Goal: Information Seeking & Learning: Learn about a topic

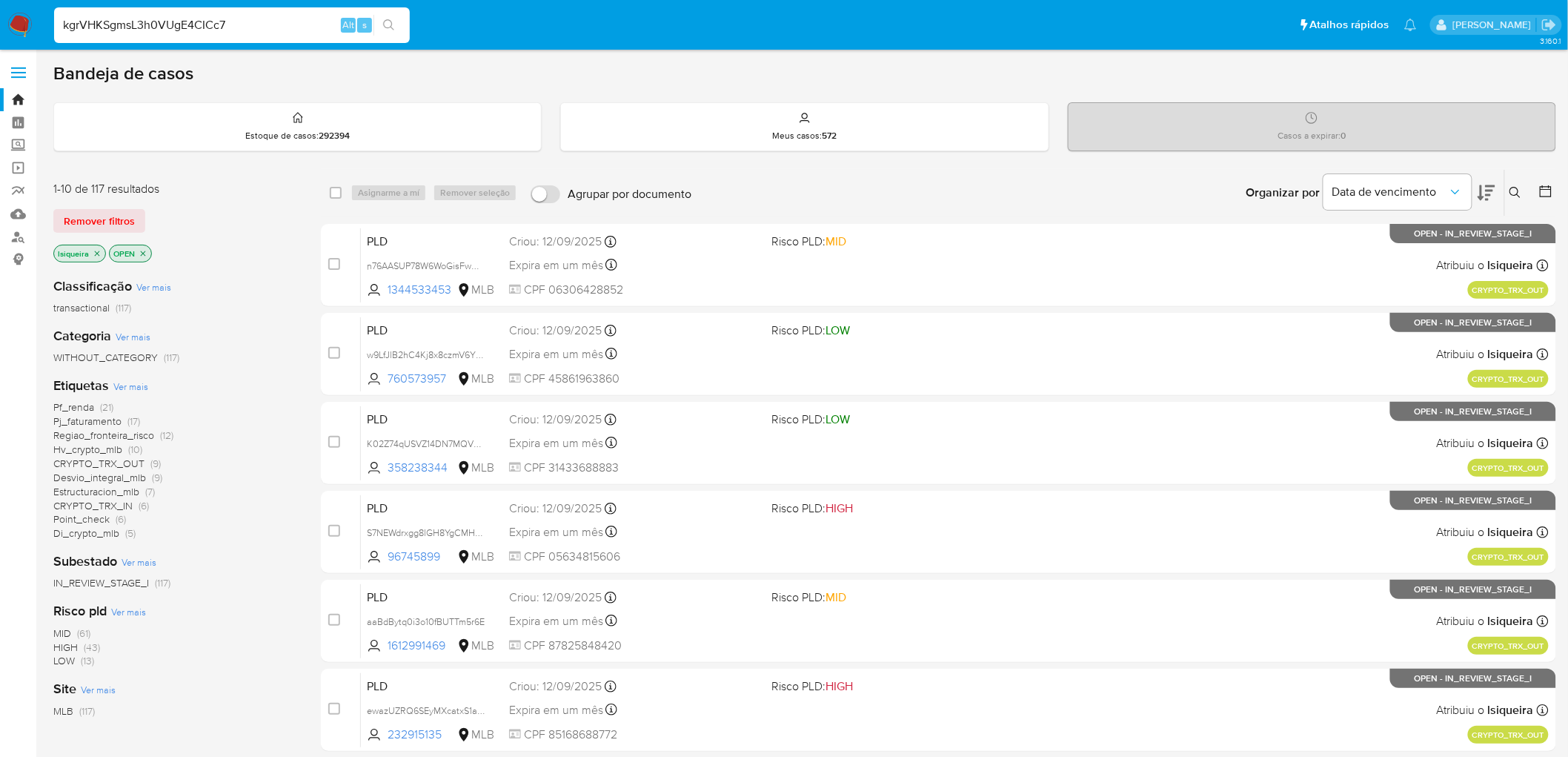
type input "kgrVHKSgmsL3h0VUgE4CICc7"
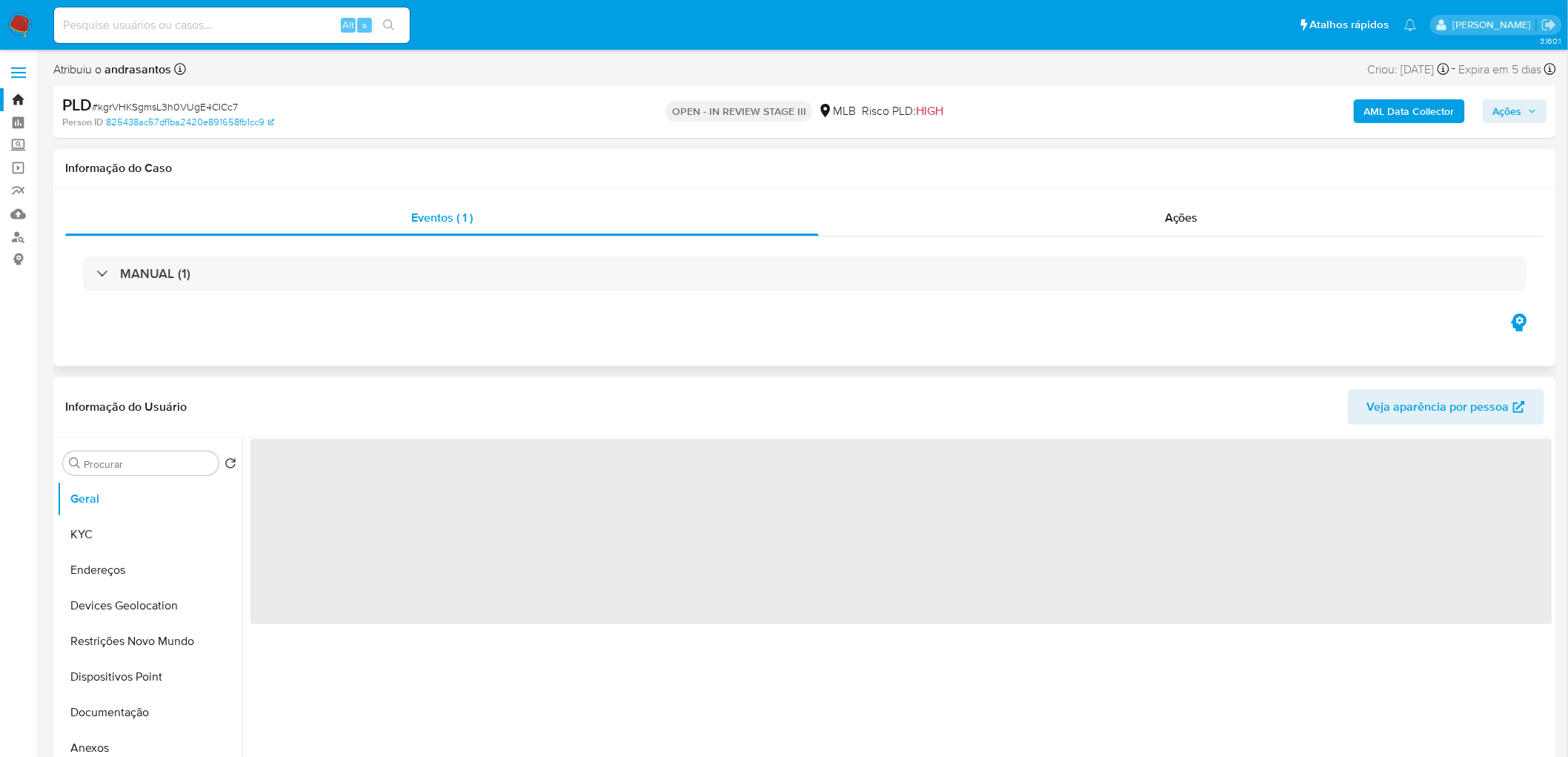
select select "10"
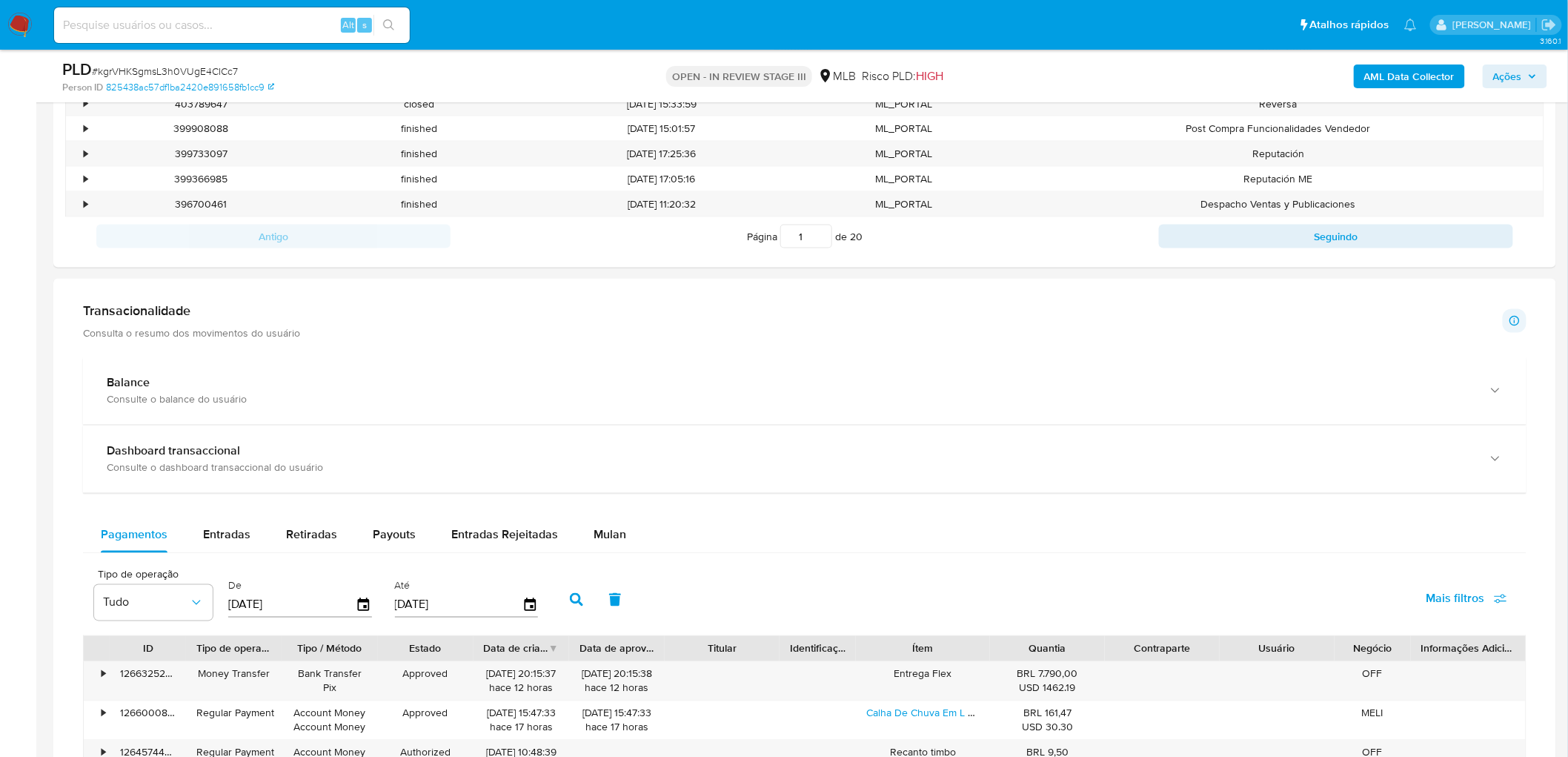
scroll to position [824, 0]
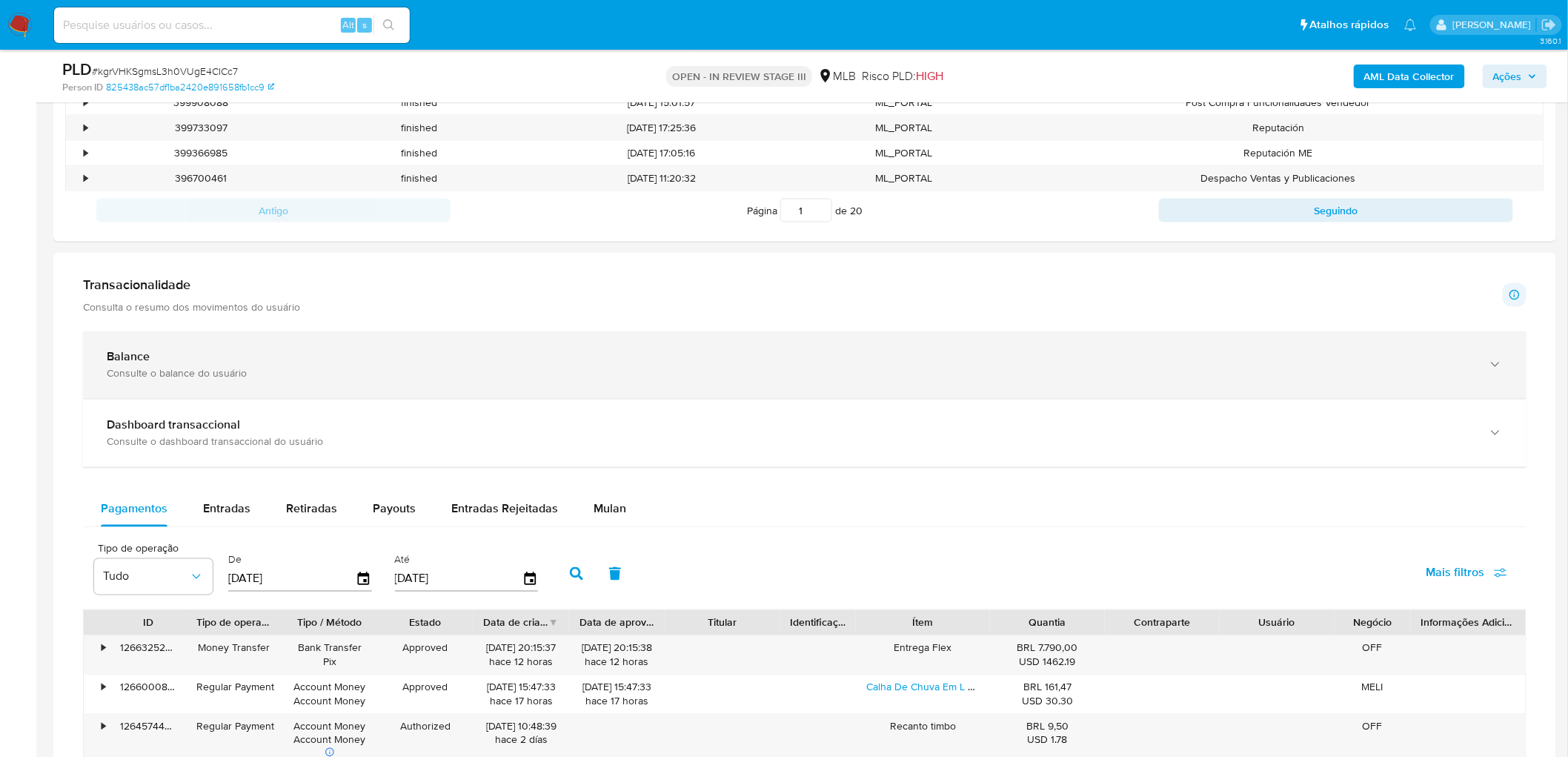
click at [483, 388] on div "Balance Consulte o balance do usuário" at bounding box center [805, 365] width 1443 height 68
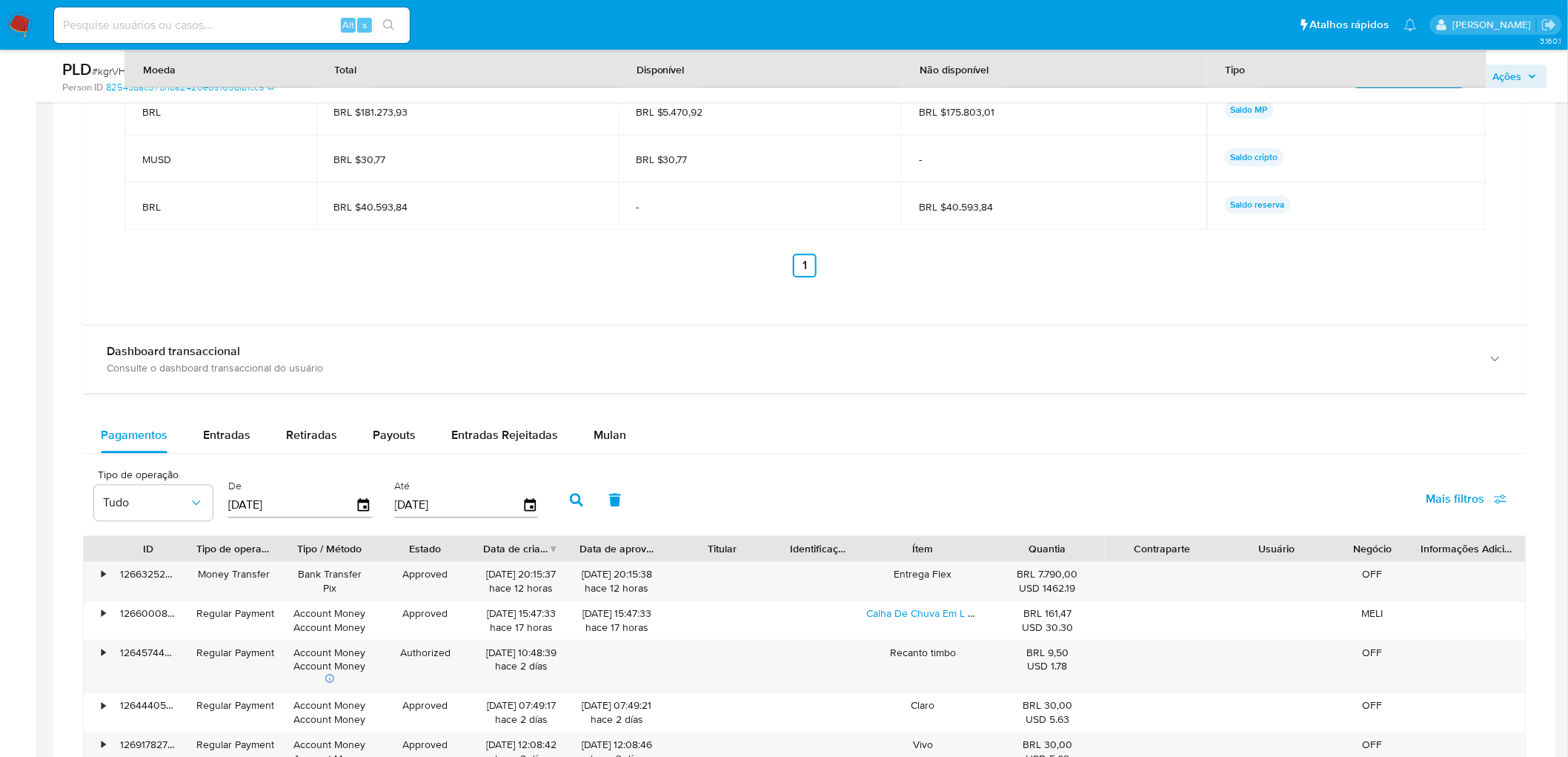
scroll to position [1565, 0]
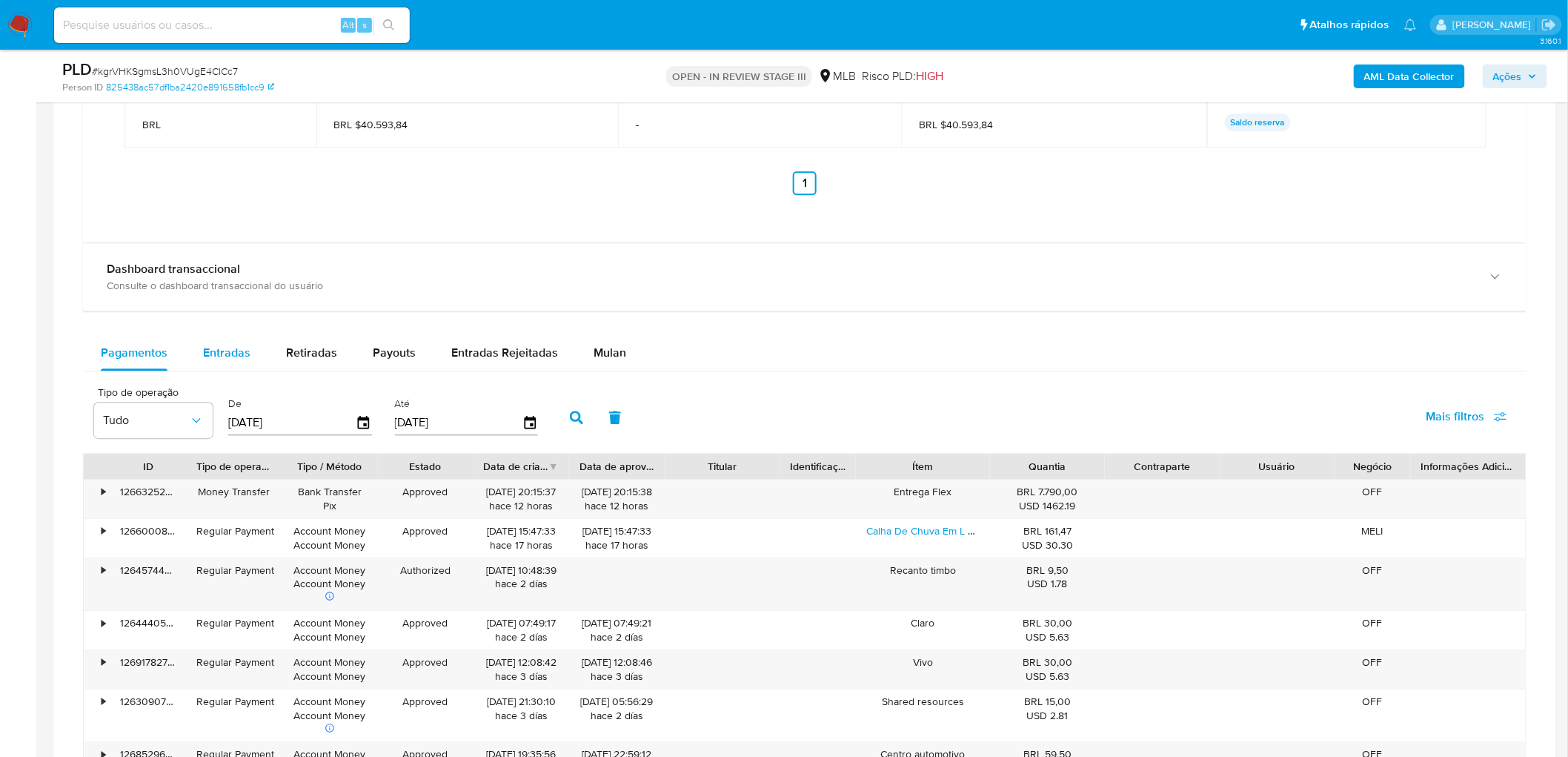
click at [205, 352] on span "Entradas" at bounding box center [227, 352] width 47 height 17
select select "10"
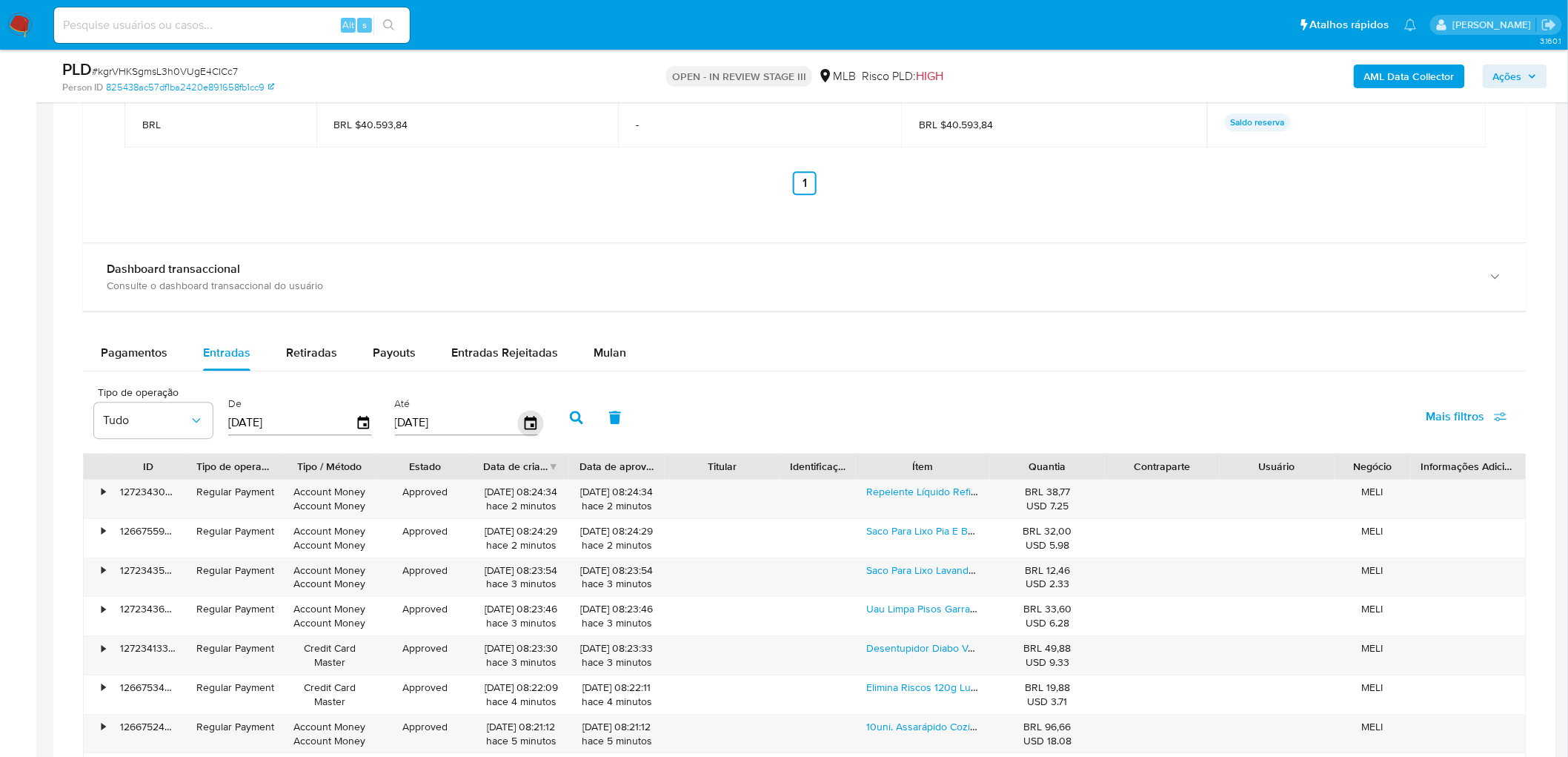
click at [521, 423] on icon "button" at bounding box center [530, 423] width 26 height 26
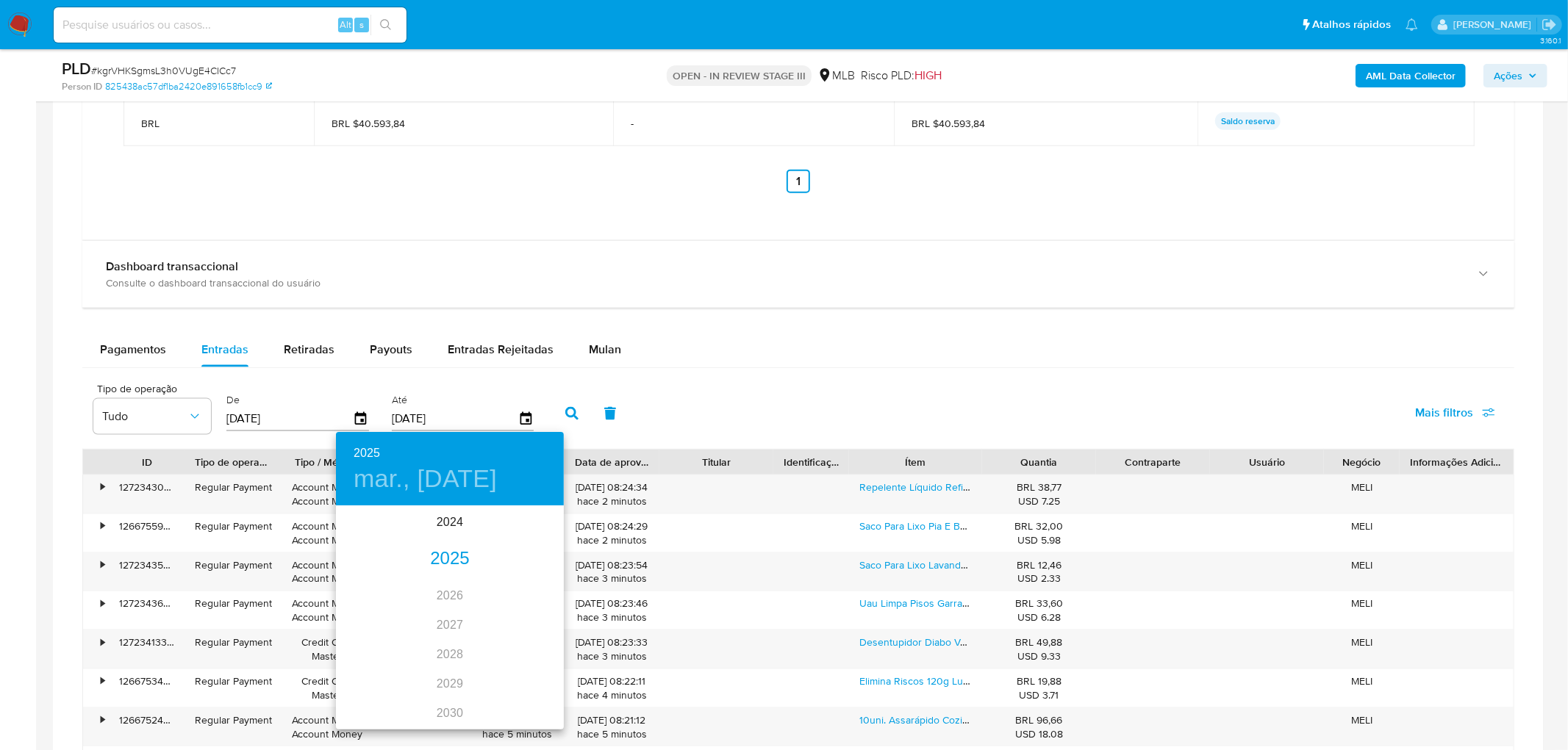
click at [446, 549] on div "2025" at bounding box center [450, 559] width 228 height 29
click at [505, 644] on div "sep." at bounding box center [526, 645] width 75 height 55
click at [456, 639] on span "18" at bounding box center [450, 635] width 26 height 14
type input "18/09/2025"
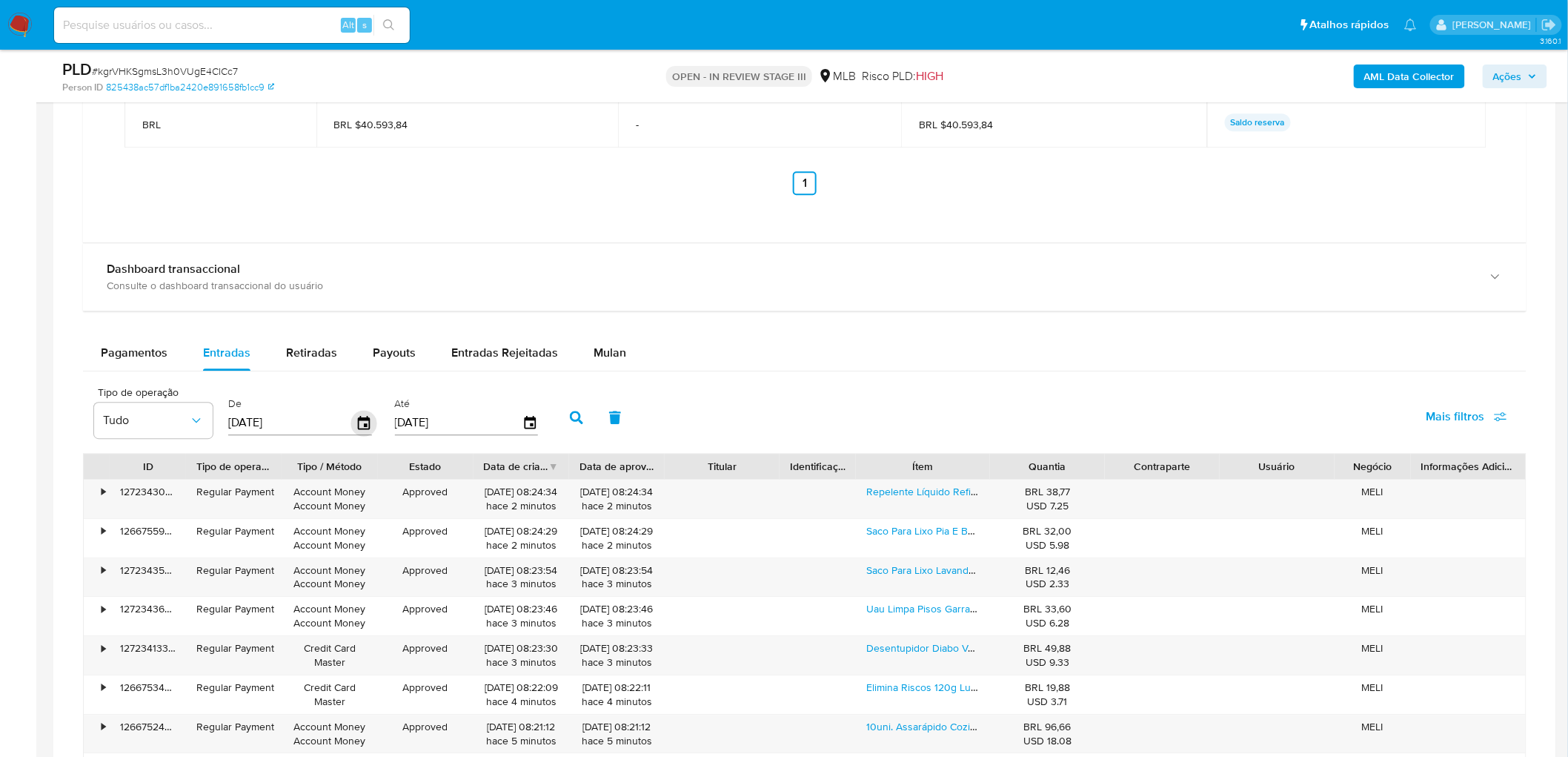
click at [356, 424] on icon "button" at bounding box center [364, 423] width 26 height 26
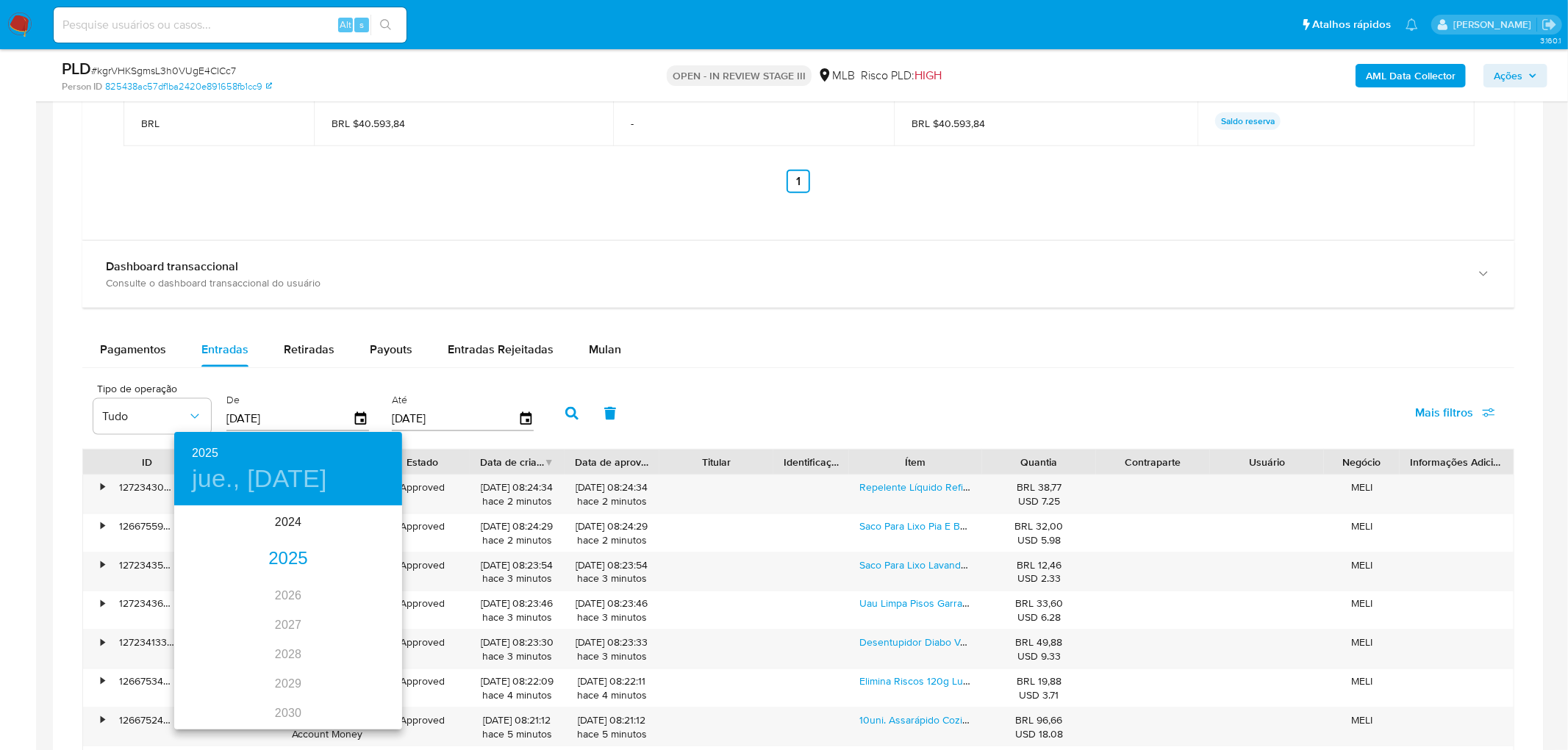
click at [281, 553] on div "2025" at bounding box center [288, 559] width 228 height 29
click at [362, 644] on div "sep." at bounding box center [364, 645] width 75 height 55
click at [189, 520] on icon "button" at bounding box center [192, 526] width 17 height 17
click at [321, 579] on span "1" at bounding box center [317, 583] width 26 height 14
type input "01/08/2025"
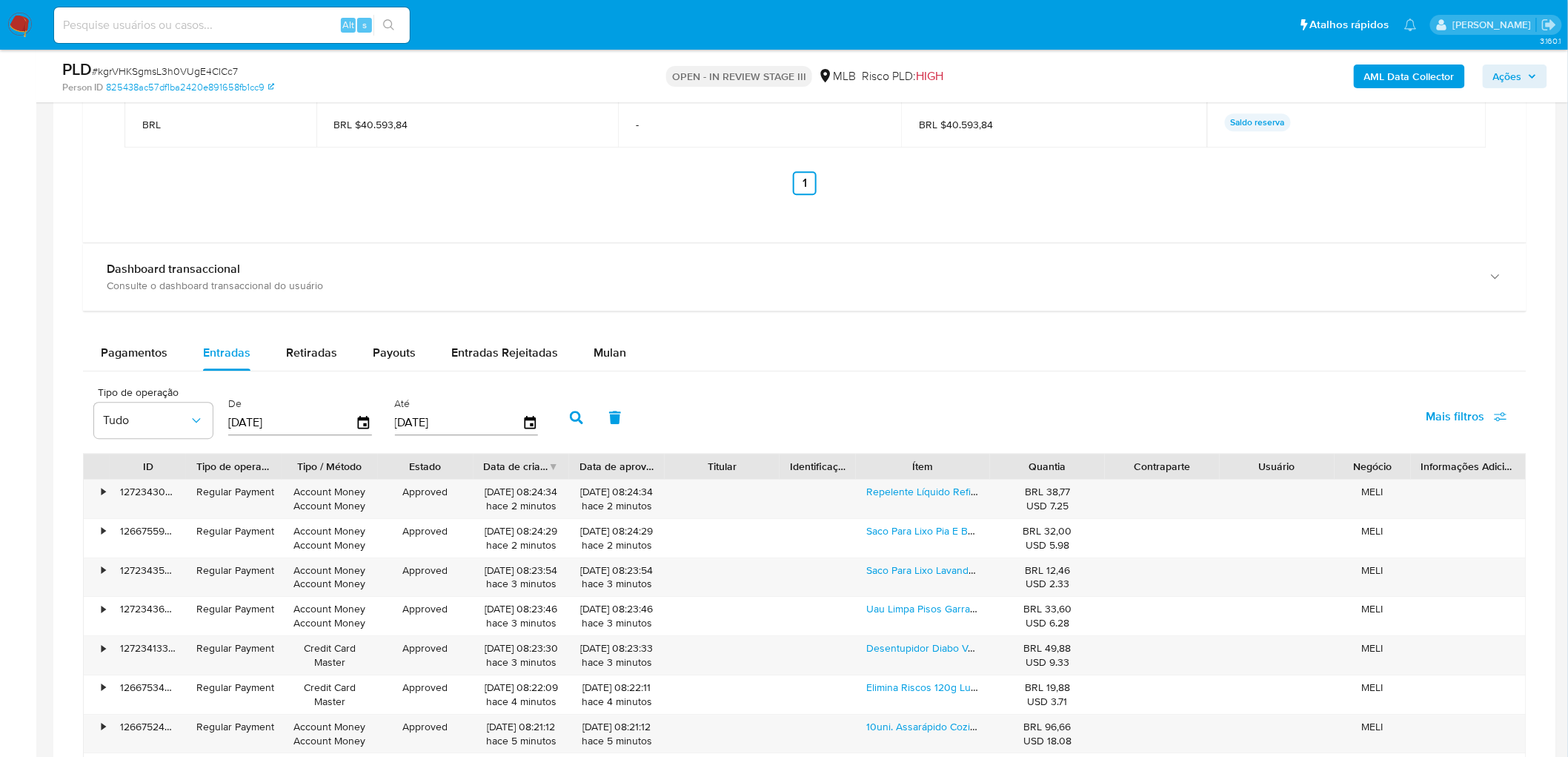
click at [570, 414] on icon "button" at bounding box center [576, 418] width 14 height 14
click at [308, 358] on span "Retiradas" at bounding box center [311, 352] width 51 height 17
select select "10"
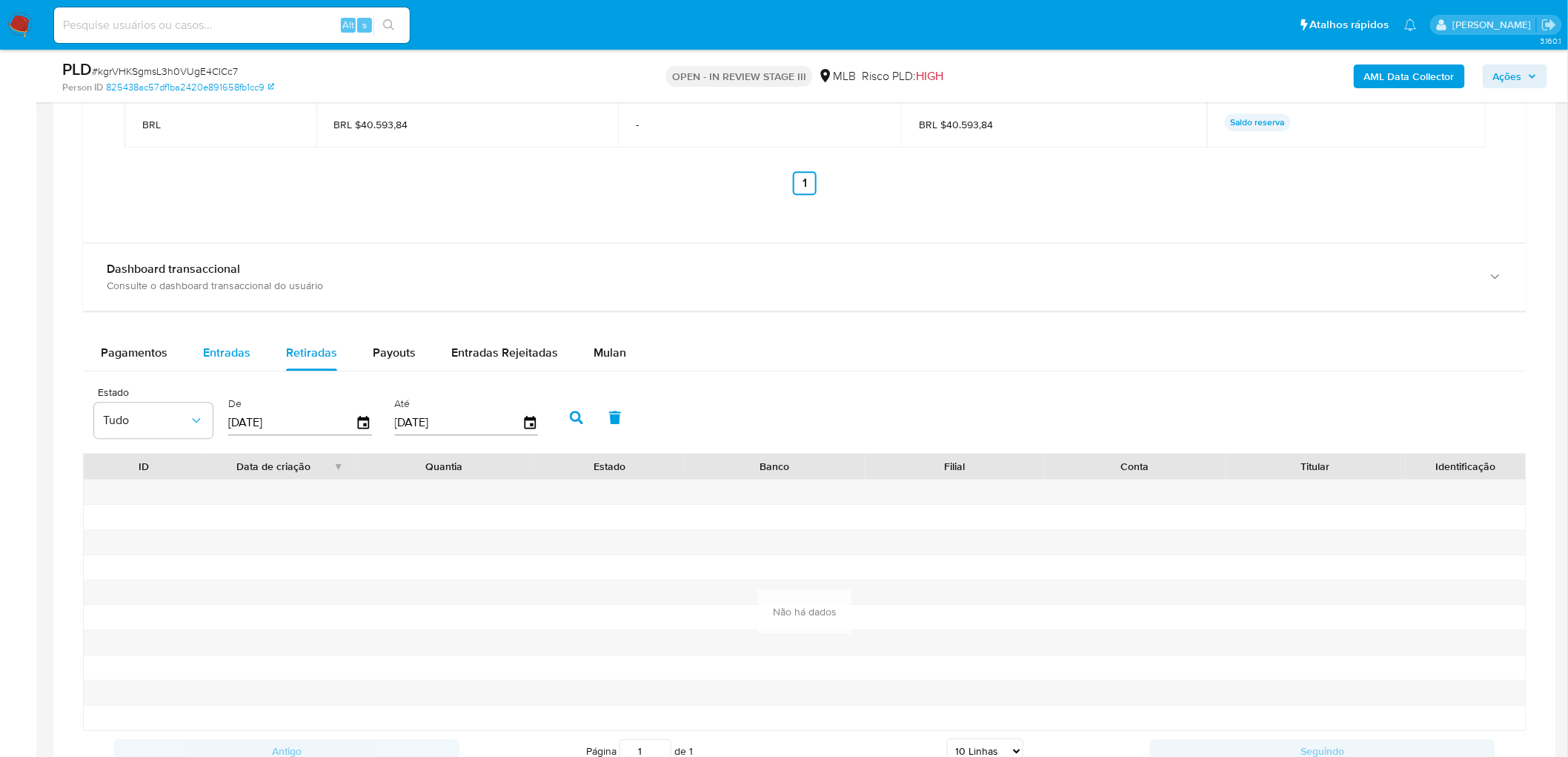
click at [212, 364] on div "Entradas" at bounding box center [227, 352] width 47 height 36
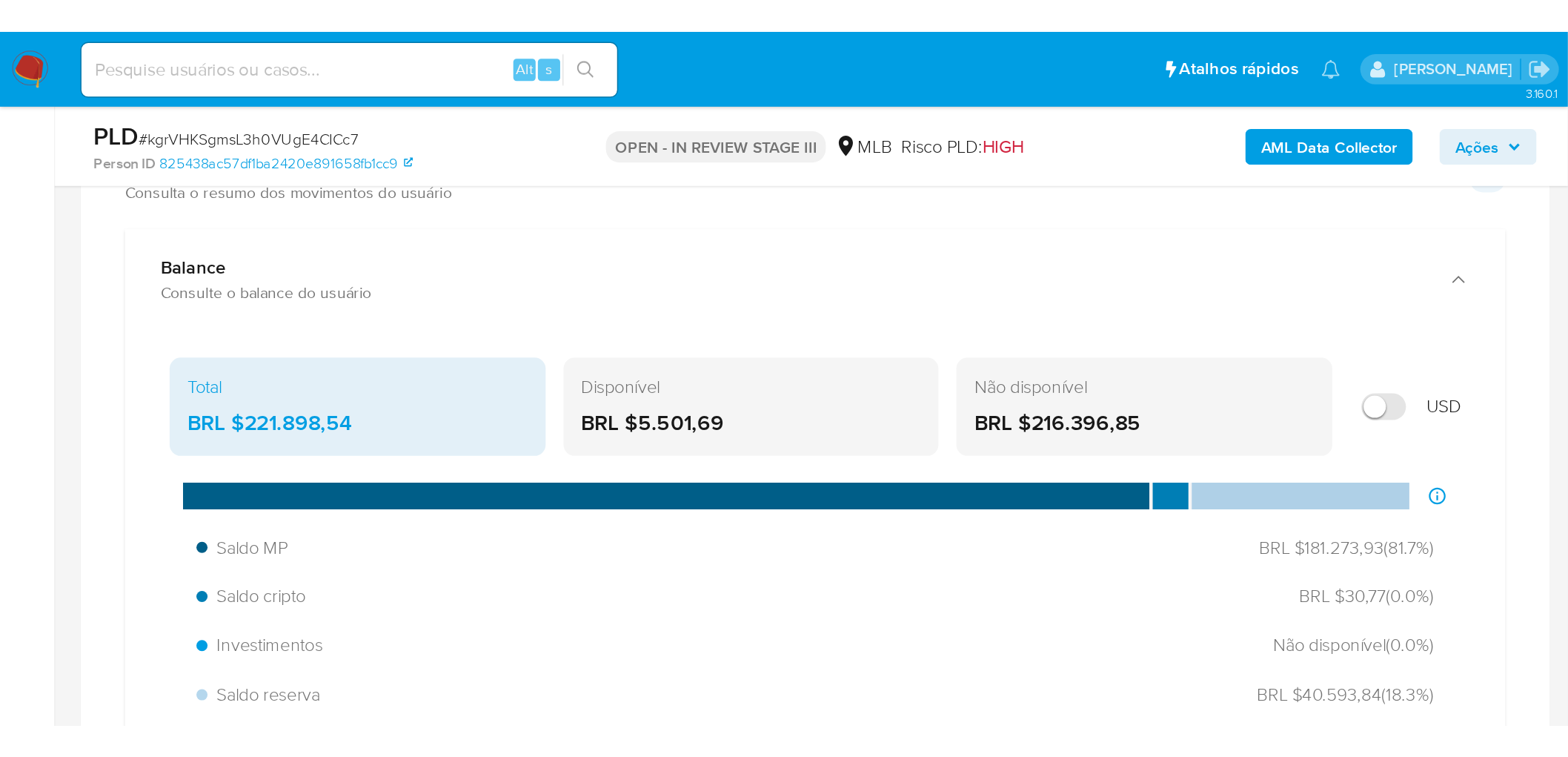
scroll to position [906, 0]
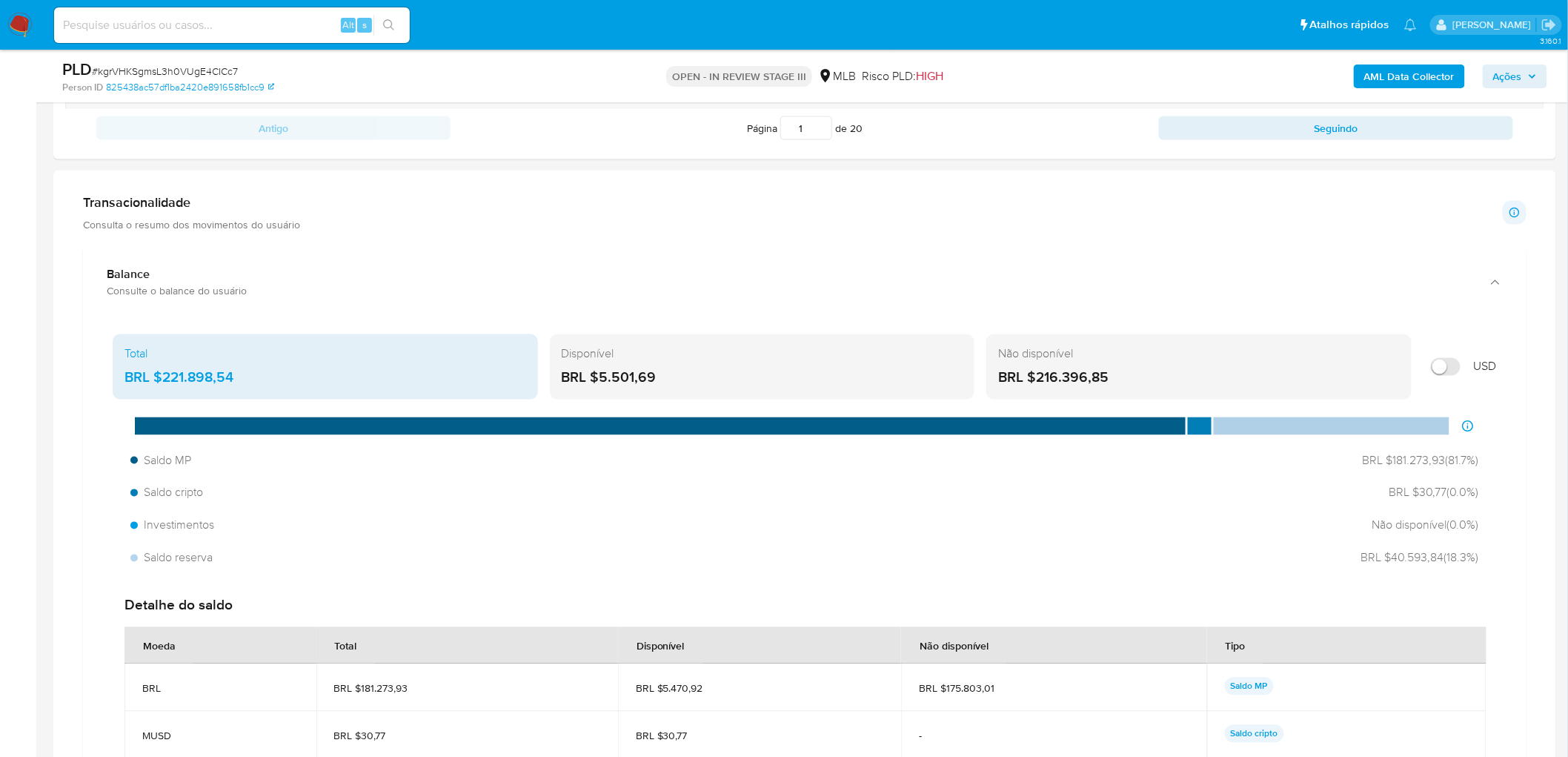
click at [19, 17] on img at bounding box center [20, 25] width 25 height 25
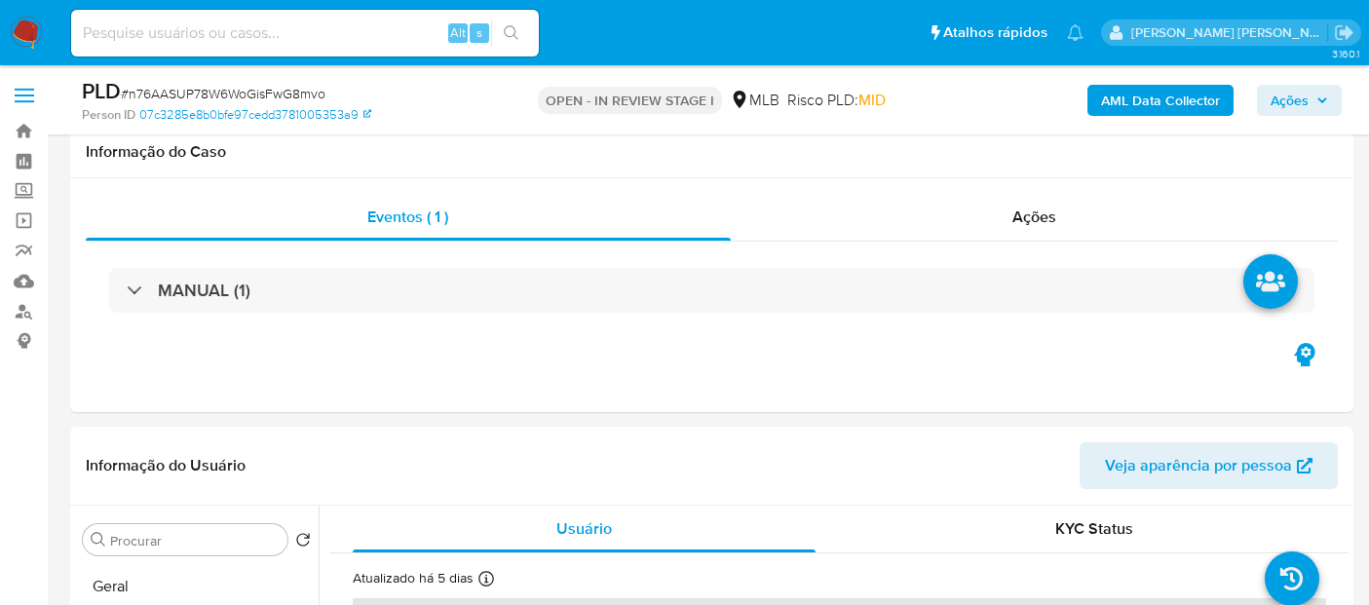
scroll to position [1526, 0]
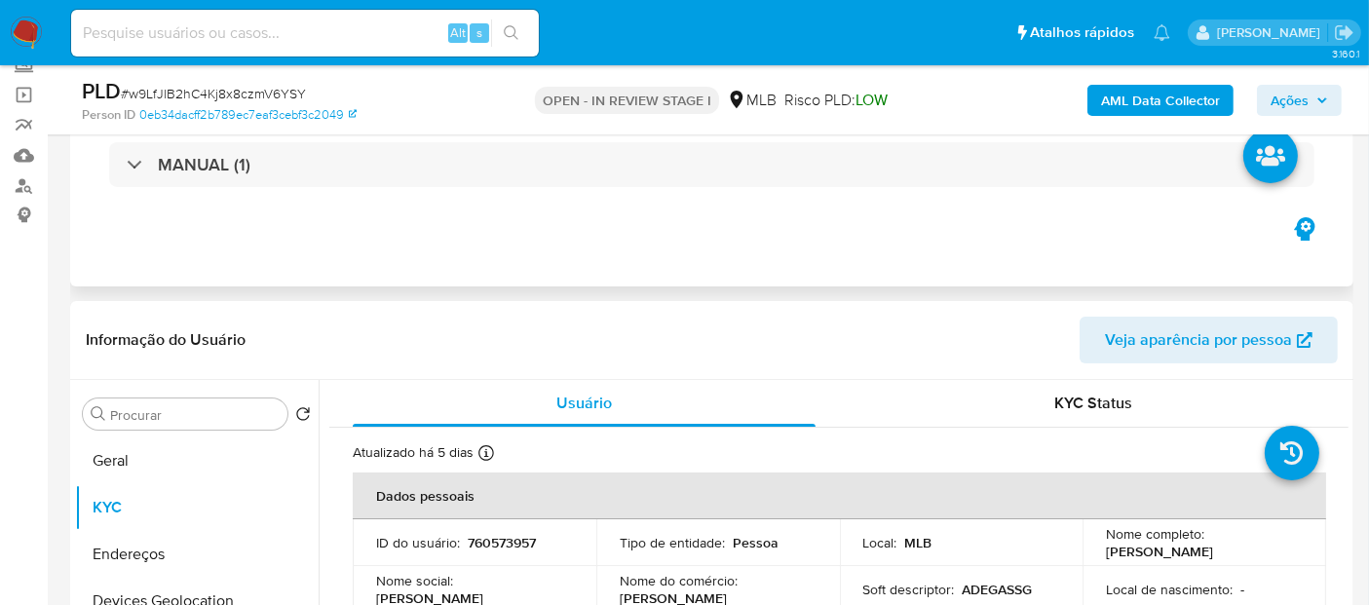
scroll to position [122, 0]
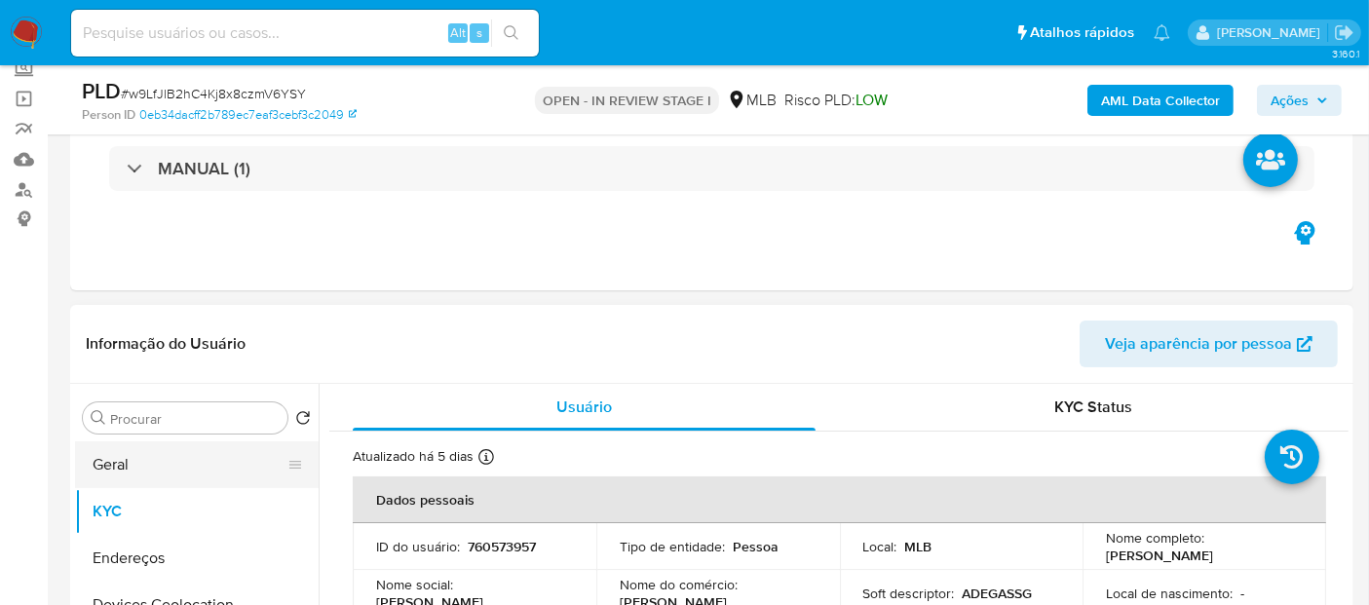
click at [195, 471] on button "Geral" at bounding box center [189, 464] width 228 height 47
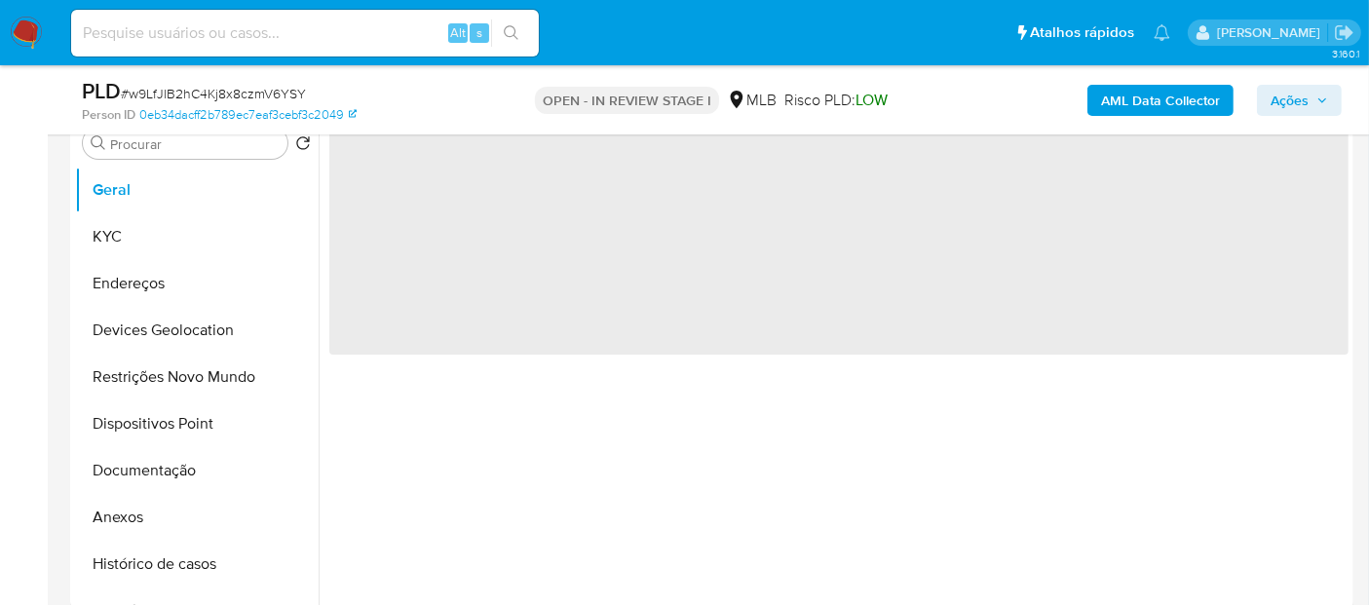
scroll to position [338, 0]
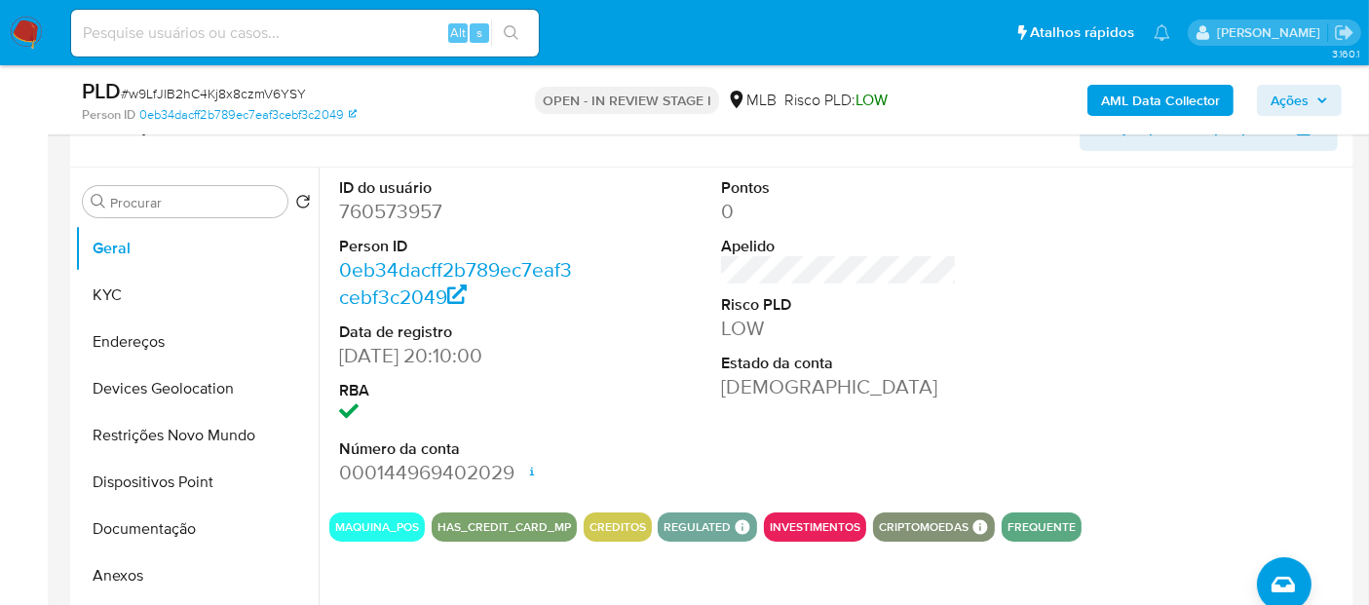
click at [967, 264] on div "ID do usuário 760573957 Person ID 0eb34dacff2b789ec7eaf3cebf3c2049 Data de regi…" at bounding box center [838, 332] width 1019 height 329
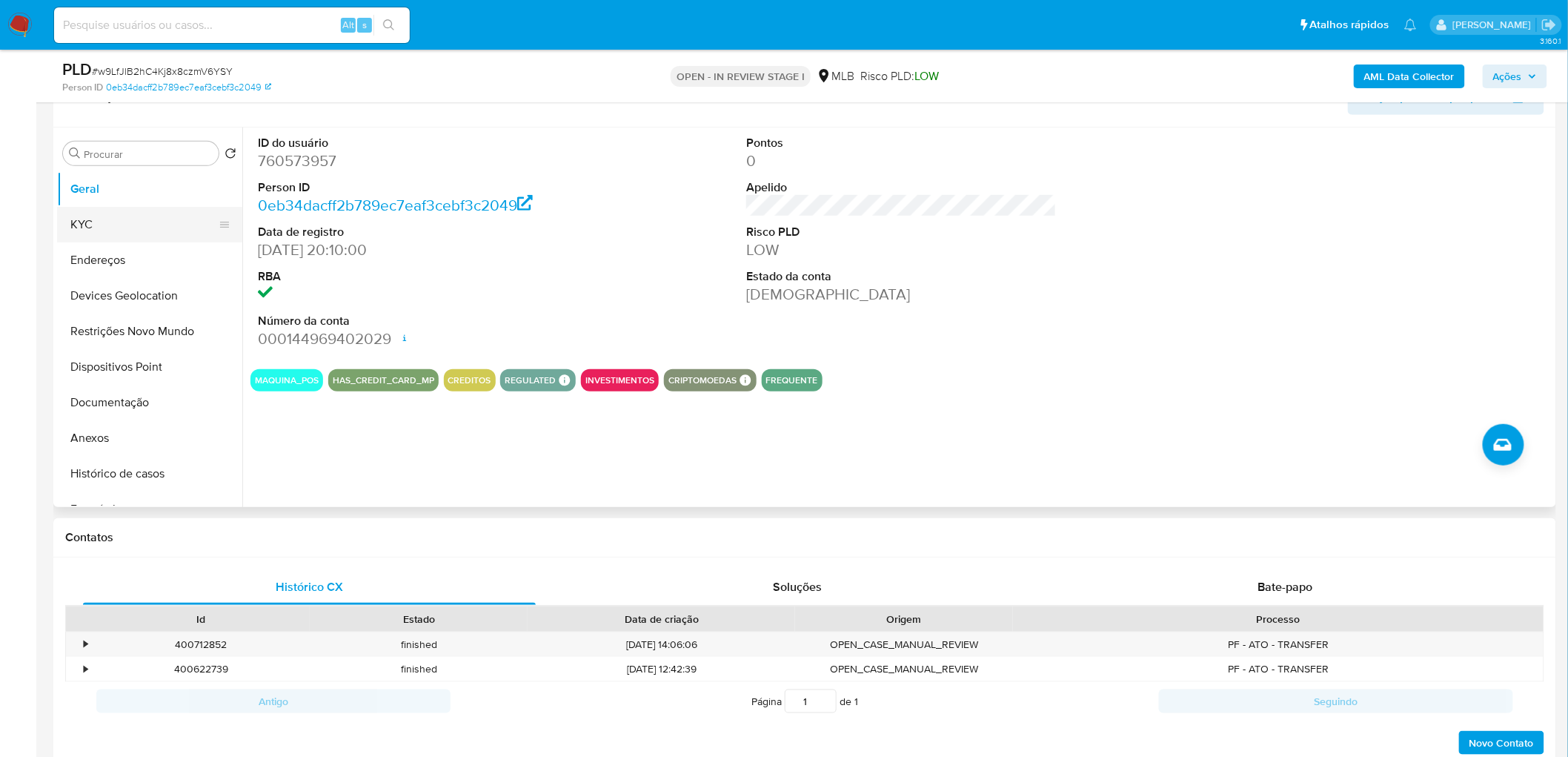
click at [87, 217] on button "KYC" at bounding box center [144, 224] width 173 height 36
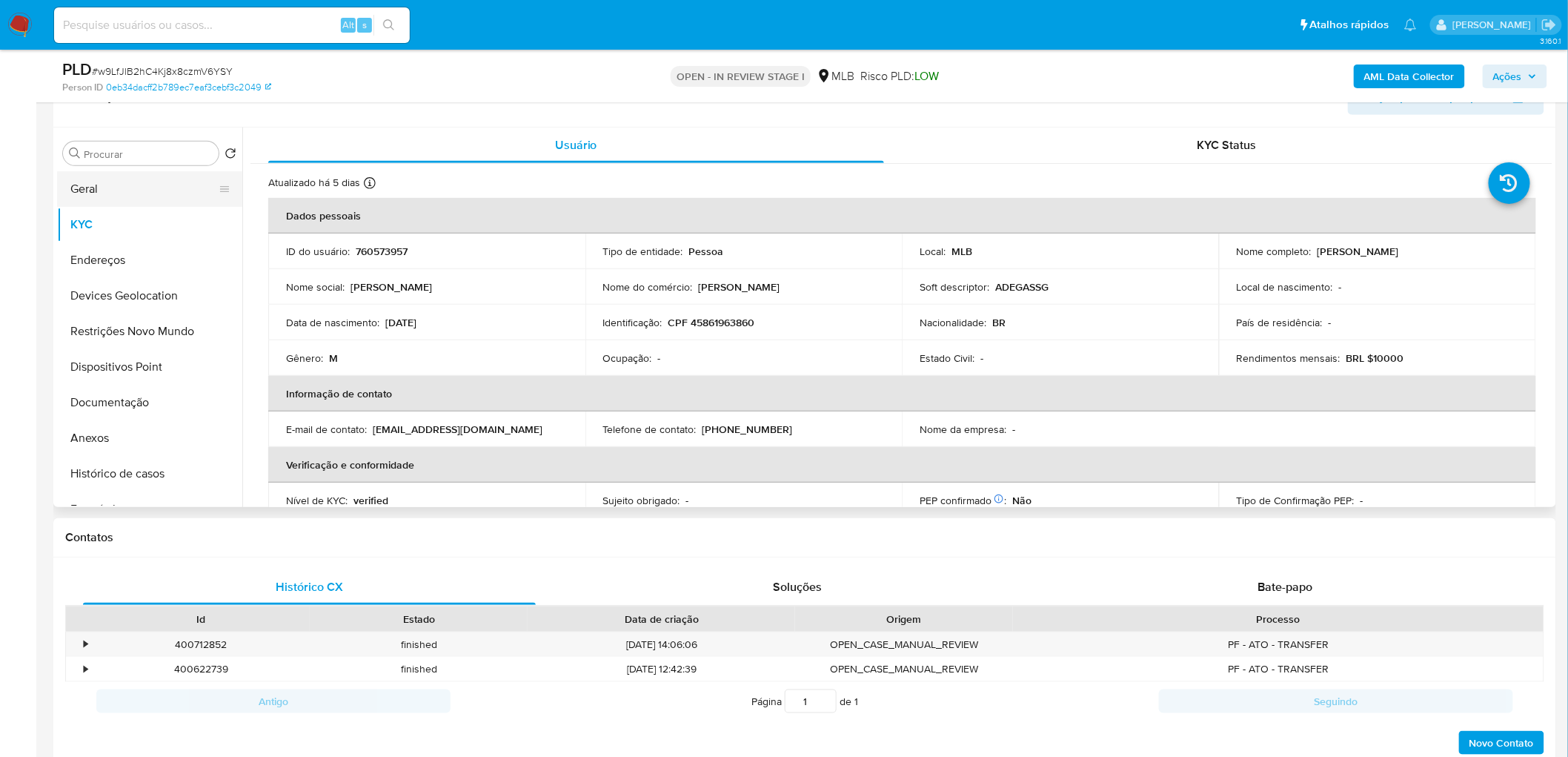
click at [81, 190] on button "Geral" at bounding box center [144, 189] width 173 height 36
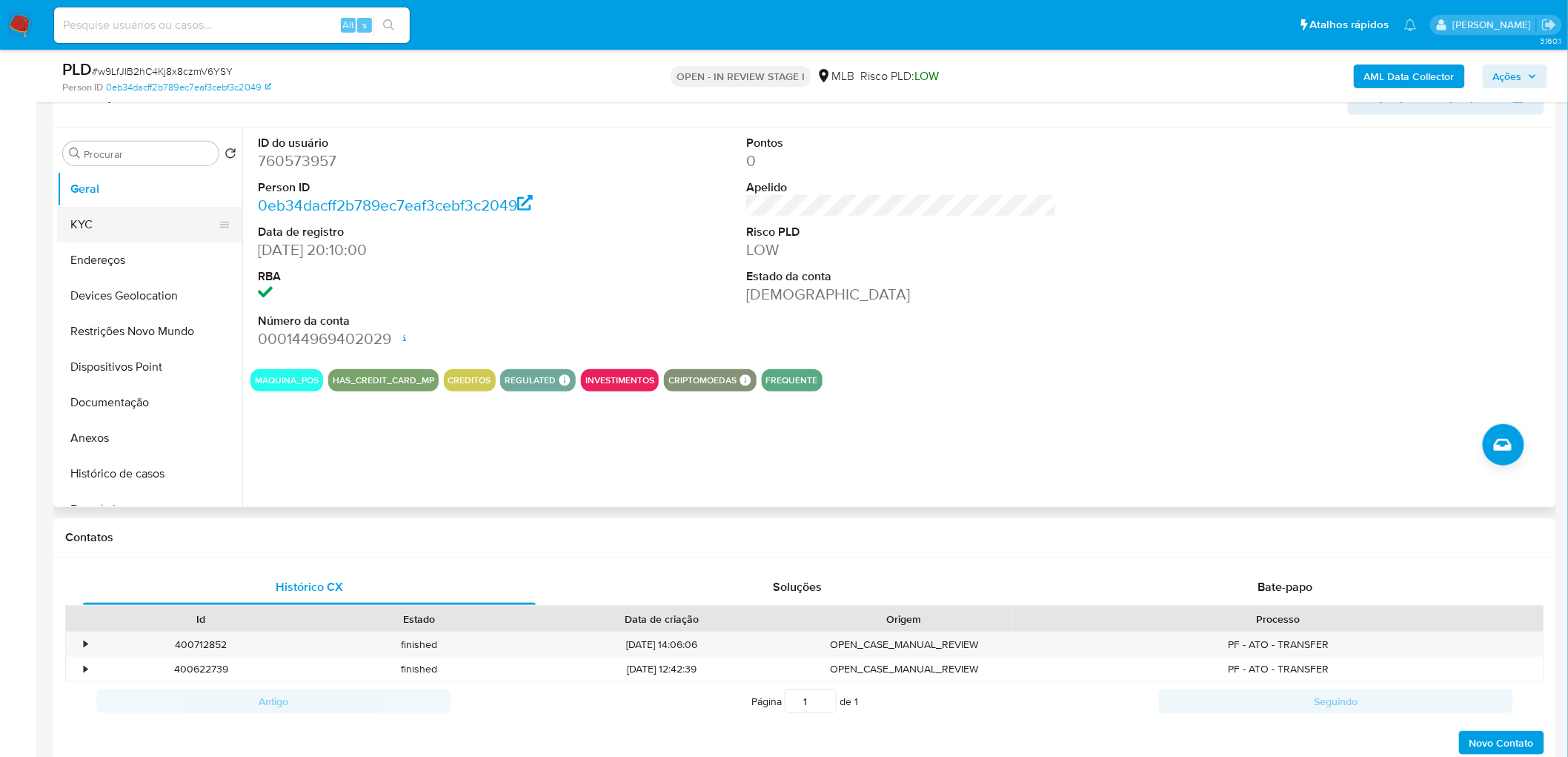
drag, startPoint x: 100, startPoint y: 224, endPoint x: 151, endPoint y: 227, distance: 51.1
click at [100, 224] on button "KYC" at bounding box center [144, 224] width 173 height 36
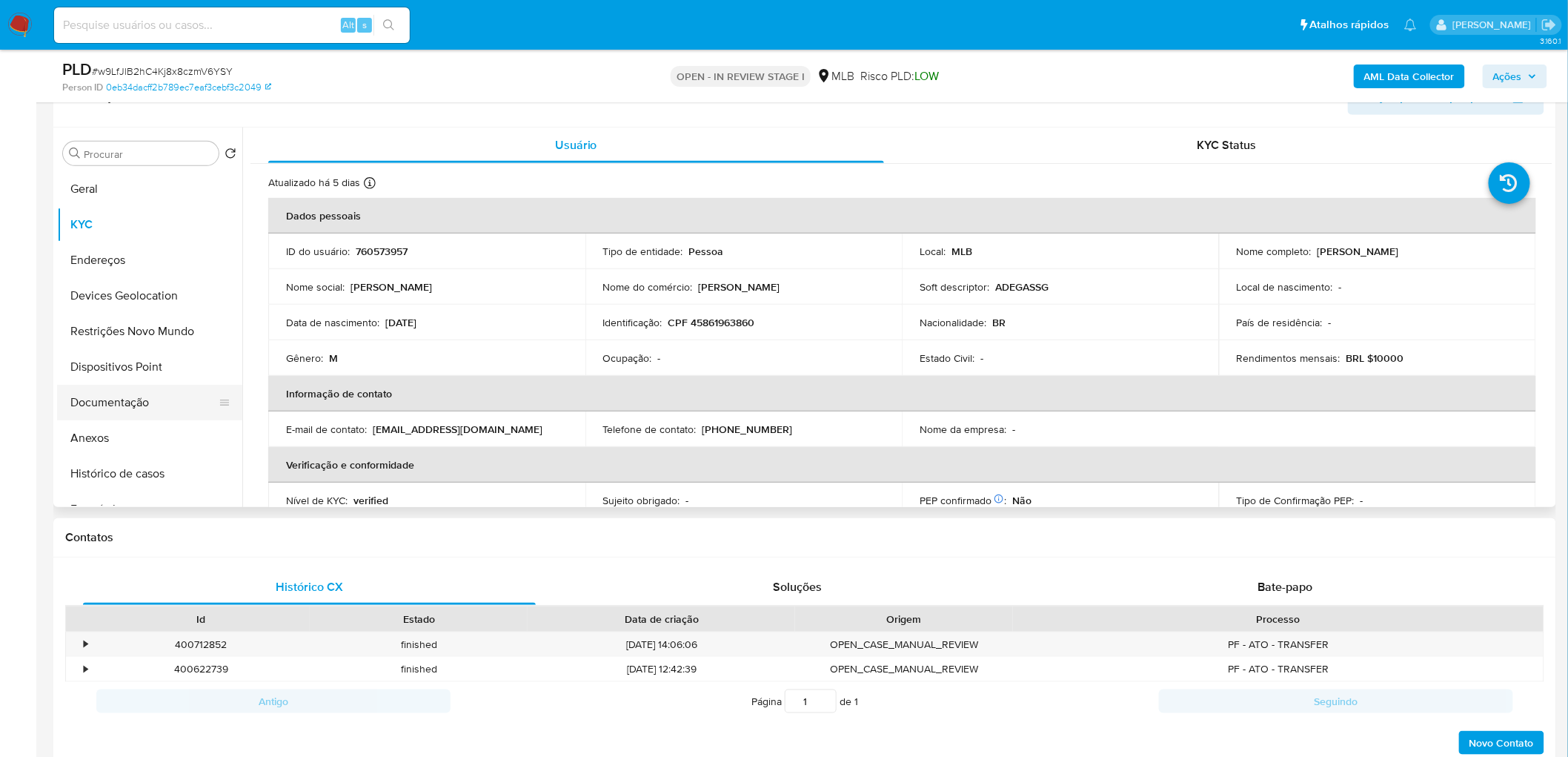
click at [129, 406] on button "Documentação" at bounding box center [144, 402] width 173 height 36
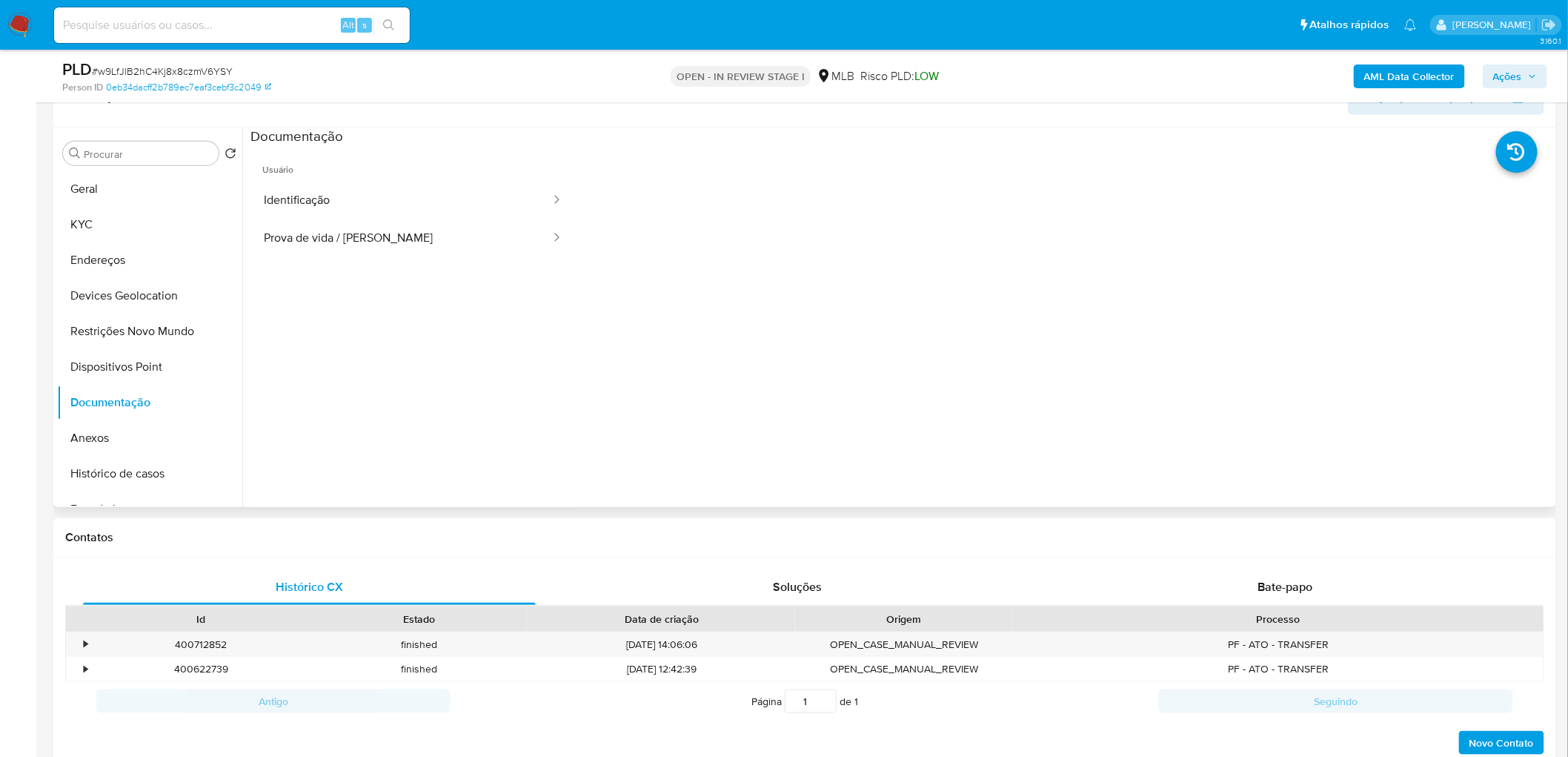
click at [394, 178] on span "Usuário" at bounding box center [413, 164] width 325 height 36
drag, startPoint x: 386, startPoint y: 196, endPoint x: 390, endPoint y: 205, distance: 9.8
click at [386, 196] on button "Identificação" at bounding box center [401, 201] width 302 height 38
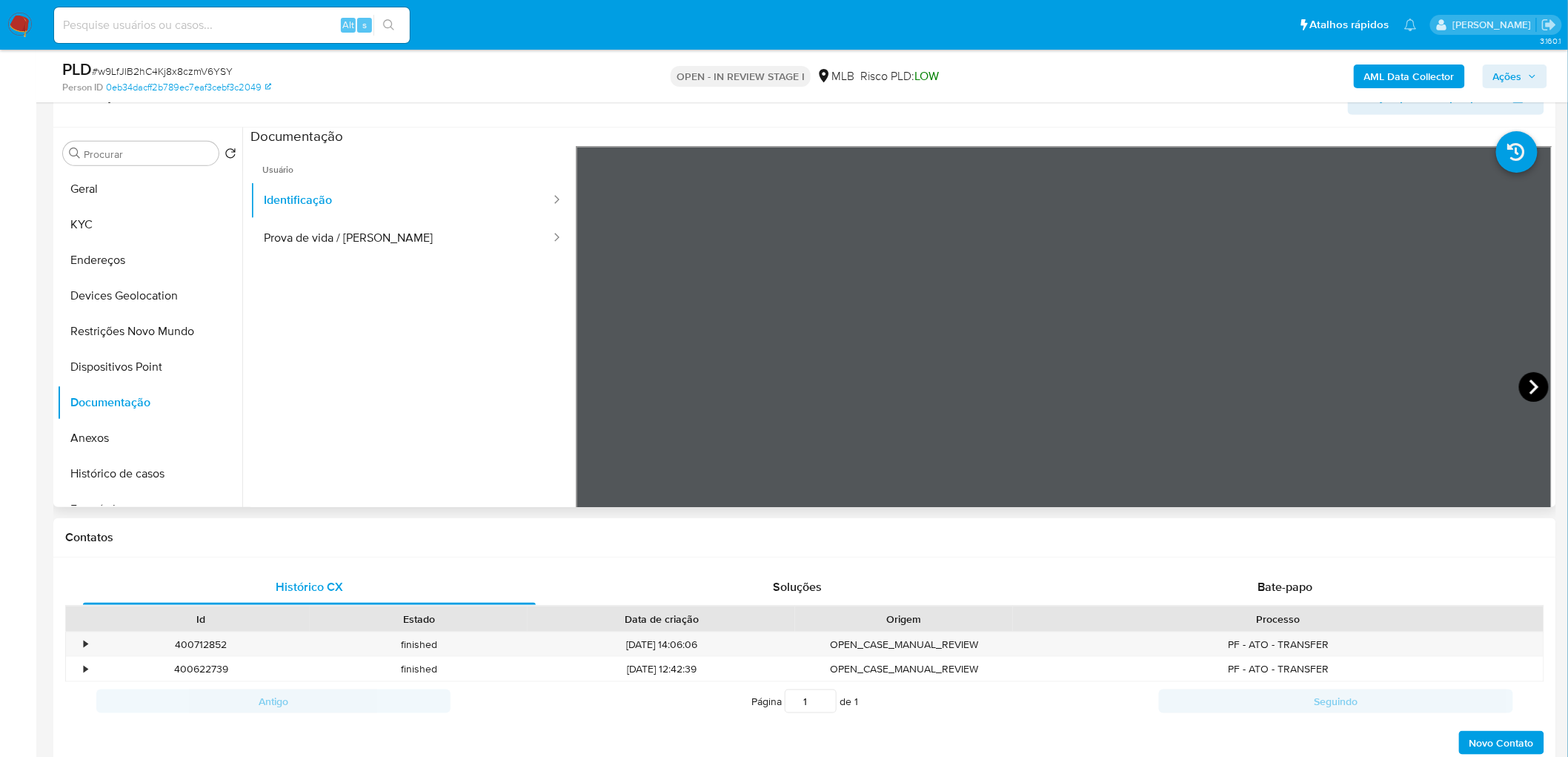
click at [1040, 379] on icon at bounding box center [1534, 386] width 30 height 30
click at [598, 390] on icon at bounding box center [594, 386] width 30 height 30
click at [305, 234] on button "Prova de vida / Selfie" at bounding box center [401, 238] width 302 height 38
click at [94, 190] on button "Geral" at bounding box center [144, 189] width 173 height 36
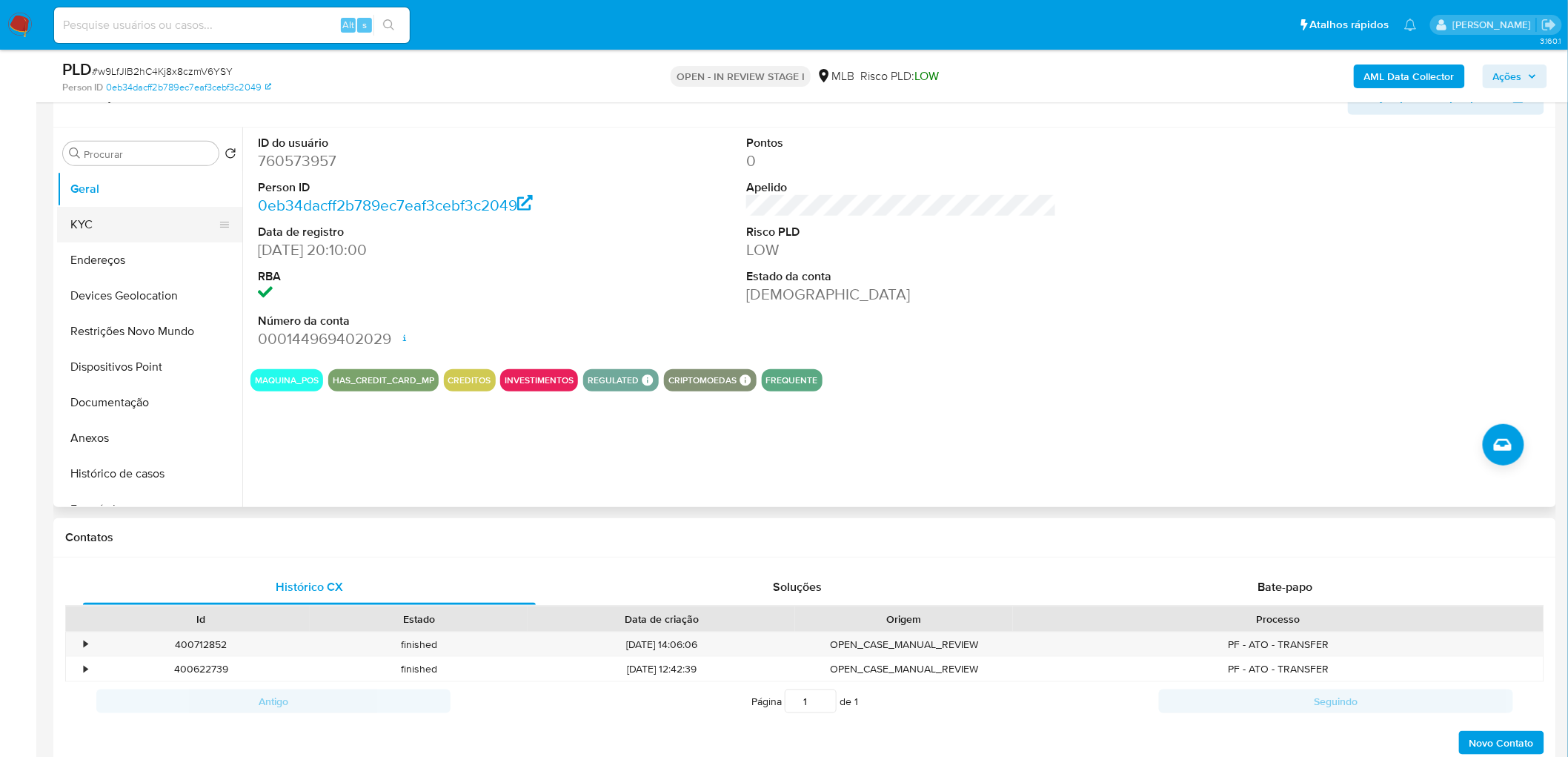
click at [116, 222] on button "KYC" at bounding box center [144, 224] width 173 height 36
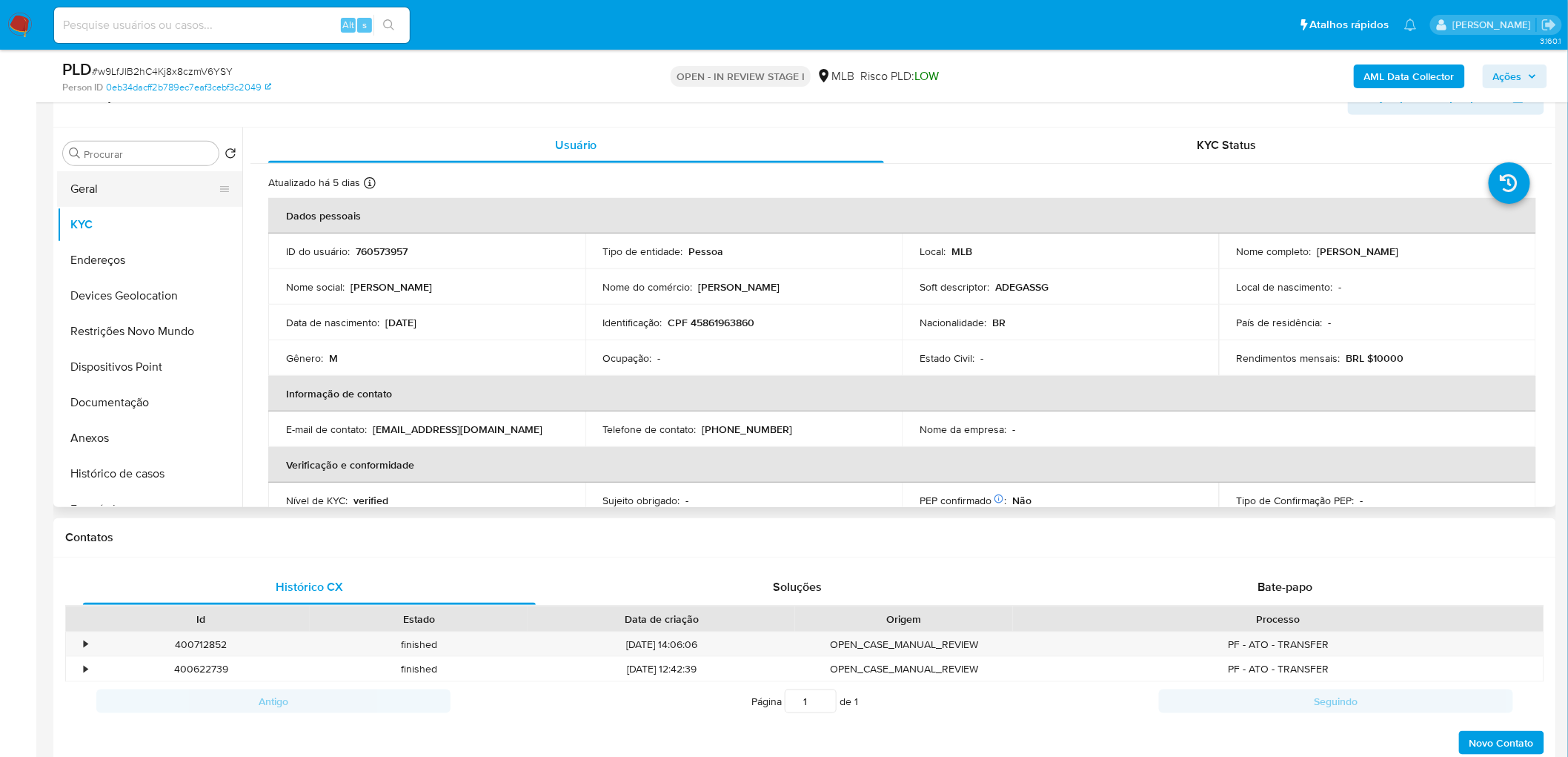
click at [115, 189] on button "Geral" at bounding box center [144, 189] width 173 height 36
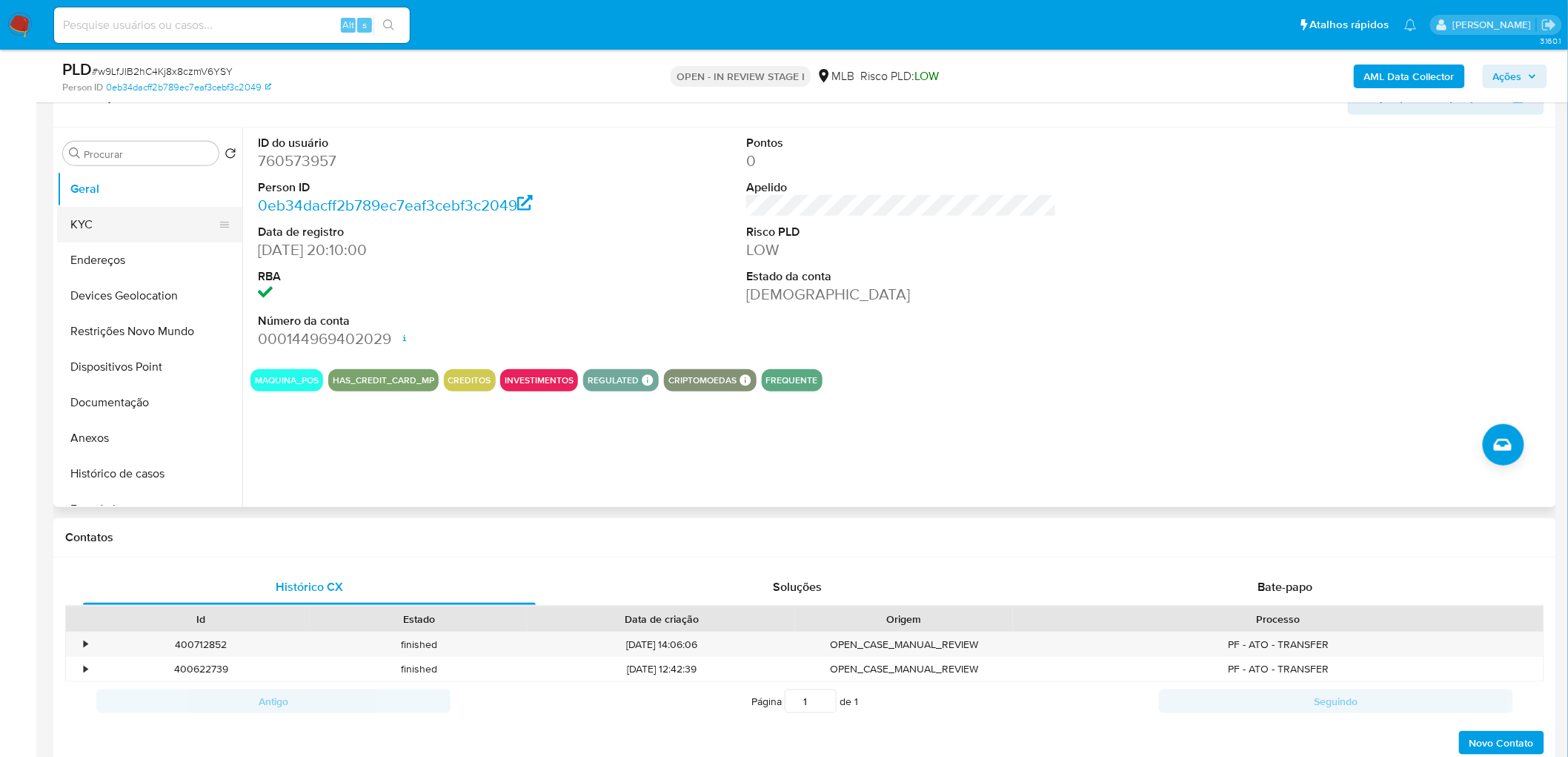
click at [136, 218] on button "KYC" at bounding box center [144, 224] width 173 height 36
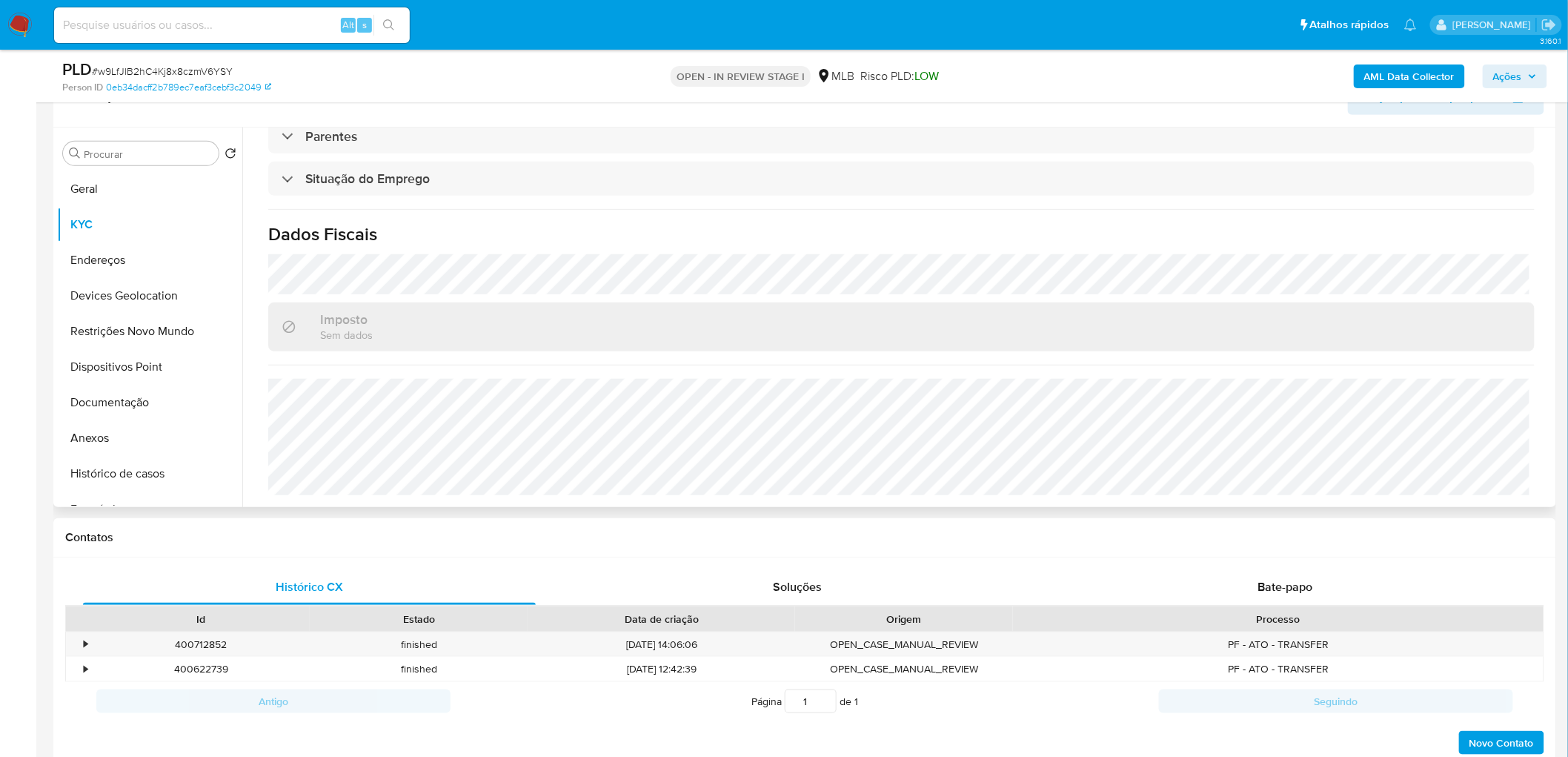
scroll to position [535, 0]
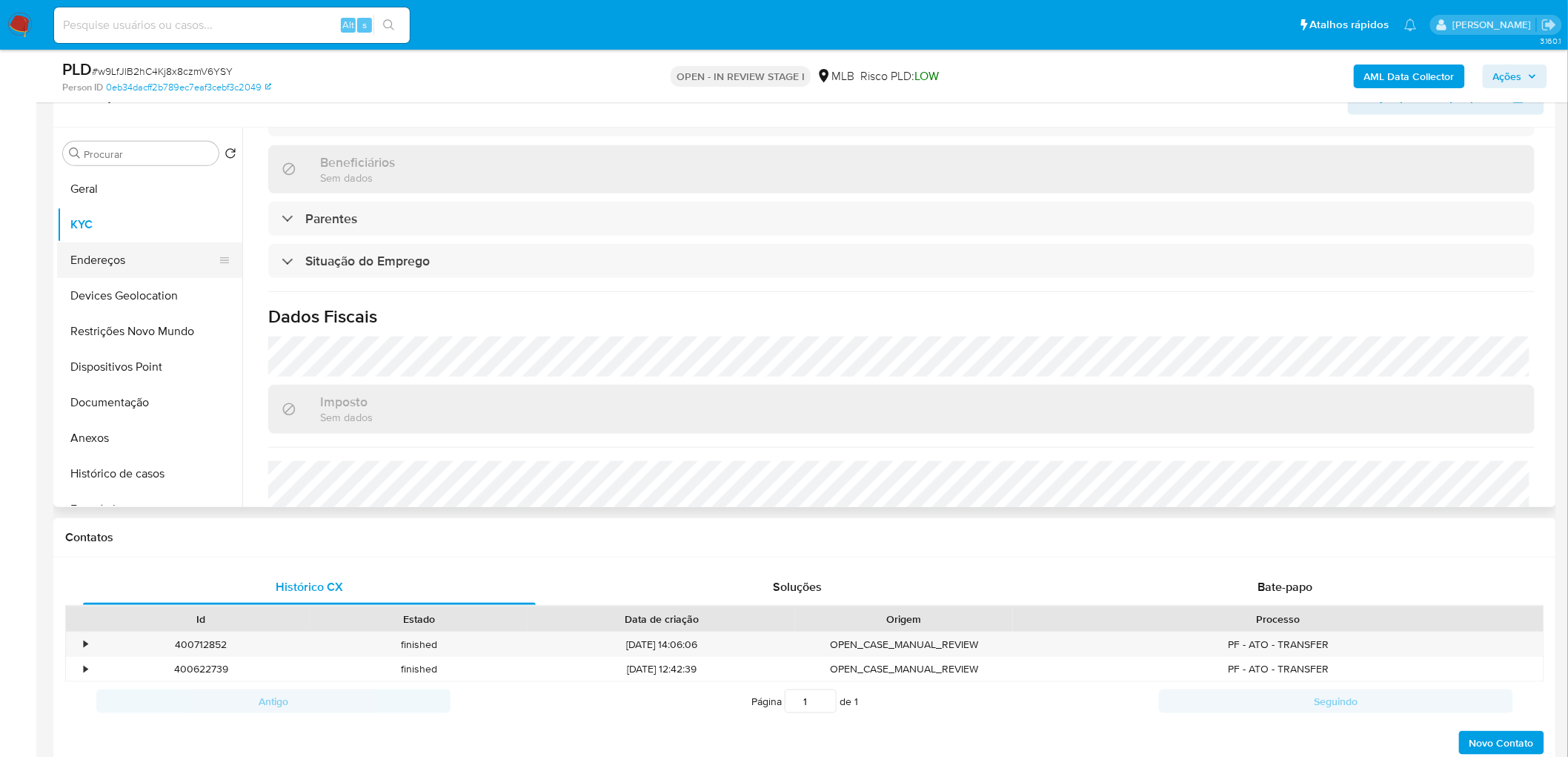
click at [102, 257] on button "Endereços" at bounding box center [144, 260] width 173 height 36
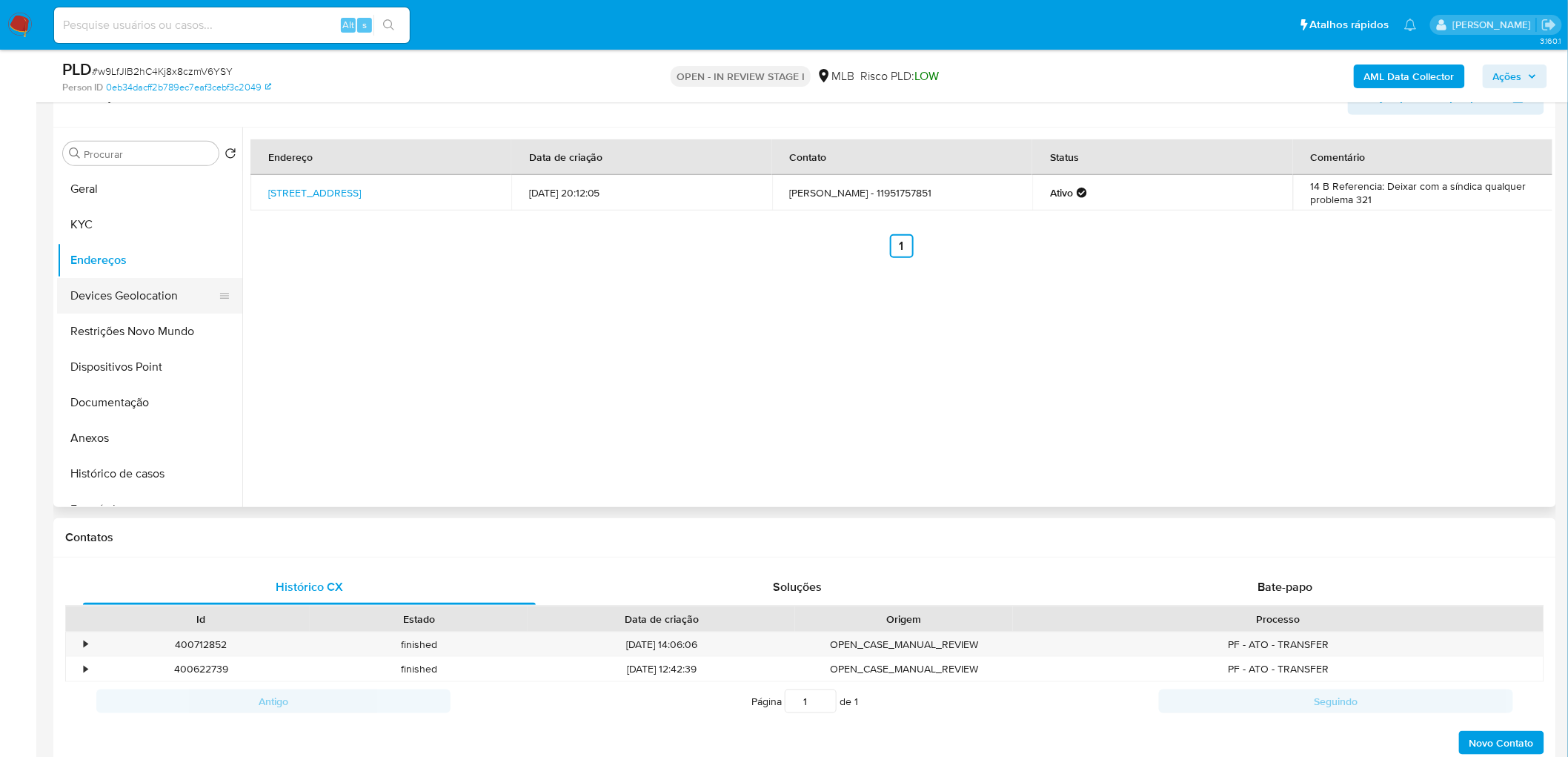
drag, startPoint x: 623, startPoint y: 293, endPoint x: 106, endPoint y: 288, distance: 517.0
click at [106, 288] on button "Devices Geolocation" at bounding box center [144, 295] width 173 height 36
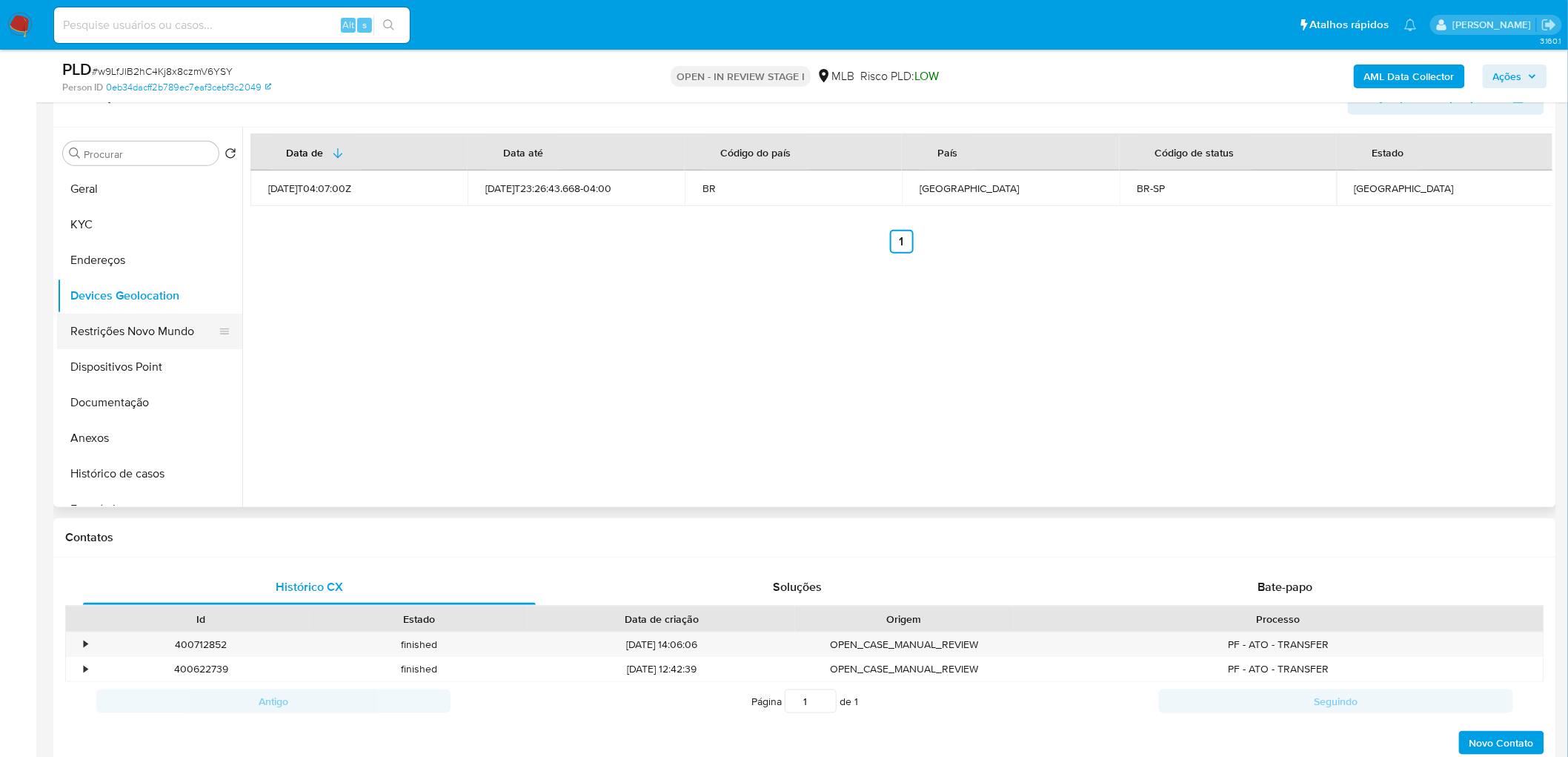
click at [163, 330] on button "Restrições Novo Mundo" at bounding box center [144, 331] width 173 height 36
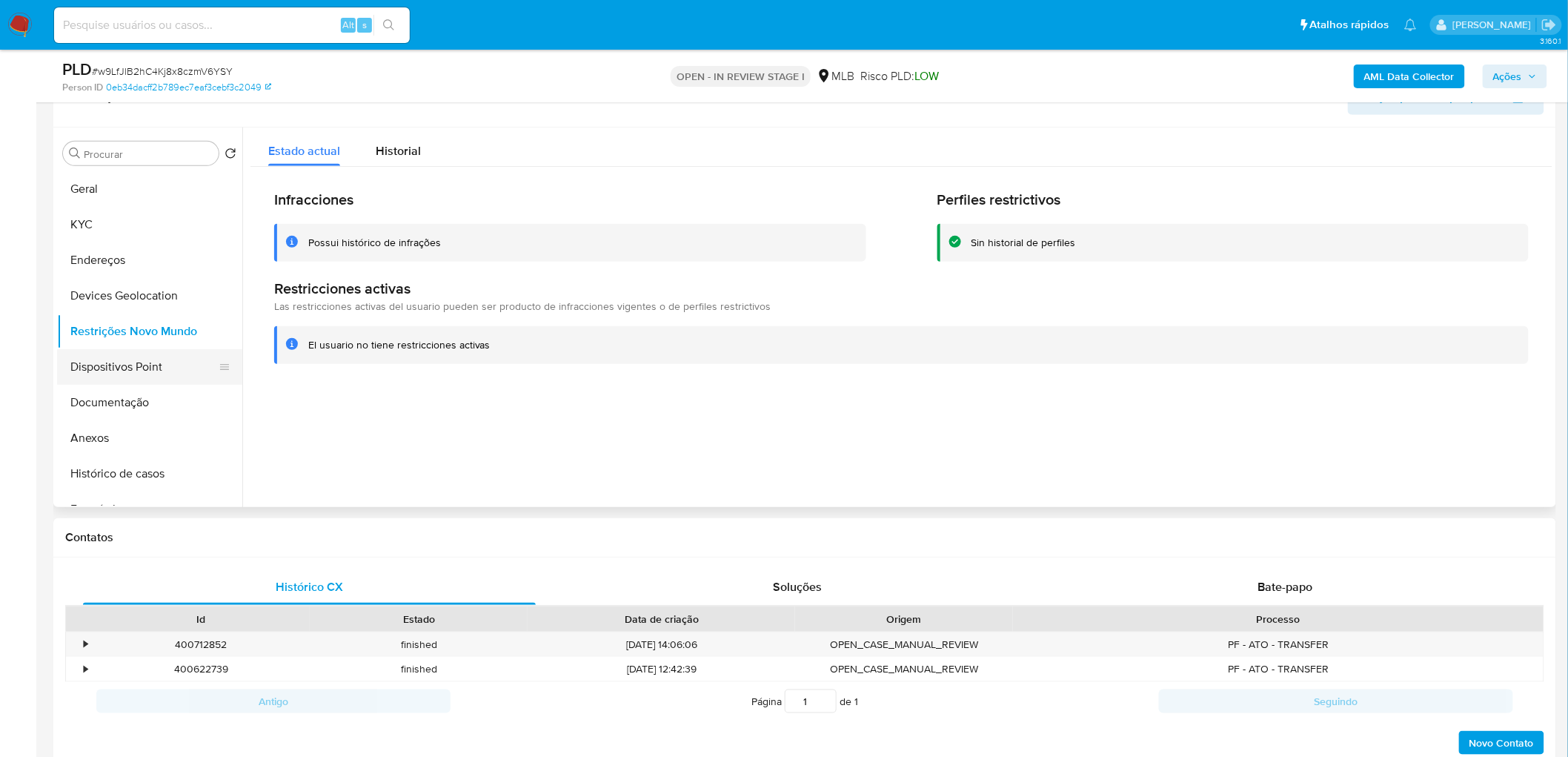
click at [129, 356] on button "Dispositivos Point" at bounding box center [144, 367] width 173 height 36
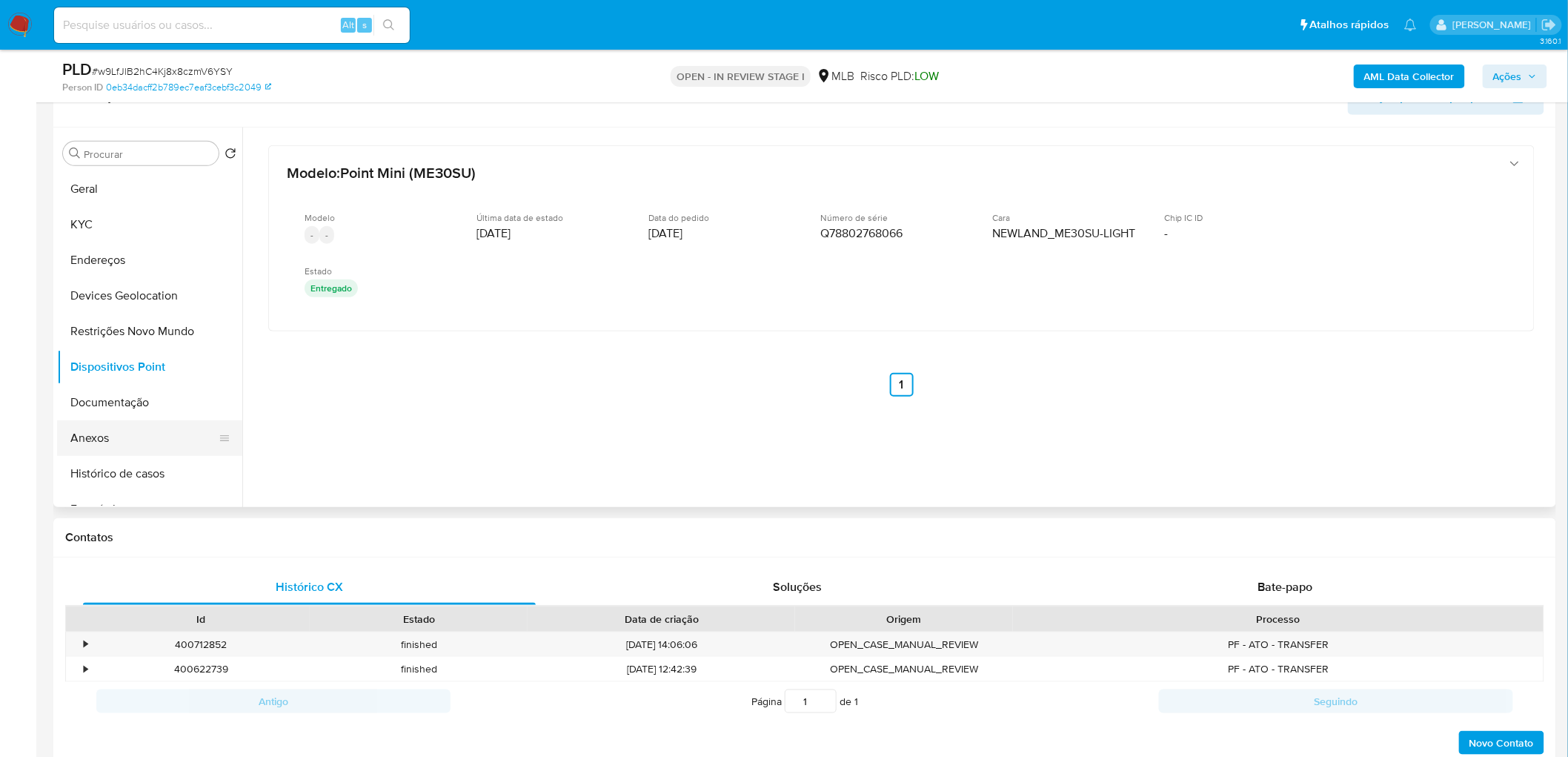
click at [135, 445] on button "Anexos" at bounding box center [144, 438] width 173 height 36
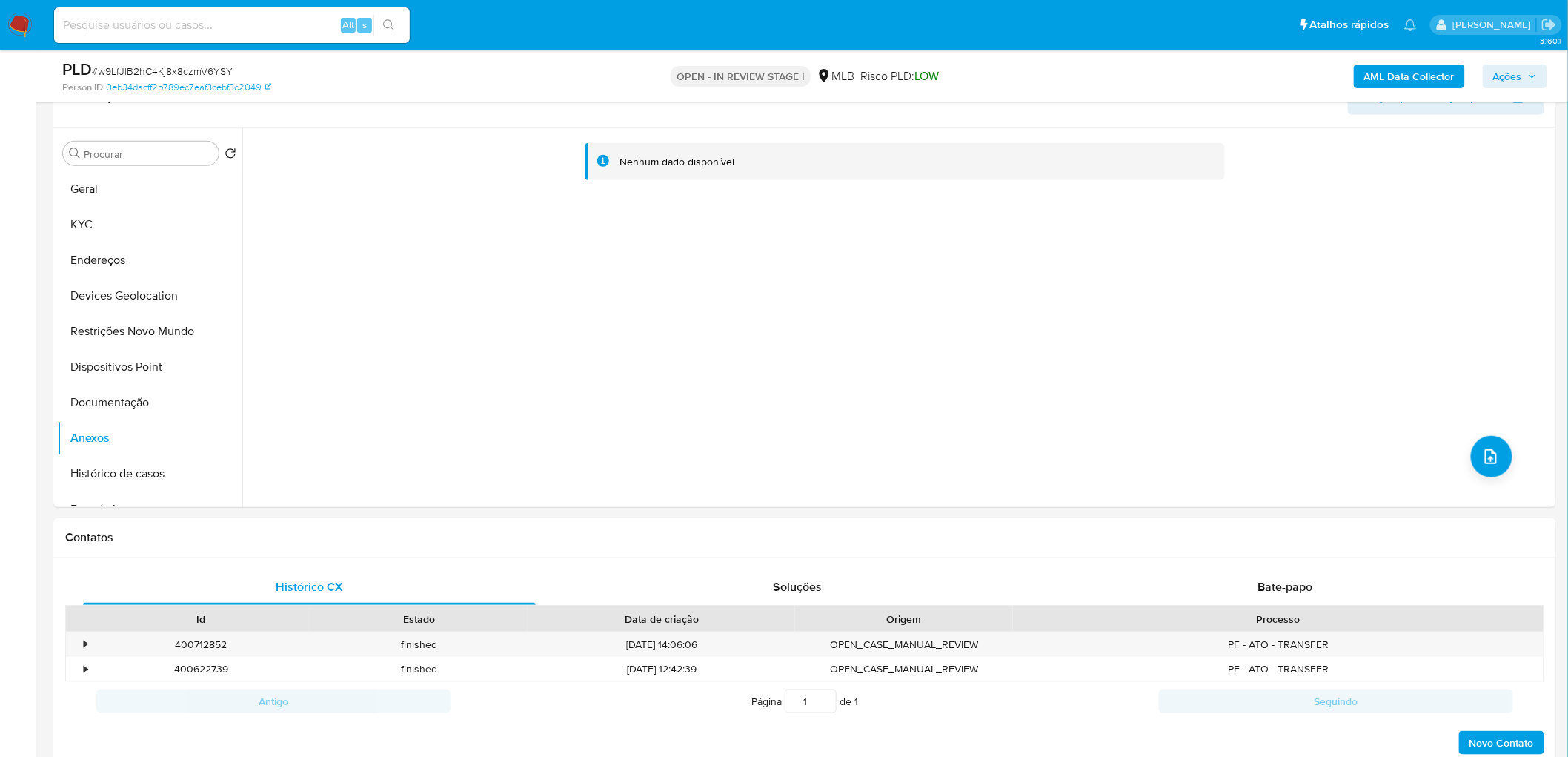
click at [1040, 71] on b "AML Data Collector" at bounding box center [1409, 76] width 90 height 24
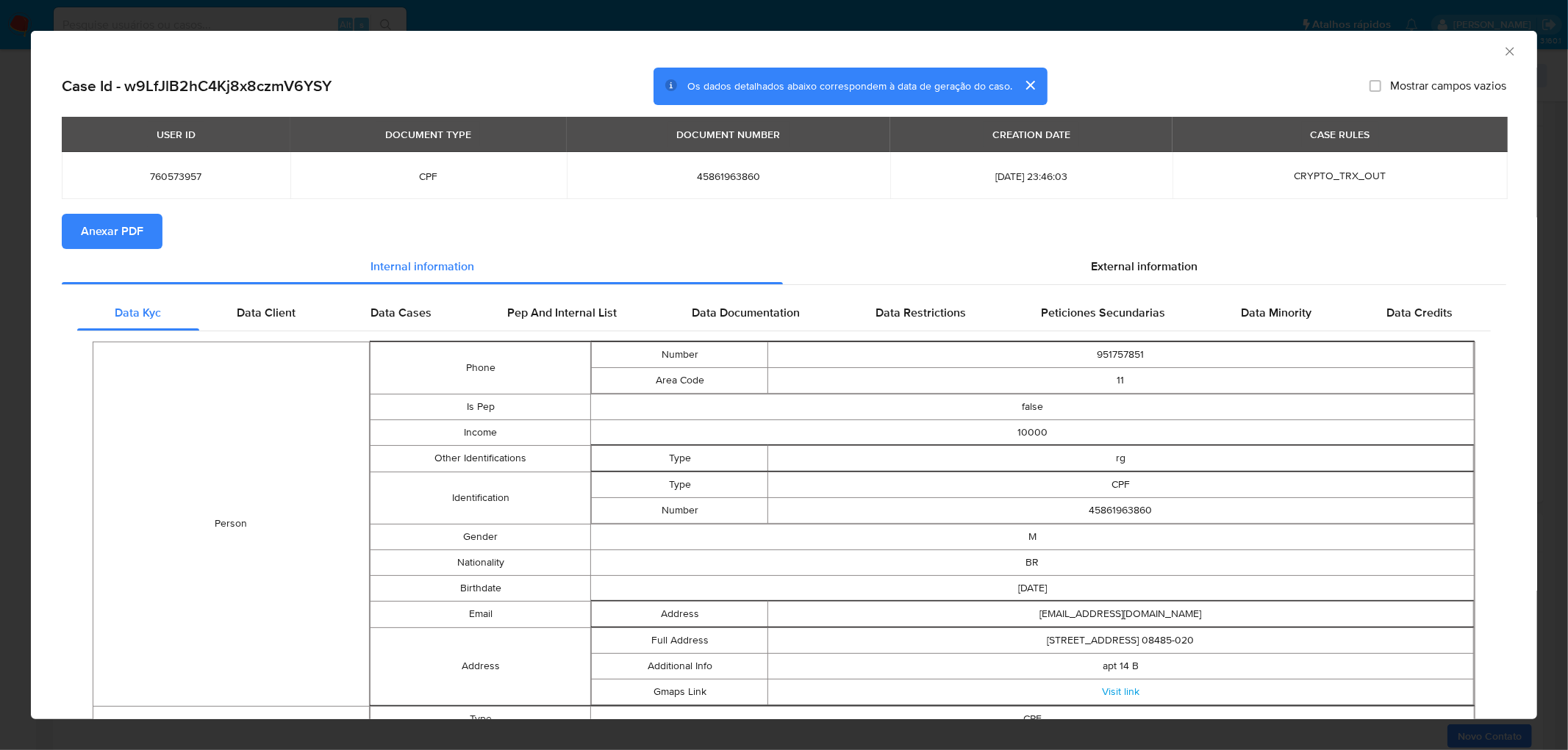
click at [129, 236] on span "Anexar PDF" at bounding box center [112, 231] width 63 height 32
click at [1032, 52] on icon "Fechar a janela" at bounding box center [1509, 51] width 14 height 14
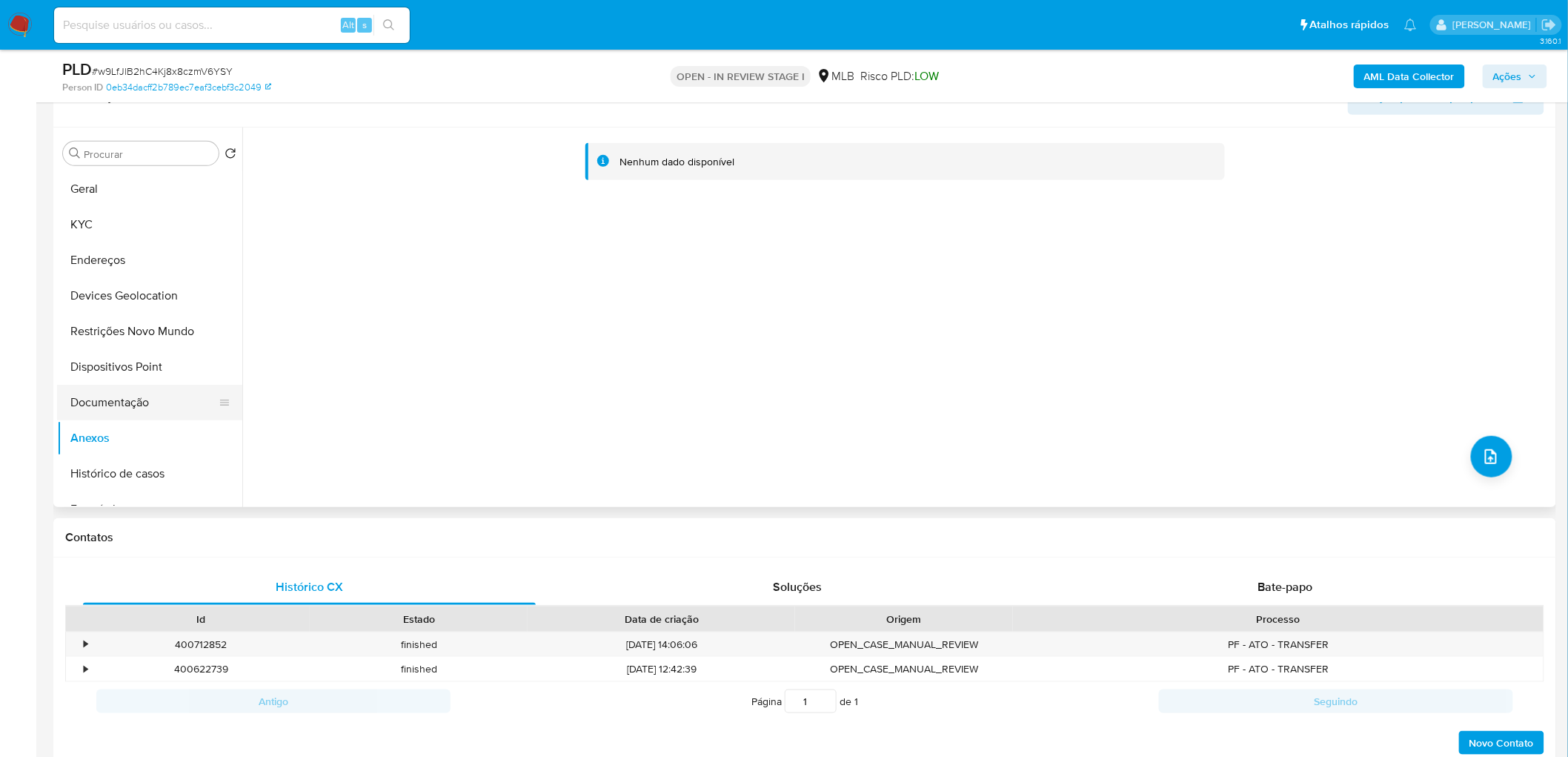
click at [97, 404] on button "Documentação" at bounding box center [144, 402] width 173 height 36
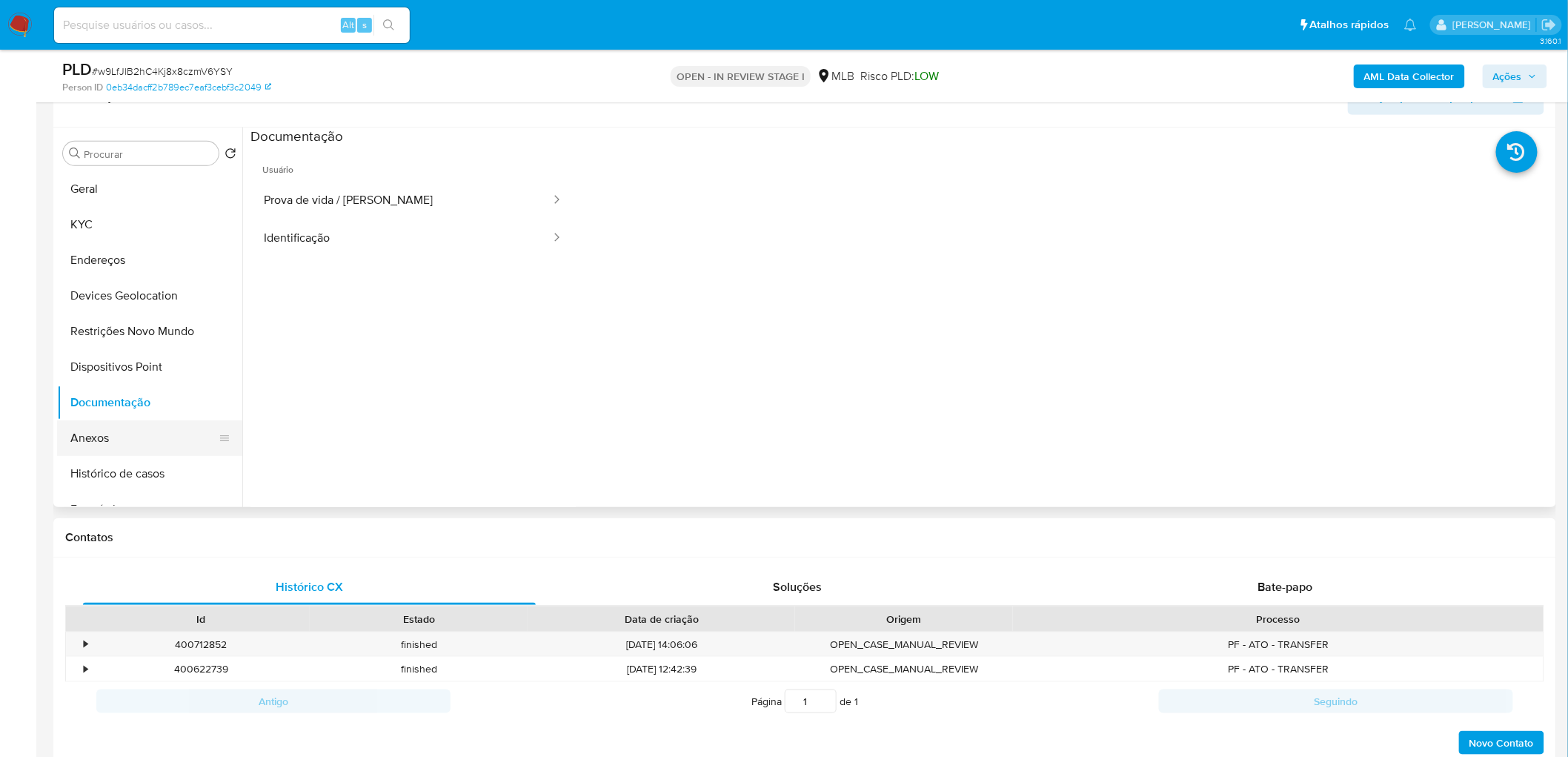
click at [92, 428] on button "Anexos" at bounding box center [144, 438] width 173 height 36
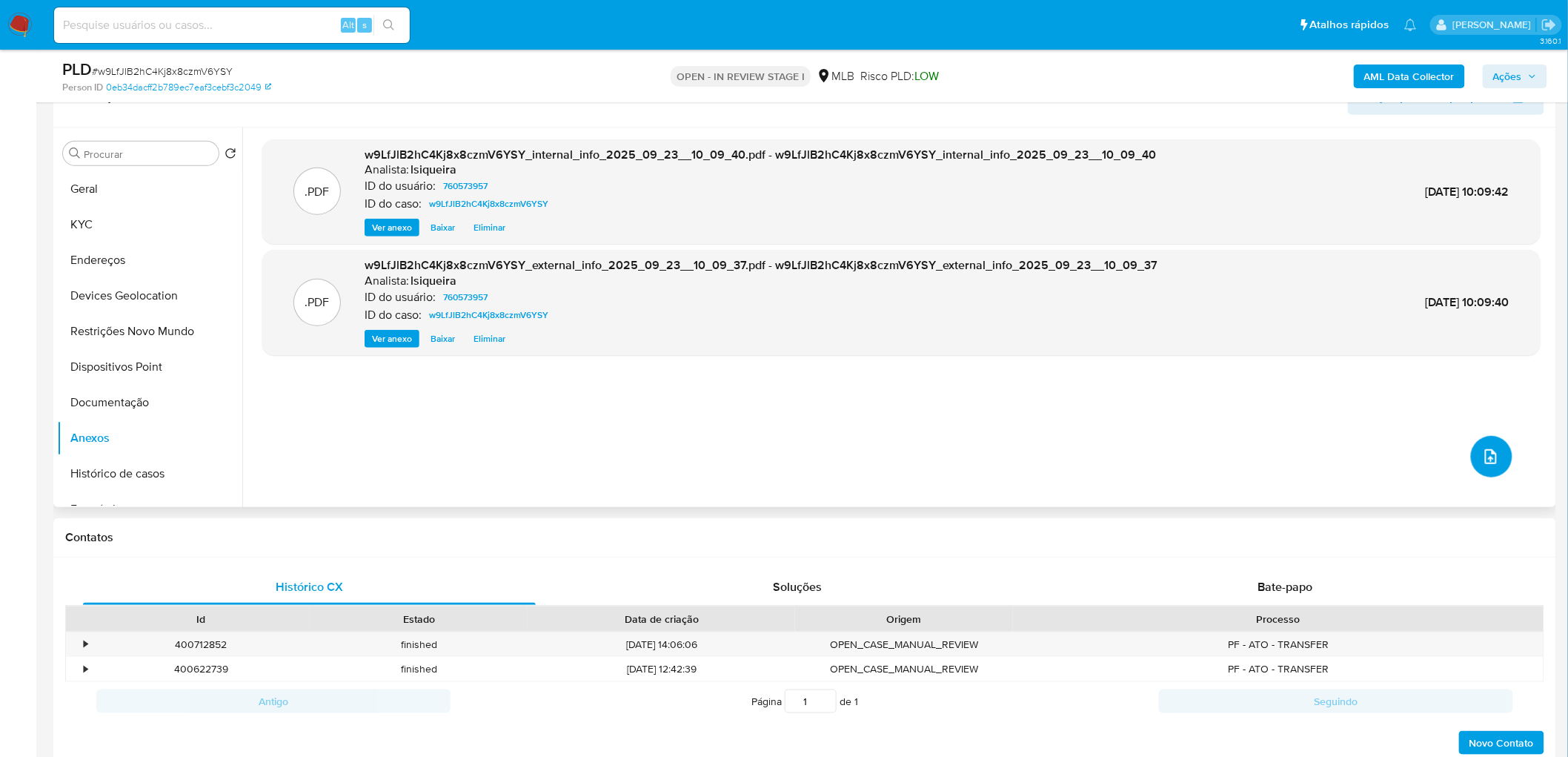
click at [1040, 456] on button "upload-file" at bounding box center [1491, 456] width 42 height 42
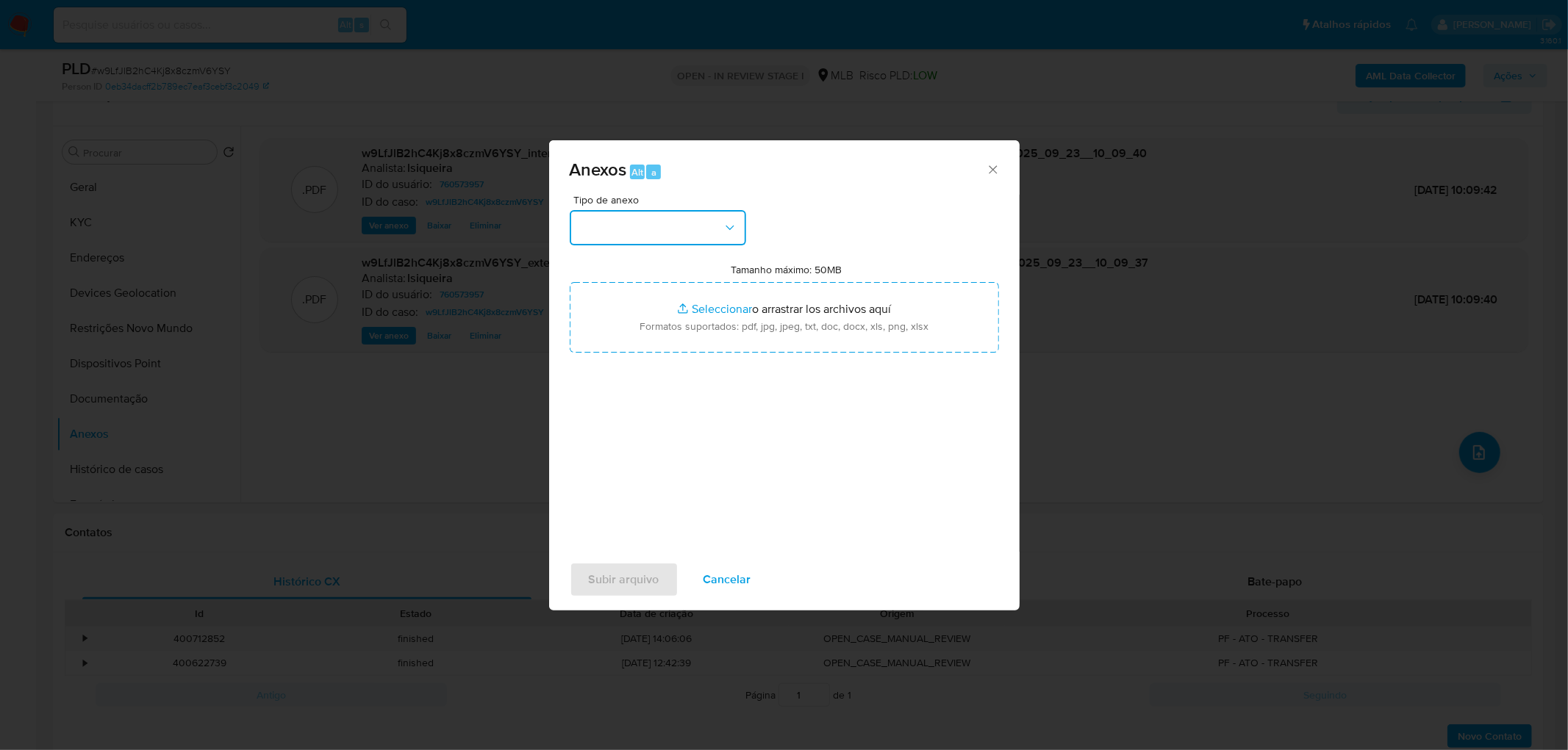
click at [723, 228] on icon "button" at bounding box center [729, 227] width 14 height 14
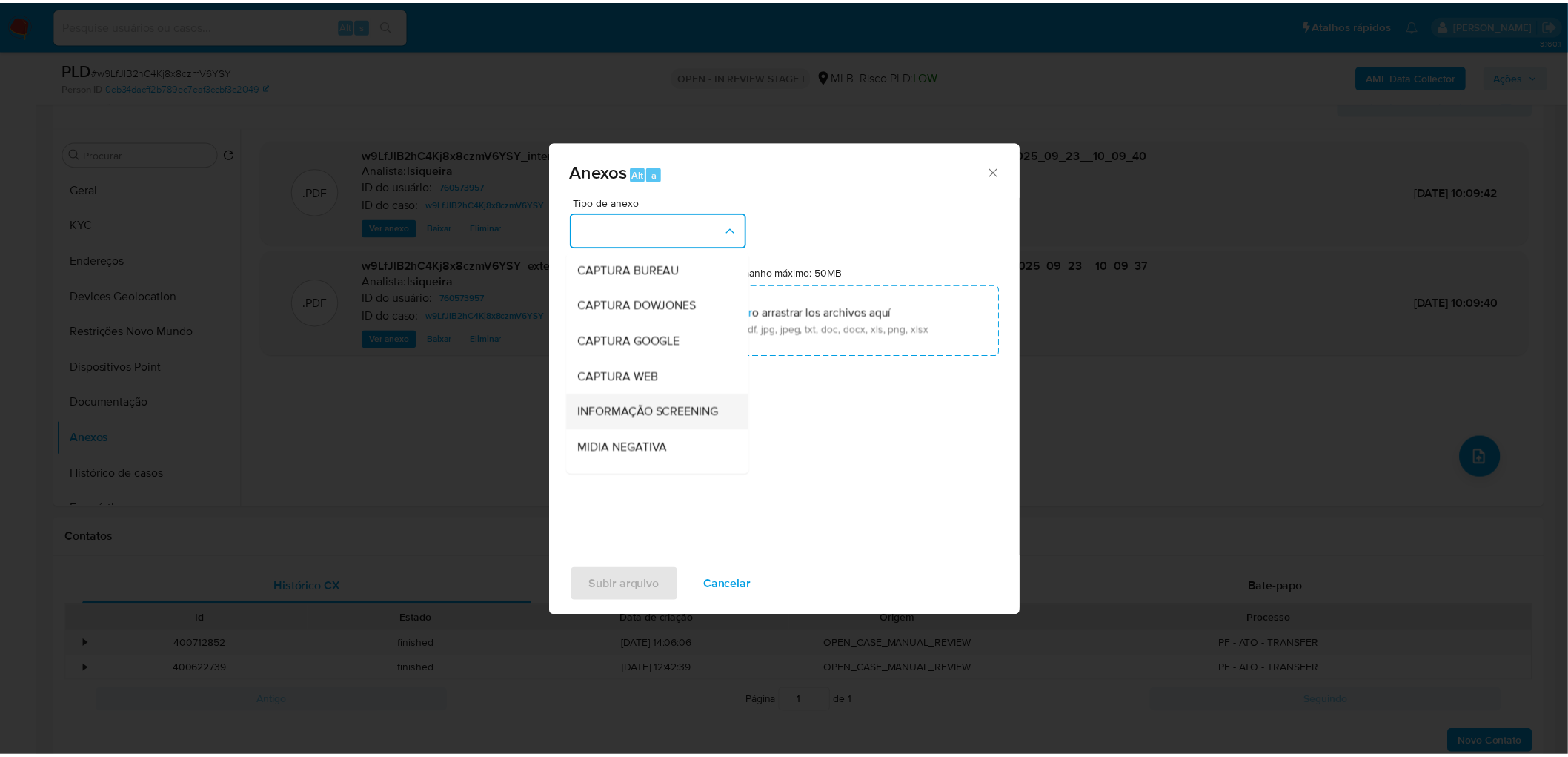
scroll to position [227, 0]
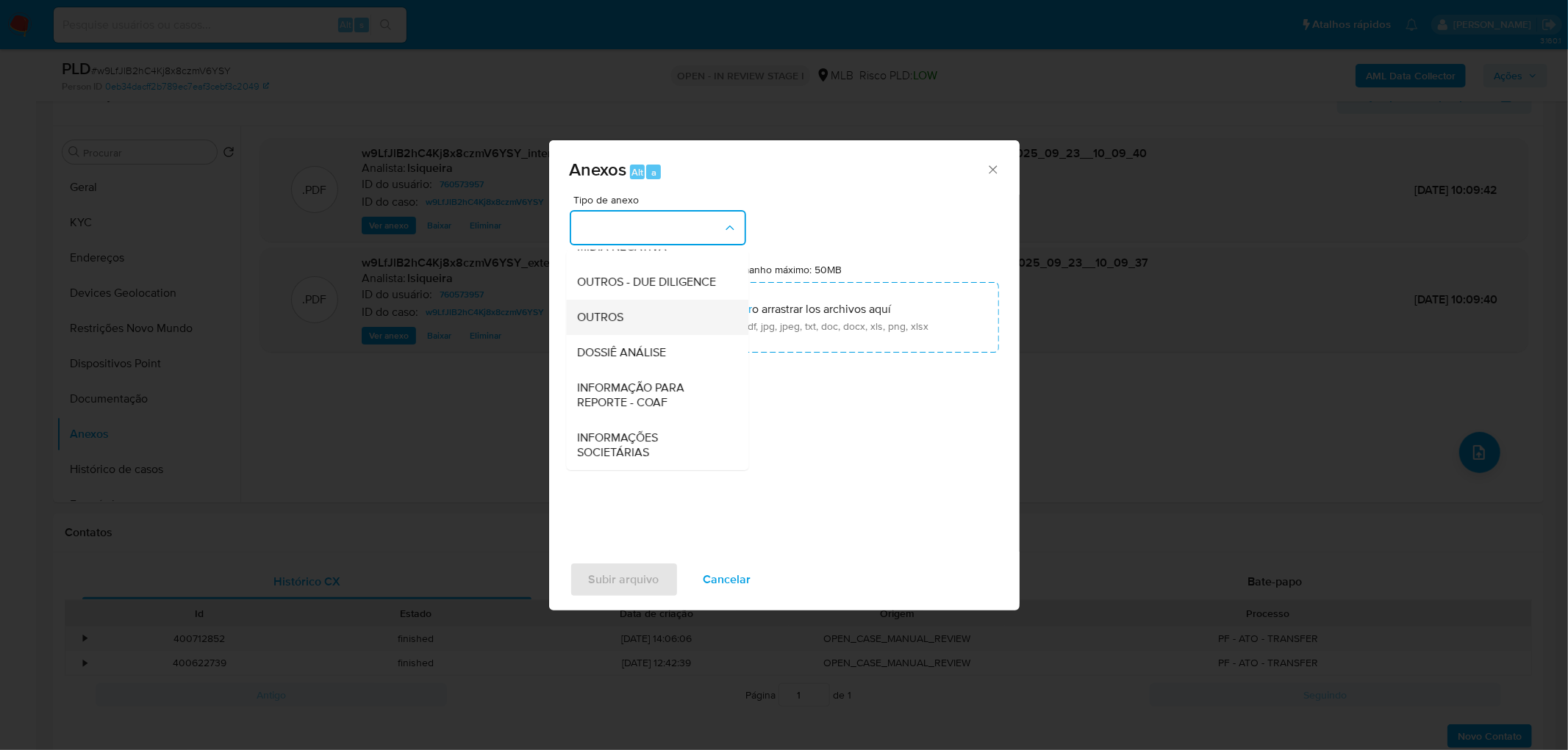
click at [624, 322] on span "OUTROS" at bounding box center [600, 317] width 46 height 14
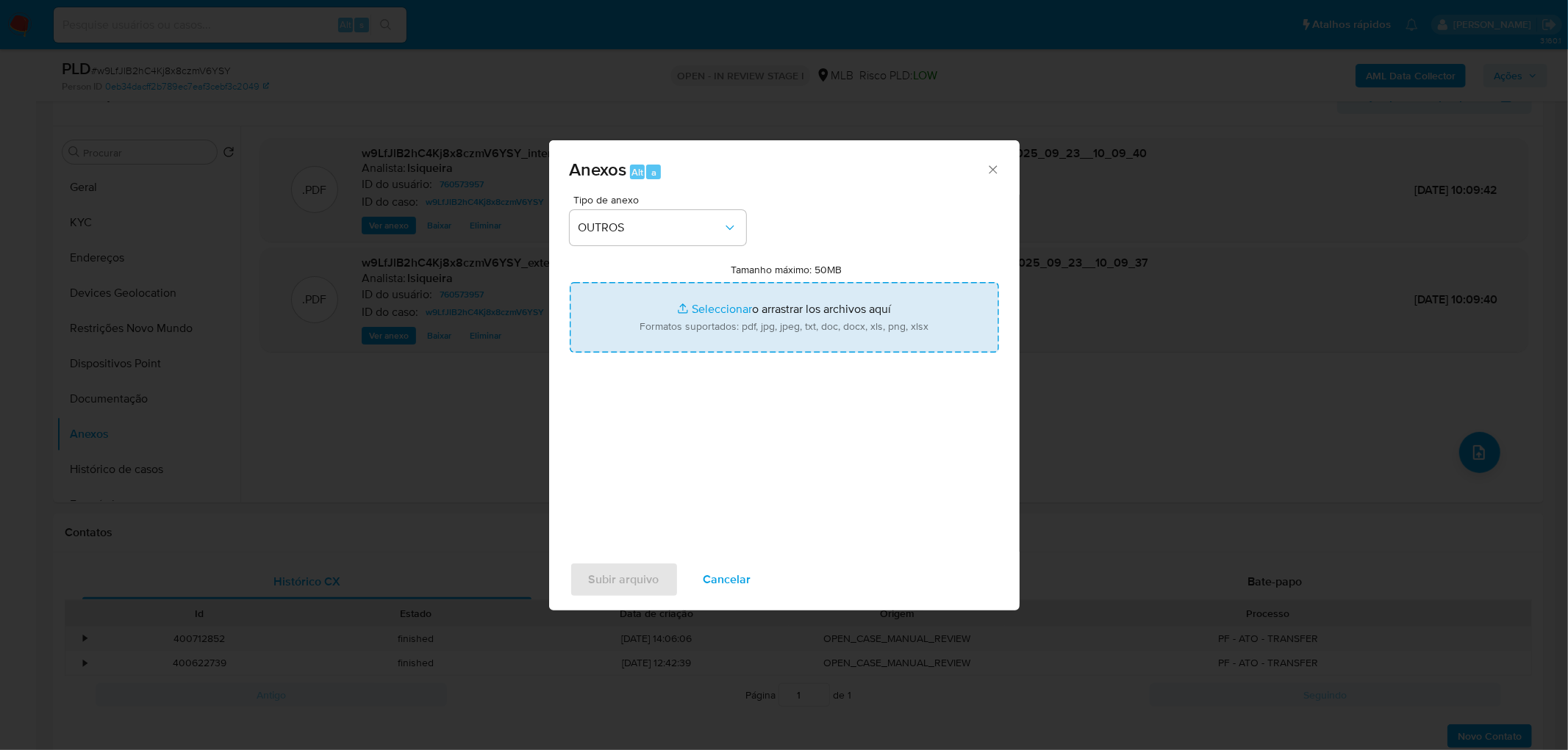
click at [732, 322] on input "Tamanho máximo: 50MB Seleccionar archivos" at bounding box center [784, 317] width 429 height 71
type input "C:\fakepath\Mulan 760573957_2025_09_22_16_46_59.xlsx"
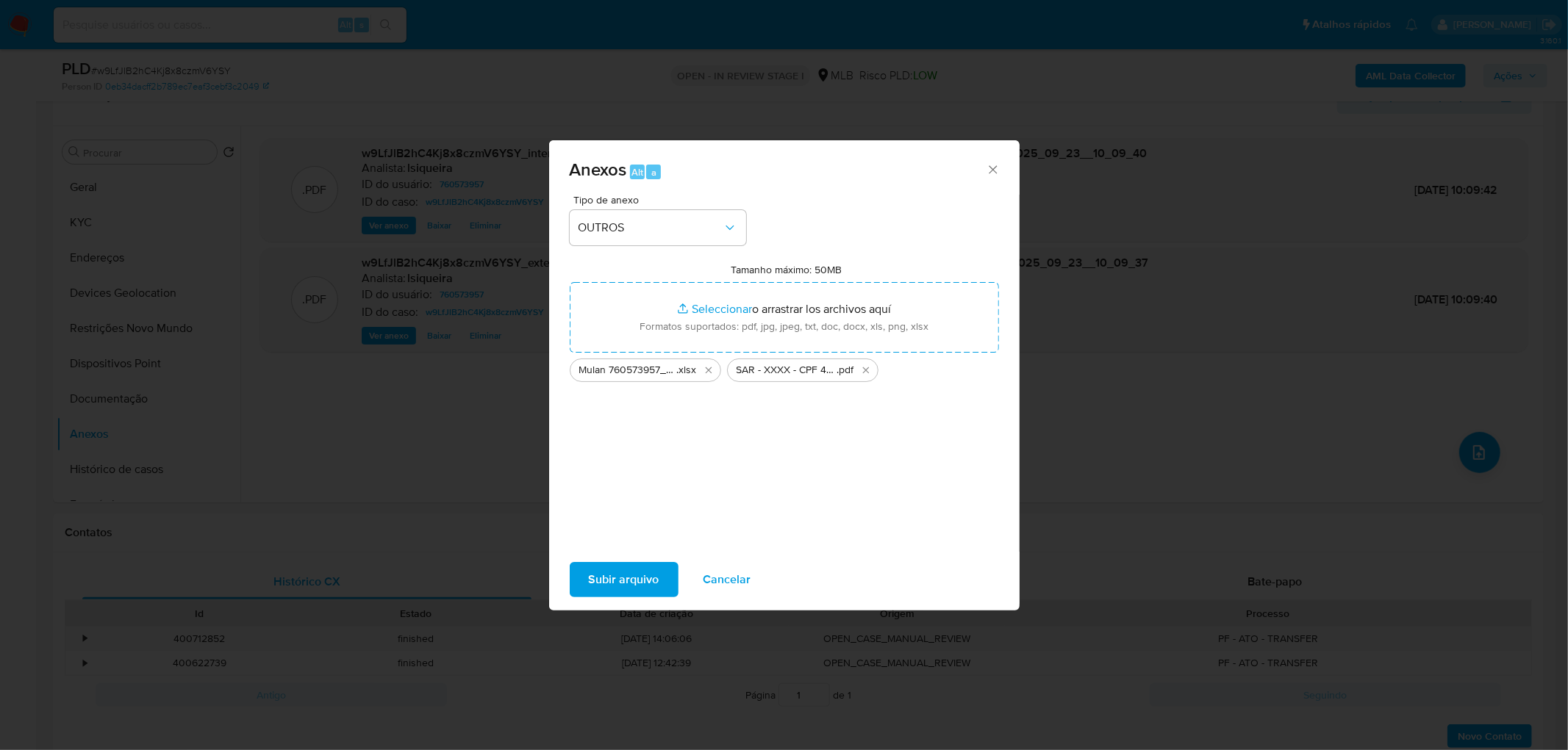
click at [634, 455] on span "Subir arquivo" at bounding box center [624, 579] width 71 height 32
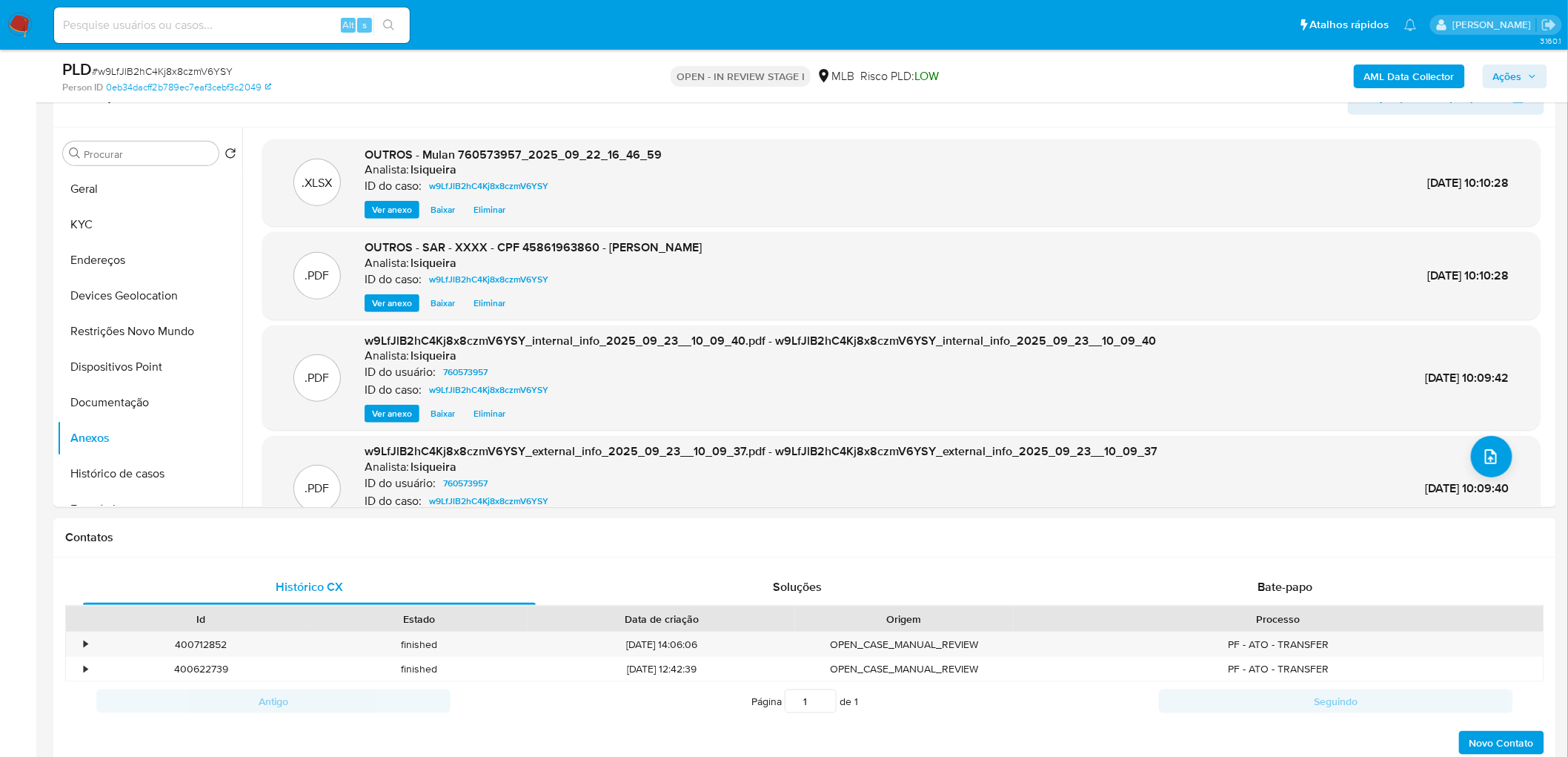
click at [1040, 68] on span "Ações" at bounding box center [1508, 76] width 29 height 24
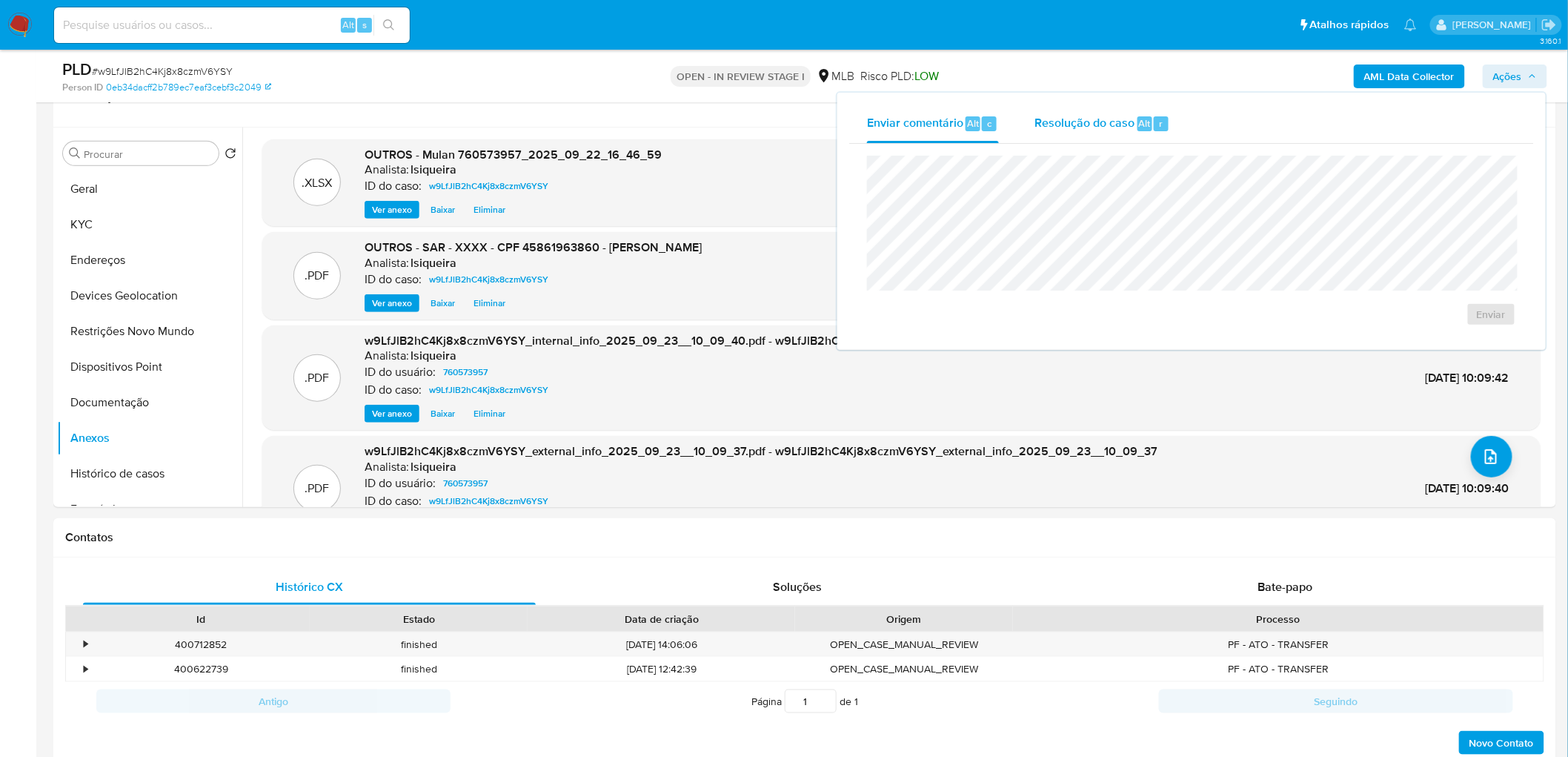
click at [1040, 125] on span "Resolução do caso" at bounding box center [1084, 122] width 100 height 17
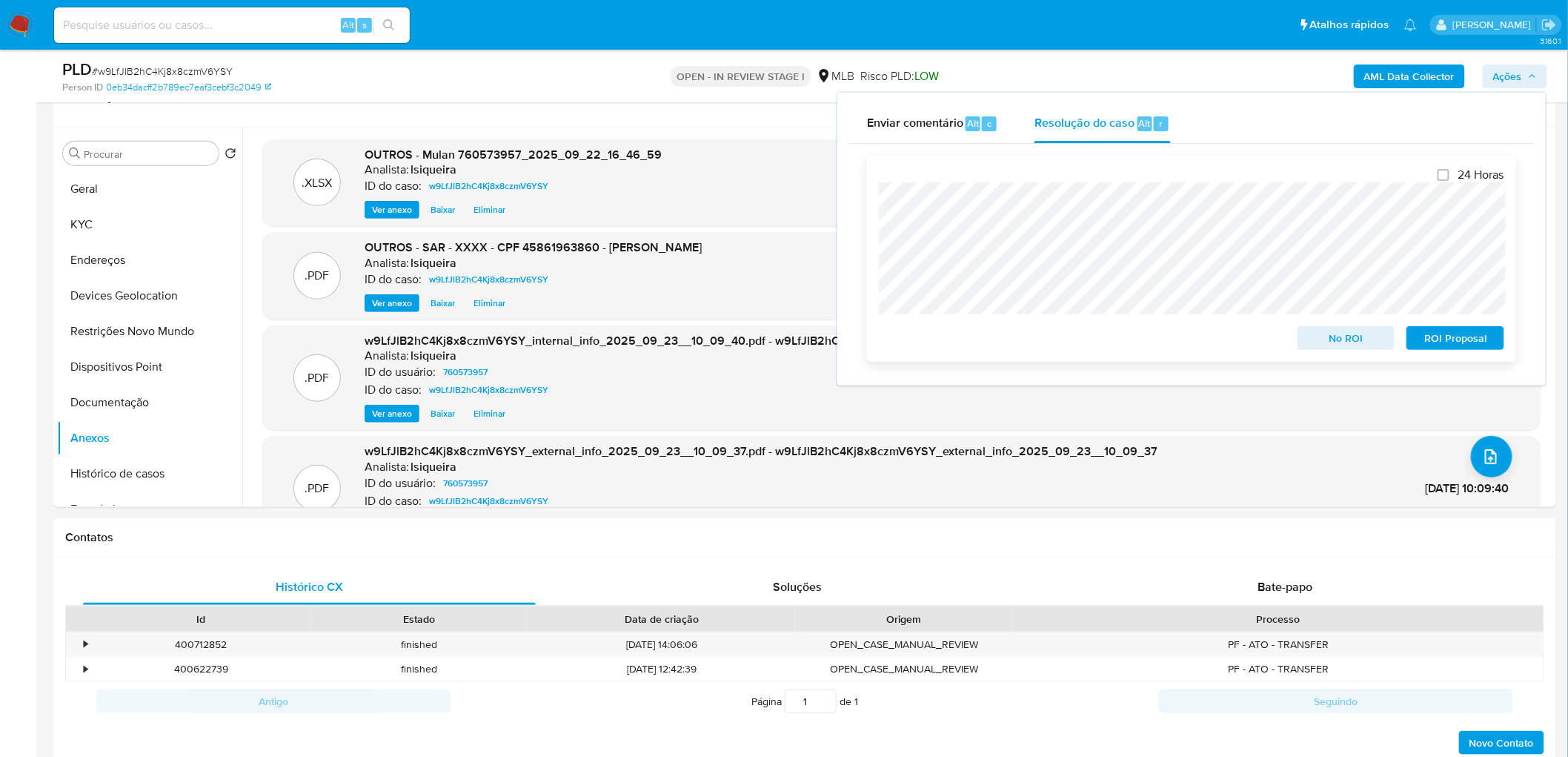
drag, startPoint x: 1458, startPoint y: 342, endPoint x: 1436, endPoint y: 364, distance: 31.1
click at [1040, 342] on span "ROI Proposal" at bounding box center [1455, 338] width 77 height 21
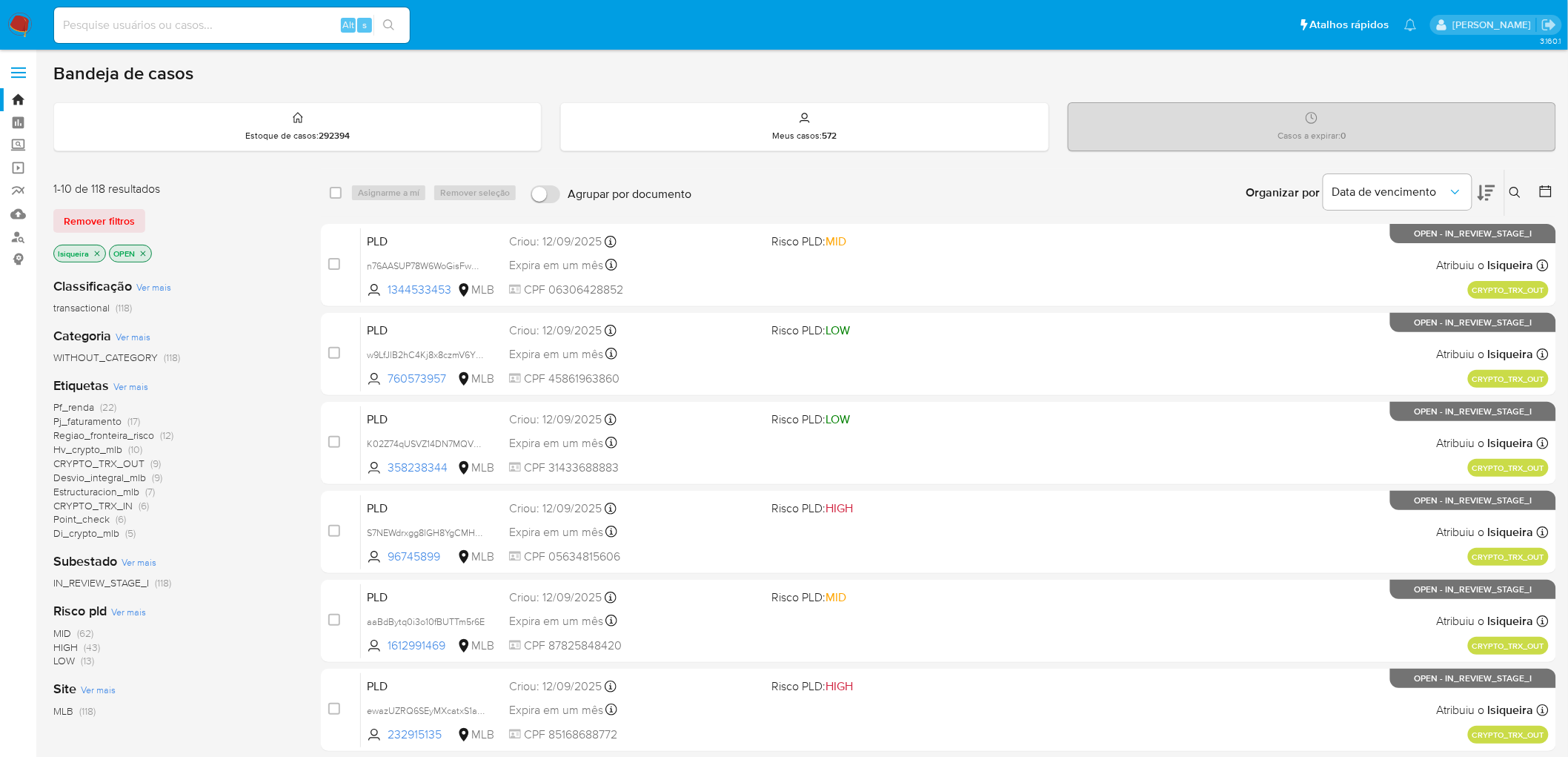
click at [97, 249] on icon "close-filter" at bounding box center [97, 253] width 9 height 9
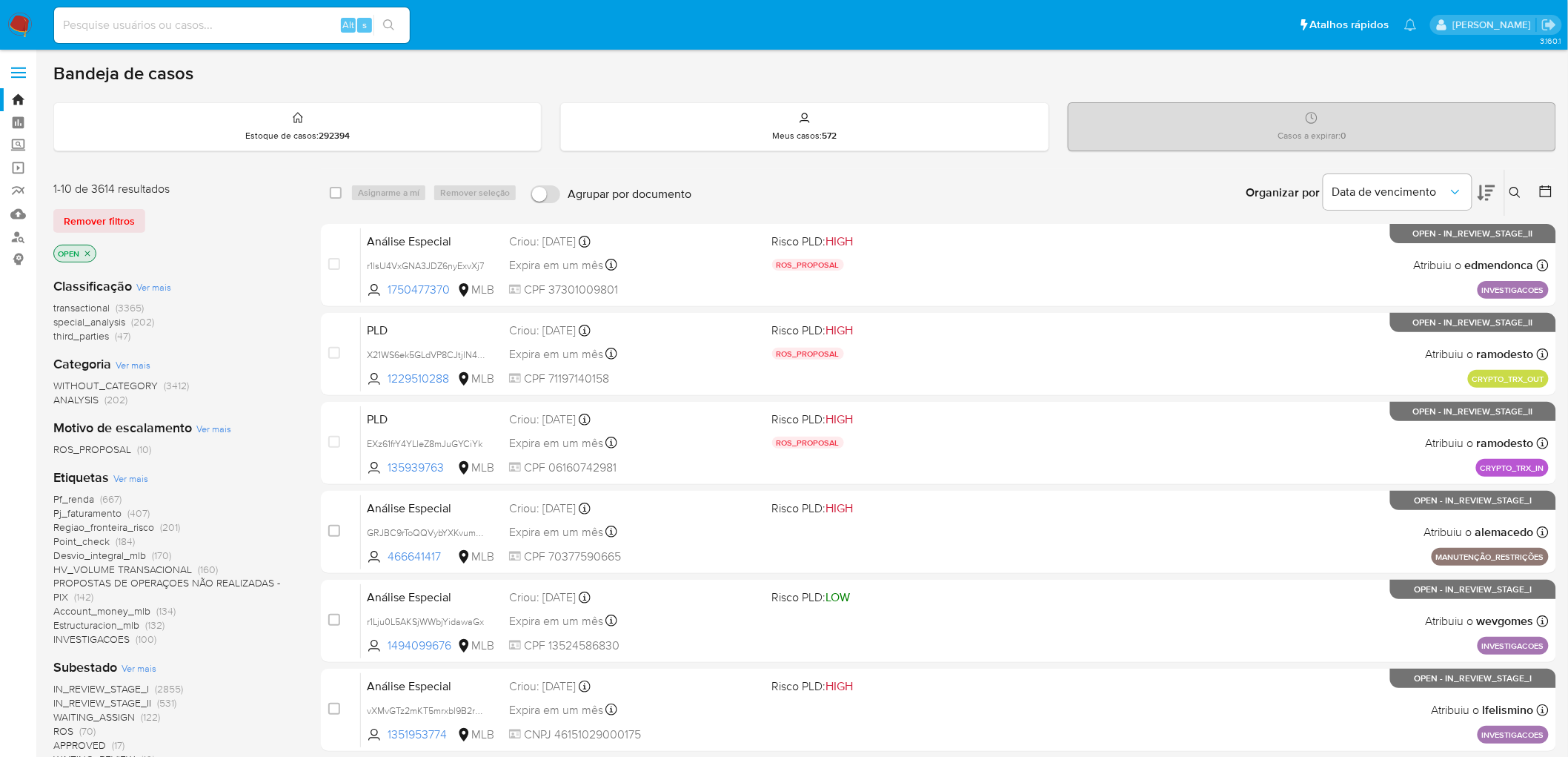
click at [90, 252] on icon "close-filter" at bounding box center [87, 253] width 9 height 9
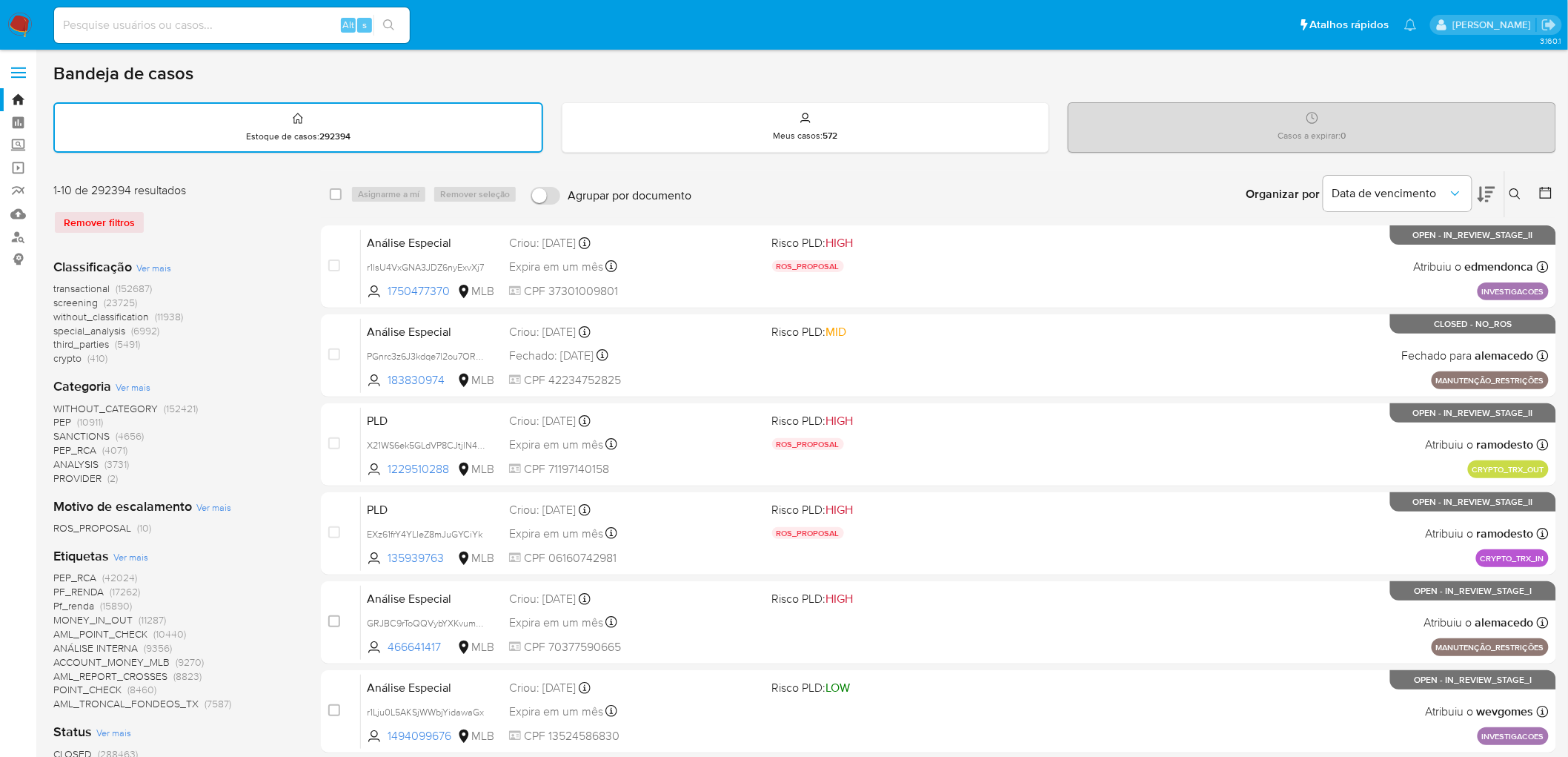
click at [94, 752] on span "CLOSED (288463)" at bounding box center [95, 754] width 84 height 14
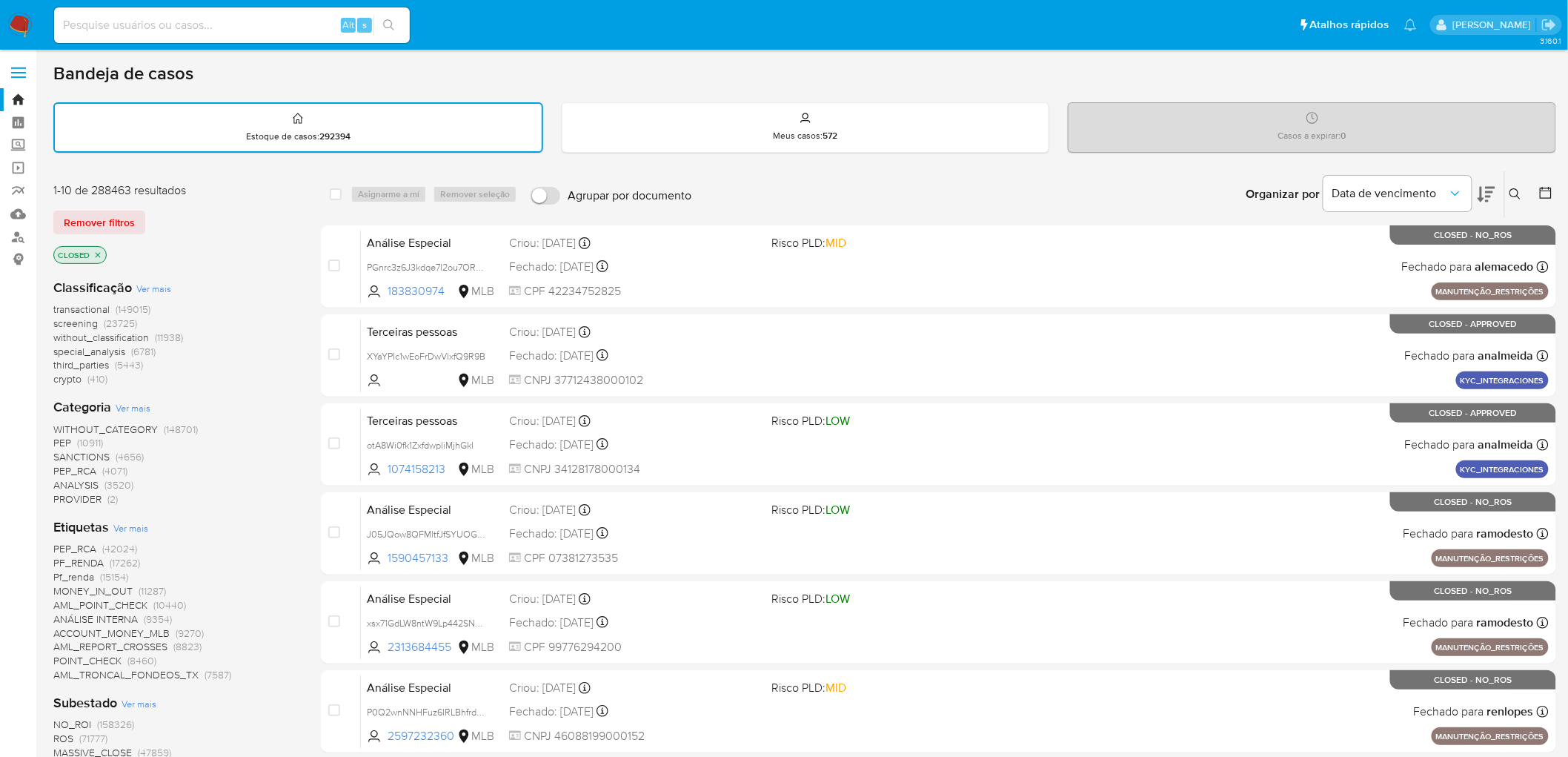
click at [1544, 194] on icon at bounding box center [1545, 192] width 14 height 14
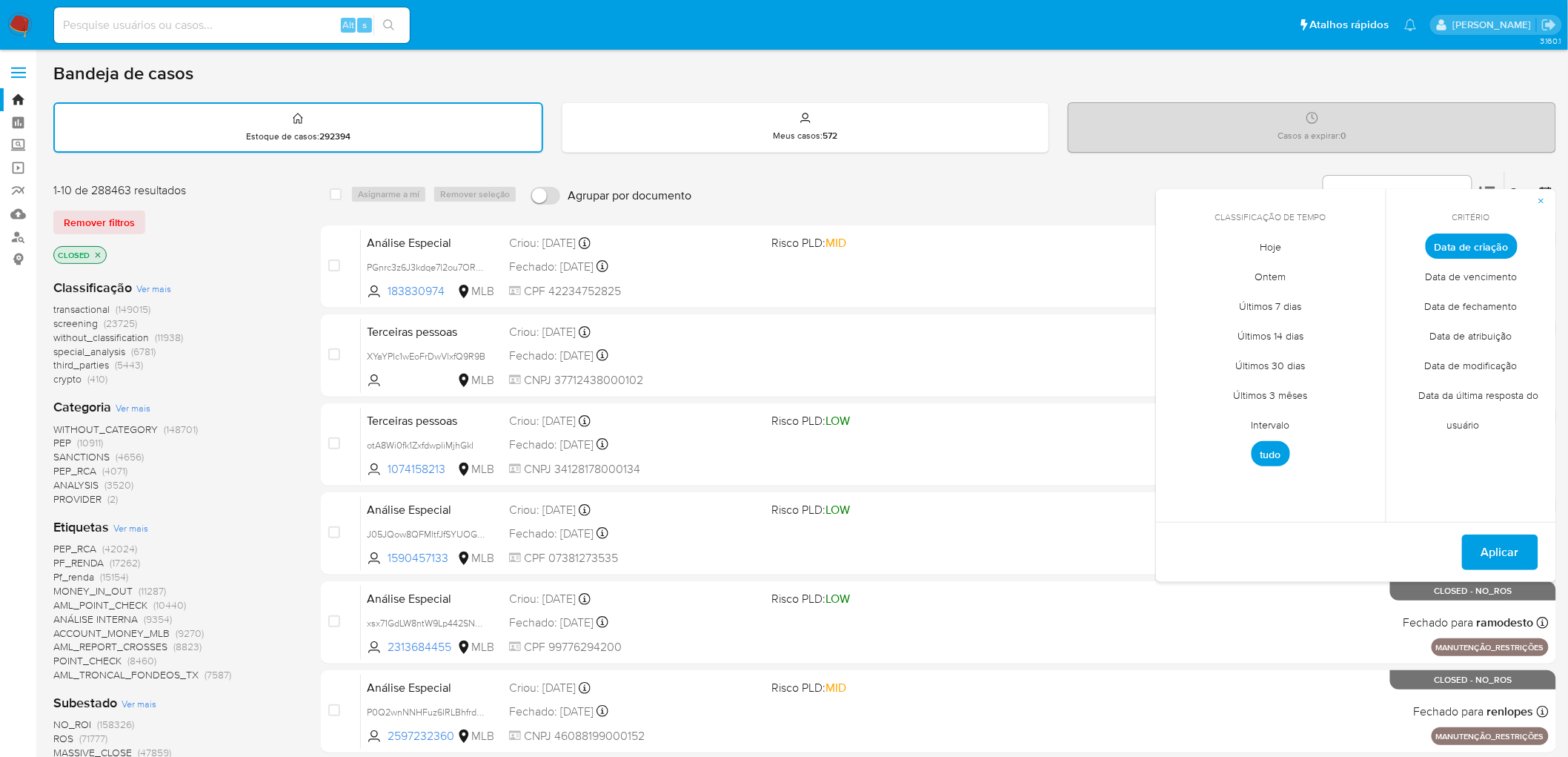
click at [1486, 301] on span "Data de fechamento" at bounding box center [1471, 307] width 124 height 30
click at [1280, 249] on span "Hoje" at bounding box center [1271, 247] width 52 height 30
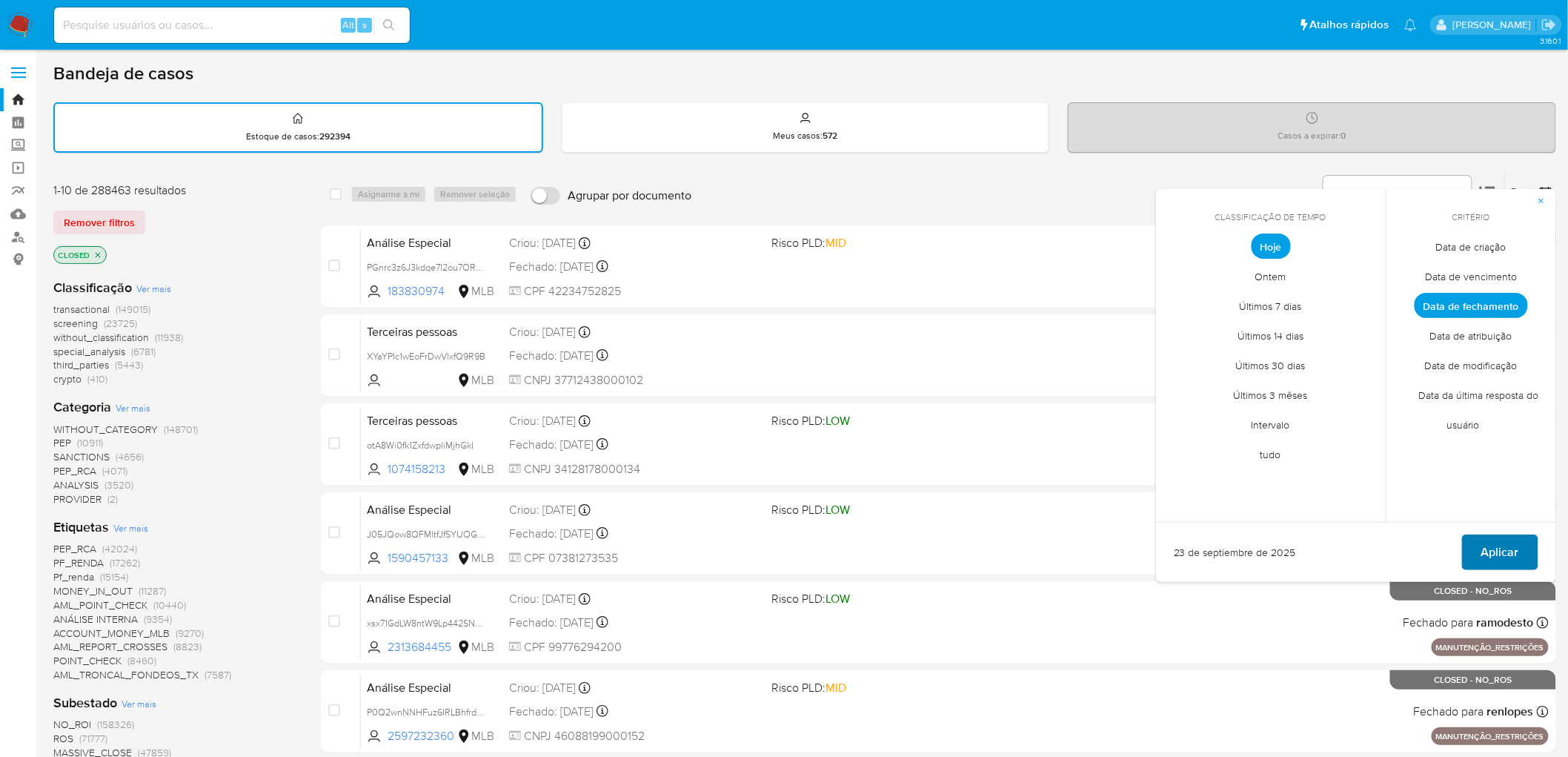
click at [1509, 550] on span "Aplicar" at bounding box center [1500, 552] width 38 height 33
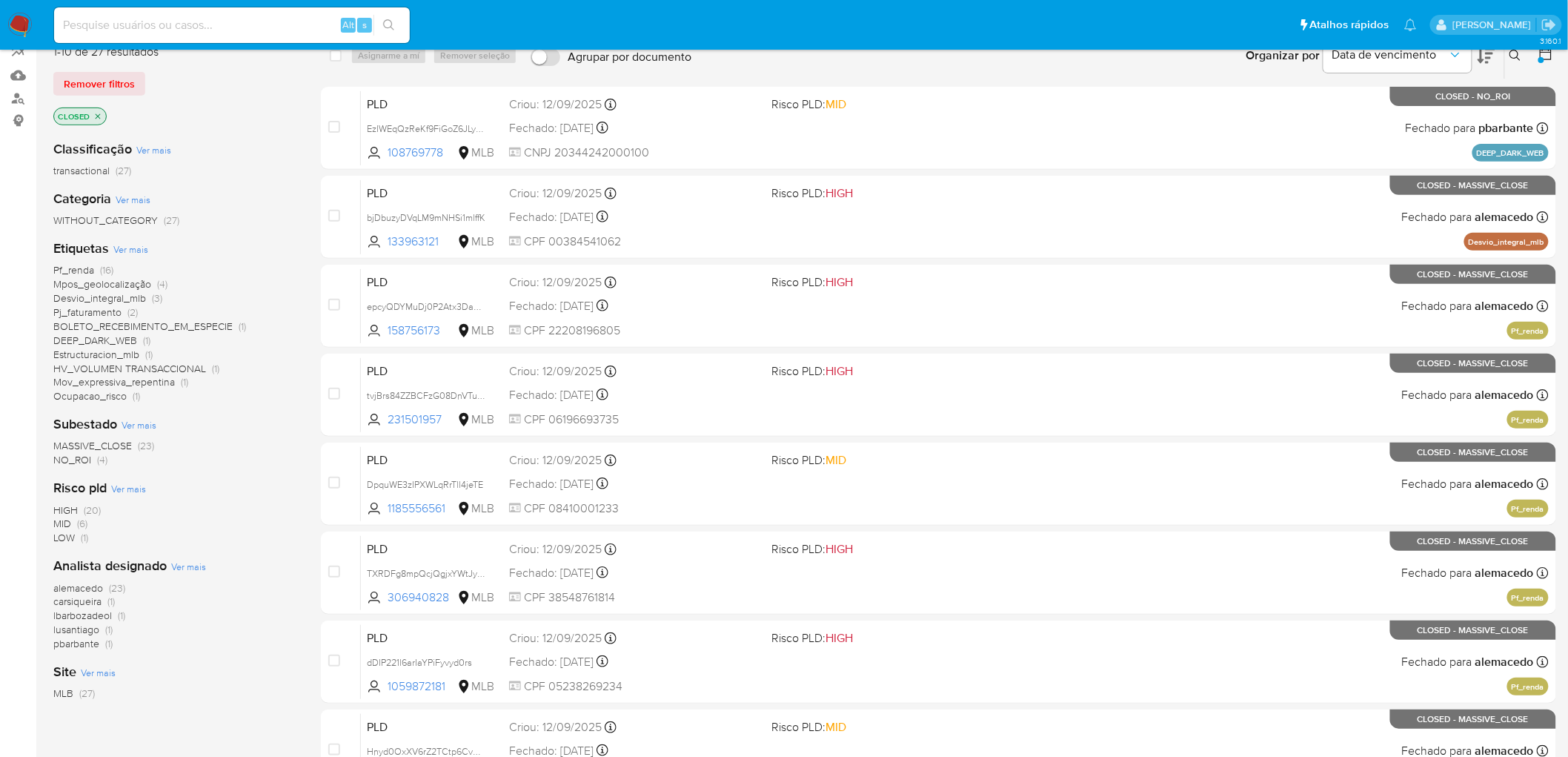
scroll to position [164, 0]
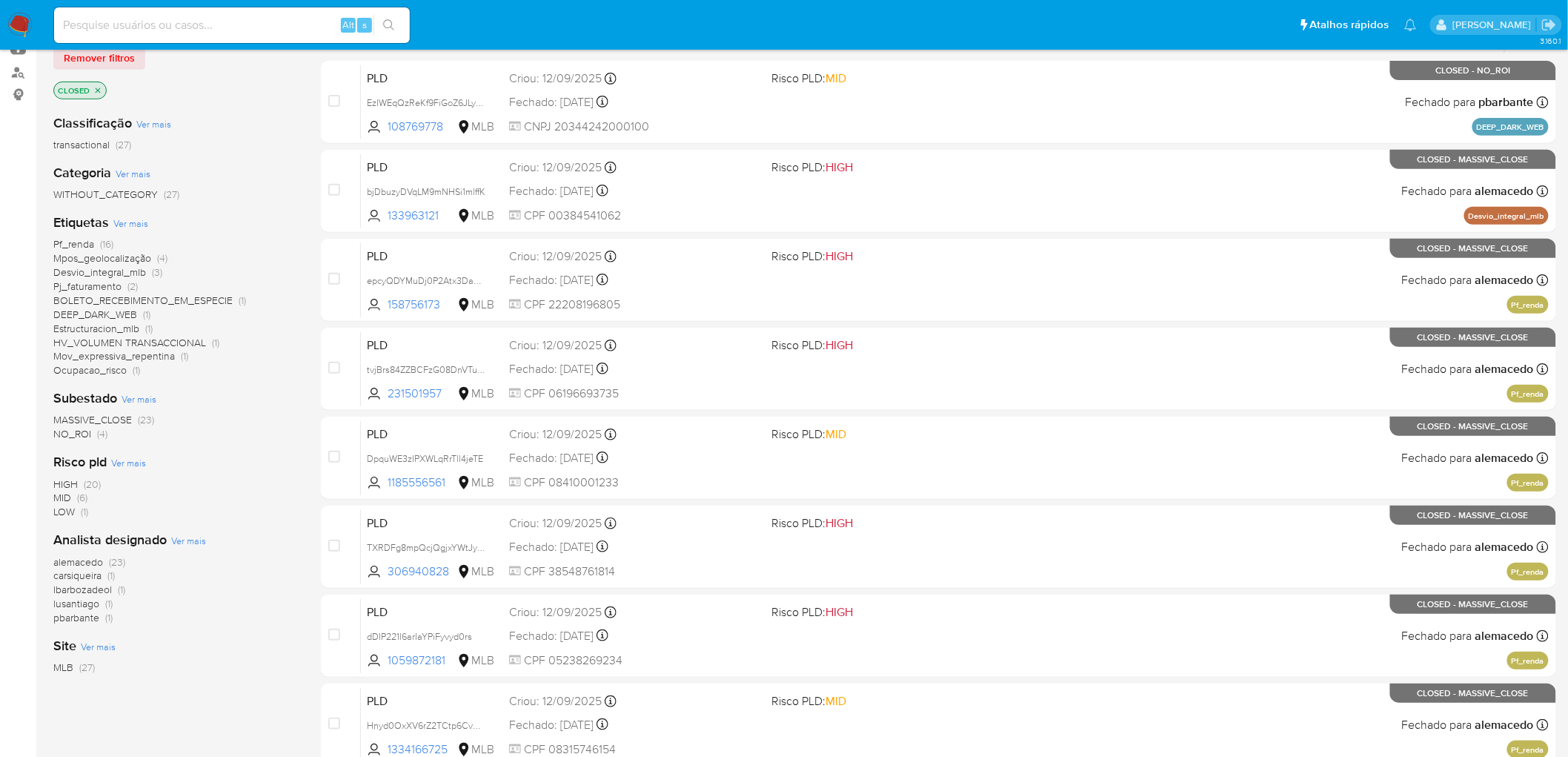
click at [194, 542] on span "Ver mais" at bounding box center [189, 541] width 35 height 14
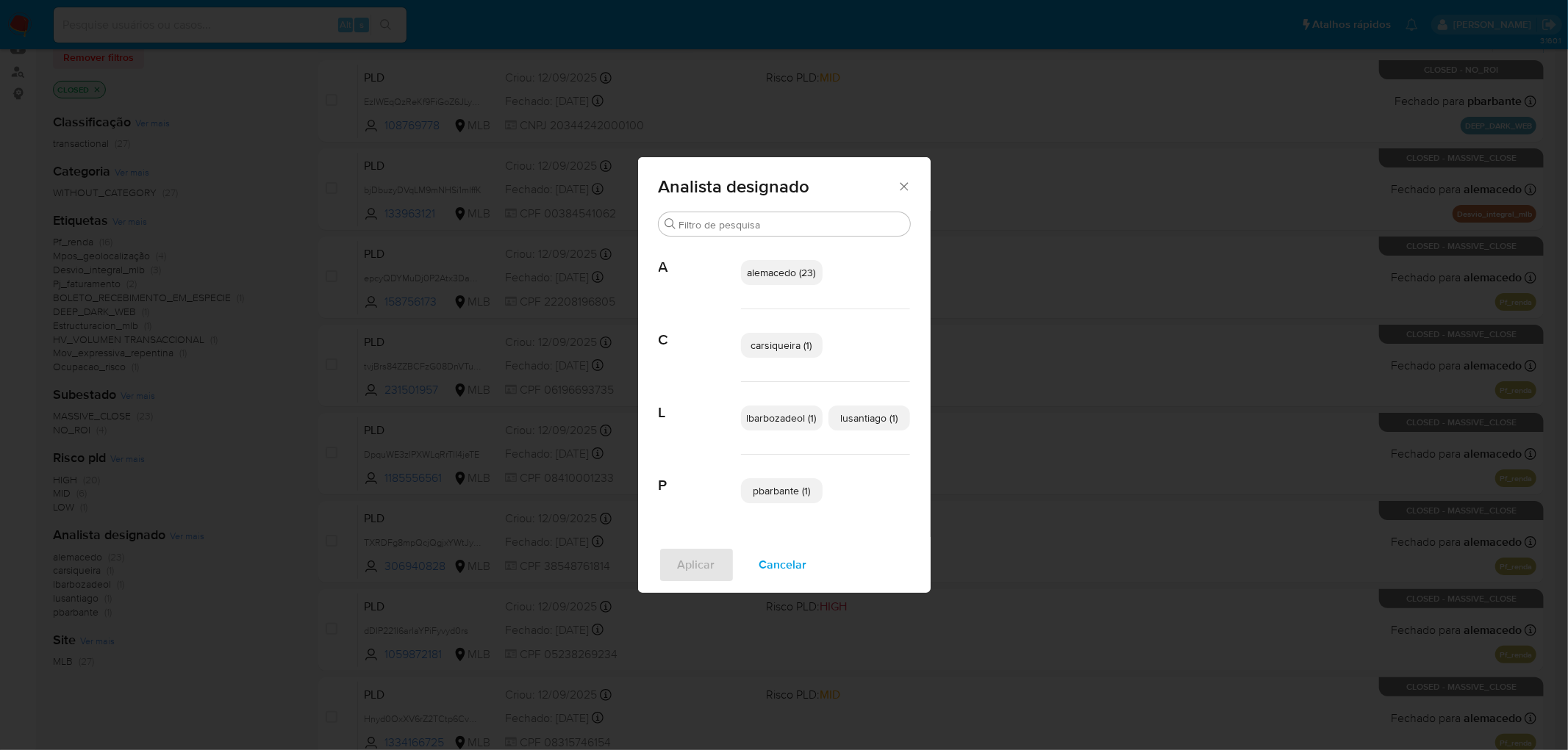
click at [1023, 261] on div "Analista designado Buscar A alemacedo (23) C carsiqueira (1) L lbarbozadeol (1)…" at bounding box center [784, 375] width 1568 height 750
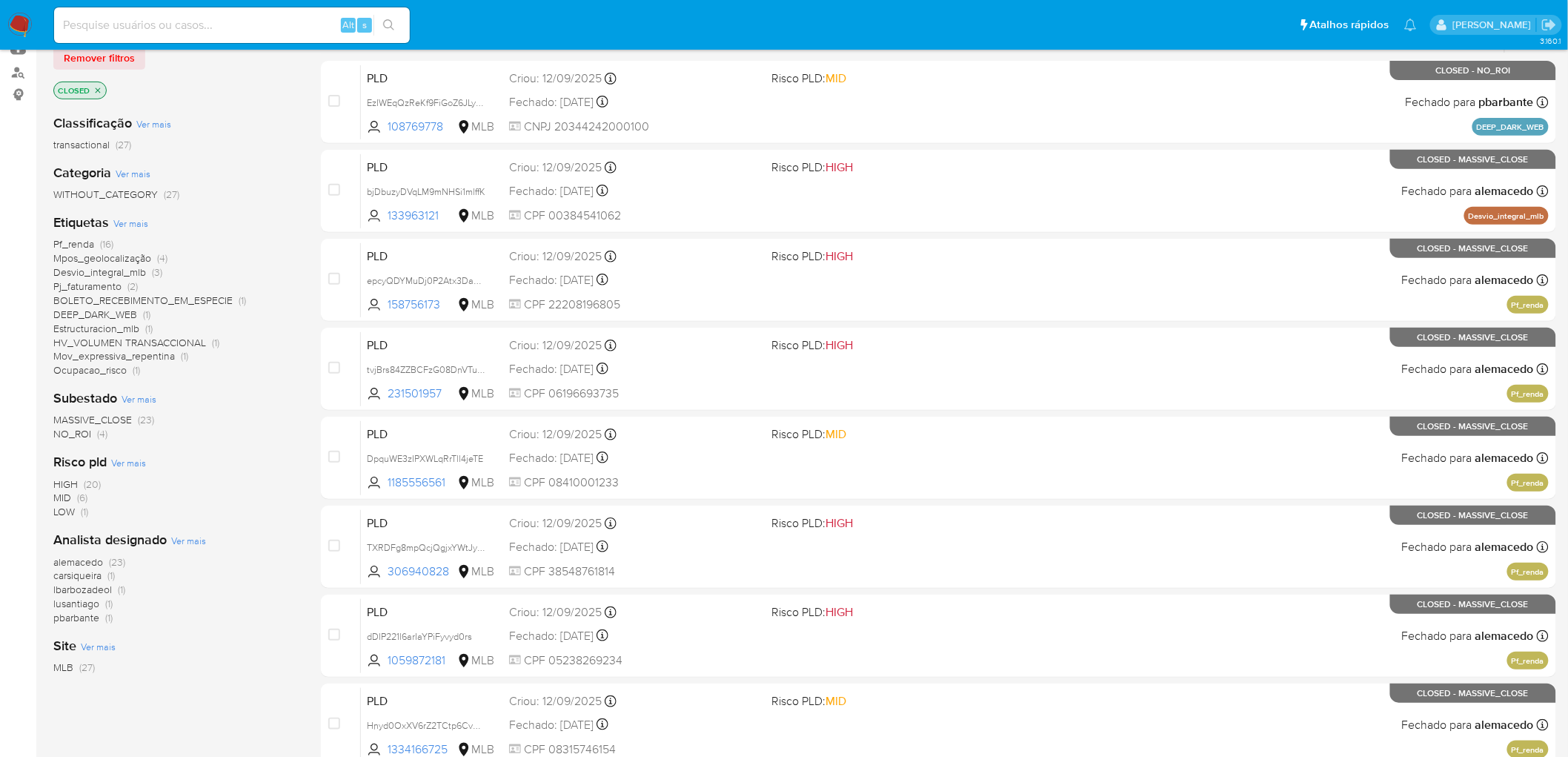
click at [16, 17] on img at bounding box center [20, 25] width 25 height 25
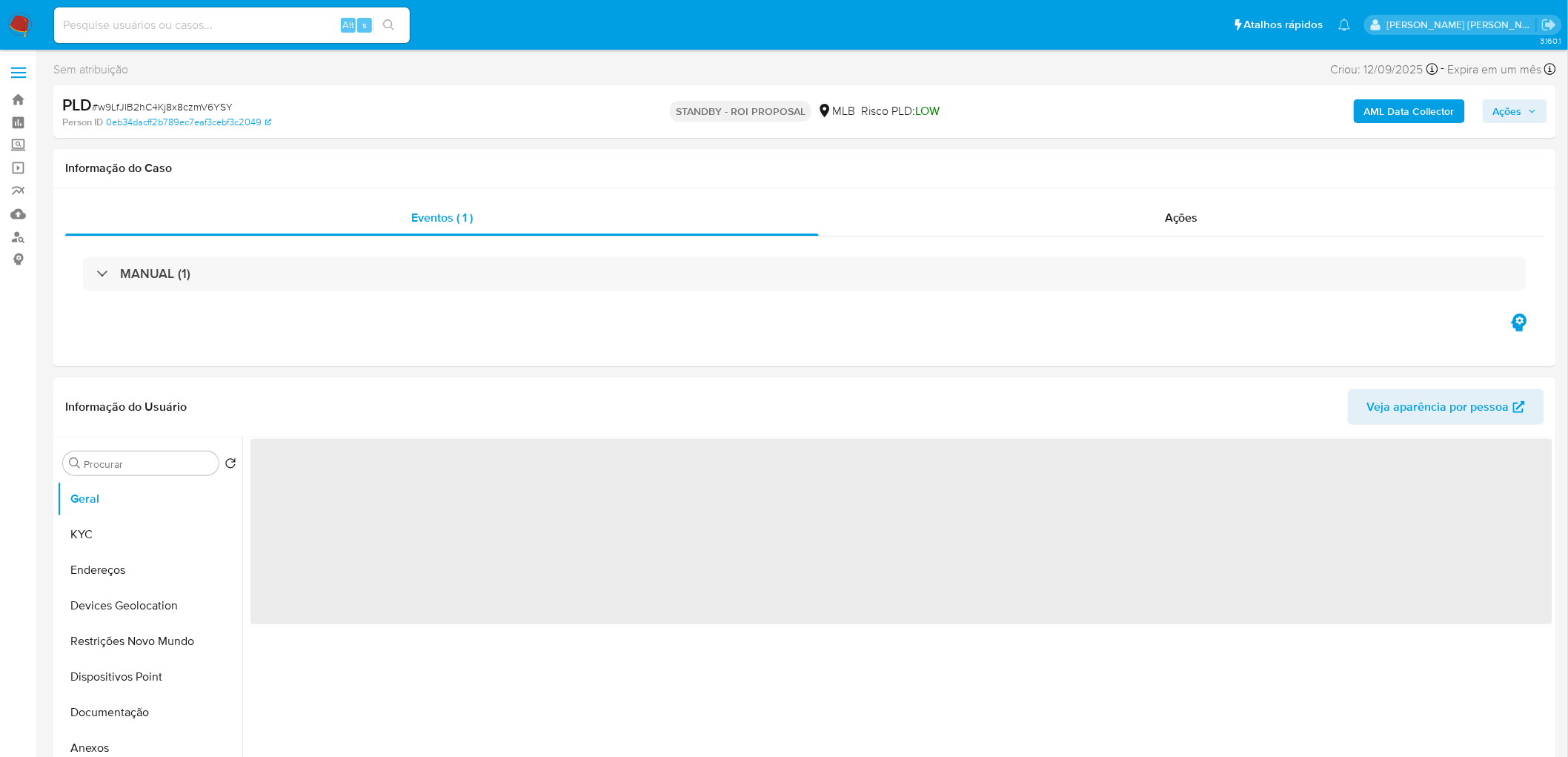
select select "10"
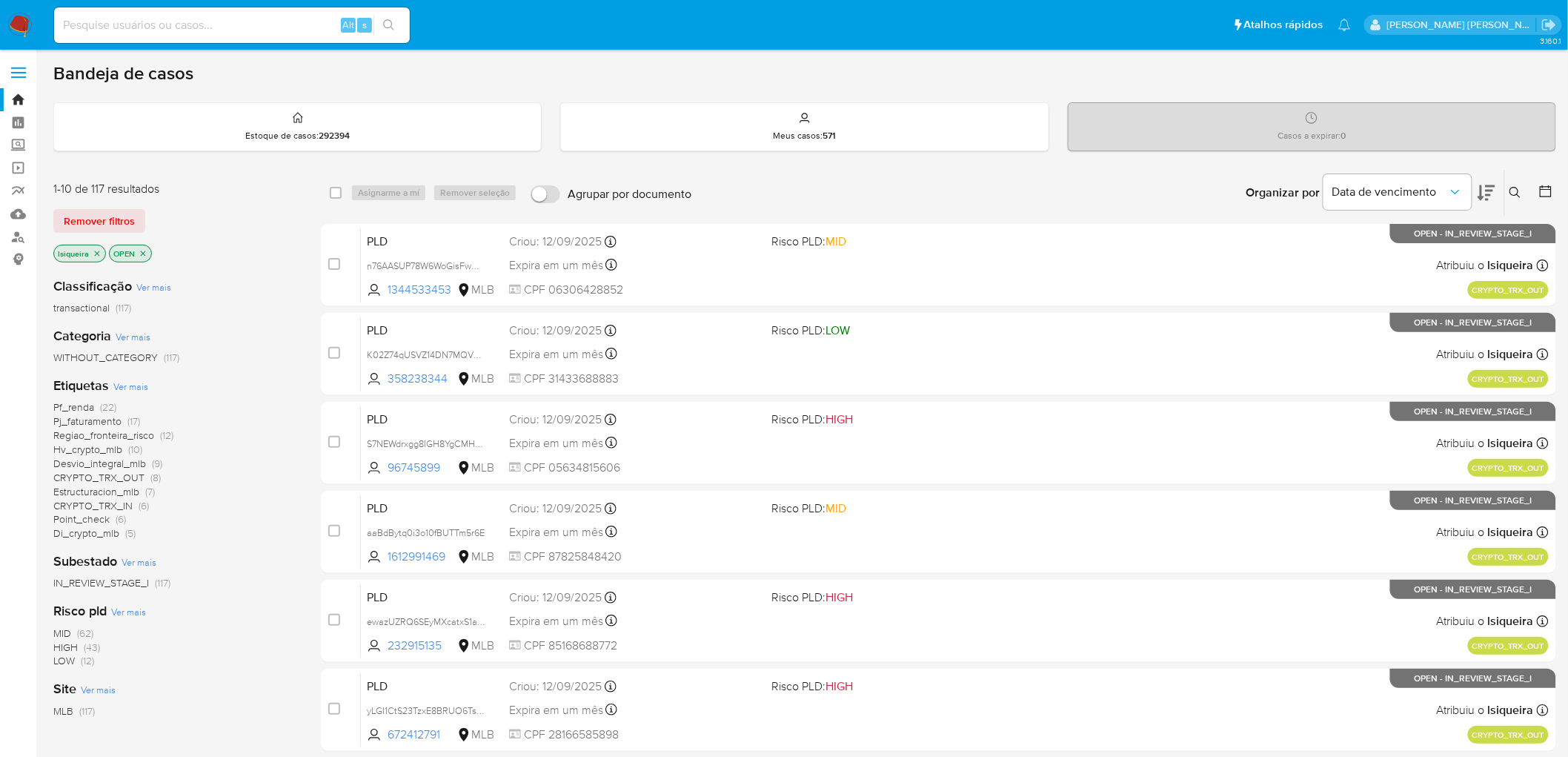
click at [250, 8] on div "Alt s" at bounding box center [232, 25] width 356 height 36
click at [240, 19] on input at bounding box center [232, 24] width 356 height 19
paste input "w9LfJlB2hC4Kj8x8czmV6YSY"
type input "w9LfJlB2hC4Kj8x8czmV6YSY"
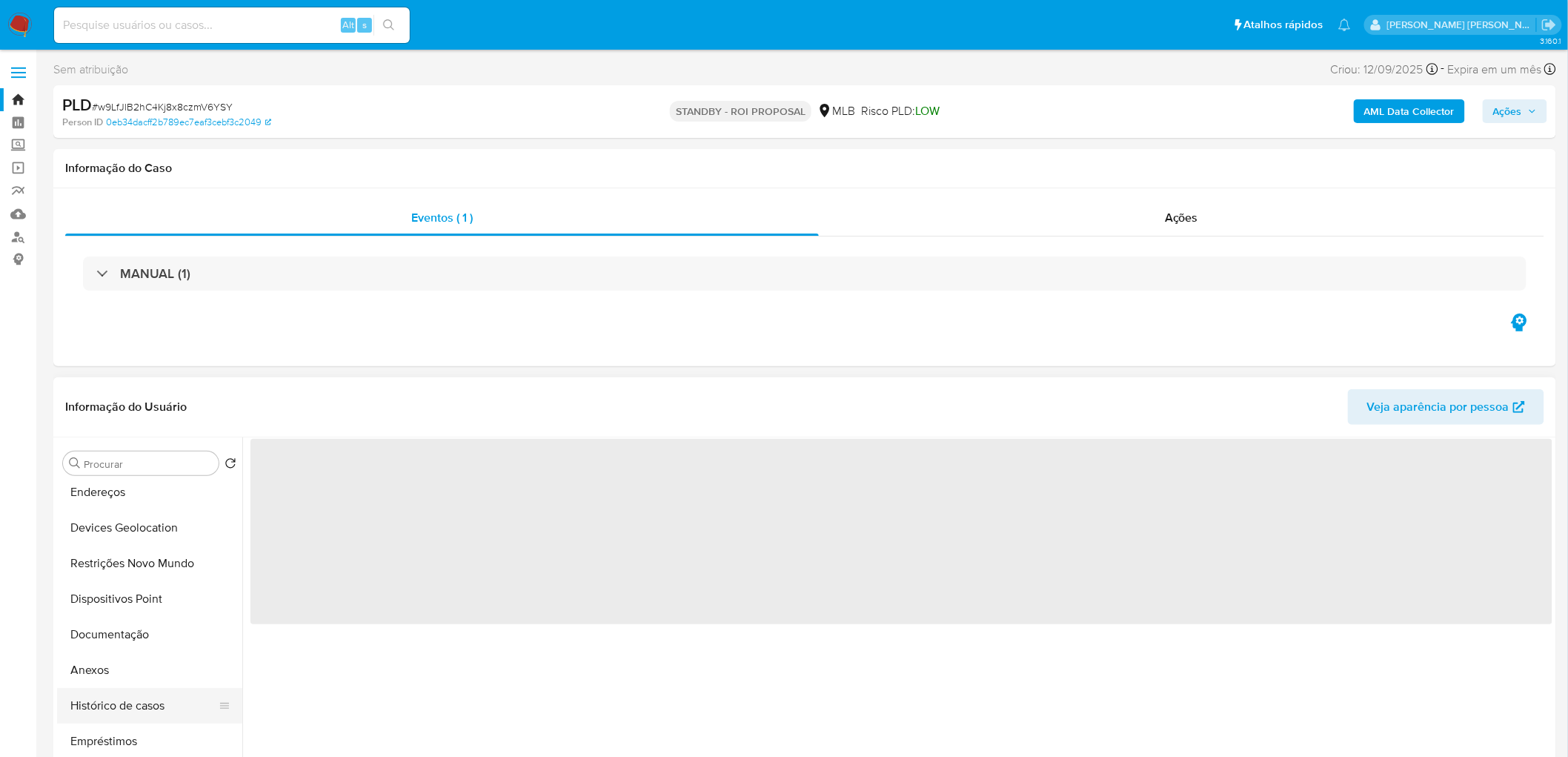
select select "10"
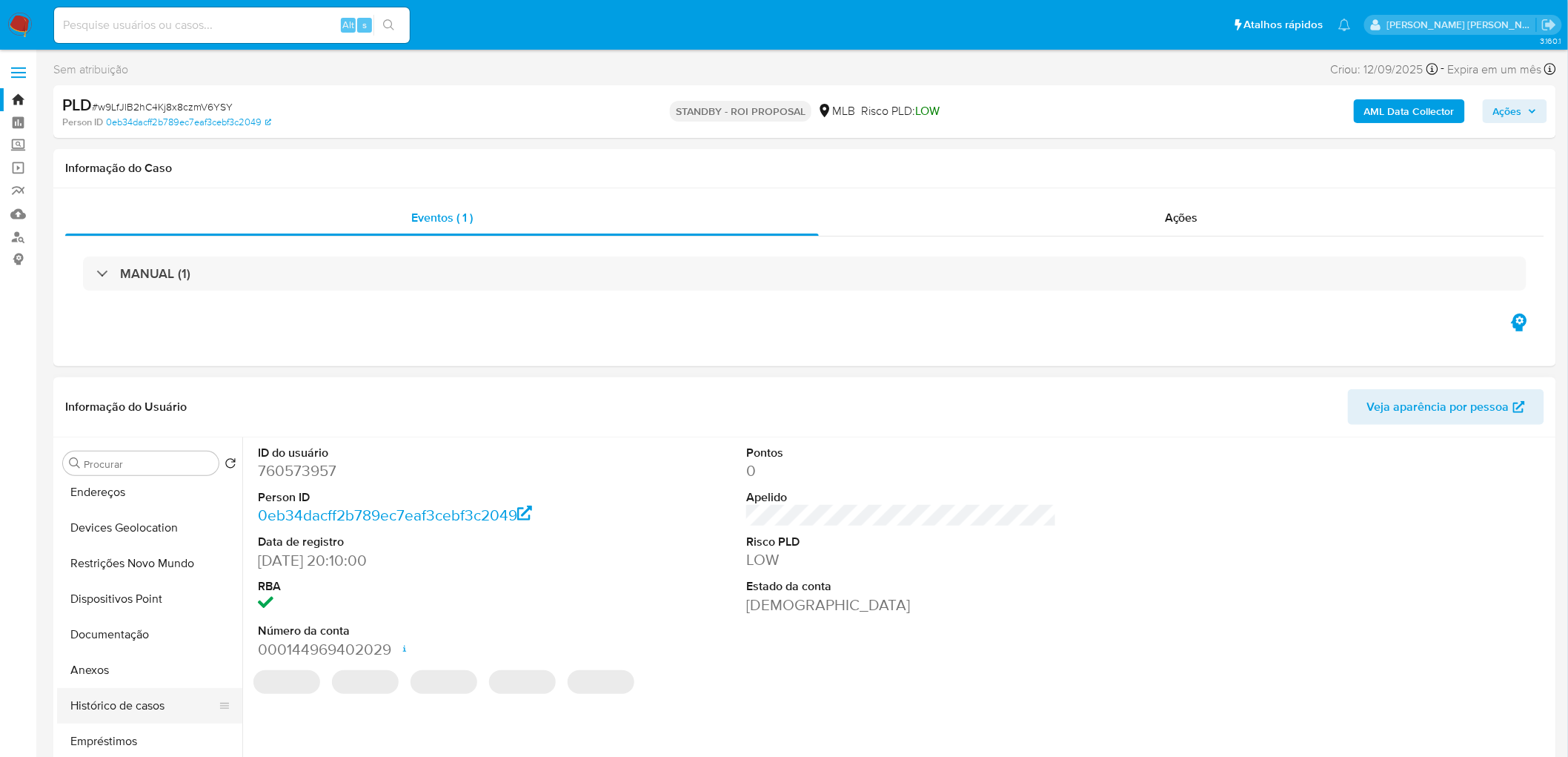
scroll to position [82, 0]
click at [116, 710] on button "Histórico de casos" at bounding box center [144, 701] width 173 height 36
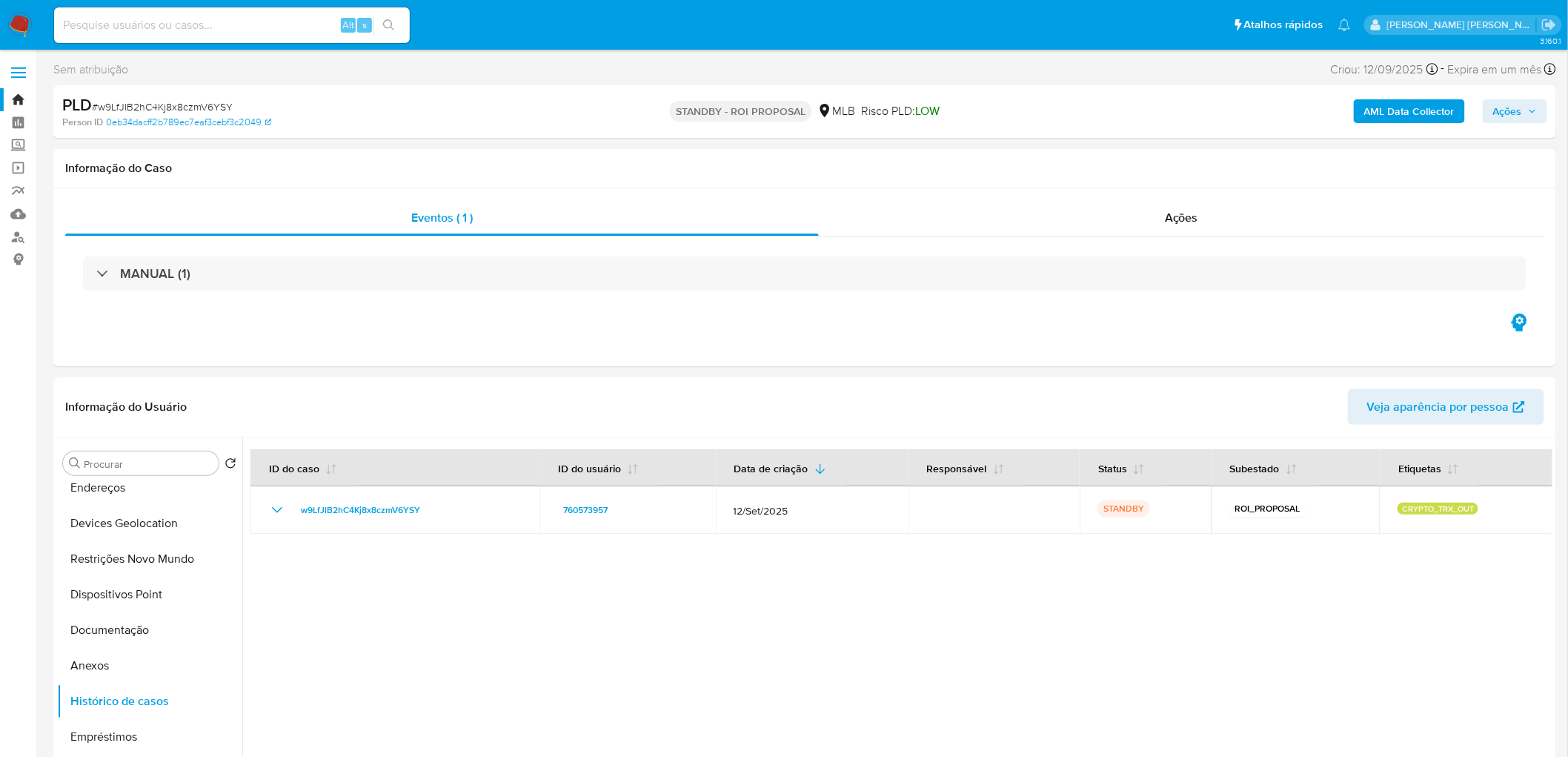
click at [20, 23] on img at bounding box center [20, 25] width 25 height 25
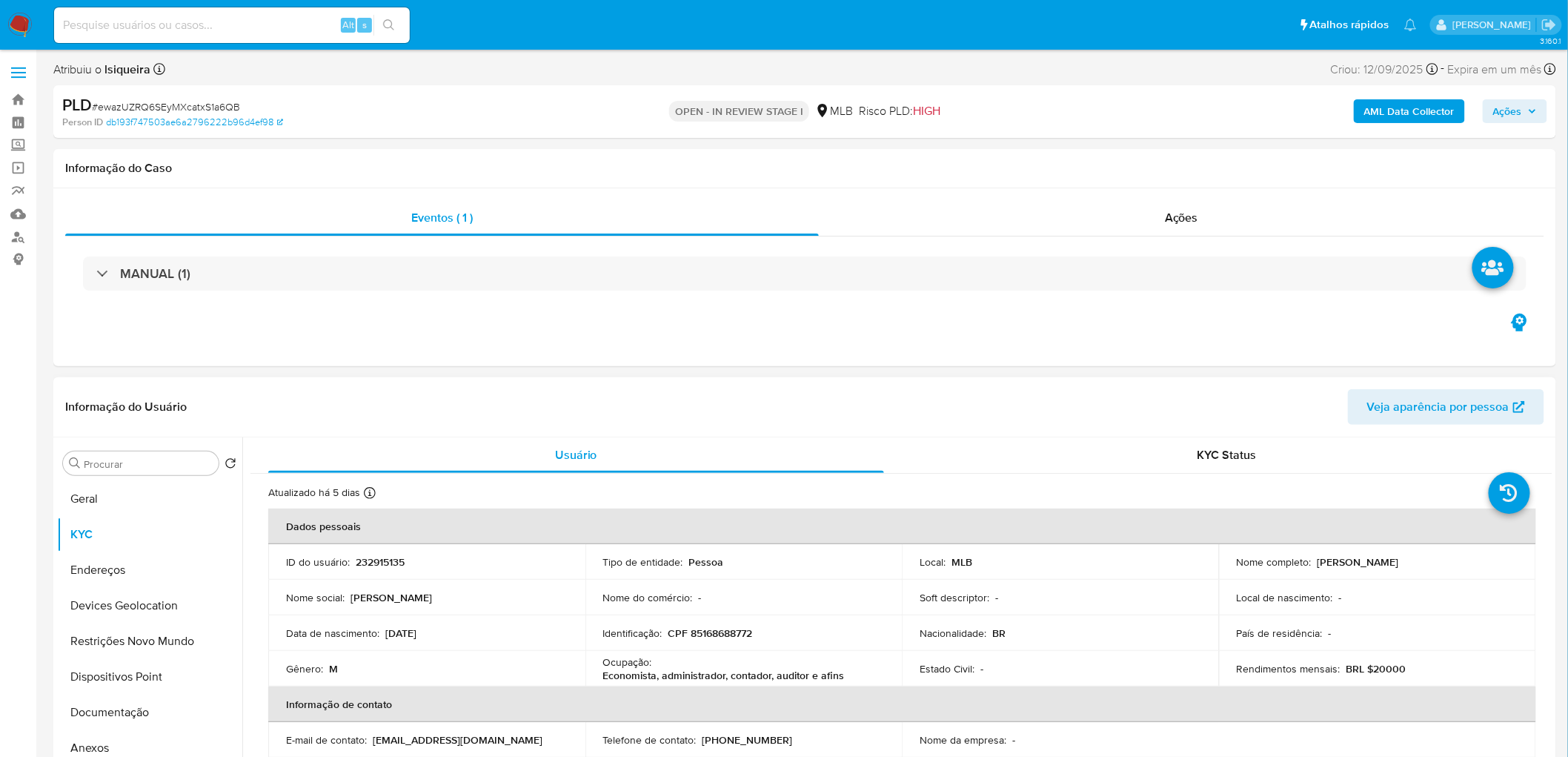
scroll to position [82, 0]
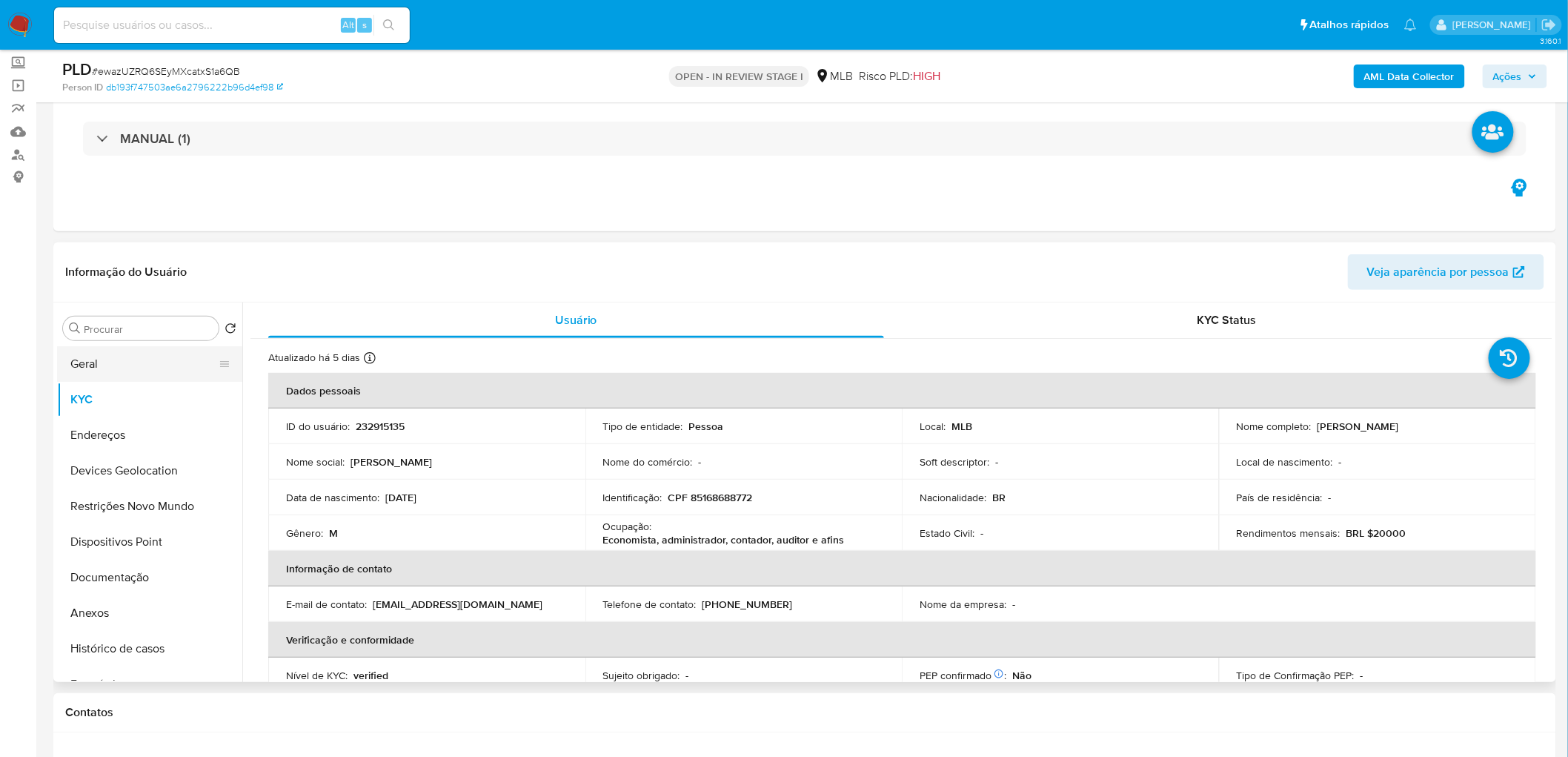
click at [106, 357] on button "Geral" at bounding box center [144, 364] width 173 height 36
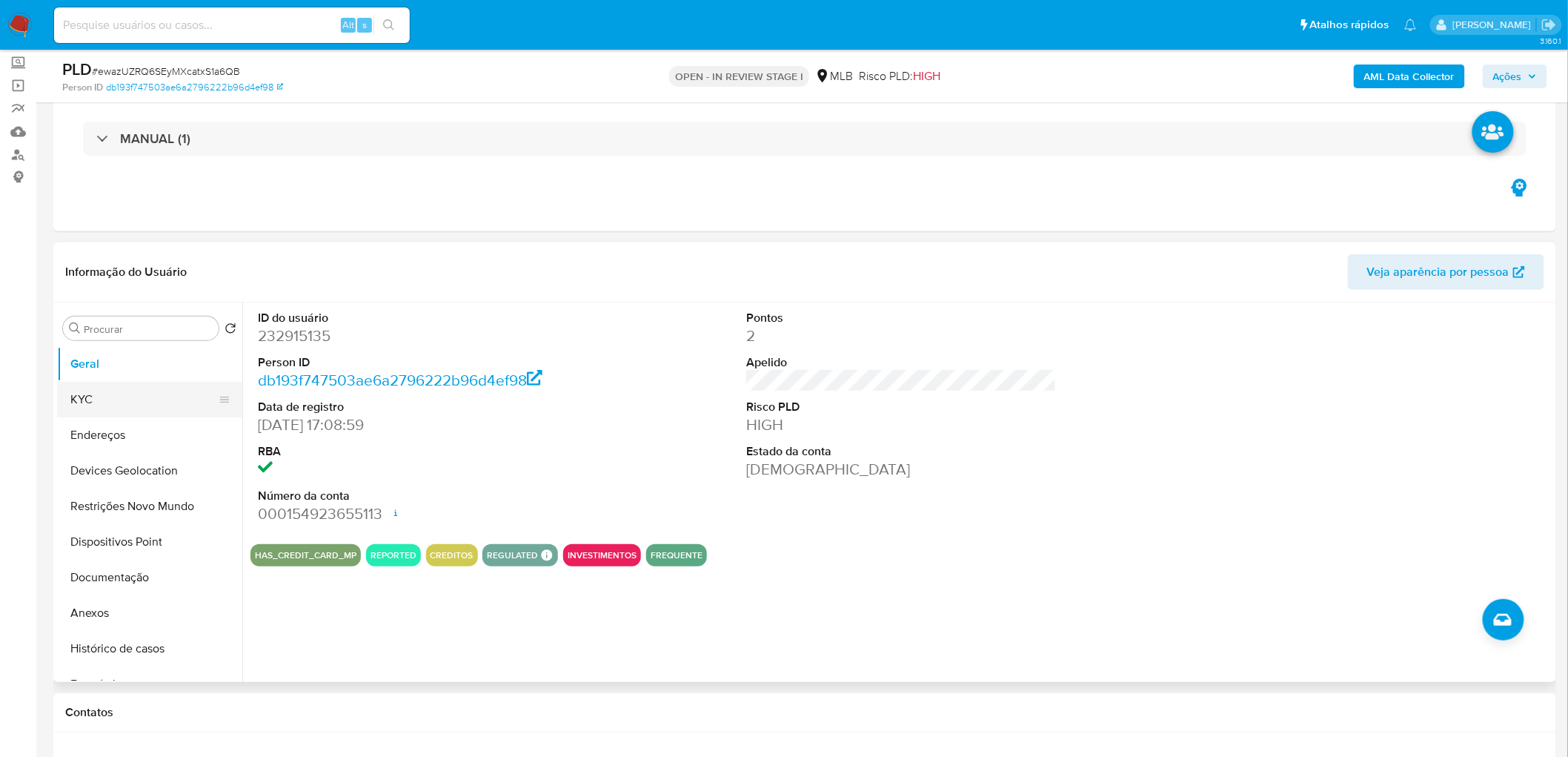
click at [135, 396] on button "KYC" at bounding box center [144, 399] width 173 height 36
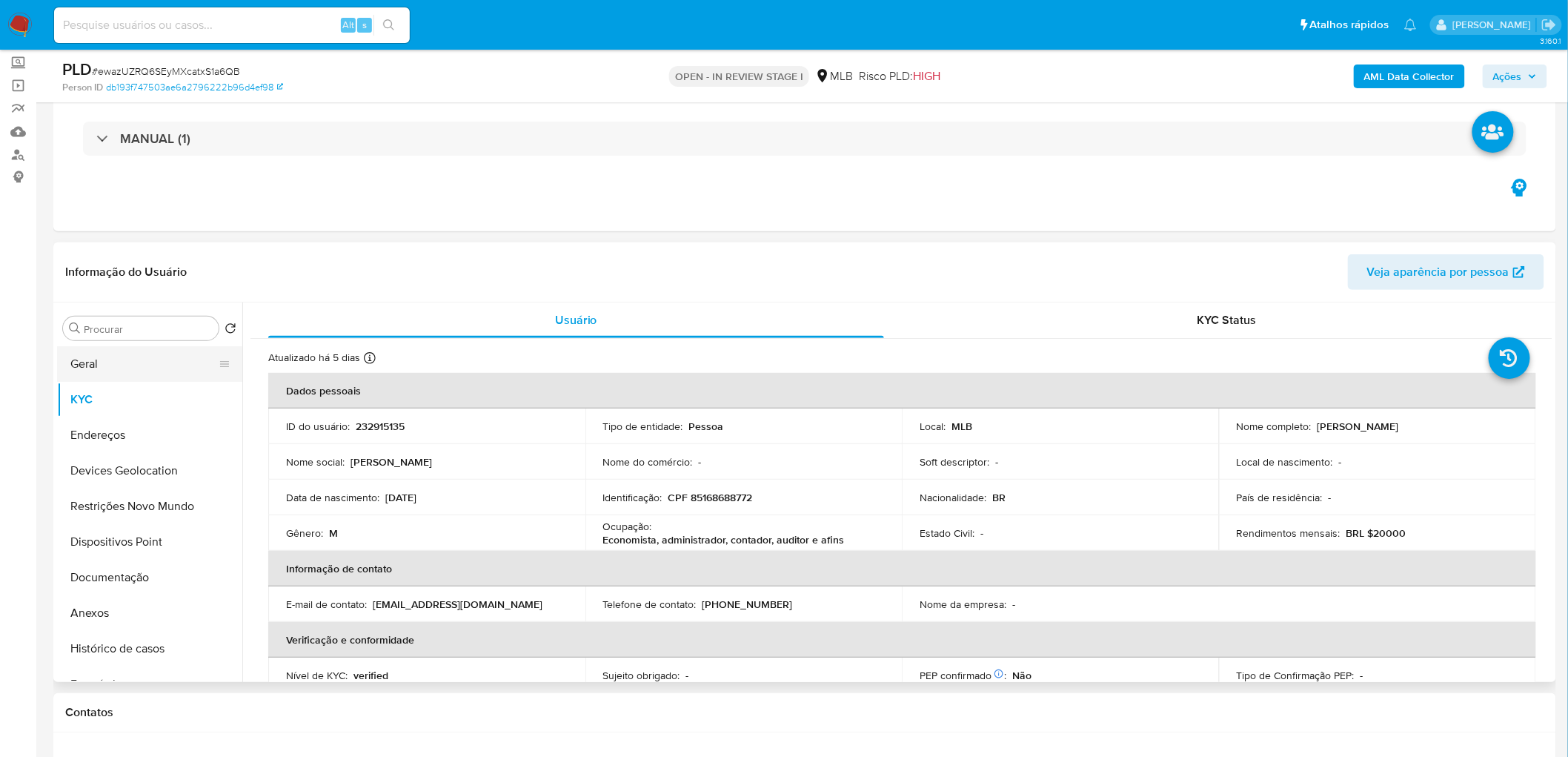
click at [125, 369] on button "Geral" at bounding box center [144, 364] width 173 height 36
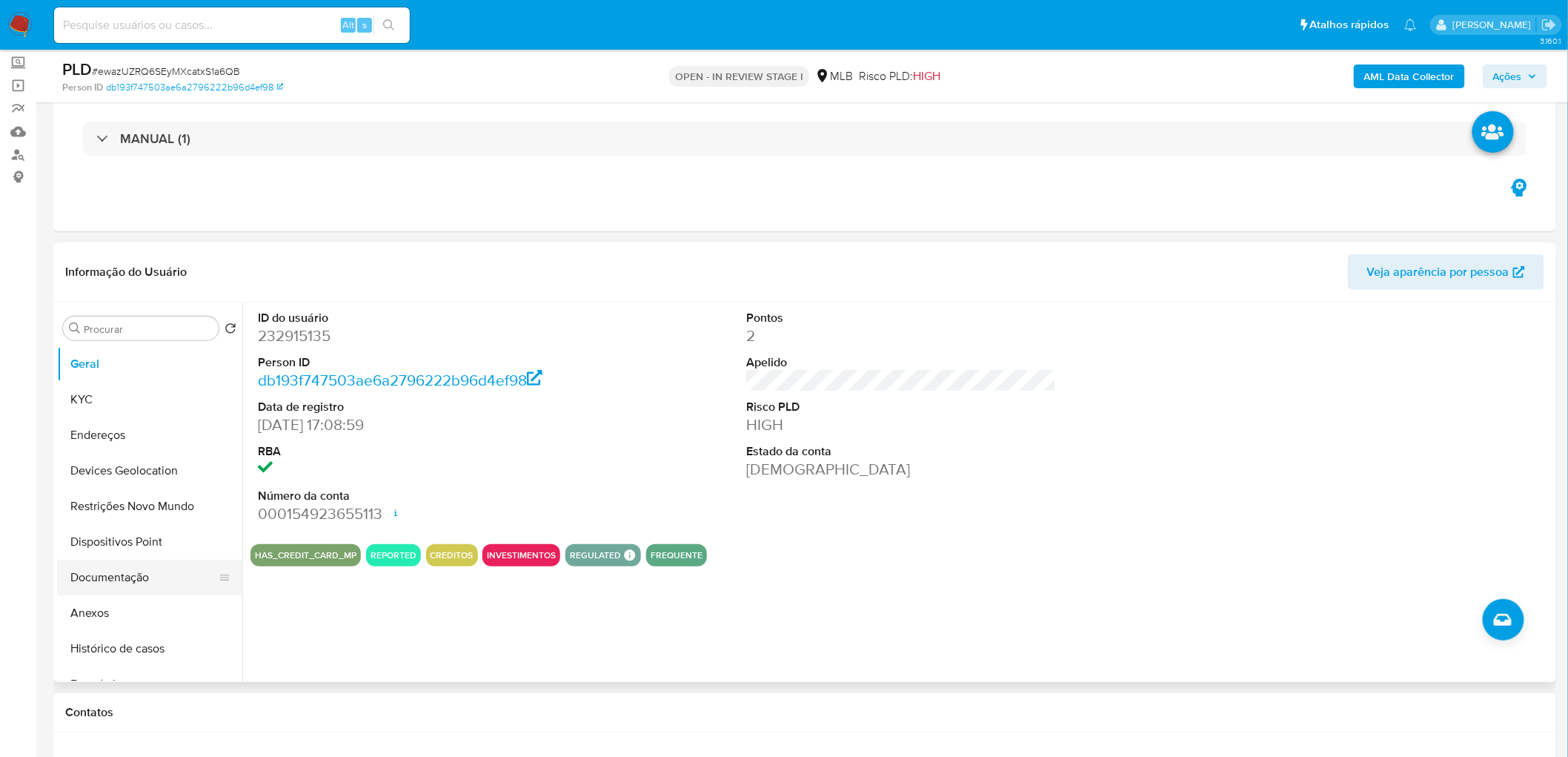
click at [145, 460] on button "Documentação" at bounding box center [144, 577] width 173 height 36
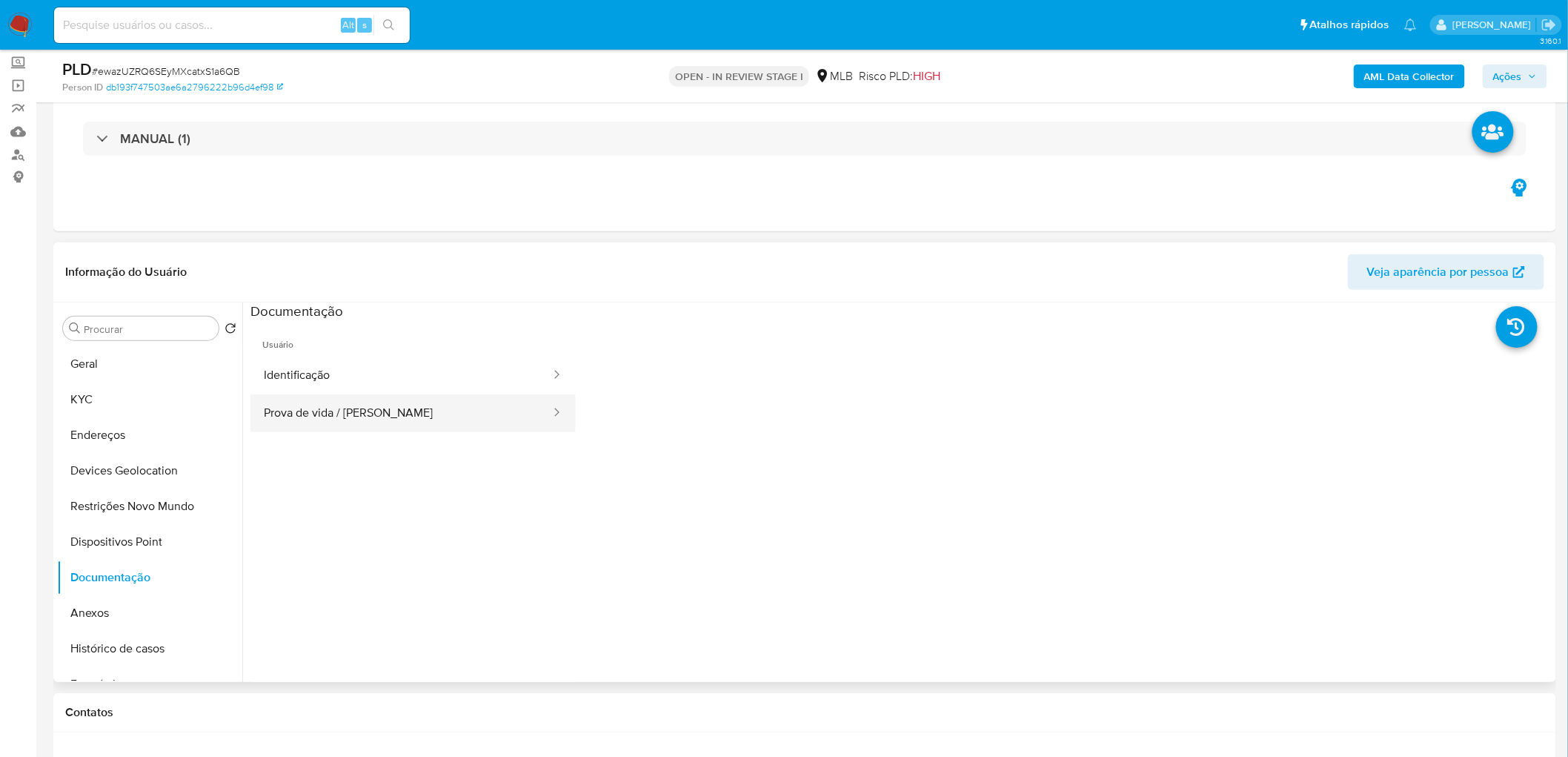
click at [374, 405] on button "Prova de vida / [PERSON_NAME]" at bounding box center [401, 413] width 302 height 38
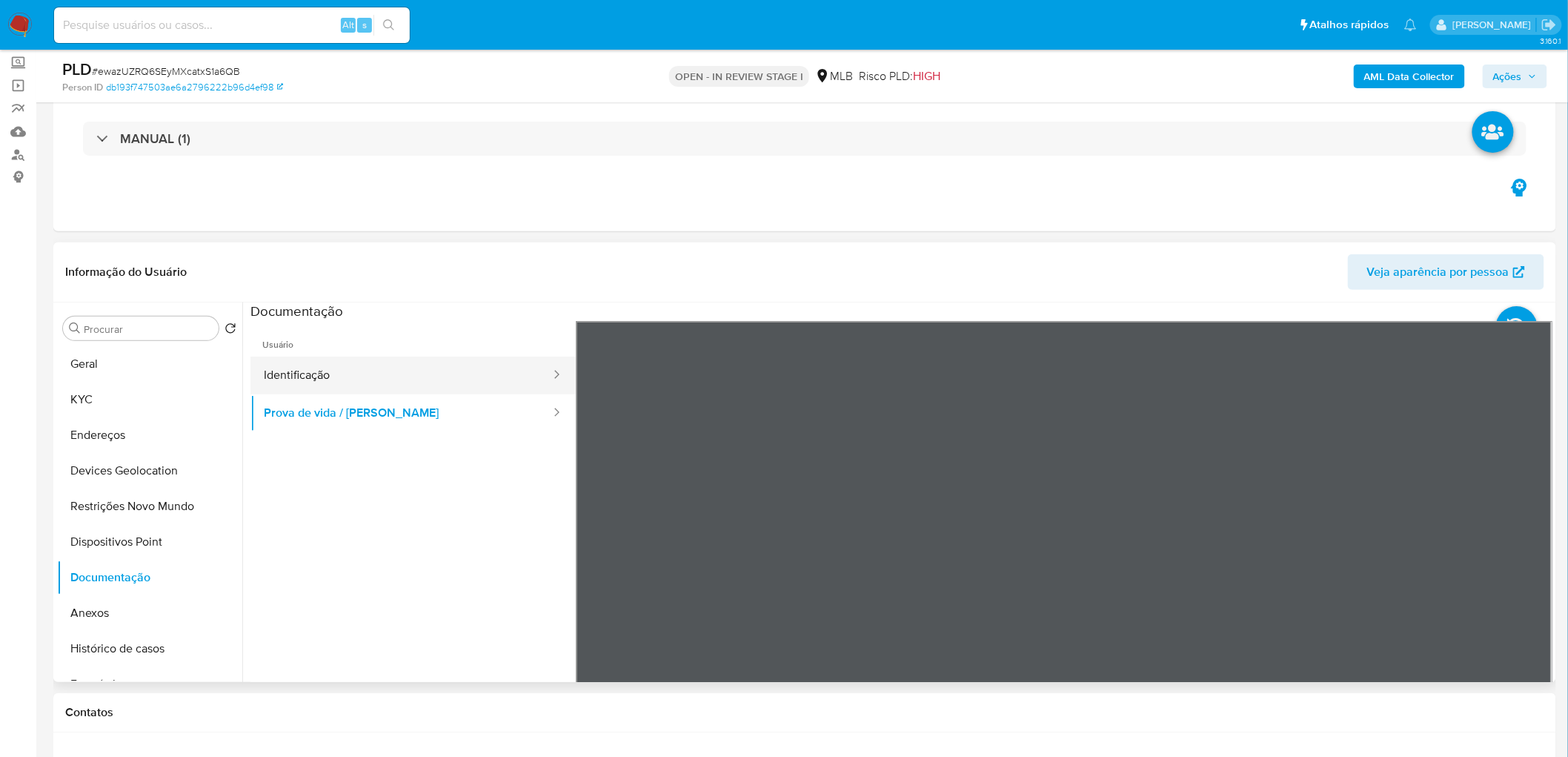
click at [395, 373] on button "Identificação" at bounding box center [401, 376] width 302 height 38
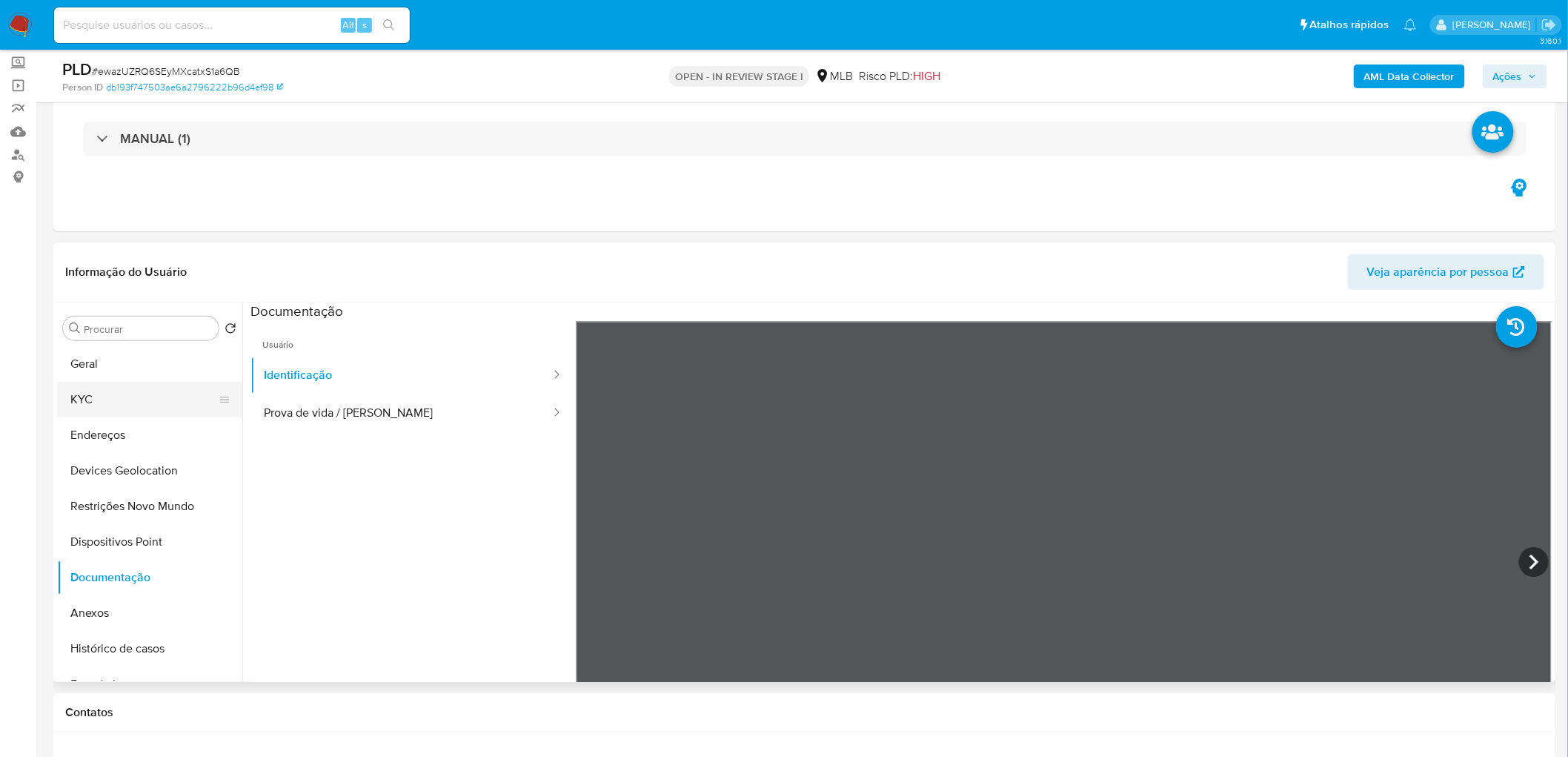
click at [138, 396] on button "KYC" at bounding box center [144, 399] width 173 height 36
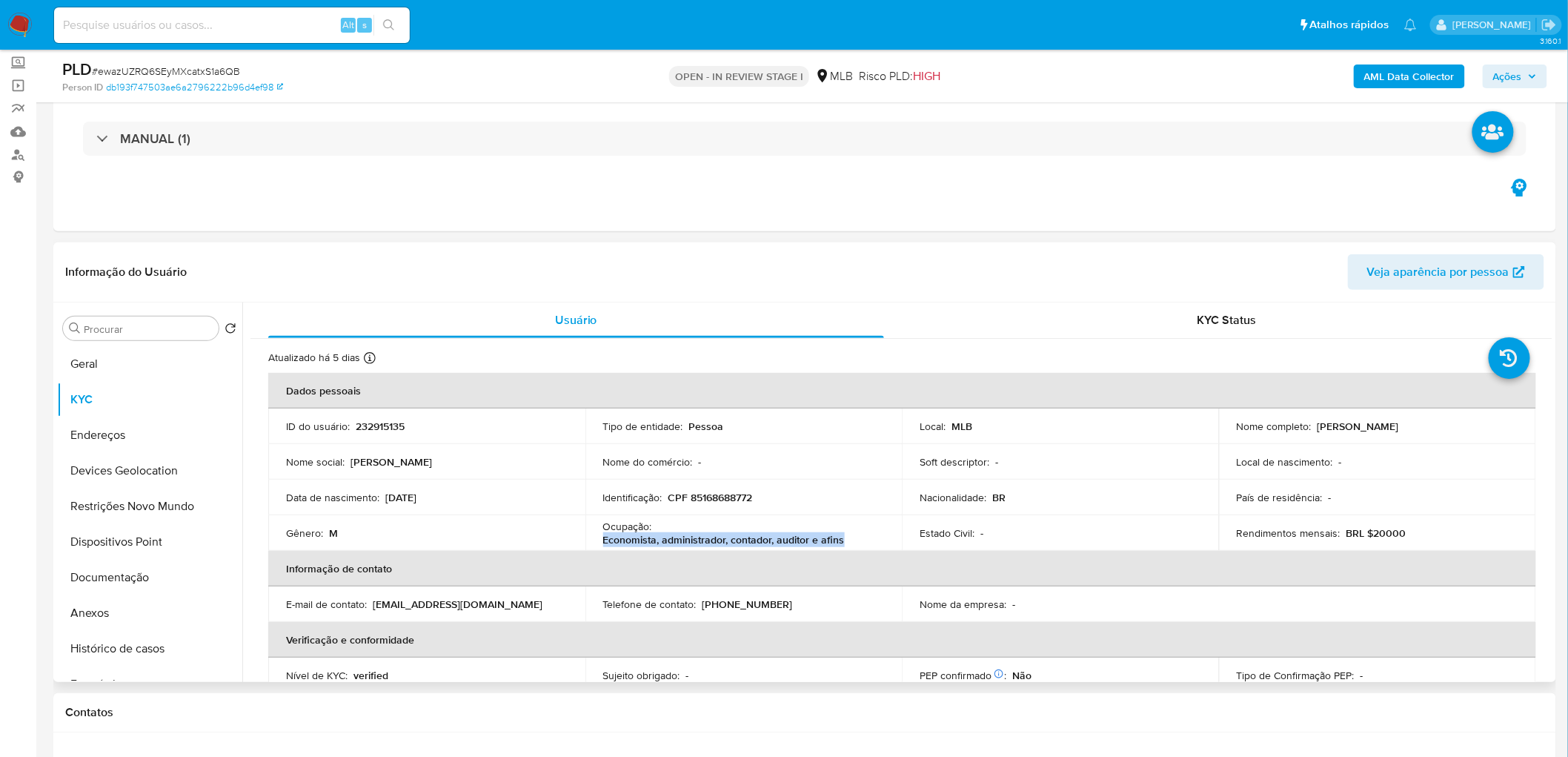
drag, startPoint x: 858, startPoint y: 545, endPoint x: 594, endPoint y: 545, distance: 264.0
click at [594, 460] on td "Ocupação : Economista, administrador, contador, auditor e afins" at bounding box center [744, 533] width 317 height 36
copy p "Economista, administrador, contador, auditor e afins"
drag, startPoint x: 153, startPoint y: 651, endPoint x: 107, endPoint y: 558, distance: 103.8
click at [152, 460] on button "Histórico de casos" at bounding box center [150, 648] width 186 height 36
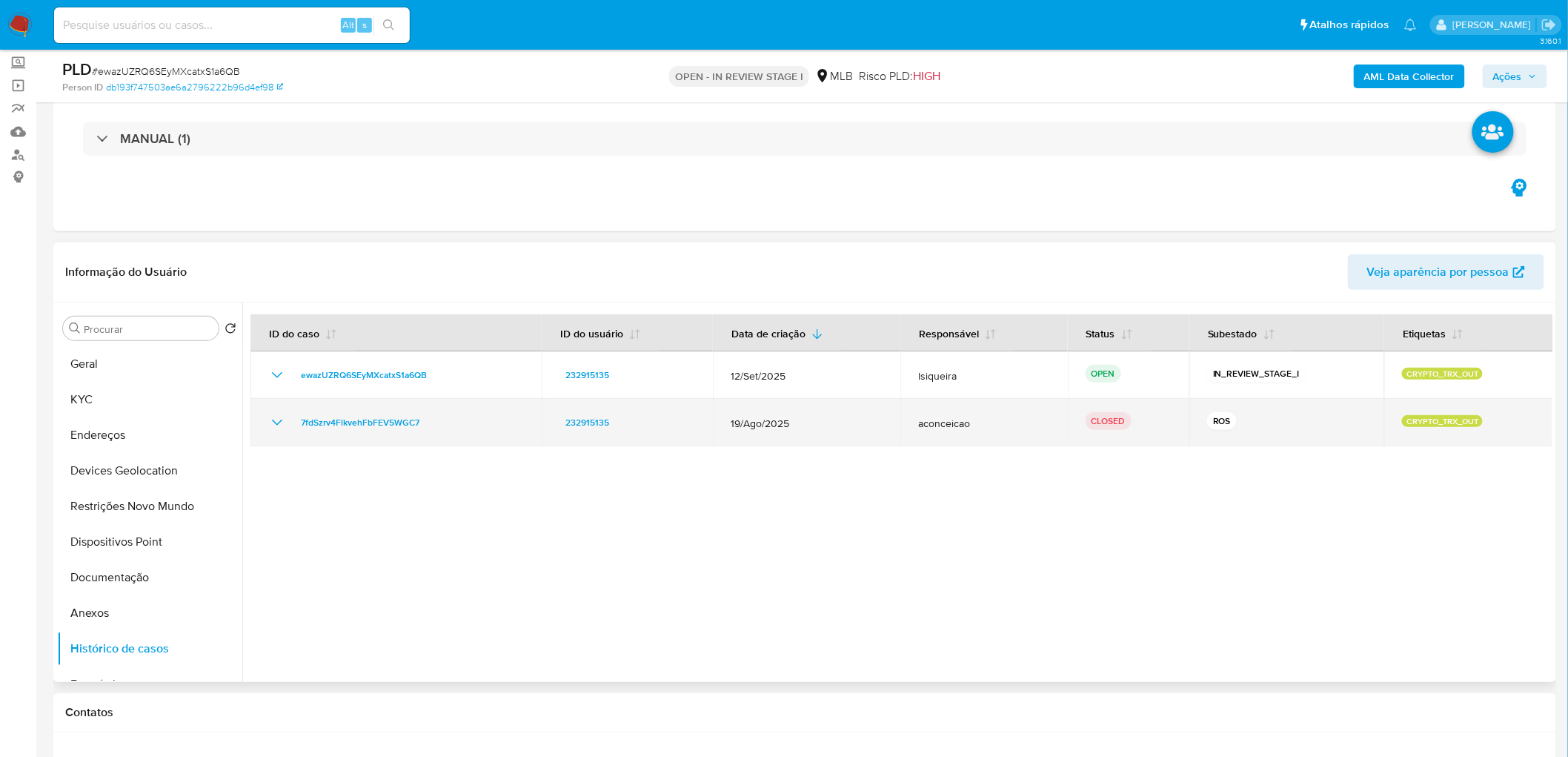
click at [278, 422] on icon "Mostrar/Ocultar" at bounding box center [277, 422] width 17 height 17
drag, startPoint x: 442, startPoint y: 418, endPoint x: 290, endPoint y: 422, distance: 152.1
click at [290, 422] on div "7fdSzrv4FlkvehFbFEV5WGC7" at bounding box center [396, 422] width 256 height 17
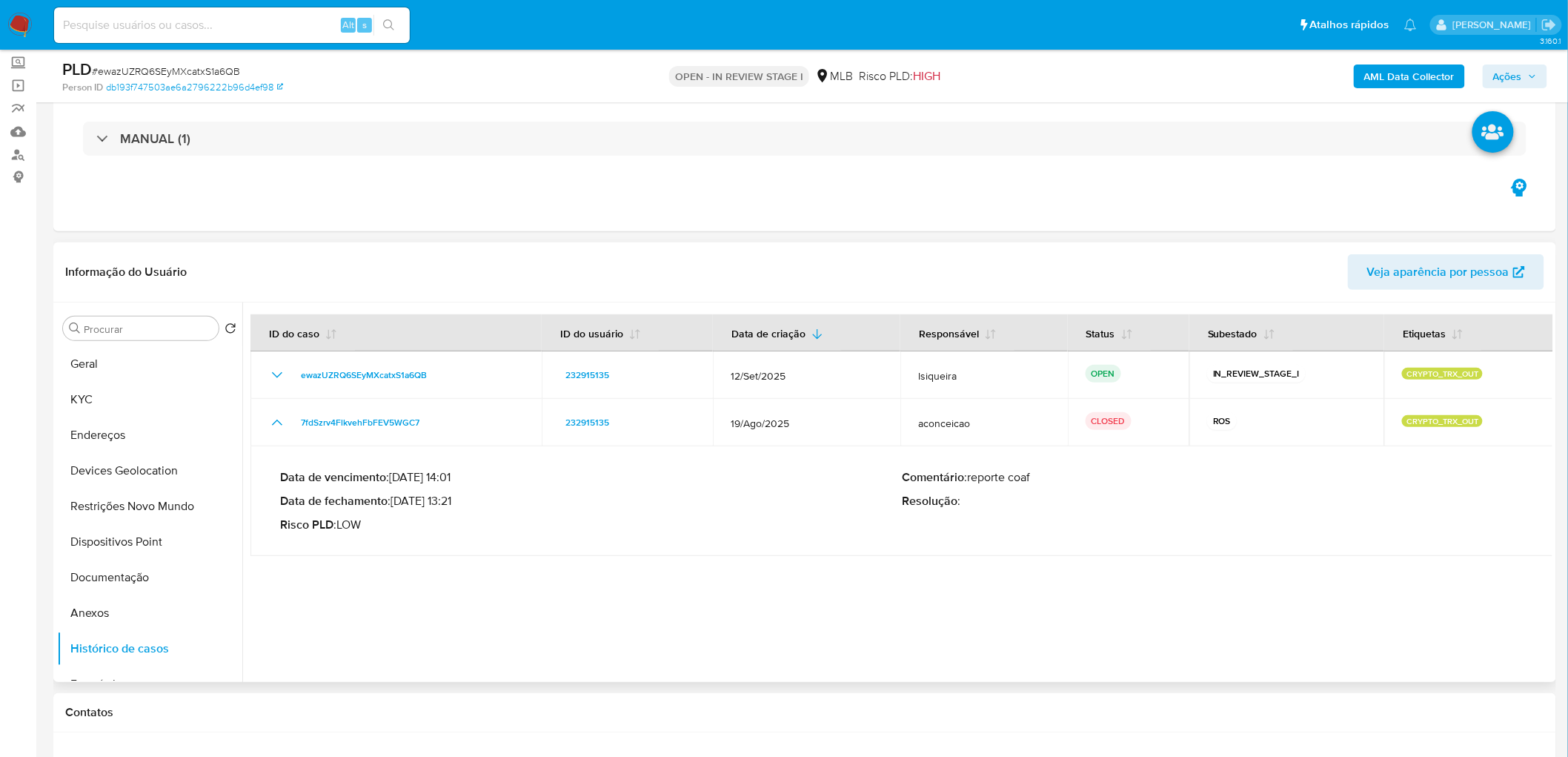
drag, startPoint x: 459, startPoint y: 503, endPoint x: 398, endPoint y: 503, distance: 61.0
click at [398, 460] on p "Data de fechamento : 25/08/2025 13:21" at bounding box center [591, 501] width 622 height 14
click at [135, 366] on button "Geral" at bounding box center [144, 364] width 173 height 36
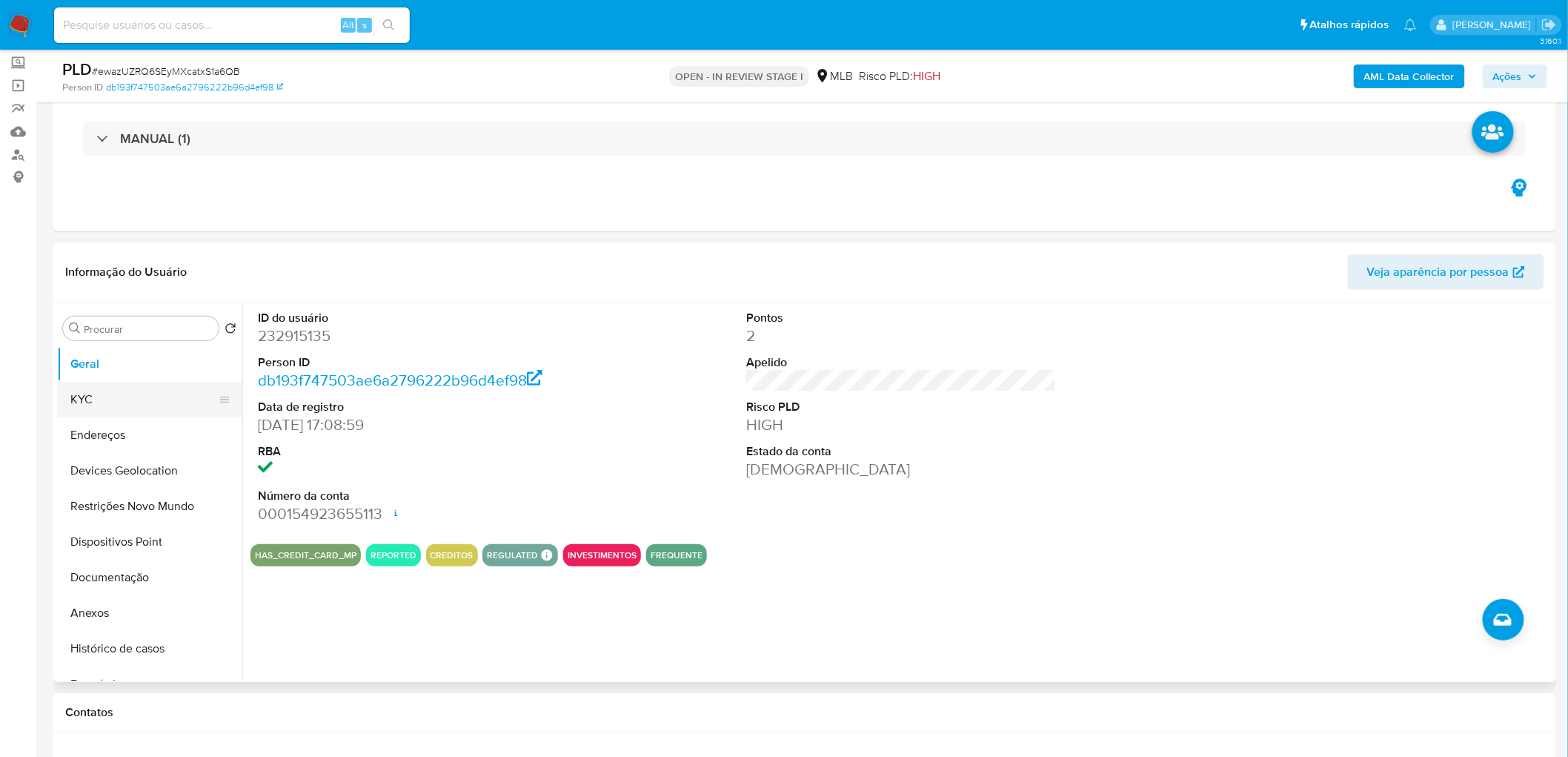
click at [106, 398] on button "KYC" at bounding box center [144, 399] width 173 height 36
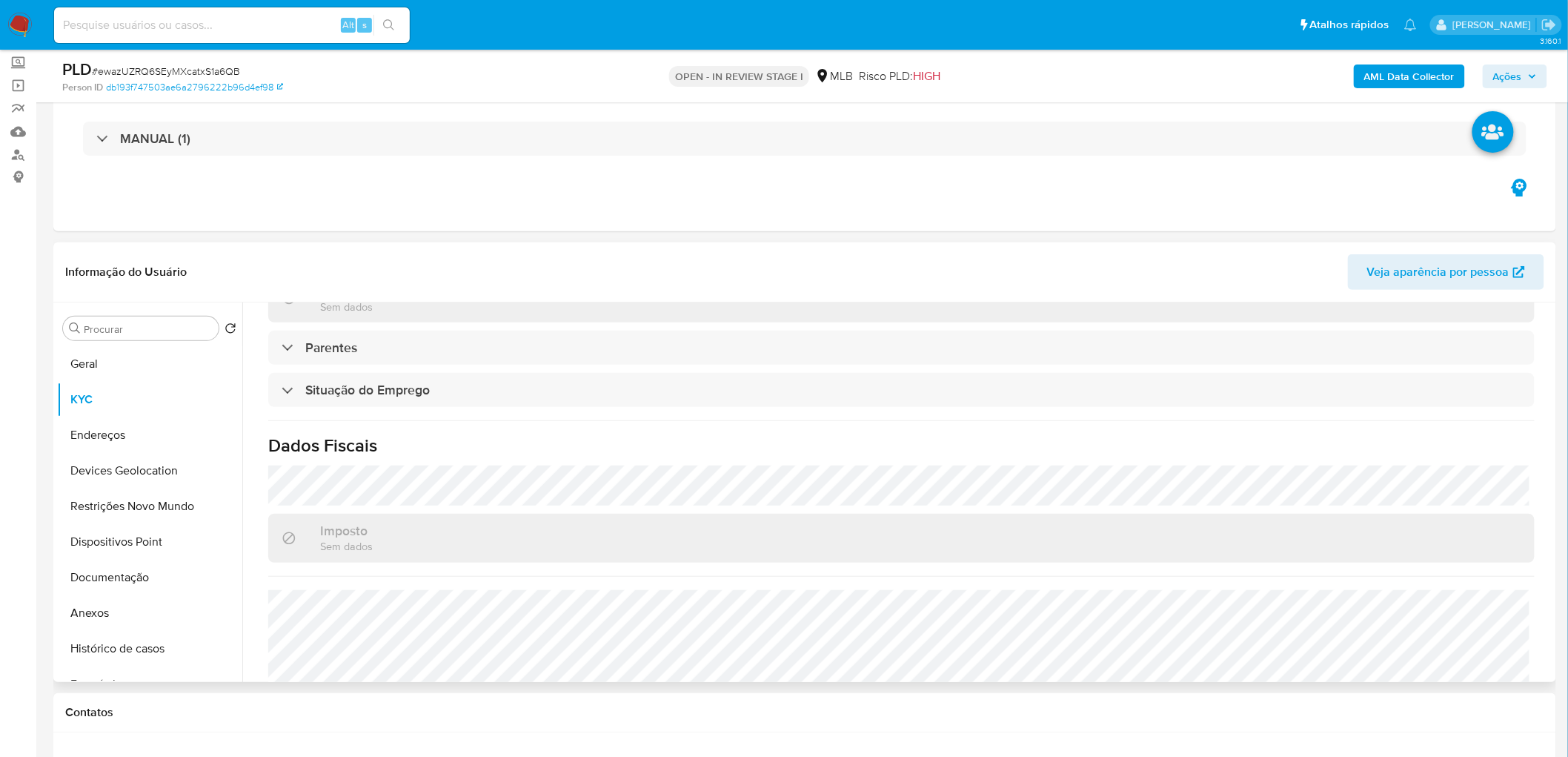
scroll to position [617, 0]
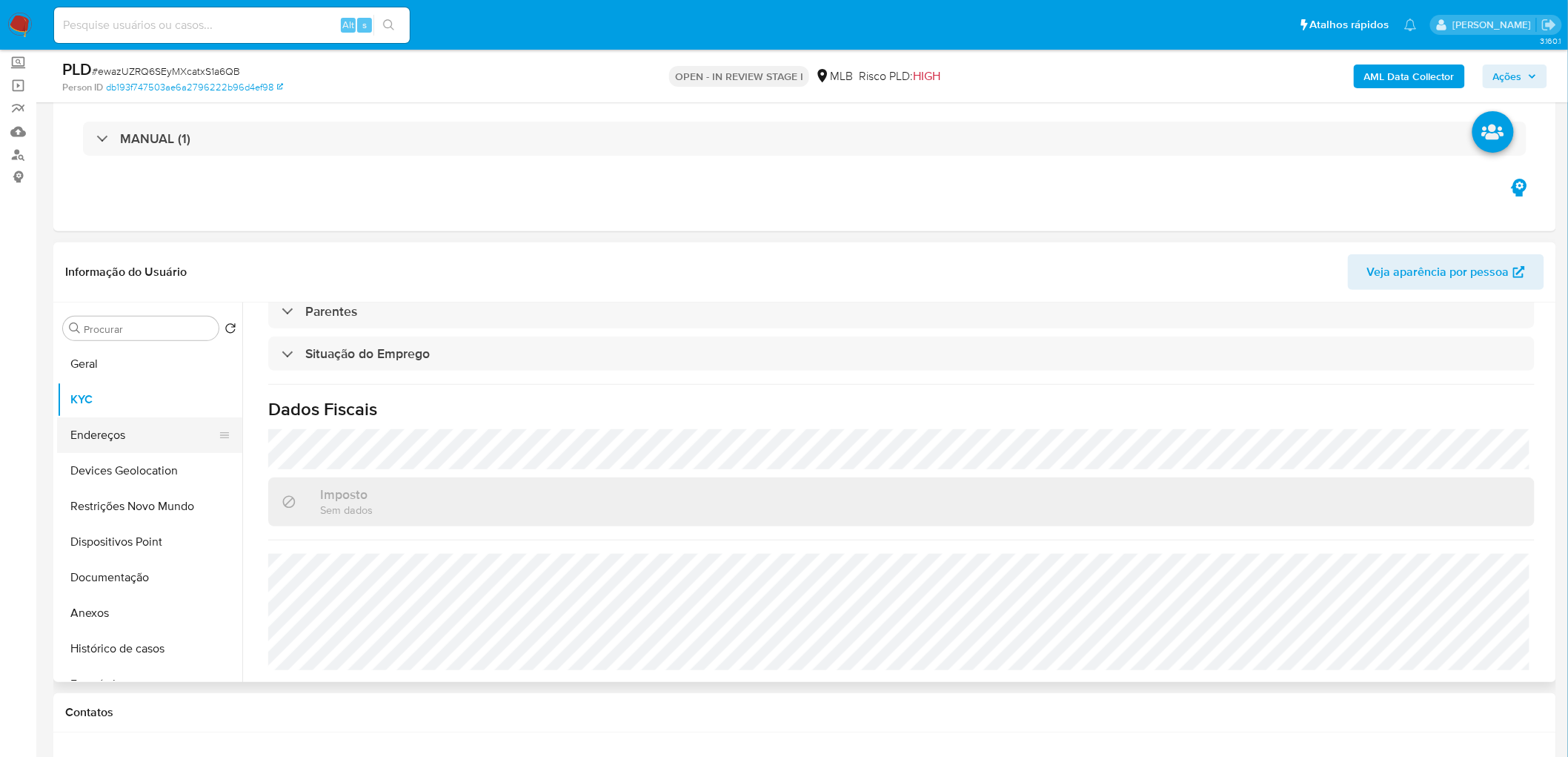
drag, startPoint x: 129, startPoint y: 436, endPoint x: 130, endPoint y: 452, distance: 16.0
click at [129, 436] on button "Endereços" at bounding box center [144, 435] width 173 height 36
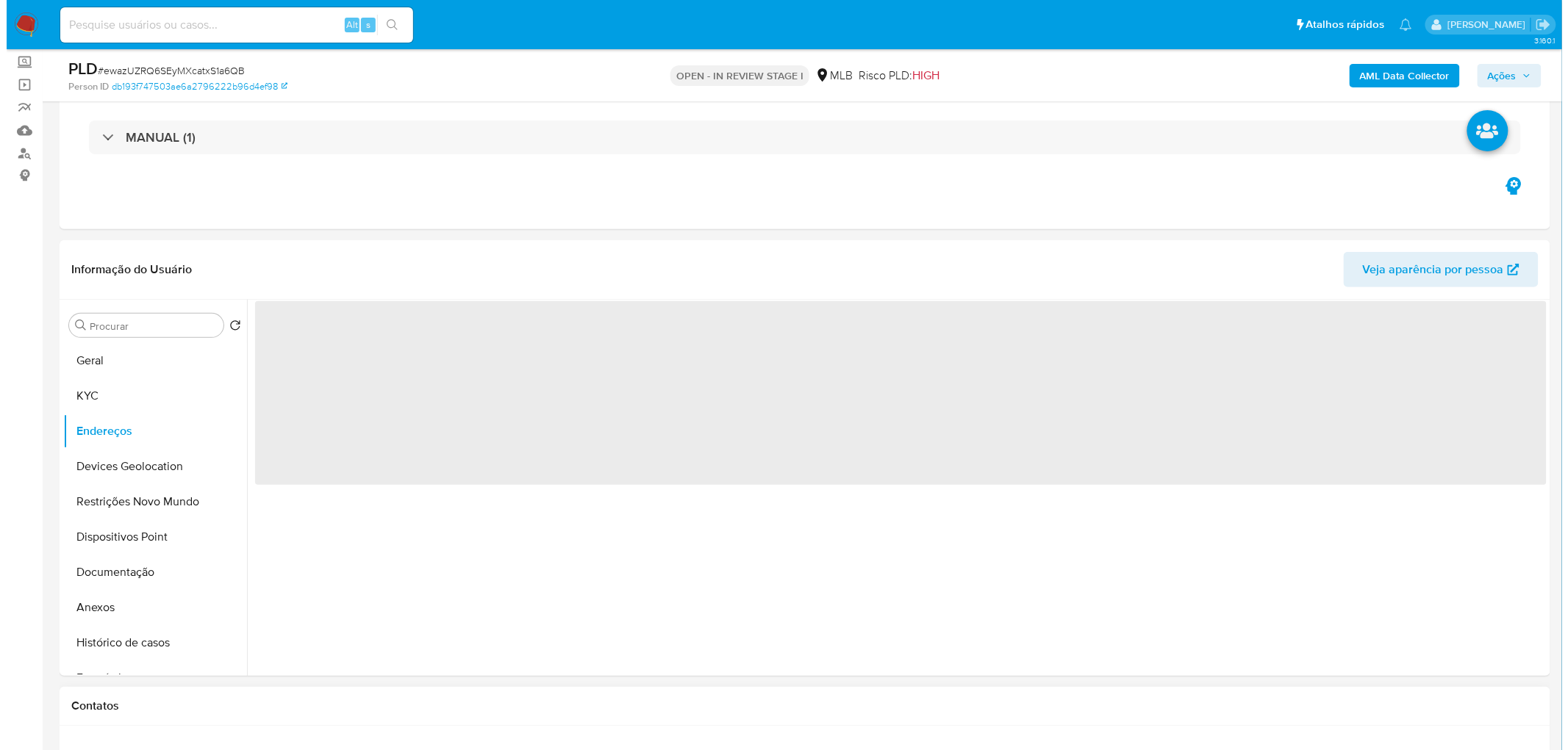
scroll to position [0, 0]
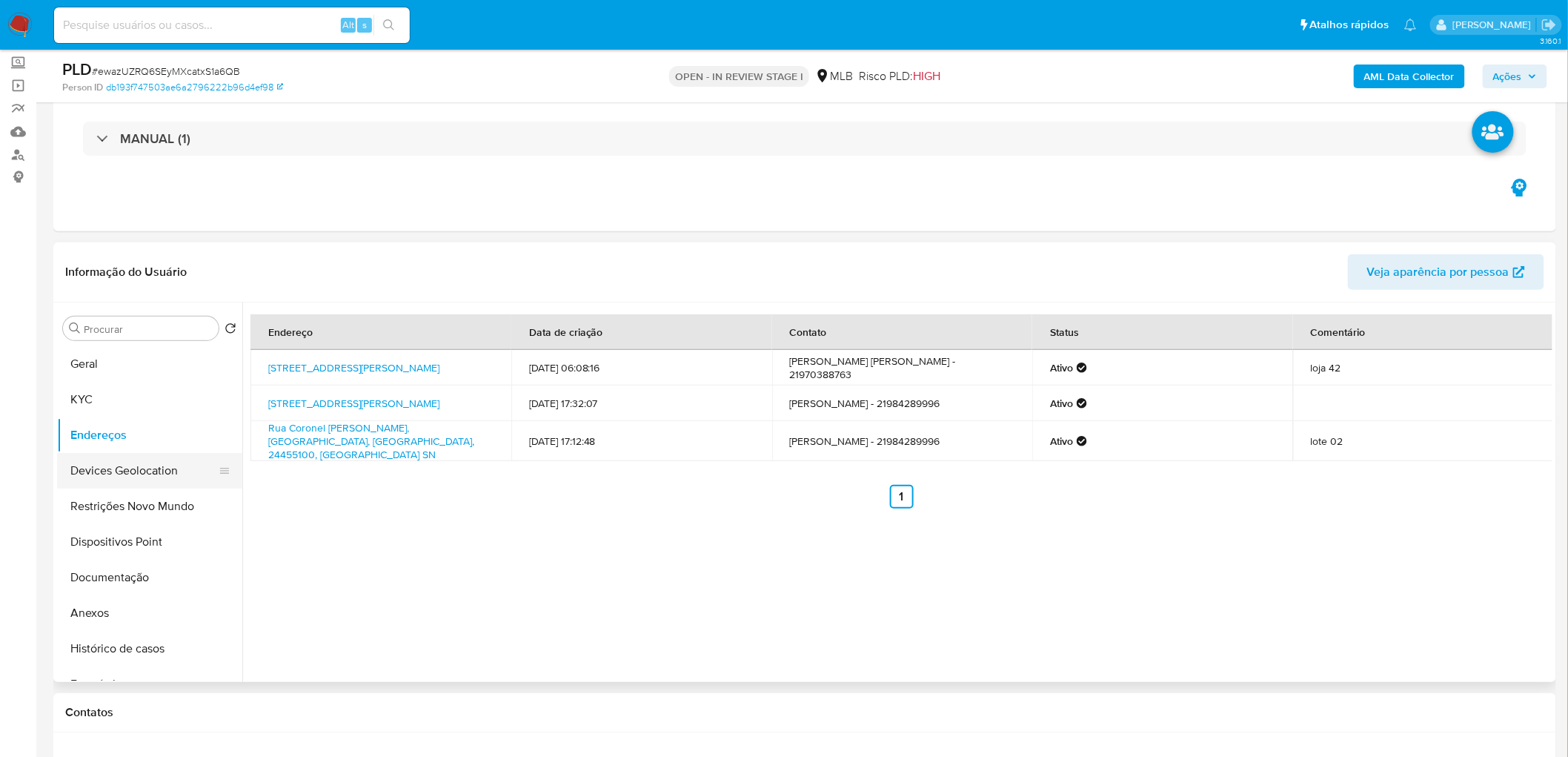
click at [146, 460] on button "Devices Geolocation" at bounding box center [144, 470] width 173 height 36
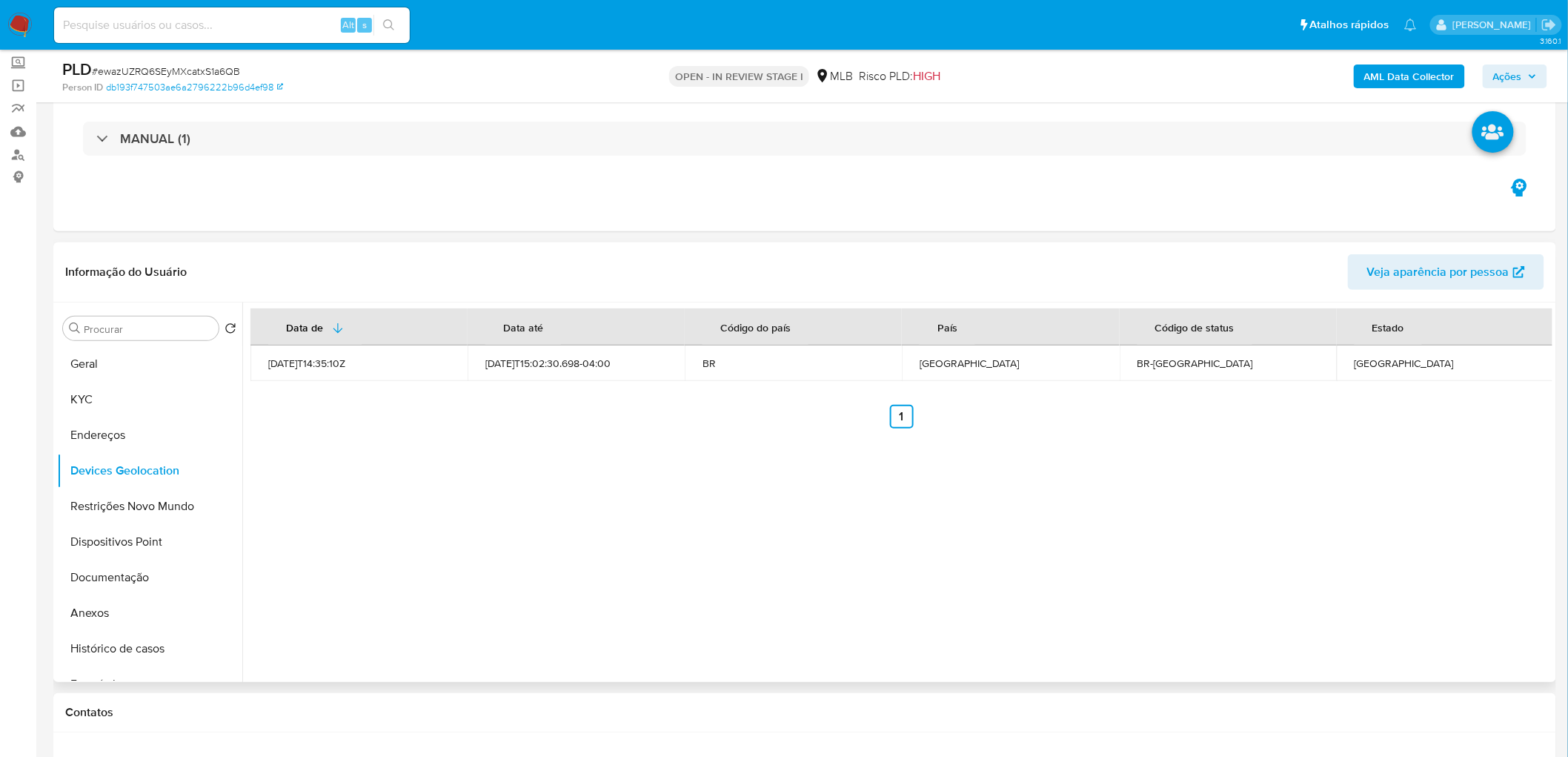
click at [836, 460] on div "Data de Data até Código do país País Código de status Estado 2023-03-02T14:35:1…" at bounding box center [897, 492] width 1310 height 380
click at [129, 460] on button "Restrições Novo Mundo" at bounding box center [144, 506] width 173 height 36
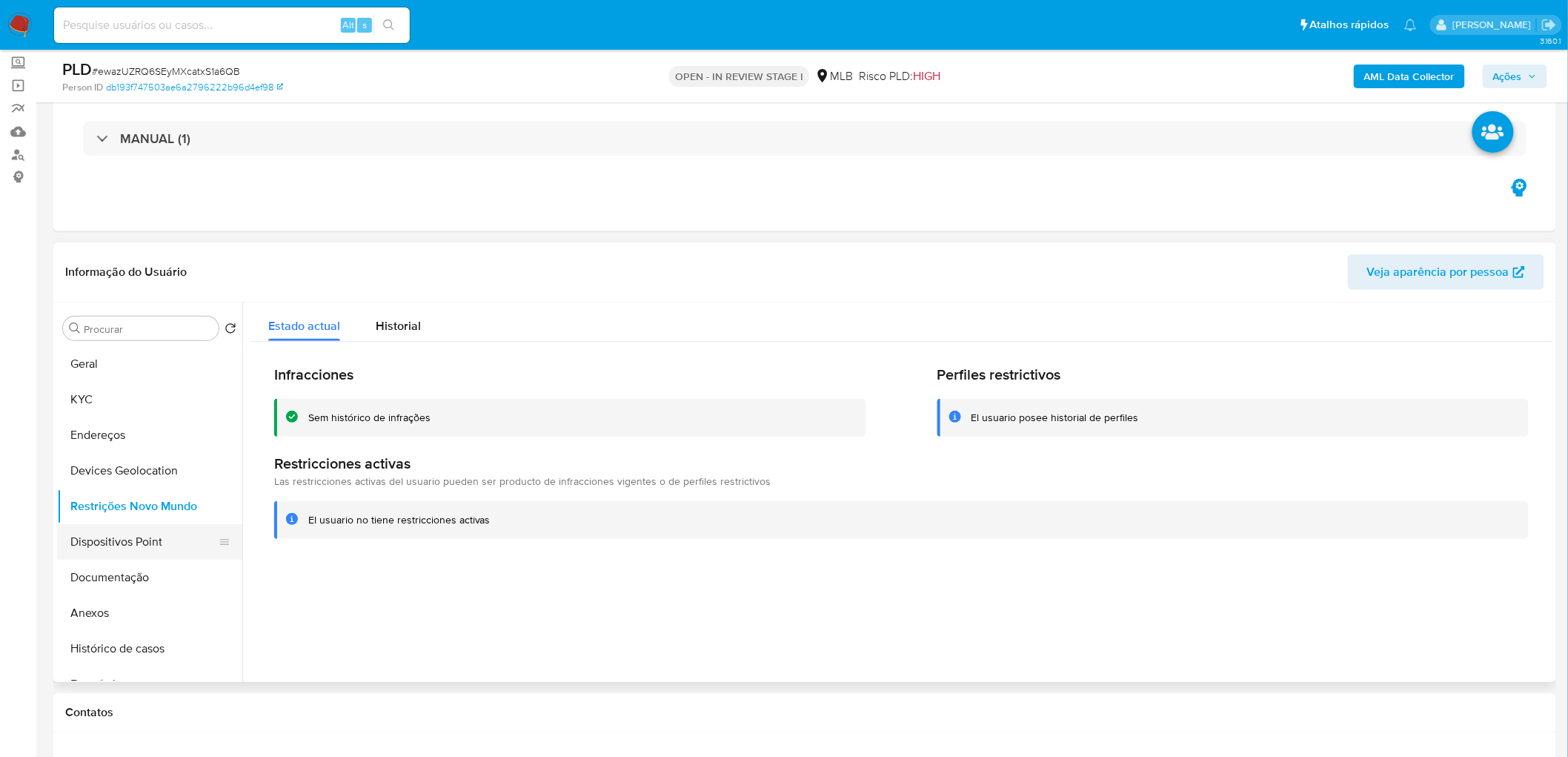
click at [201, 460] on button "Dispositivos Point" at bounding box center [144, 542] width 173 height 36
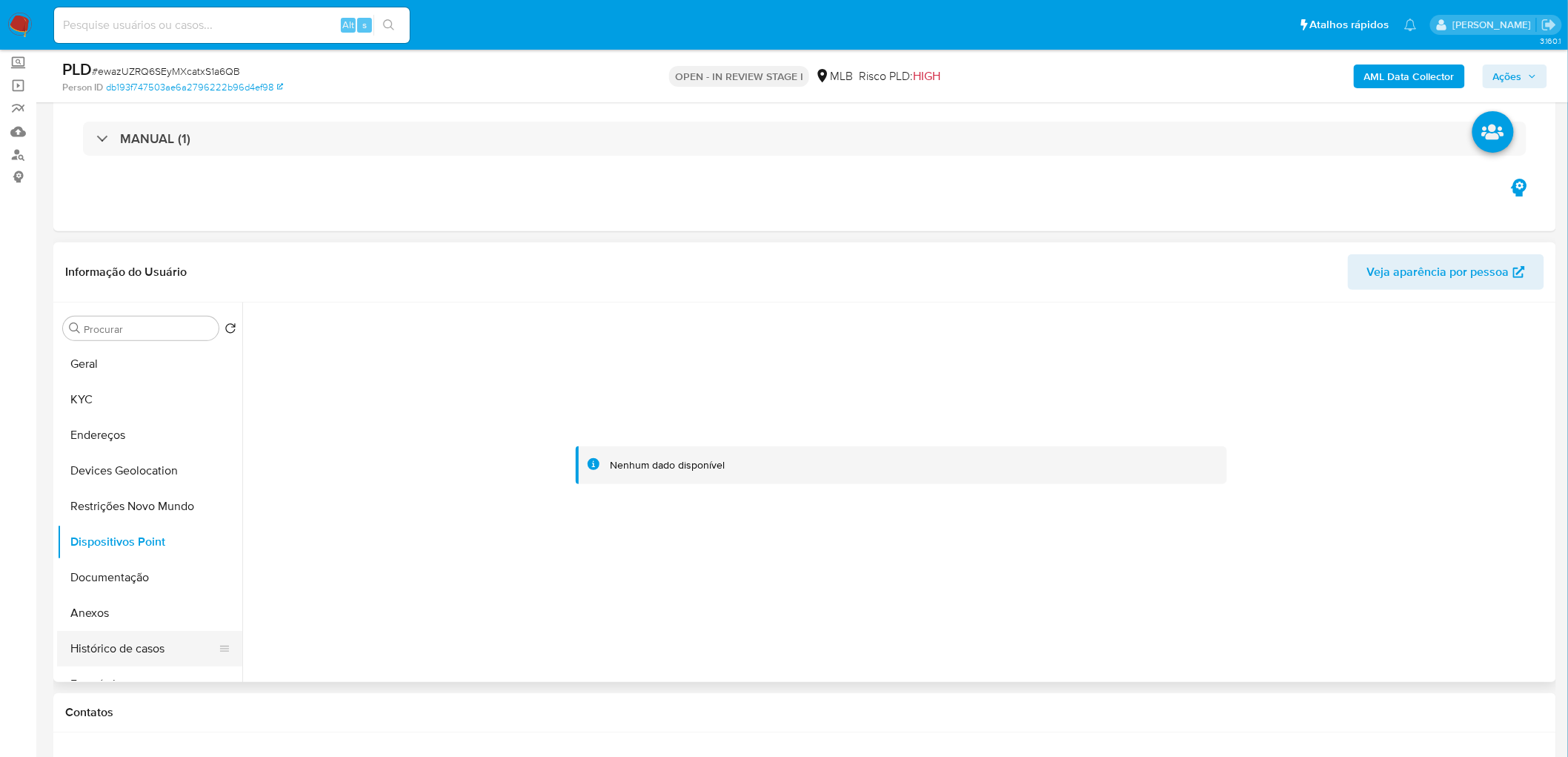
drag, startPoint x: 138, startPoint y: 621, endPoint x: 133, endPoint y: 646, distance: 25.5
click at [138, 460] on button "Anexos" at bounding box center [150, 613] width 186 height 36
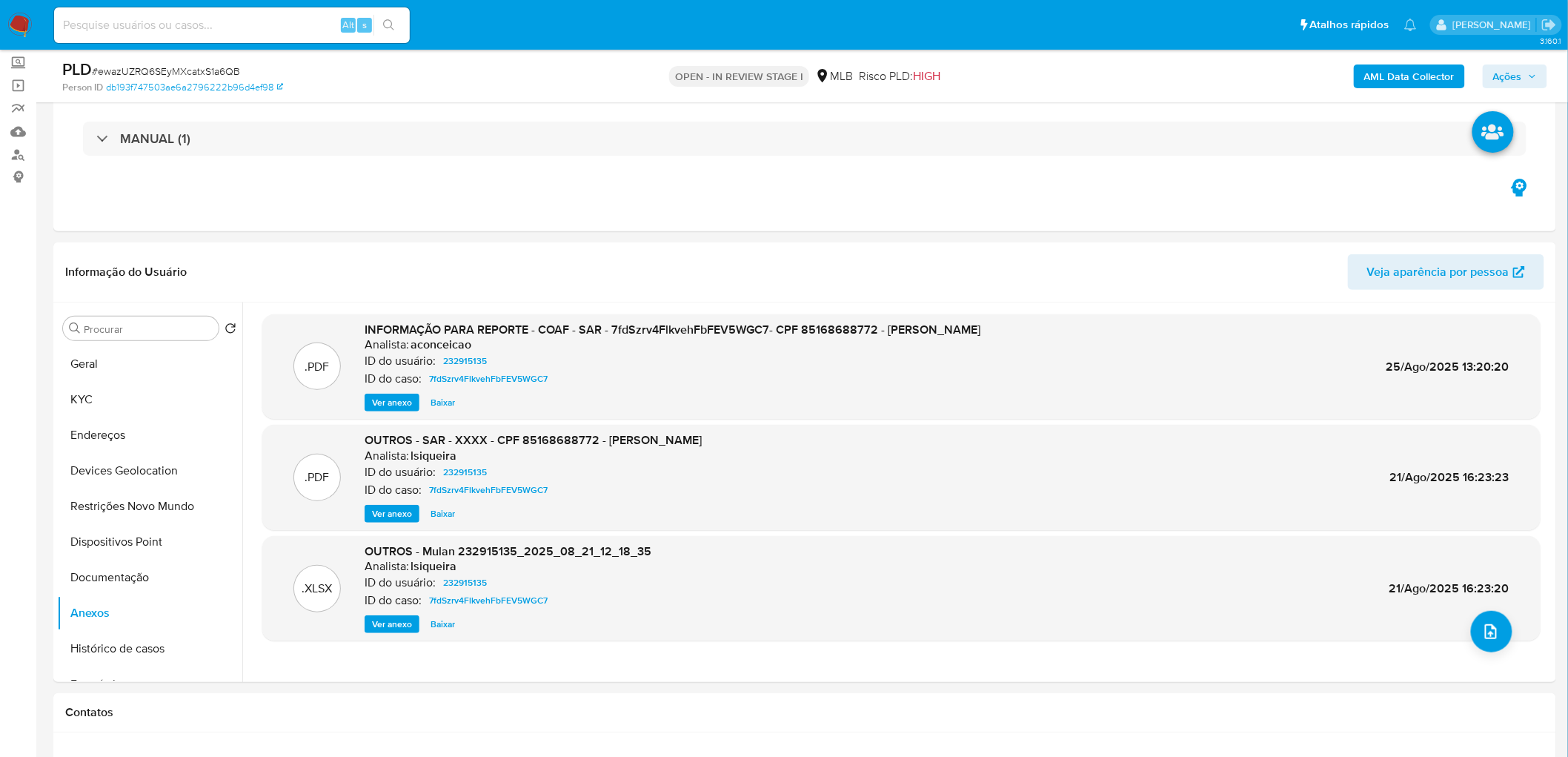
click at [1040, 74] on b "AML Data Collector" at bounding box center [1409, 76] width 90 height 24
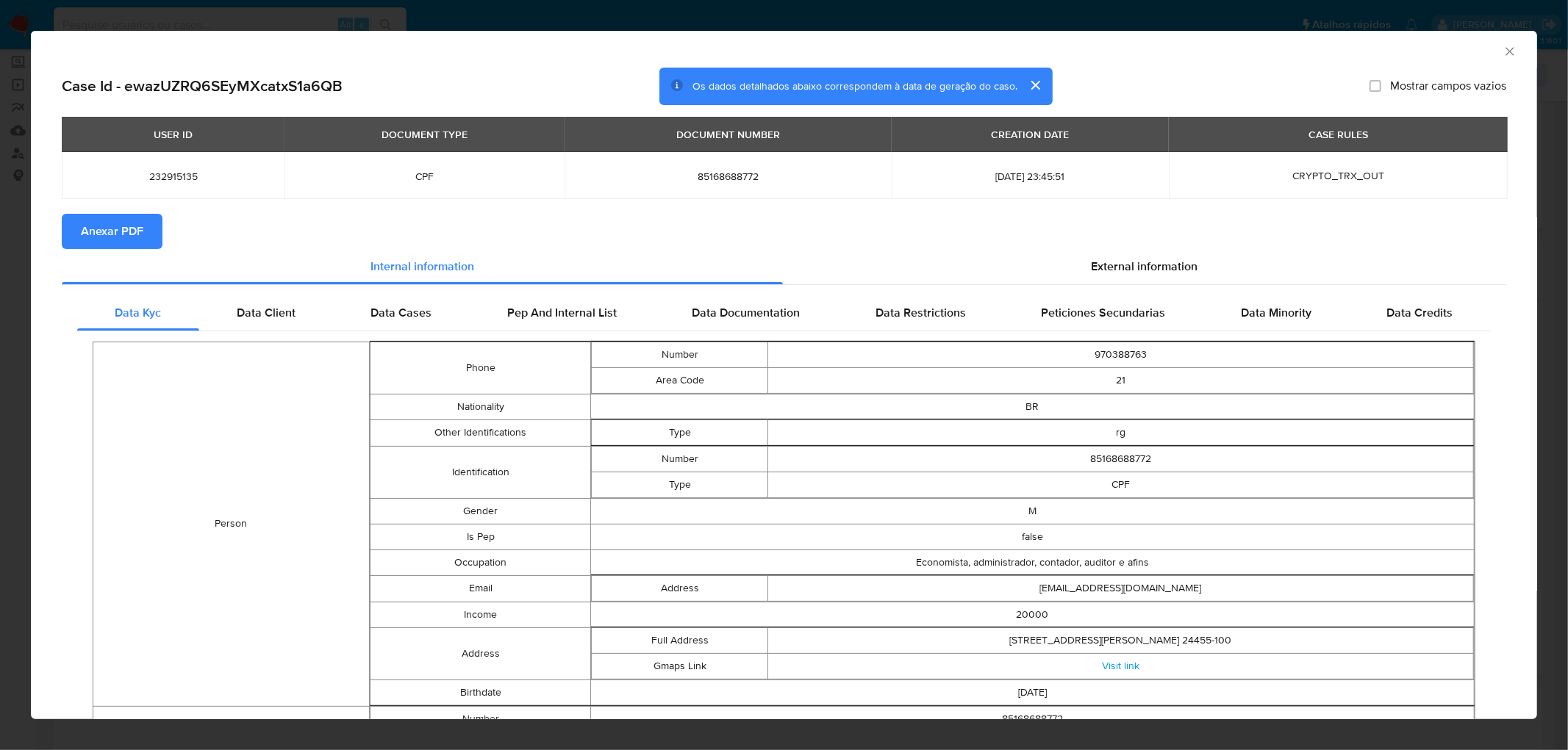
click at [127, 221] on span "Anexar PDF" at bounding box center [112, 231] width 63 height 32
click at [1032, 46] on icon "Fechar a janela" at bounding box center [1509, 51] width 14 height 14
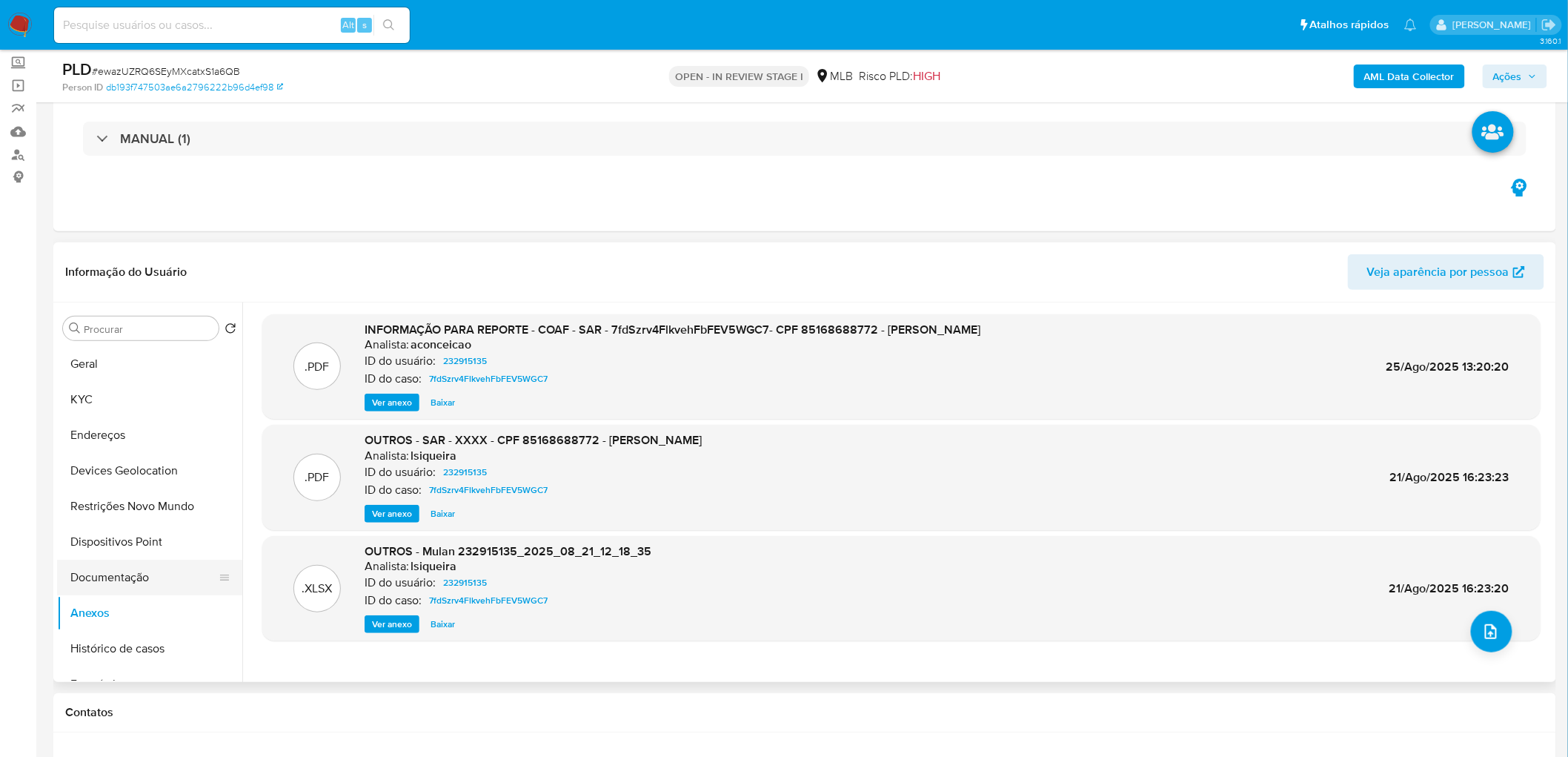
click at [157, 460] on button "Documentação" at bounding box center [144, 577] width 173 height 36
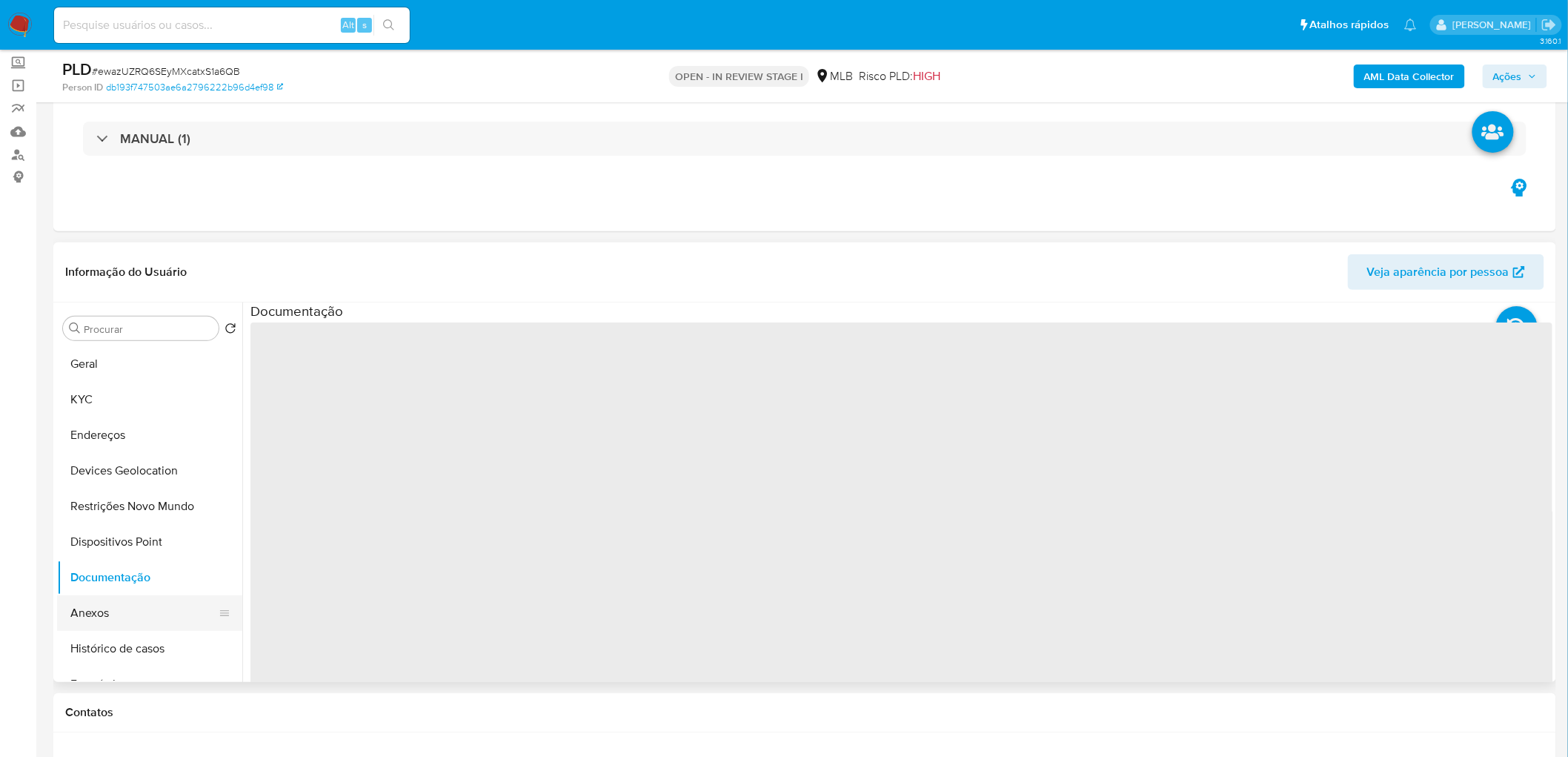
click at [113, 460] on button "Anexos" at bounding box center [144, 613] width 173 height 36
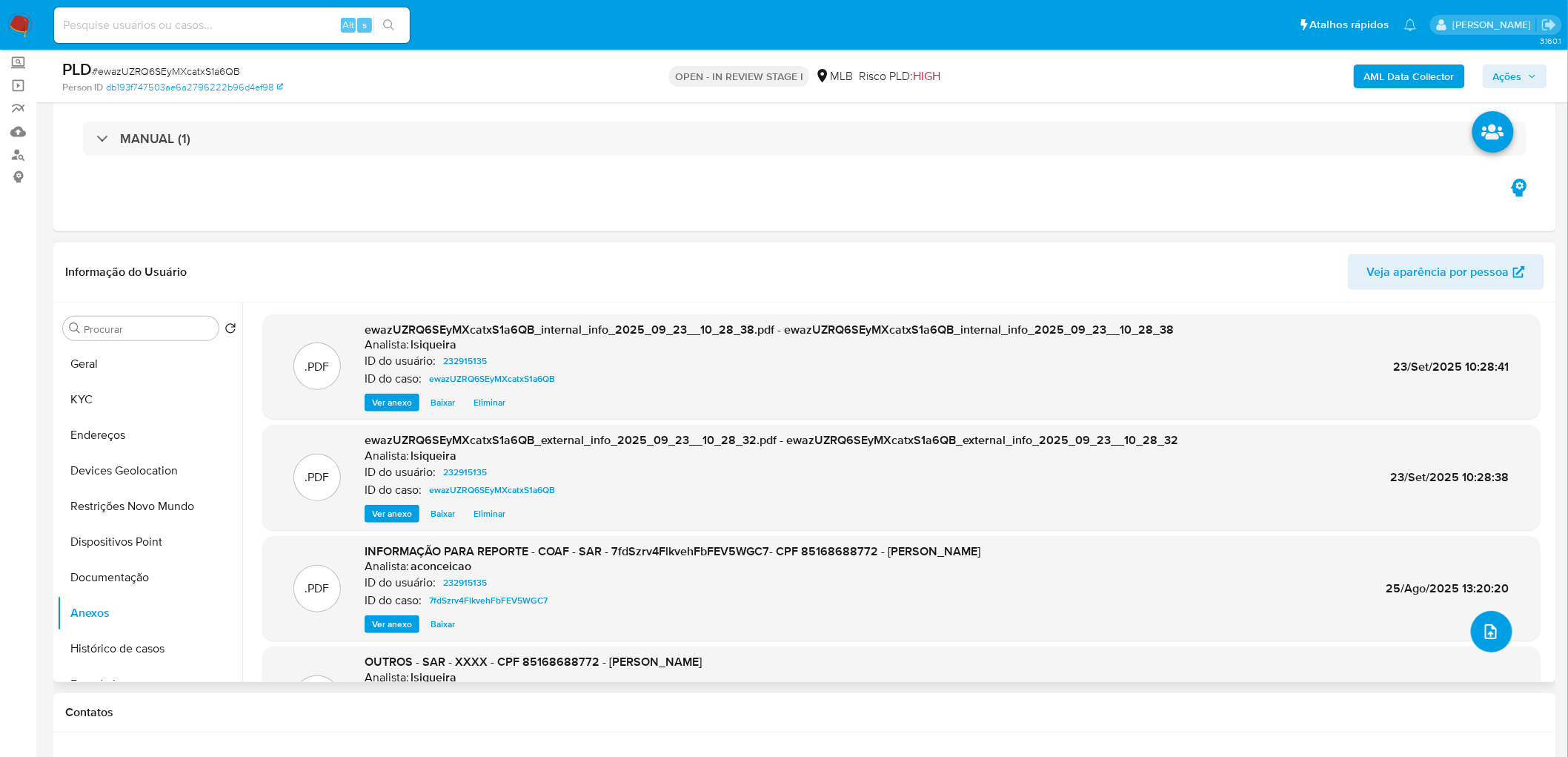
click at [1040, 460] on button "upload-file" at bounding box center [1491, 631] width 42 height 42
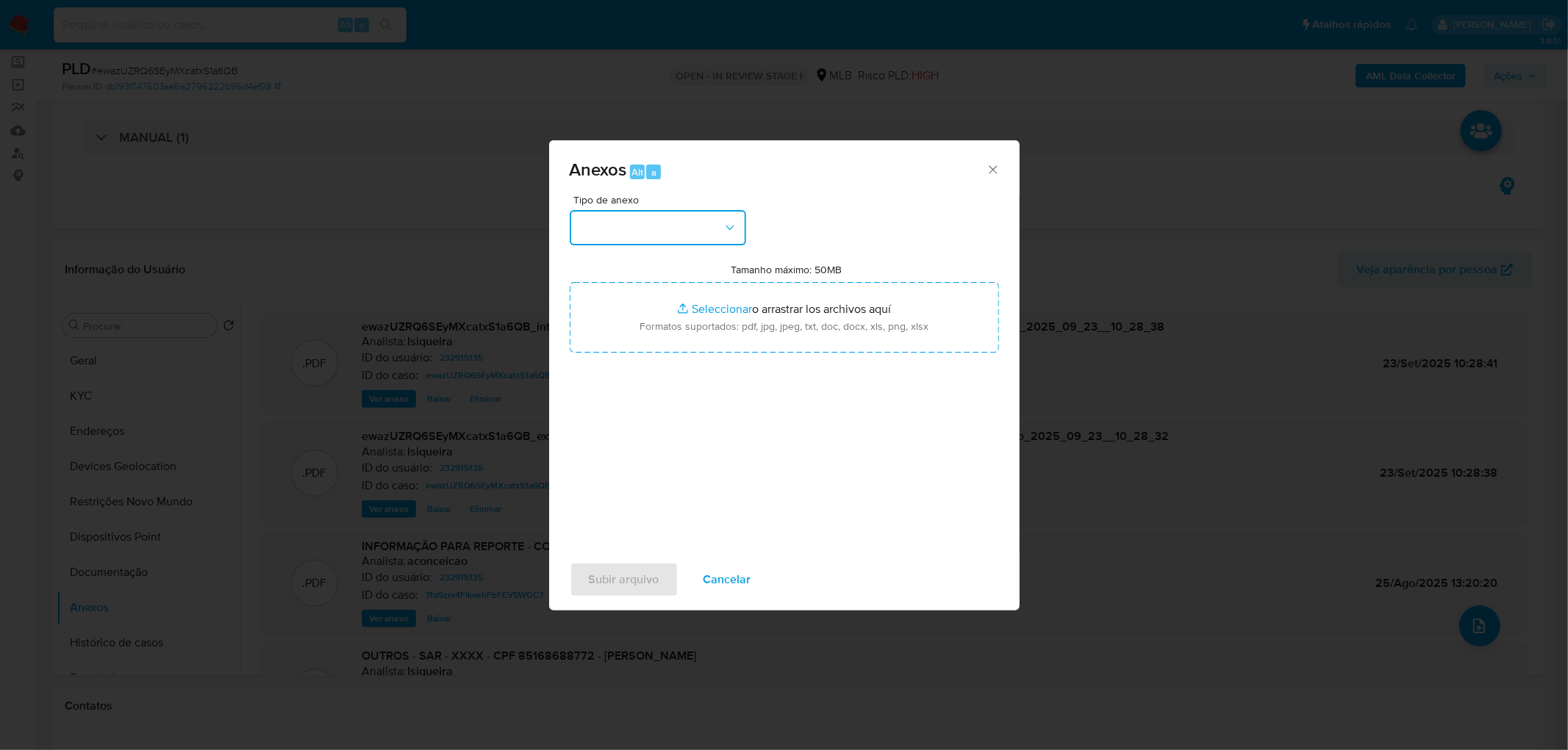
click at [707, 234] on button "button" at bounding box center [658, 228] width 176 height 35
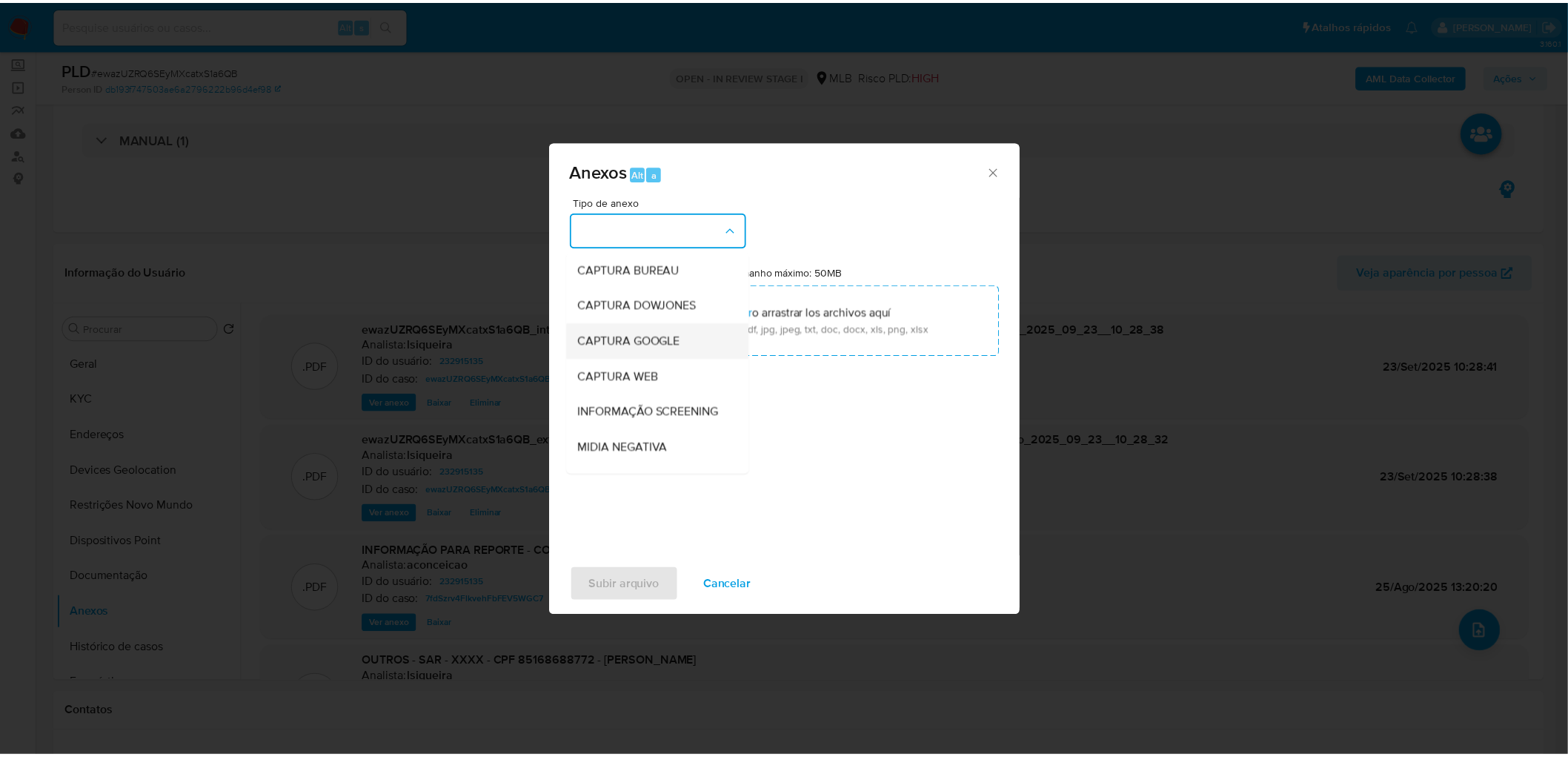
scroll to position [82, 0]
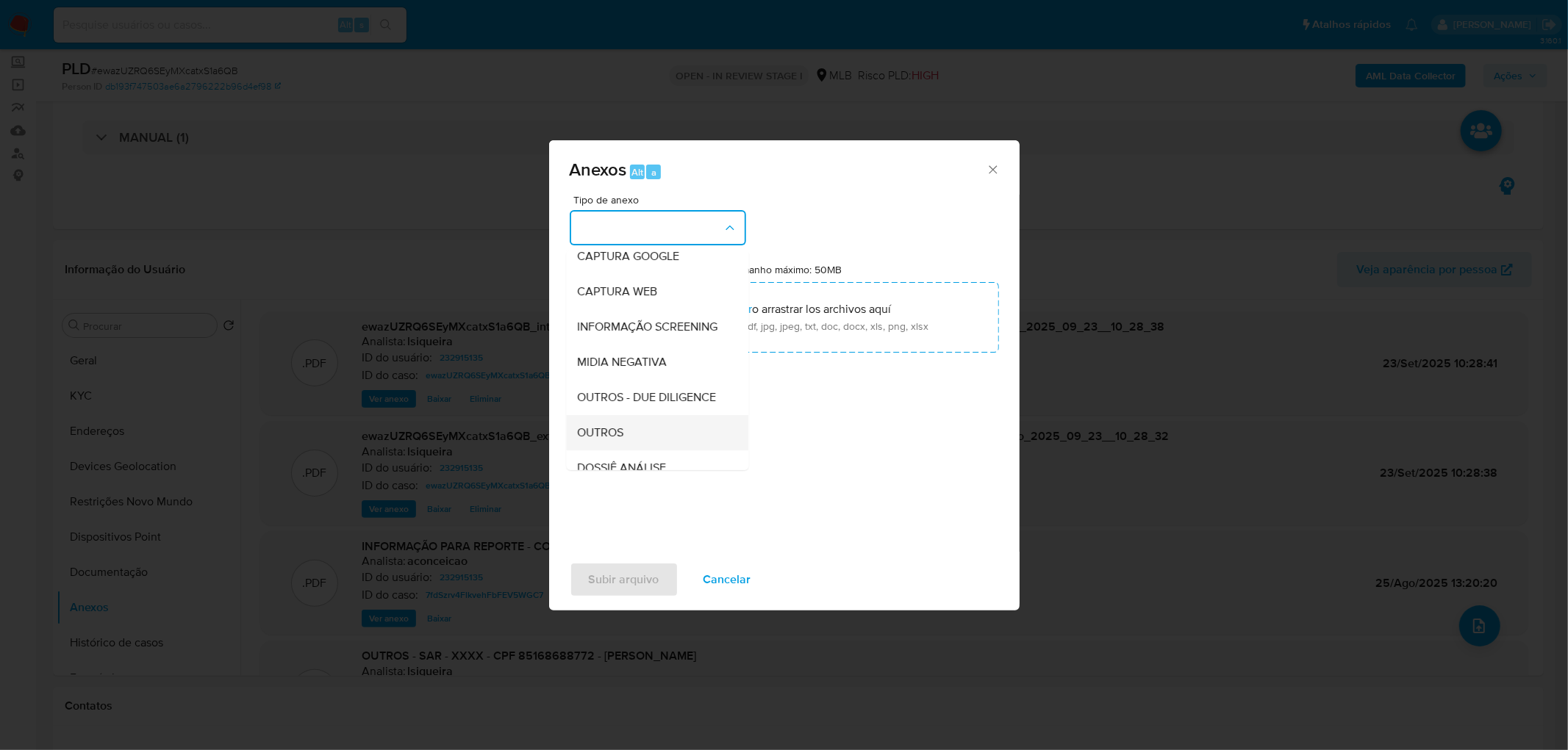
click at [607, 440] on span "OUTROS" at bounding box center [600, 432] width 46 height 14
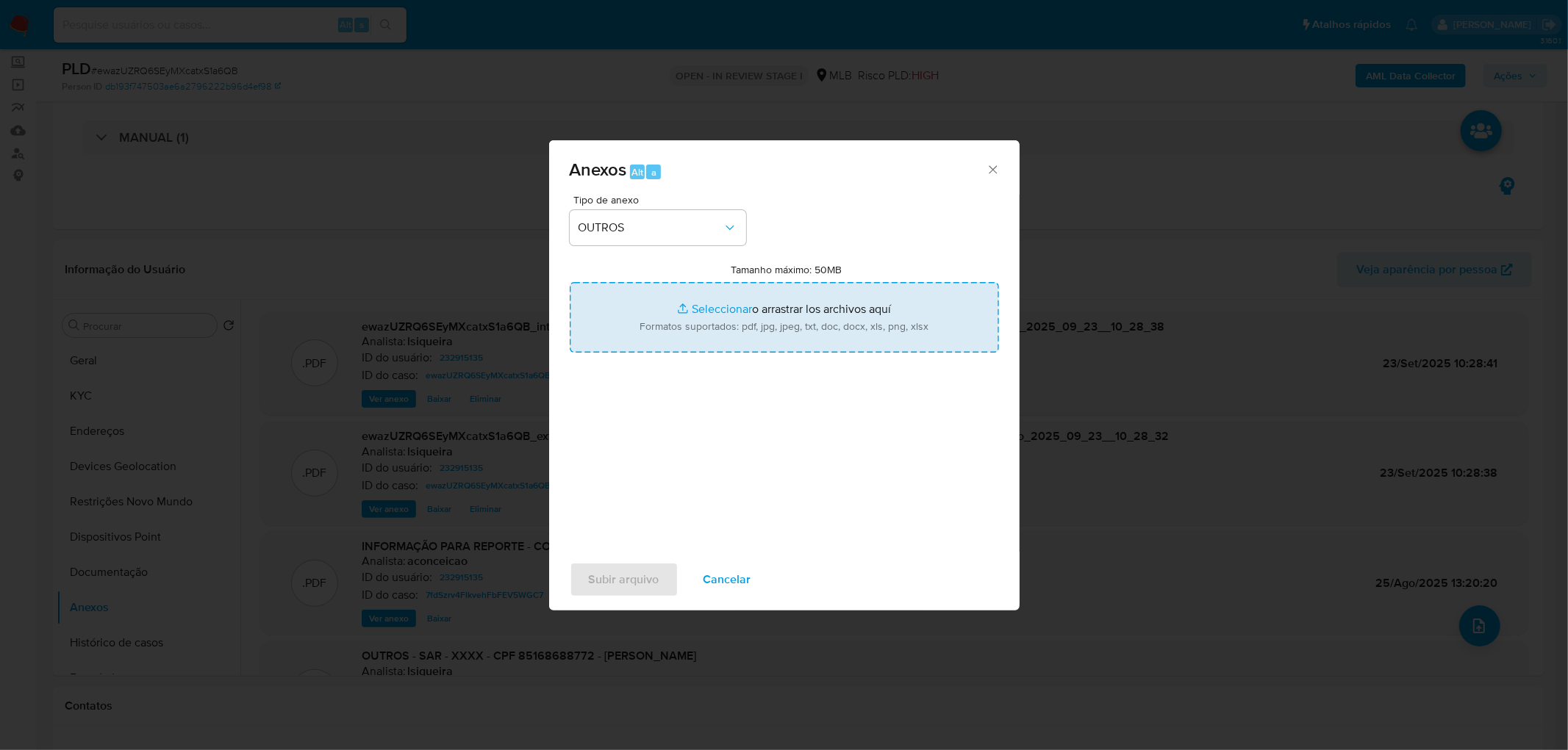
click at [739, 323] on input "Tamanho máximo: 50MB Seleccionar archivos" at bounding box center [784, 317] width 429 height 71
type input "C:\fakepath\Declínio - ewazUZRQ6SEyMXcatxS1a6QB - CPF 85168688772 - MARCELO SAL…"
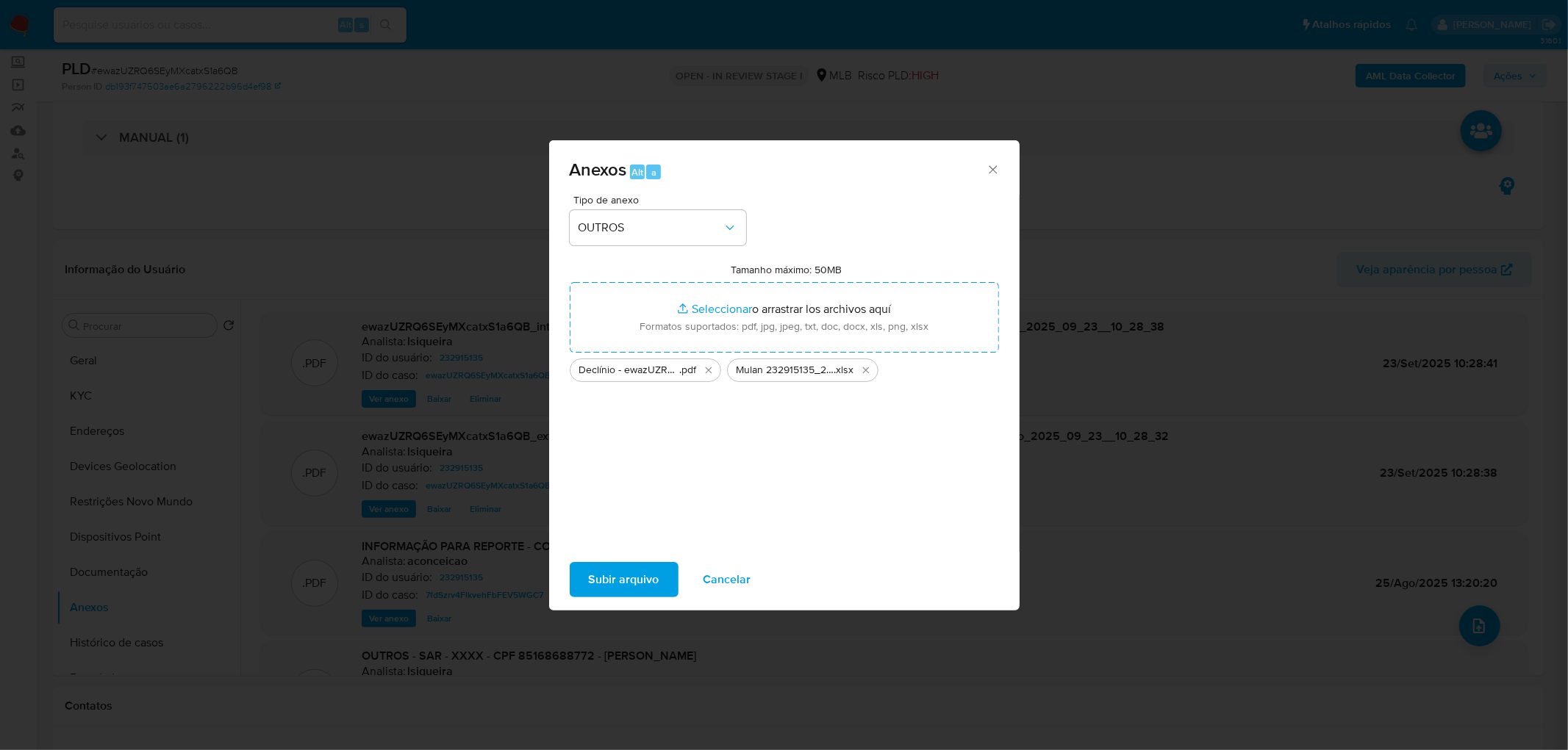
click at [616, 455] on span "Subir arquivo" at bounding box center [624, 579] width 71 height 32
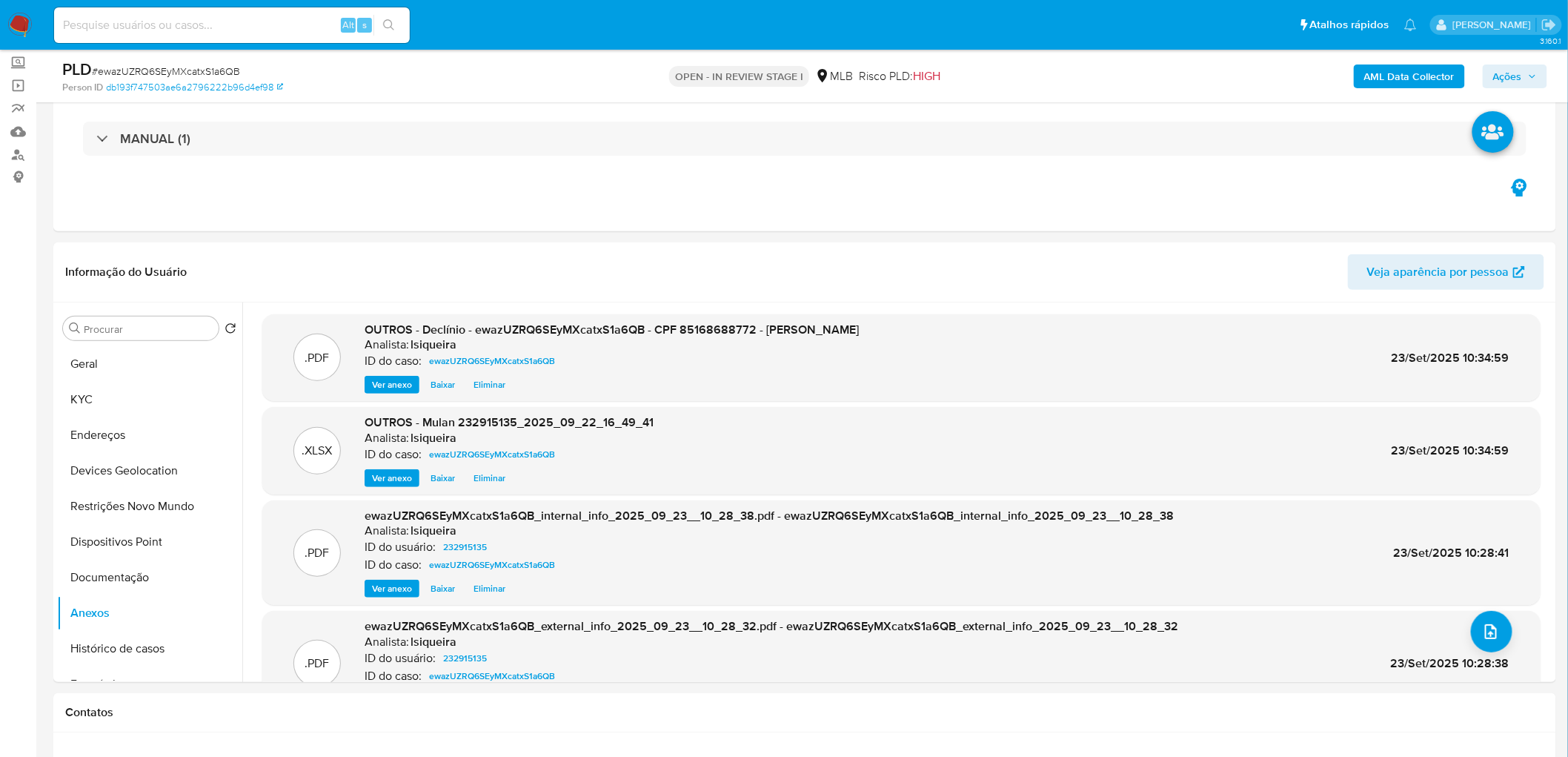
click at [1040, 75] on icon "button" at bounding box center [1532, 77] width 9 height 9
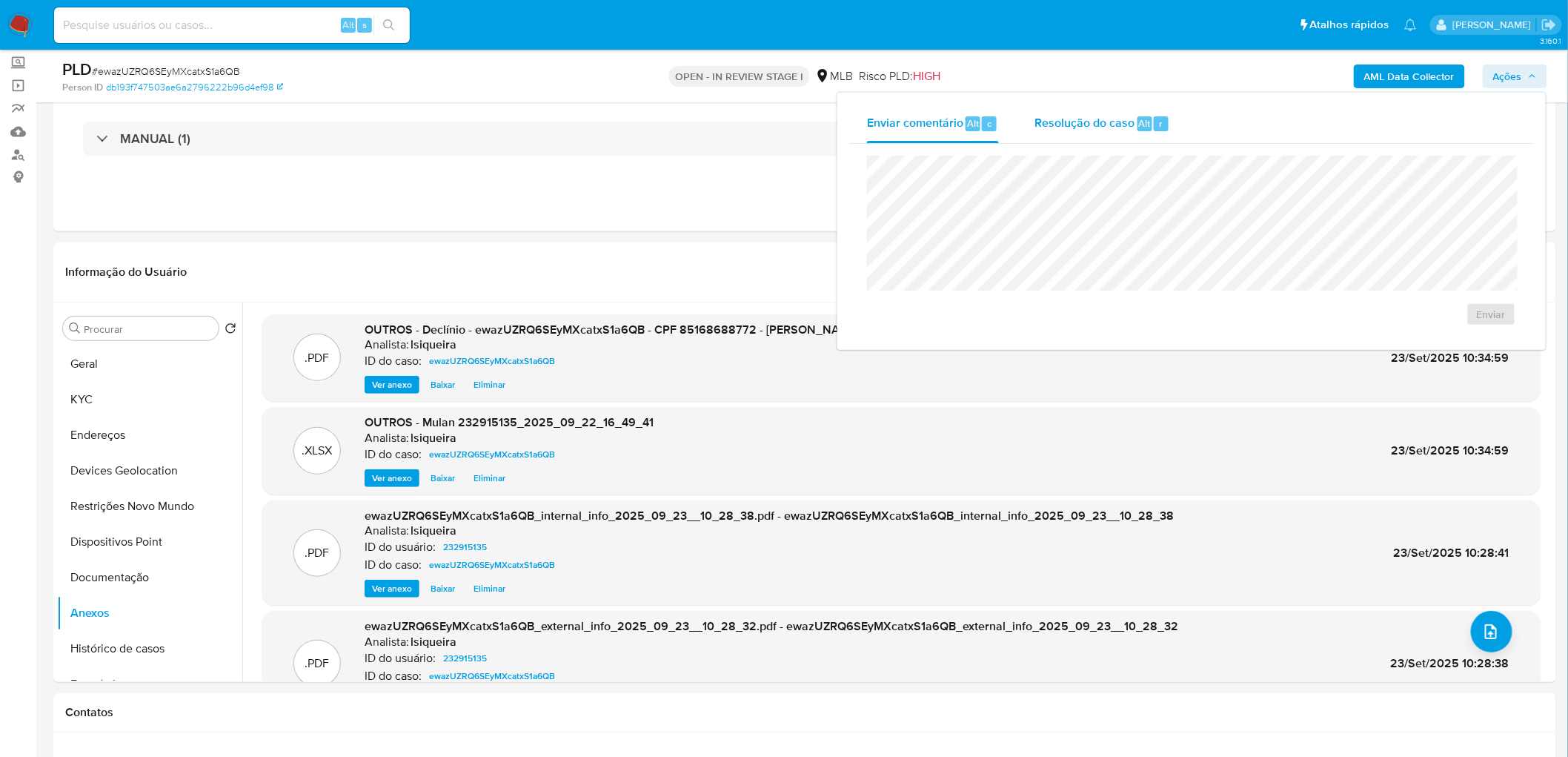
click at [1040, 124] on span "r" at bounding box center [1160, 123] width 4 height 14
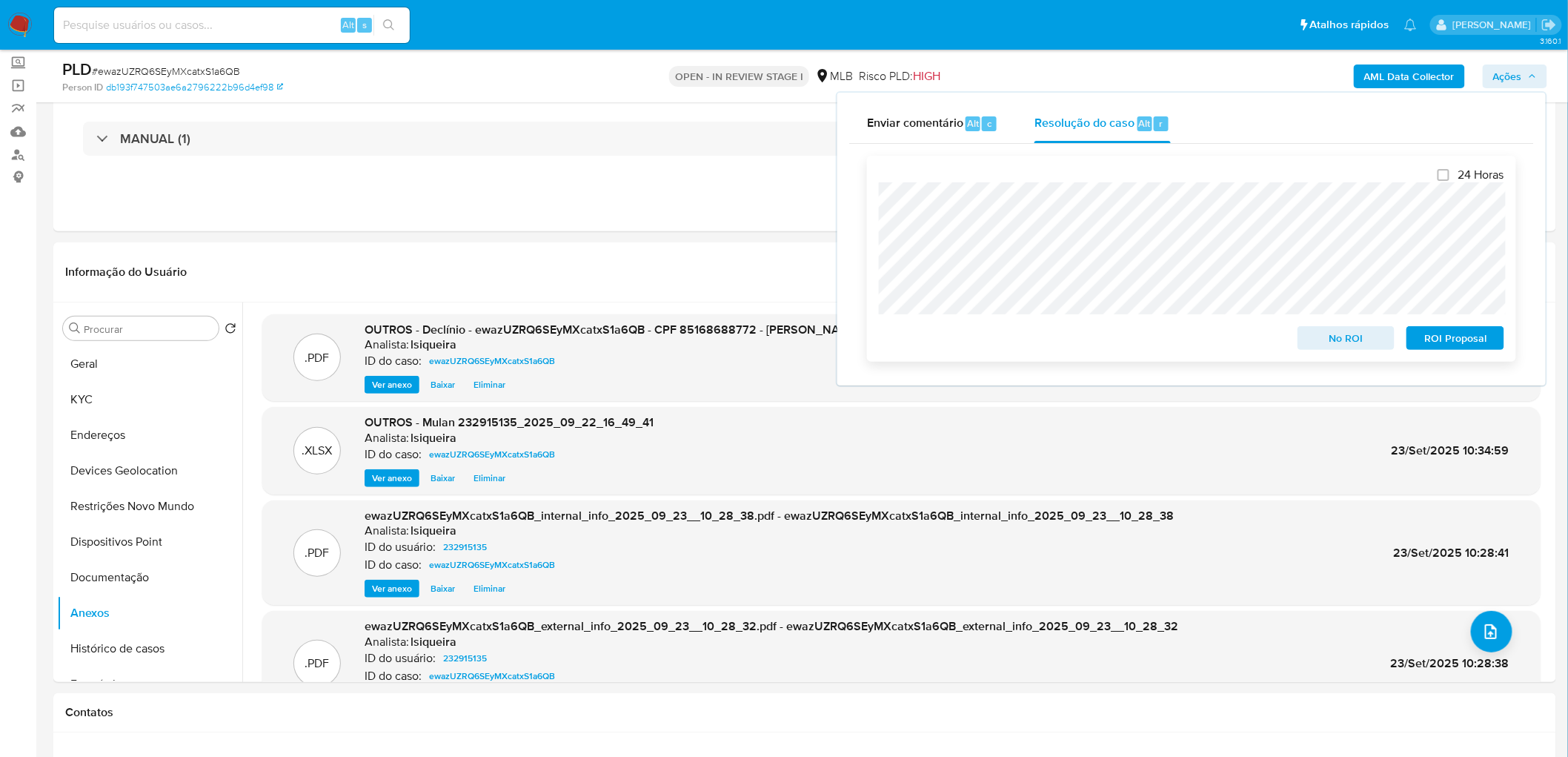
click at [1040, 335] on span "No ROI" at bounding box center [1346, 338] width 77 height 21
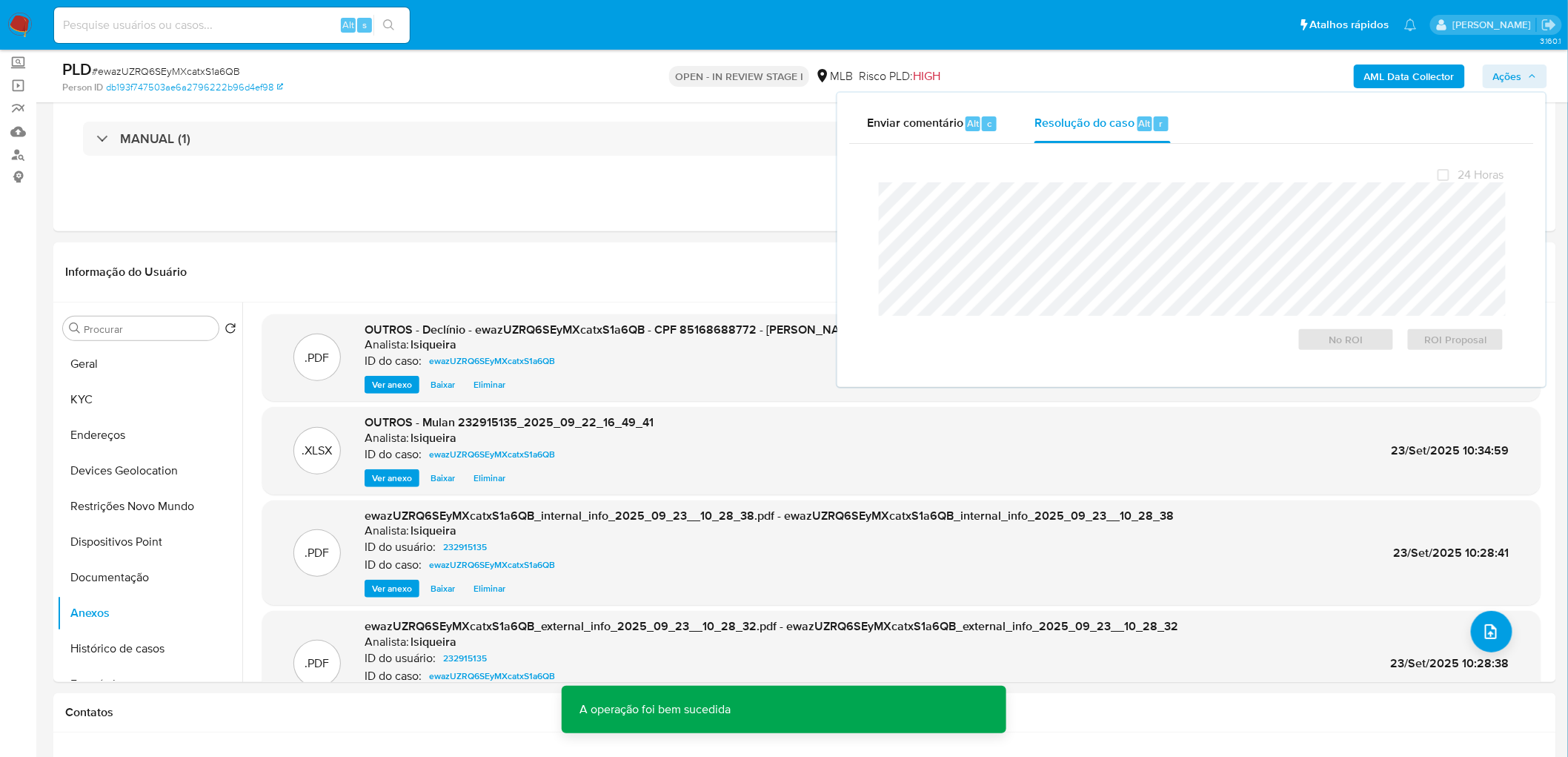
click at [189, 72] on span "# ewazUZRQ6SEyMXcatxS1a6QB" at bounding box center [166, 71] width 148 height 14
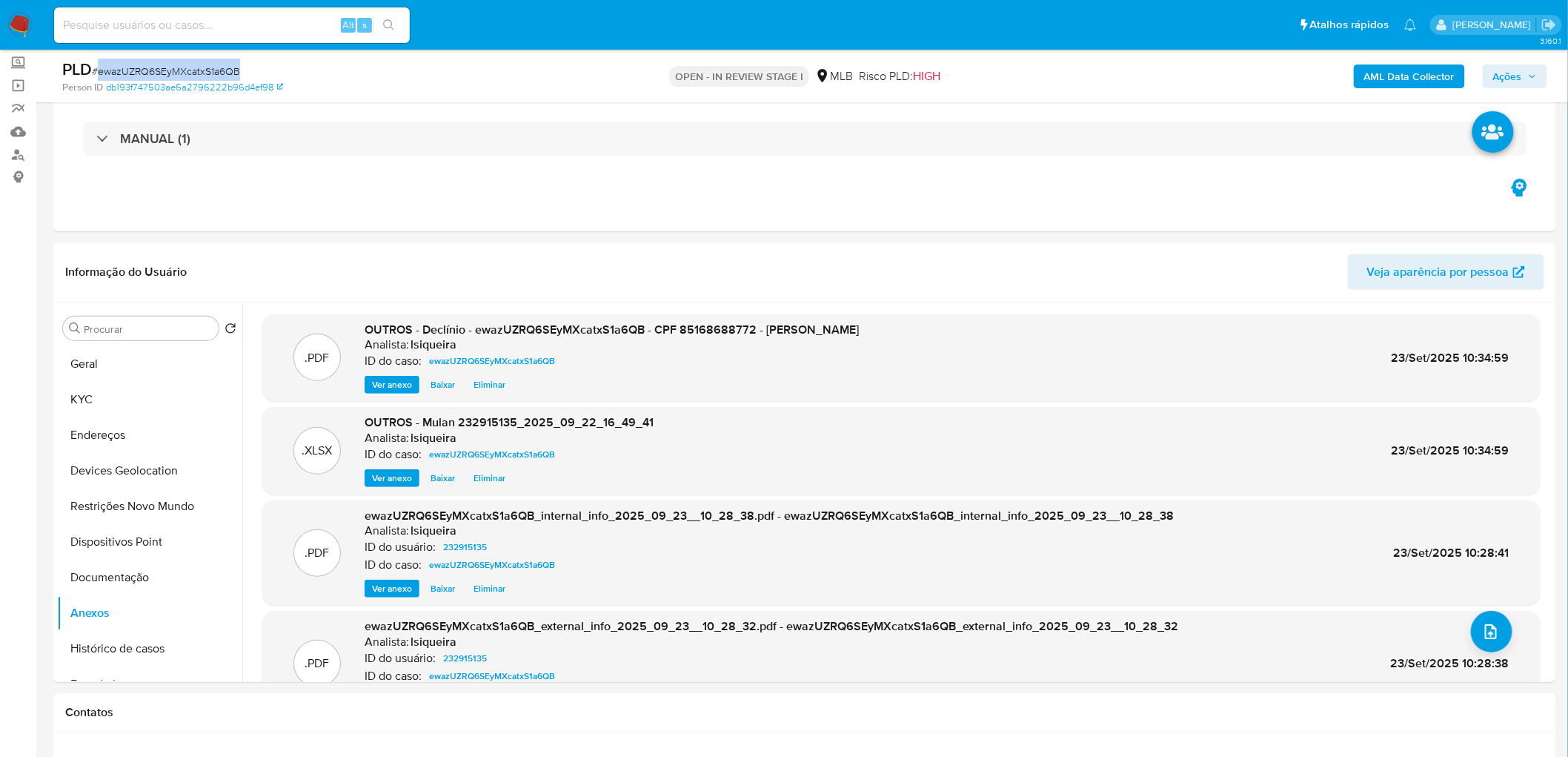
click at [189, 72] on span "# ewazUZRQ6SEyMXcatxS1a6QB" at bounding box center [166, 71] width 148 height 14
copy span "ewazUZRQ6SEyMXcatxS1a6QB"
click at [122, 361] on button "Geral" at bounding box center [144, 364] width 173 height 36
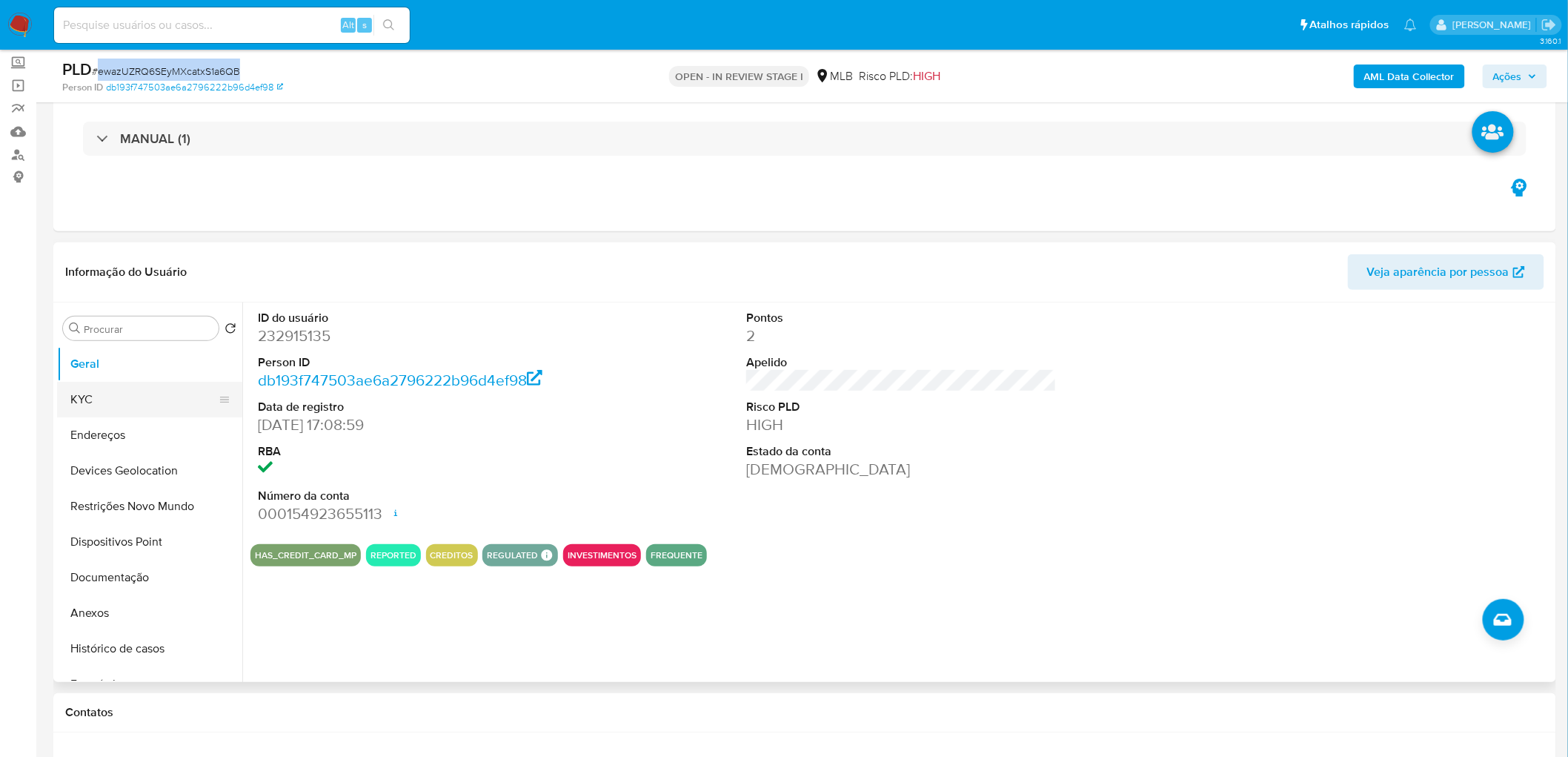
click at [176, 403] on button "KYC" at bounding box center [144, 399] width 173 height 36
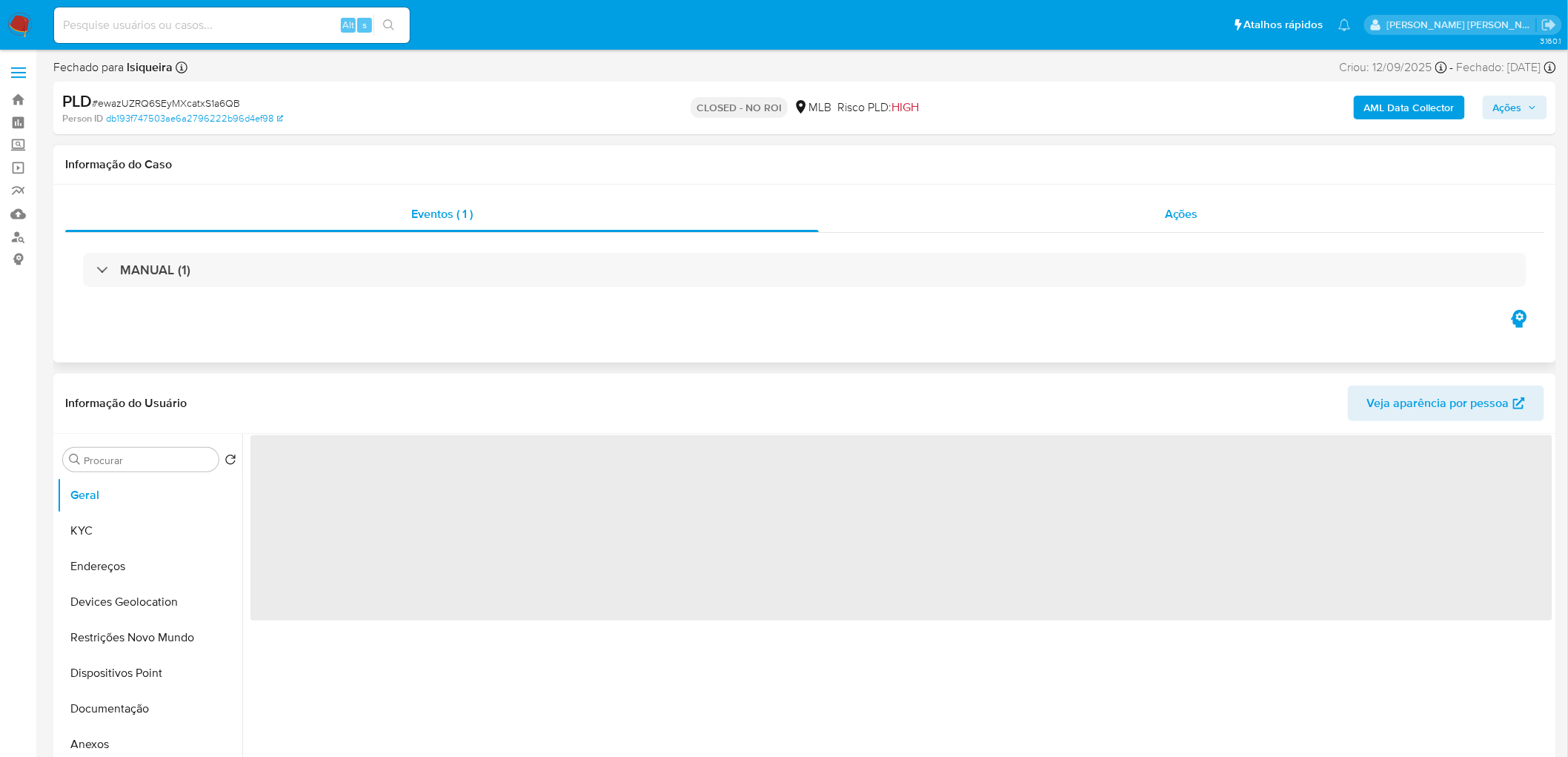
select select "10"
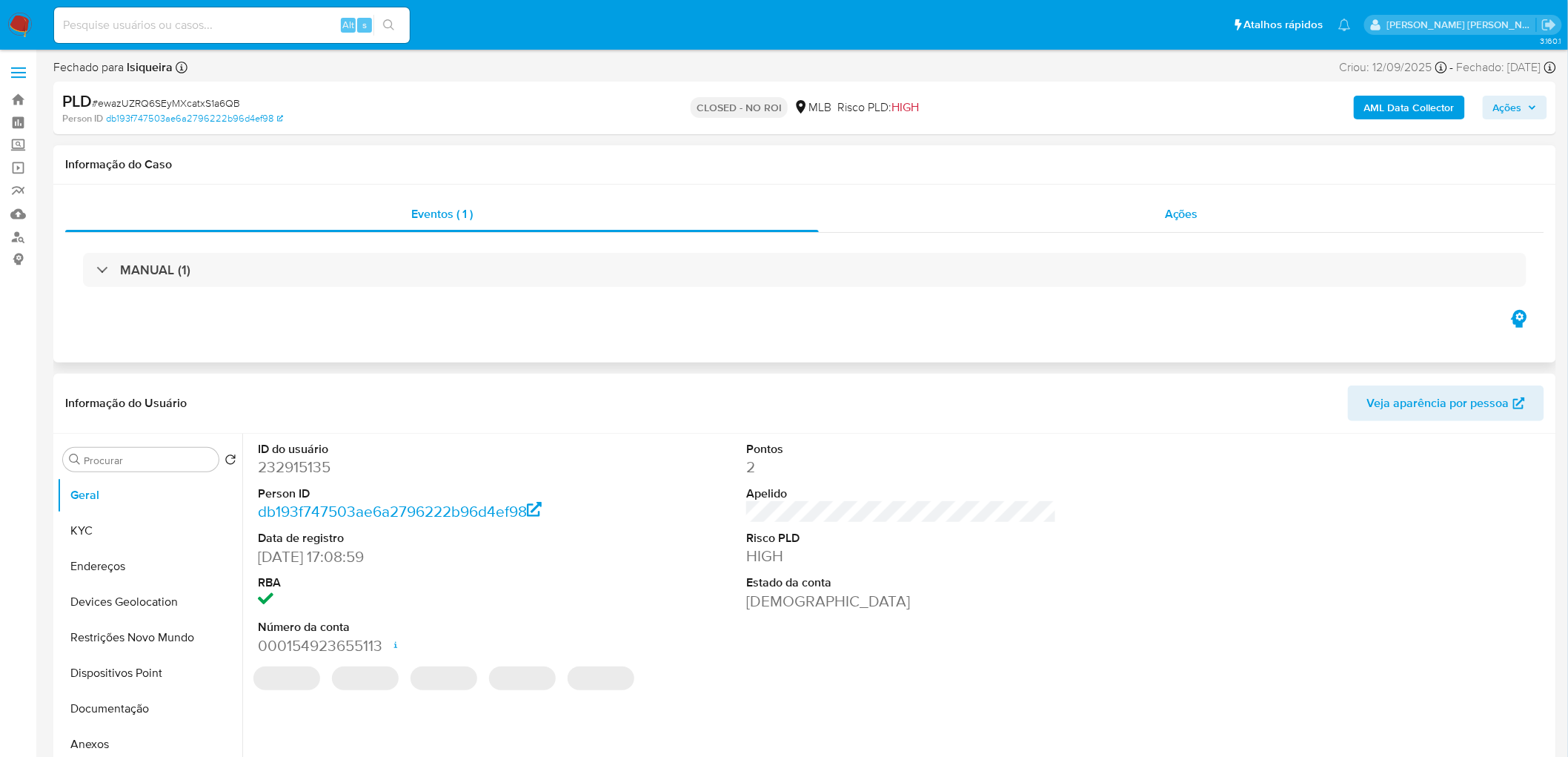
click at [1236, 214] on div "Ações" at bounding box center [1182, 214] width 725 height 36
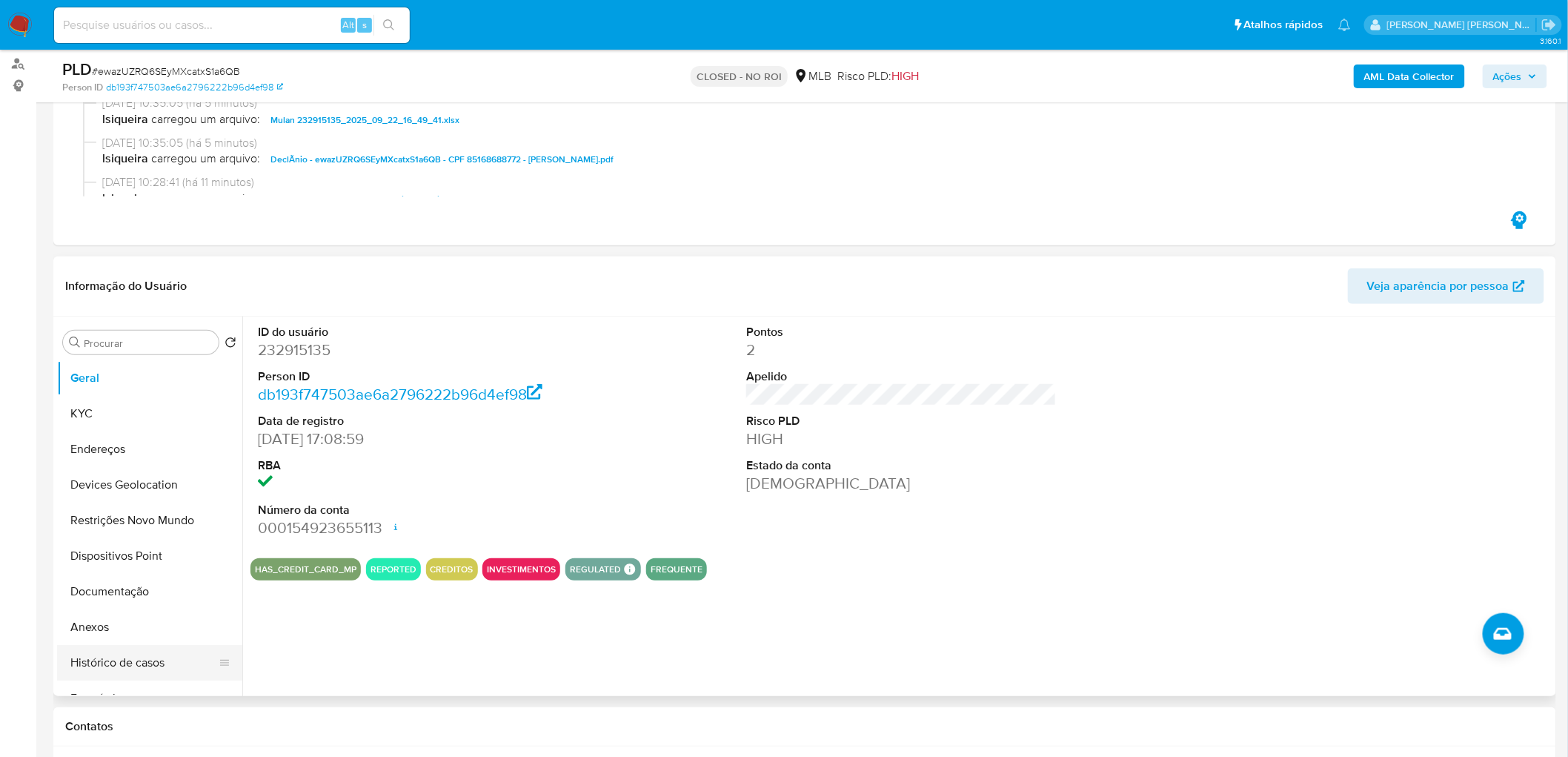
scroll to position [247, 0]
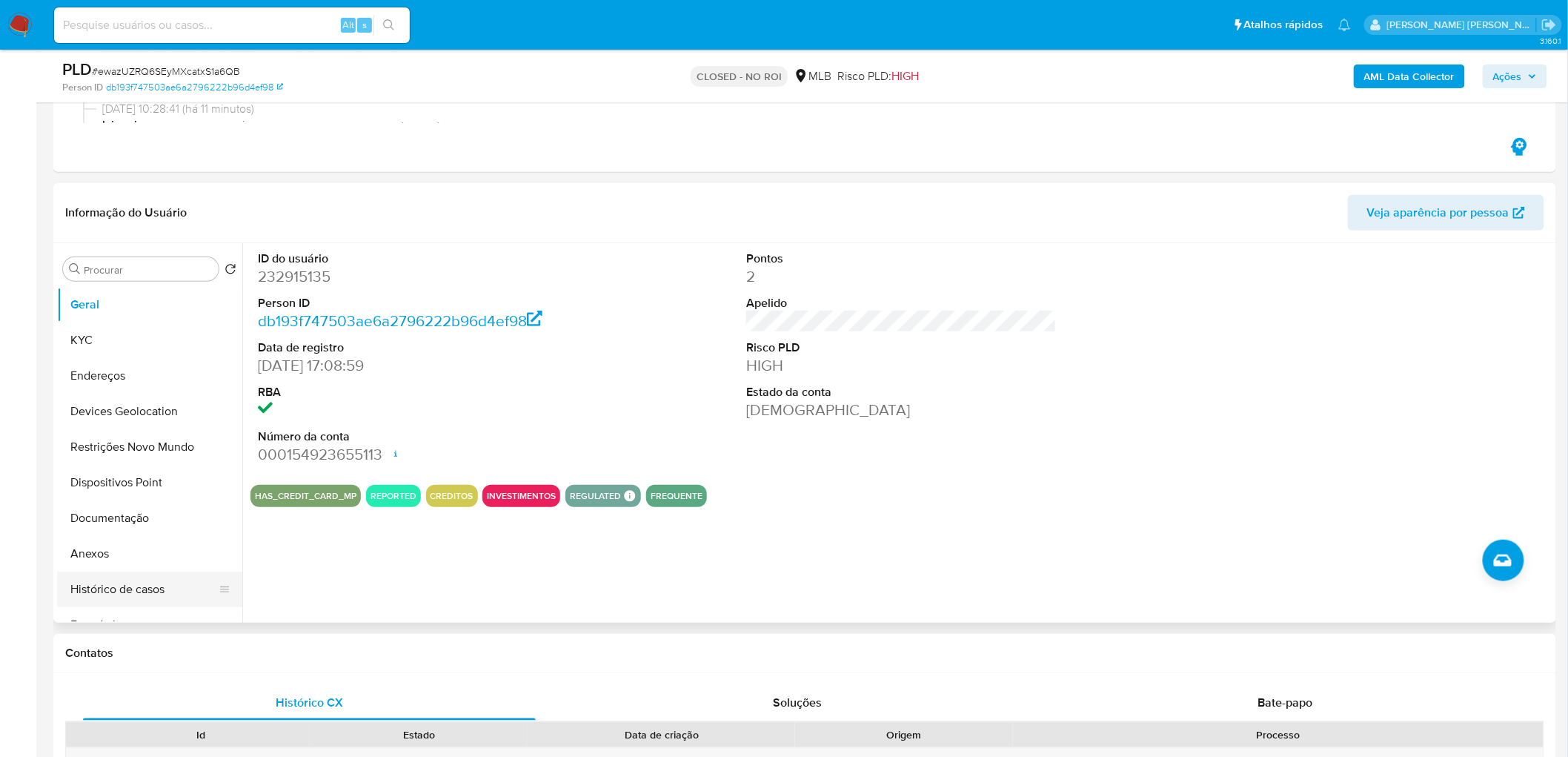
click at [134, 584] on button "Histórico de casos" at bounding box center [144, 589] width 173 height 36
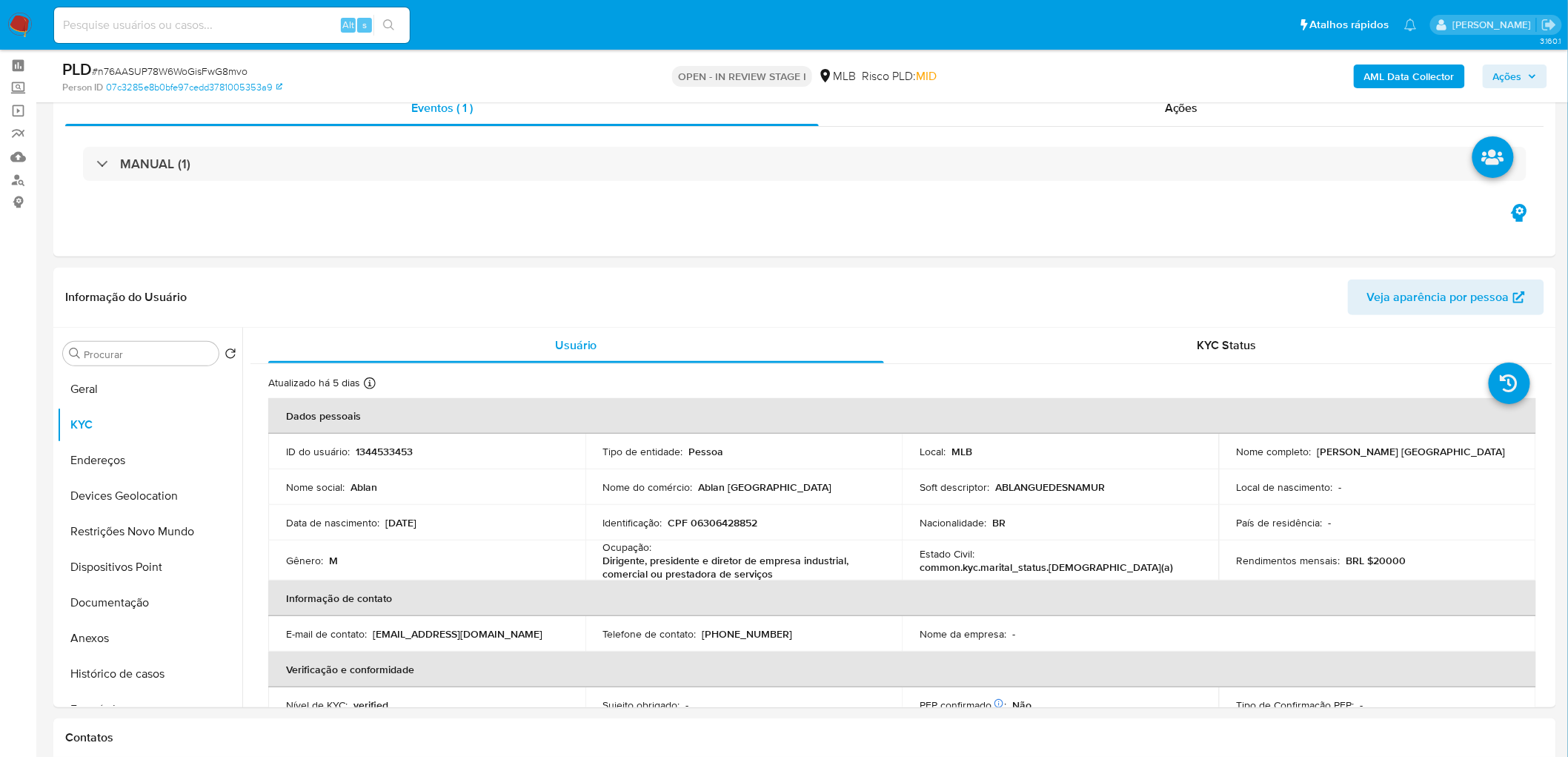
scroll to position [10, 0]
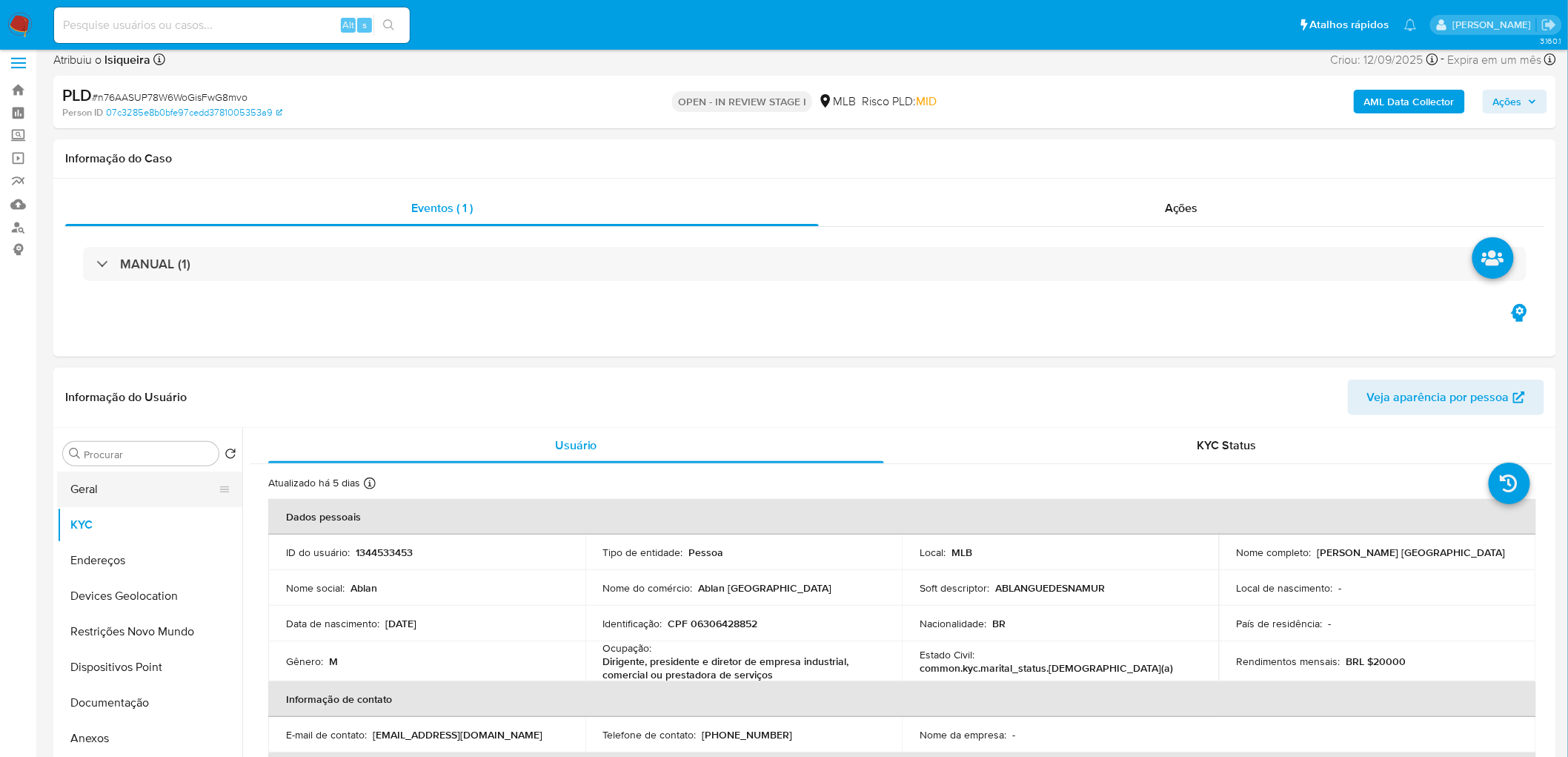
click at [91, 492] on button "Geral" at bounding box center [144, 489] width 173 height 36
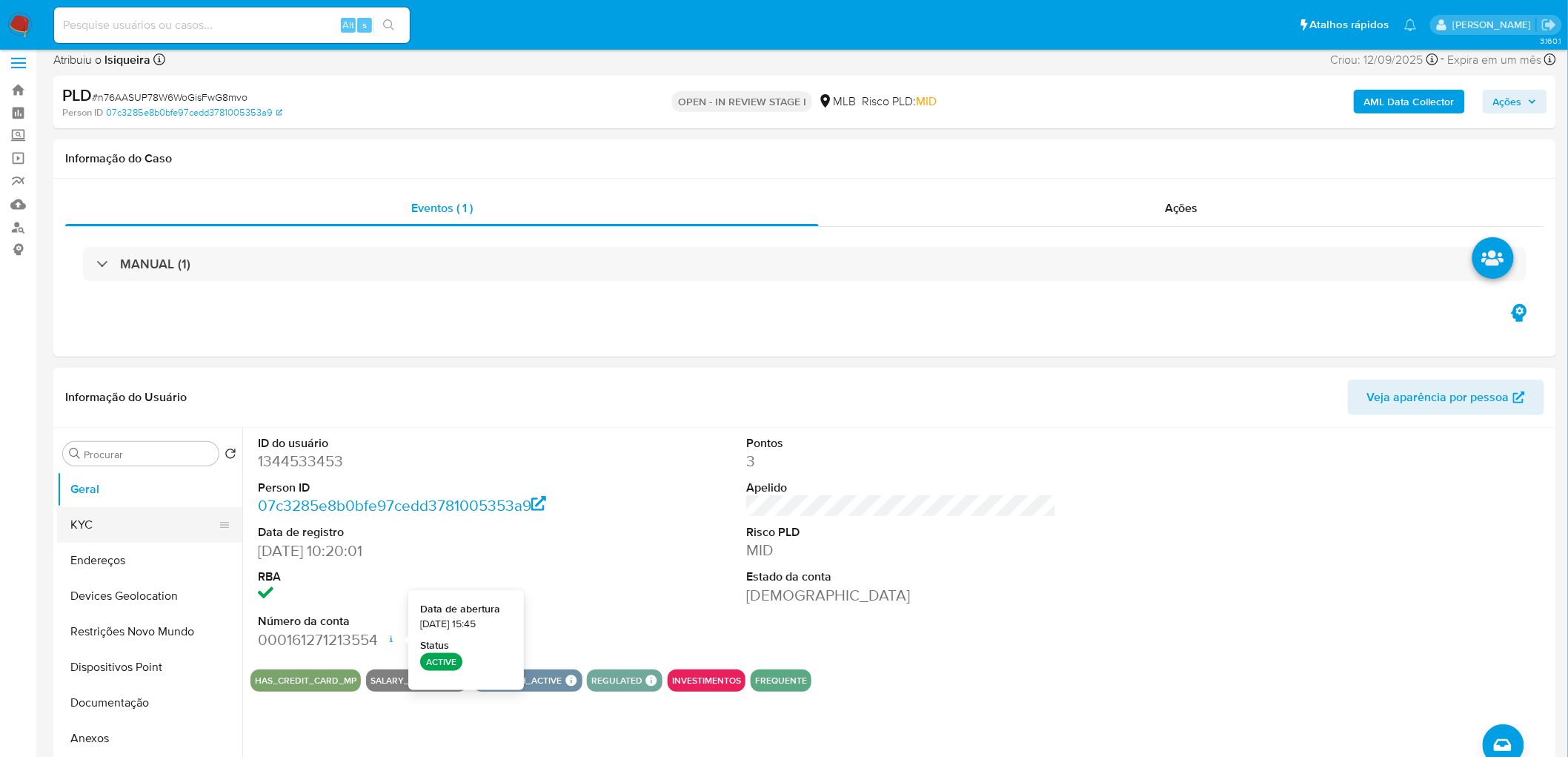
click at [111, 524] on button "KYC" at bounding box center [144, 525] width 173 height 36
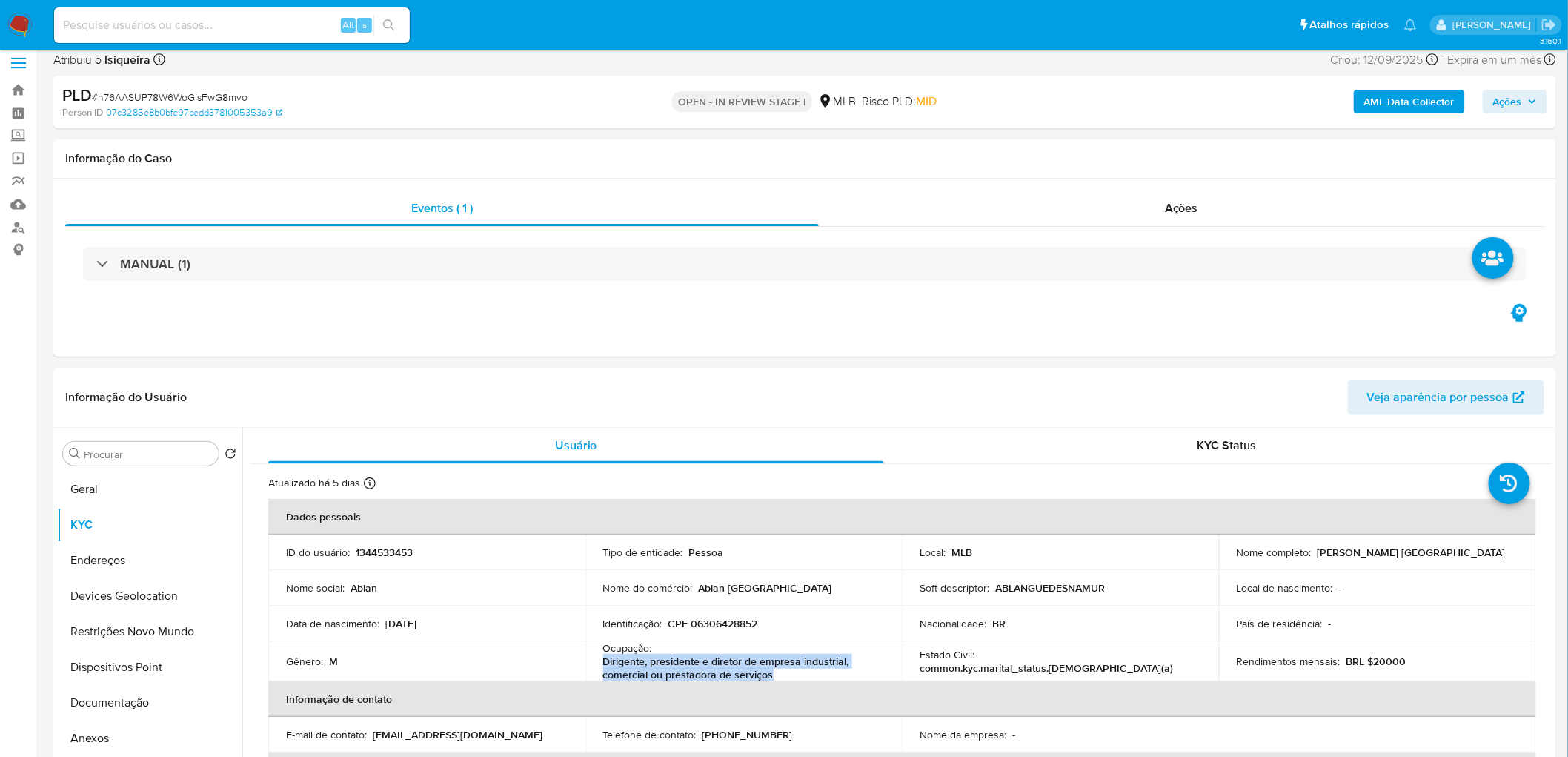
drag, startPoint x: 789, startPoint y: 675, endPoint x: 595, endPoint y: 661, distance: 194.5
click at [595, 661] on td "Ocupação : Dirigente, presidente e diretor de empresa industrial, comercial ou …" at bounding box center [744, 661] width 317 height 40
copy p "Dirigente, presidente e diretor de empresa industrial, comercial ou prestadora …"
click at [147, 695] on button "Documentação" at bounding box center [144, 702] width 173 height 36
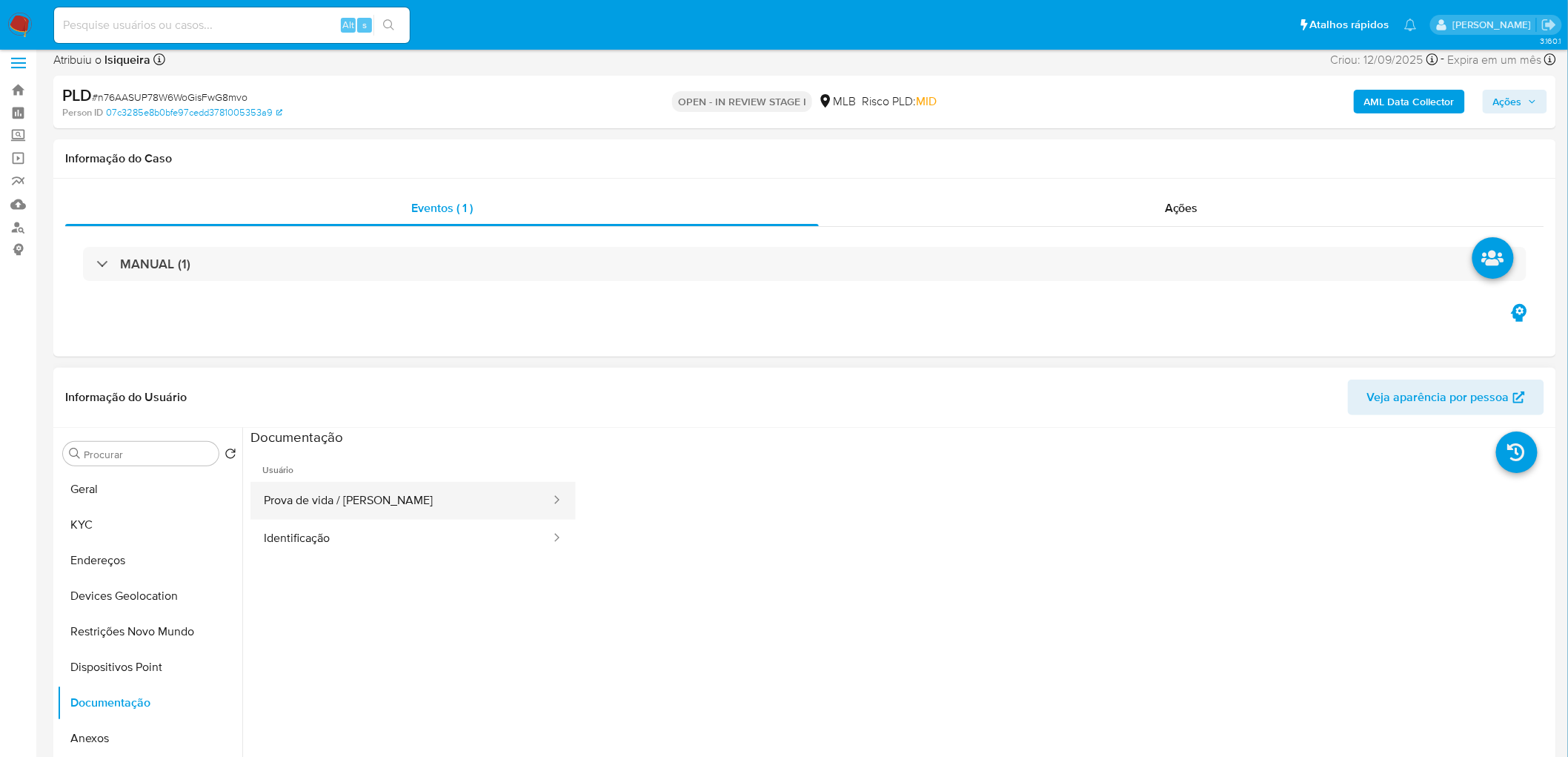
click at [398, 513] on button "Prova de vida / [PERSON_NAME]" at bounding box center [401, 501] width 302 height 38
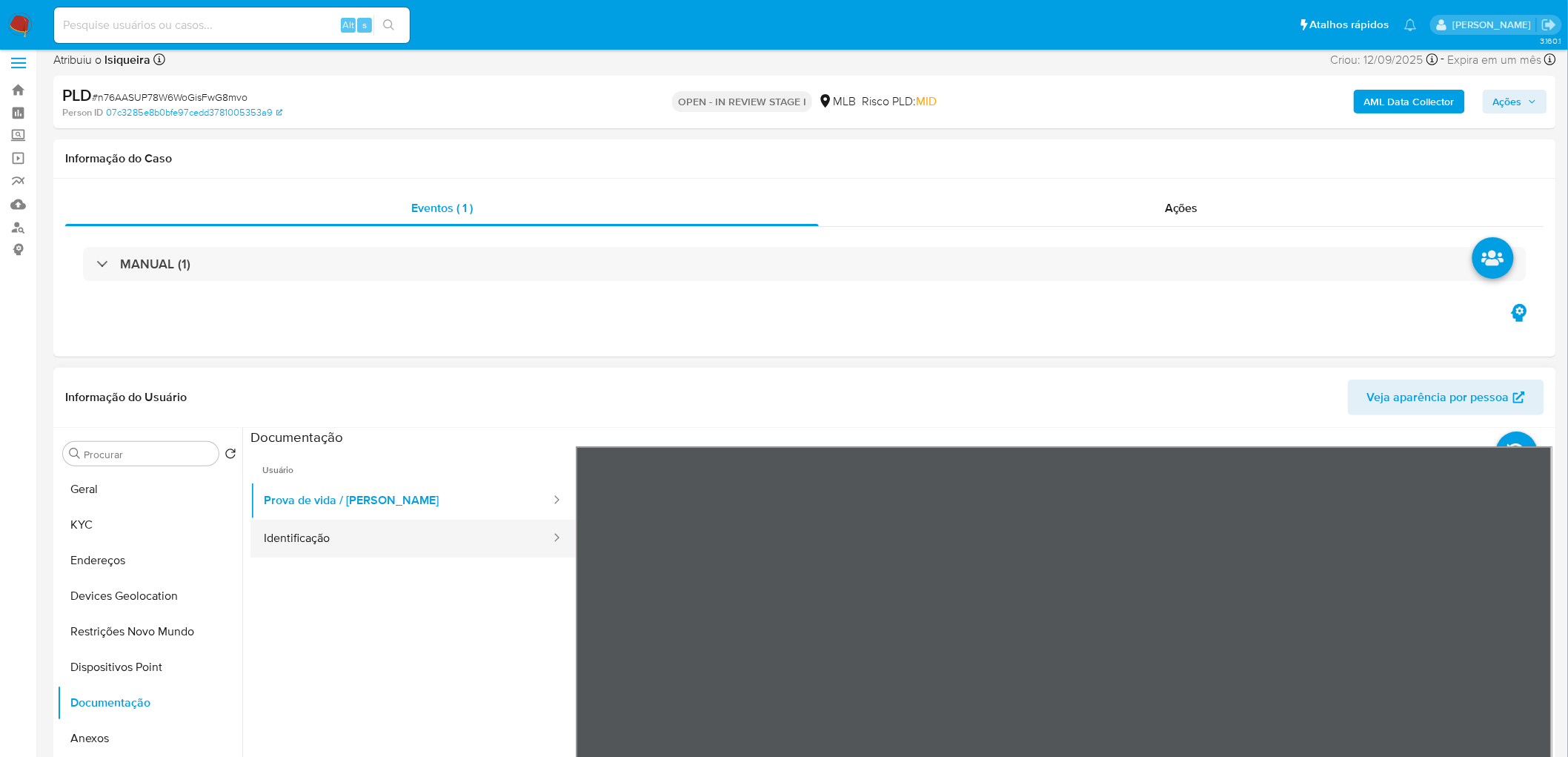
click at [322, 545] on button "Identificação" at bounding box center [401, 539] width 302 height 38
click at [124, 491] on button "Geral" at bounding box center [144, 489] width 173 height 36
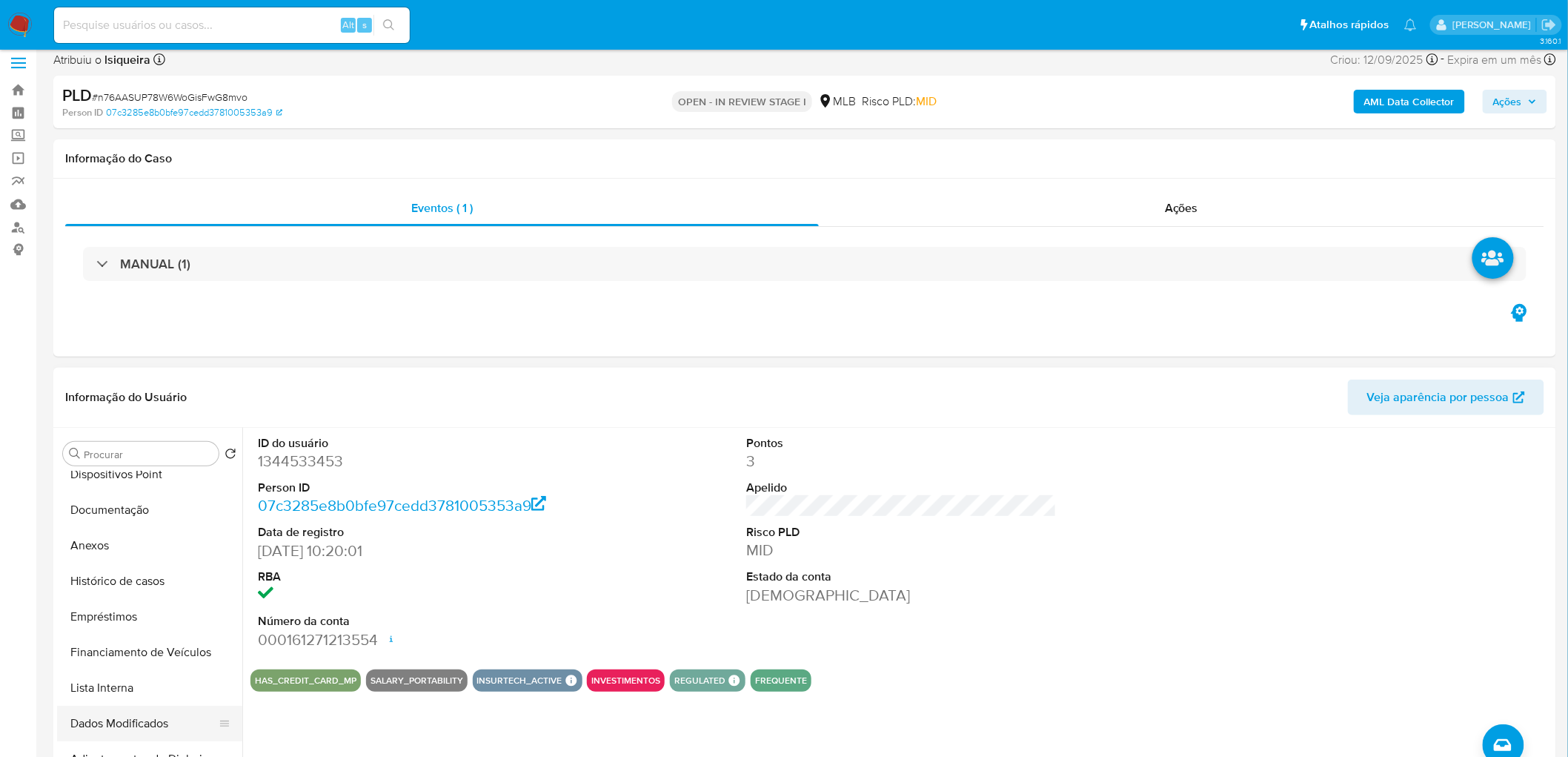
scroll to position [247, 0]
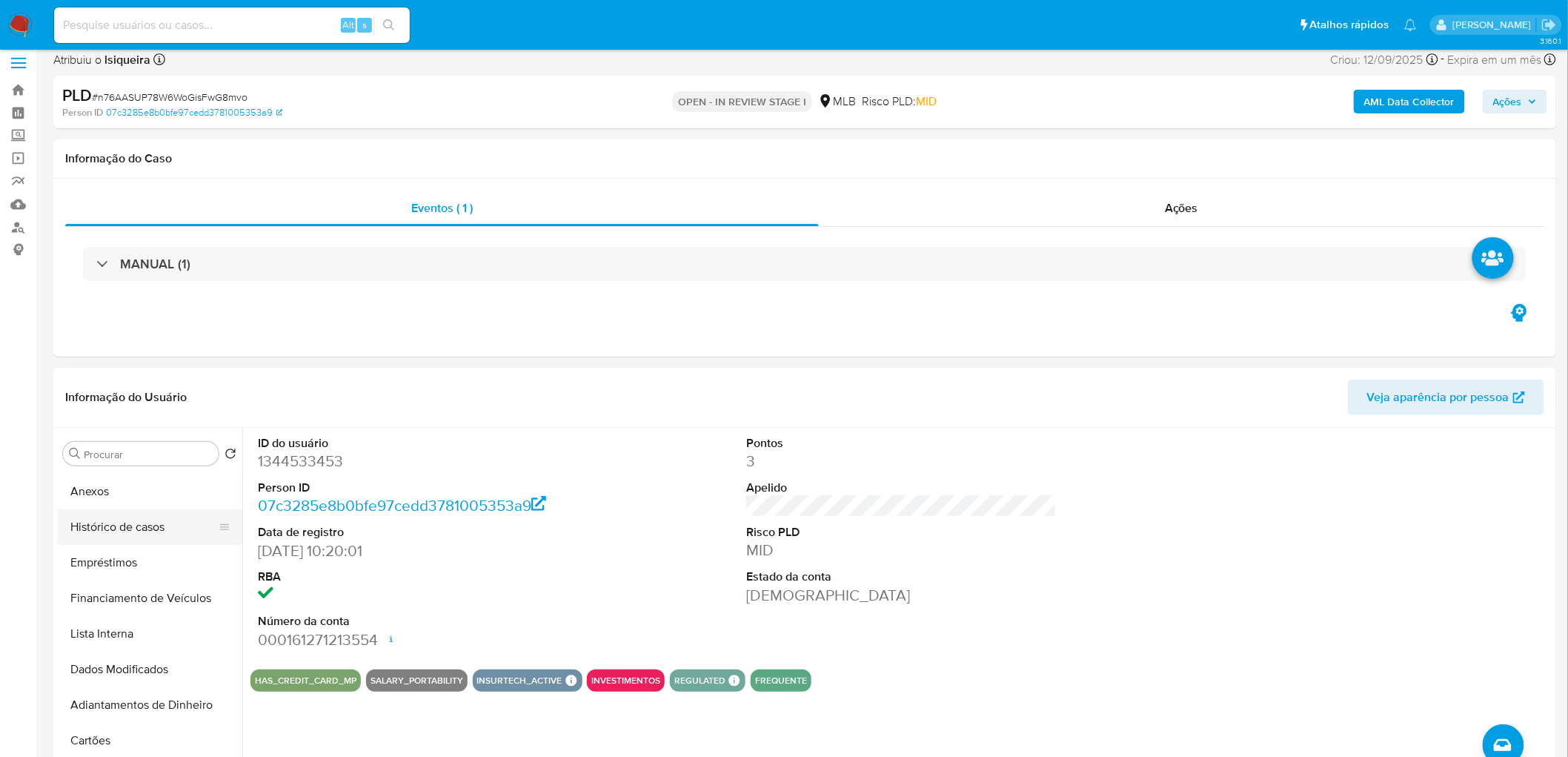
click at [135, 523] on button "Histórico de casos" at bounding box center [144, 526] width 173 height 36
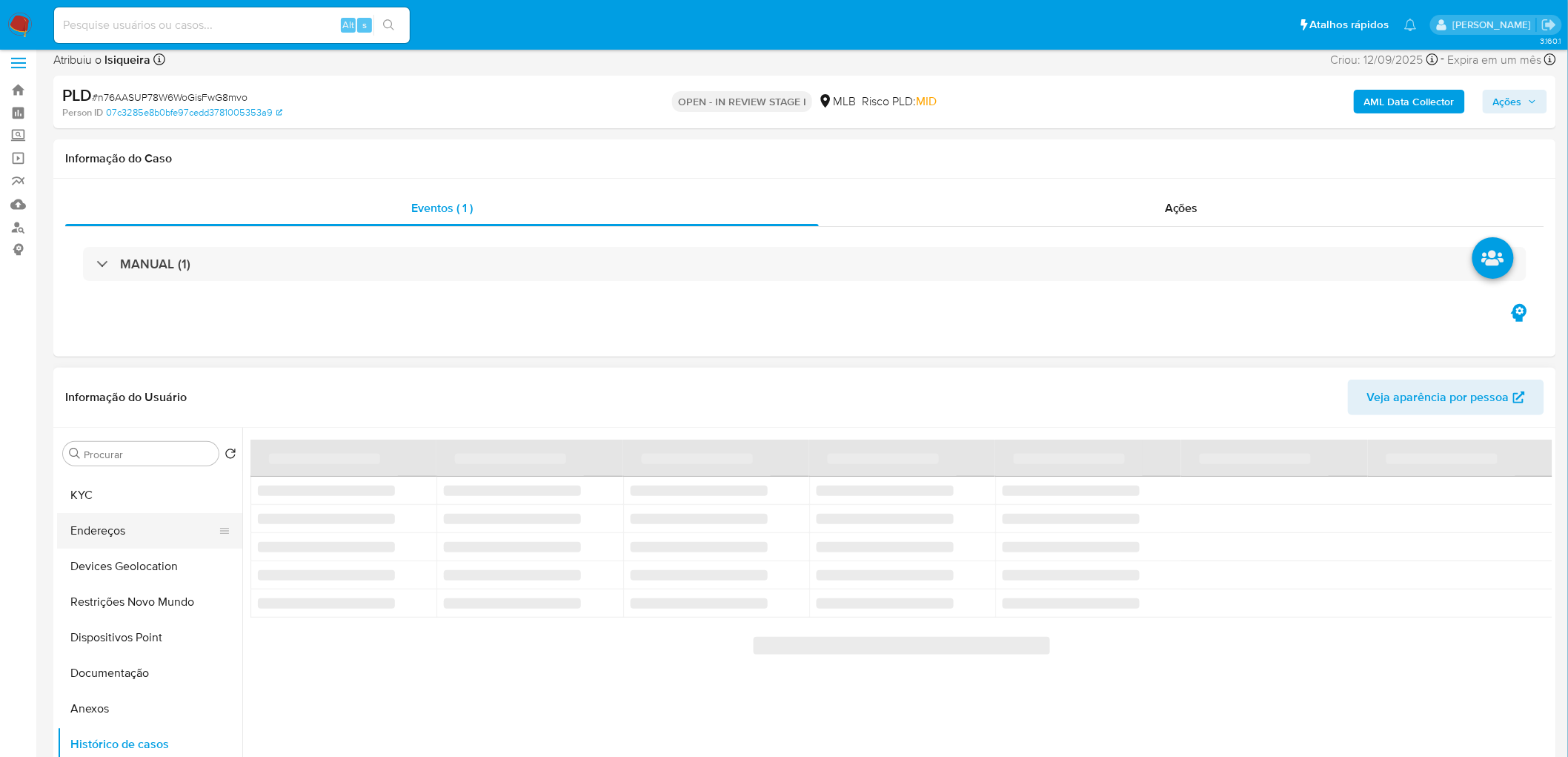
scroll to position [0, 0]
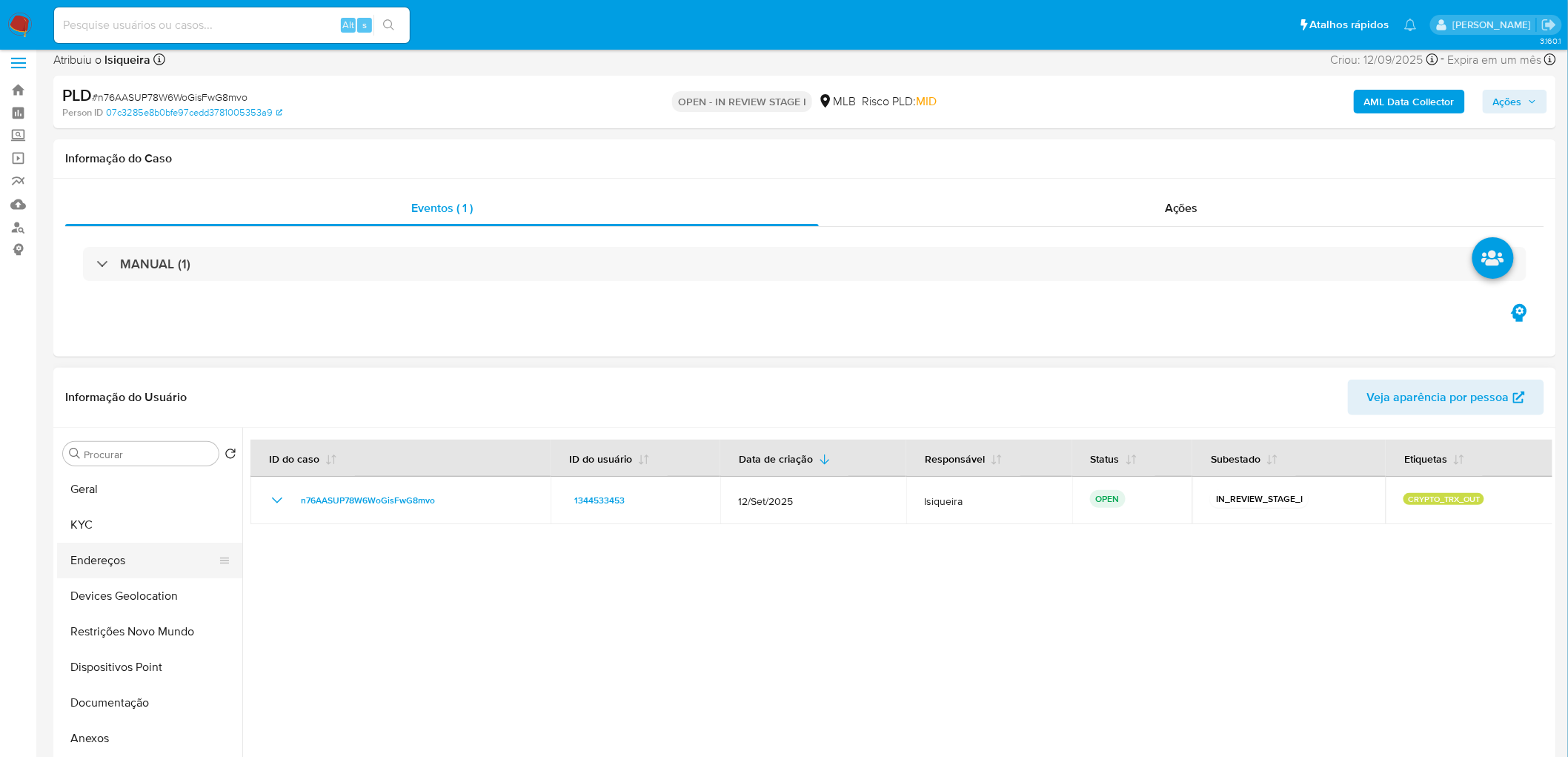
click at [129, 483] on button "Geral" at bounding box center [150, 489] width 186 height 36
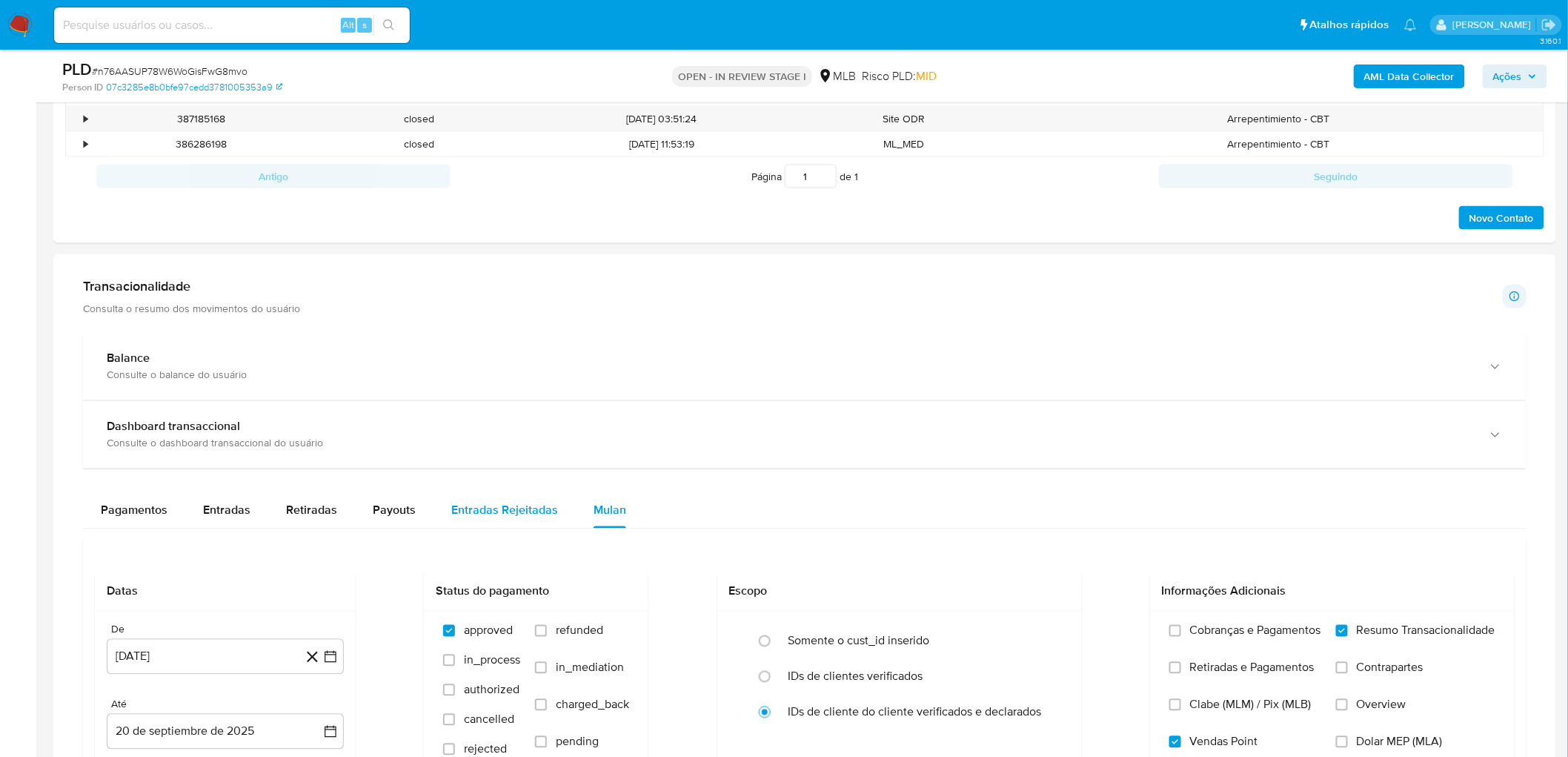
scroll to position [833, 0]
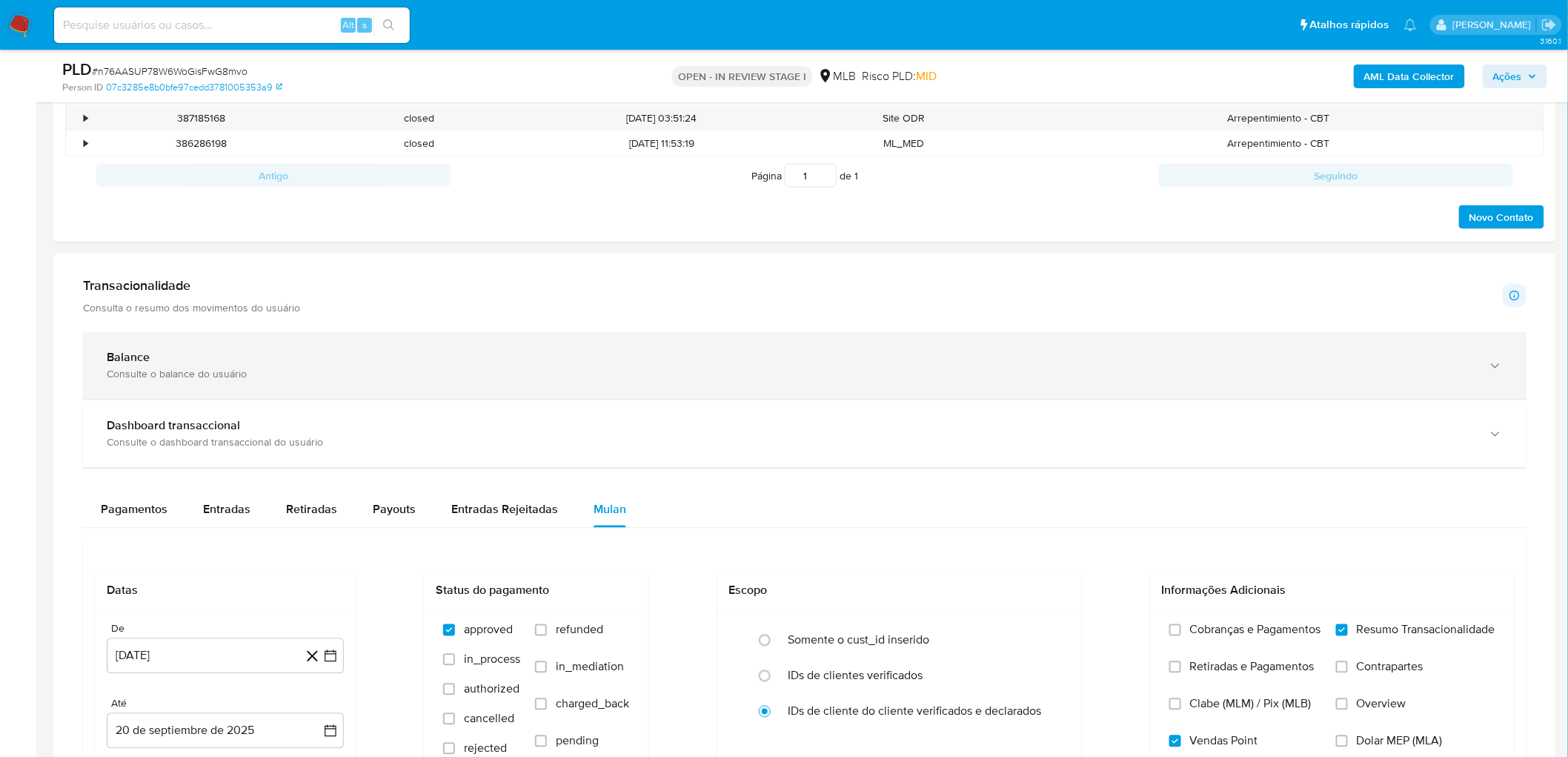
click at [467, 368] on div "Consulte o balance do usuário" at bounding box center [789, 374] width 1366 height 14
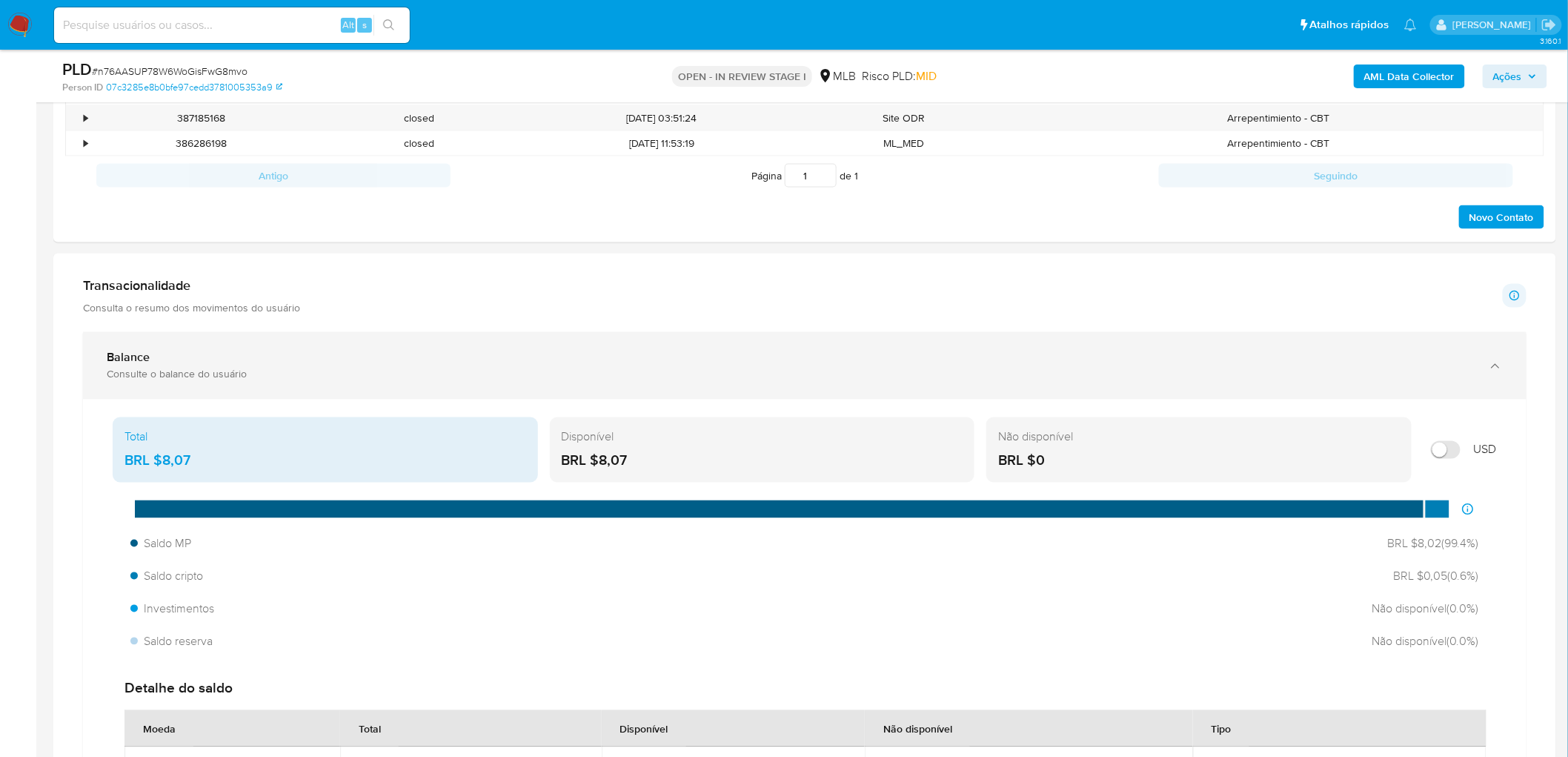
click at [1476, 362] on div "Balance Consulte o balance do usuário" at bounding box center [805, 366] width 1443 height 68
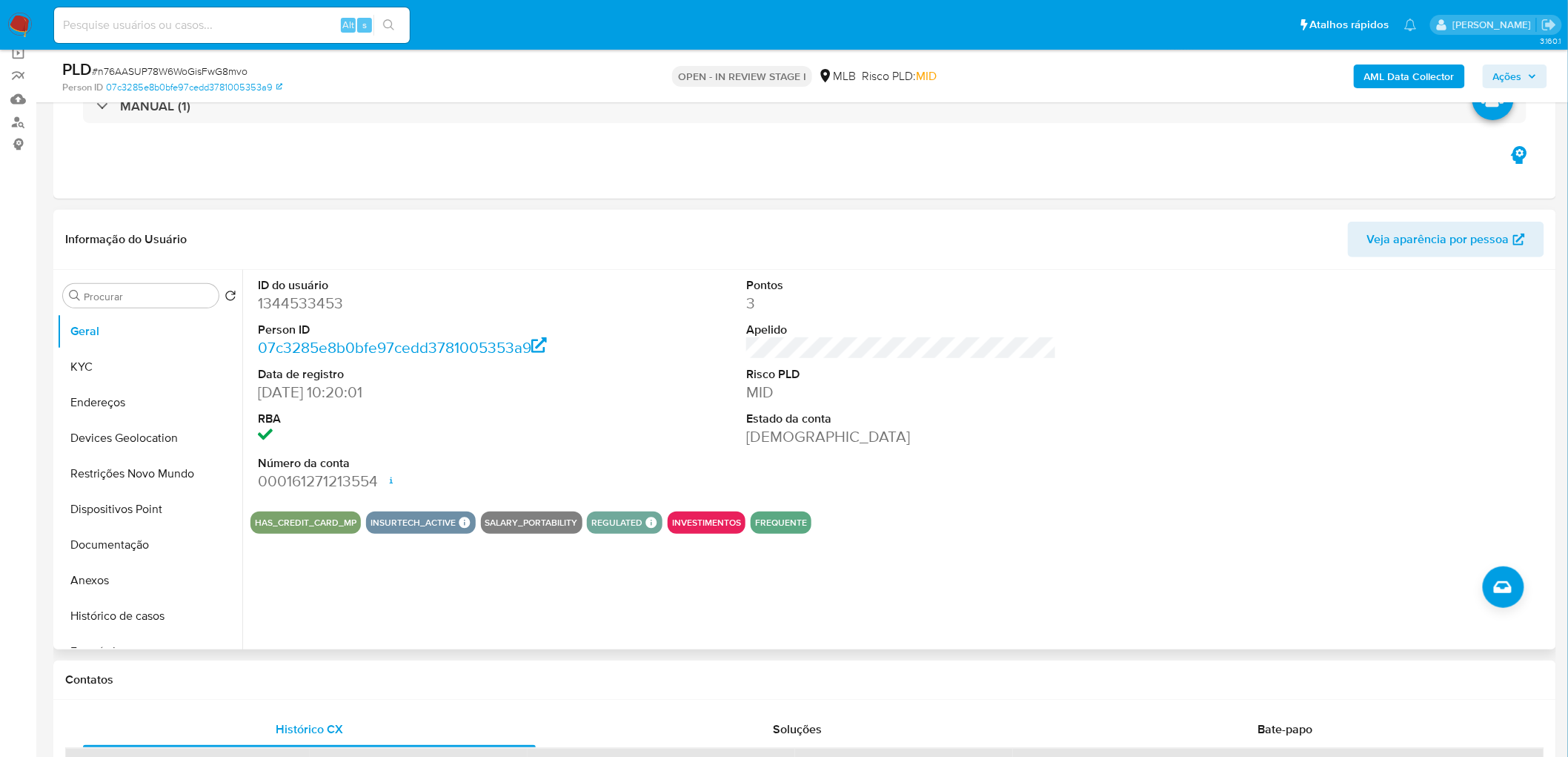
scroll to position [132, 0]
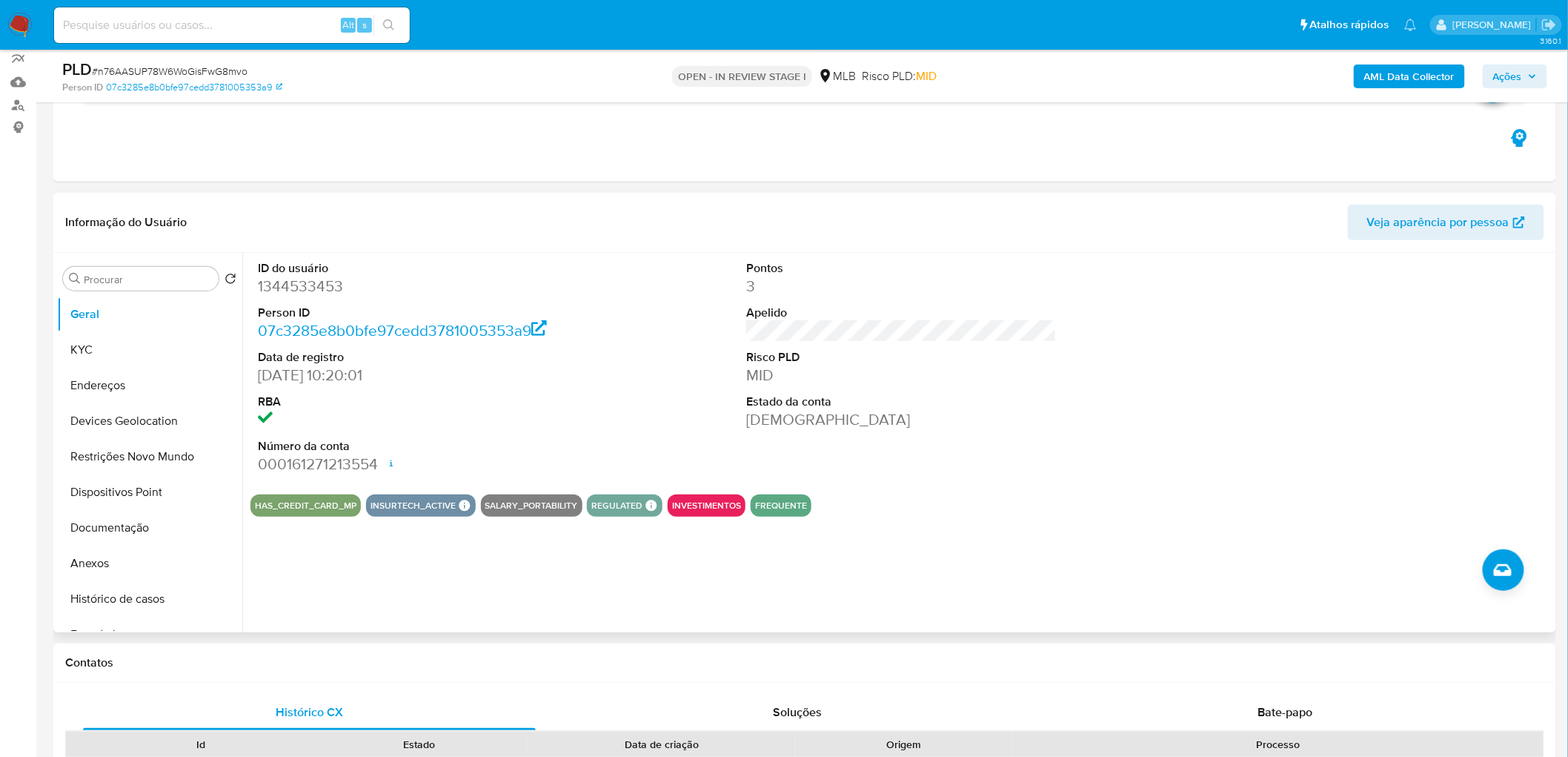
click at [564, 444] on dt "Número da conta" at bounding box center [413, 446] width 310 height 16
click at [92, 350] on button "KYC" at bounding box center [144, 350] width 173 height 36
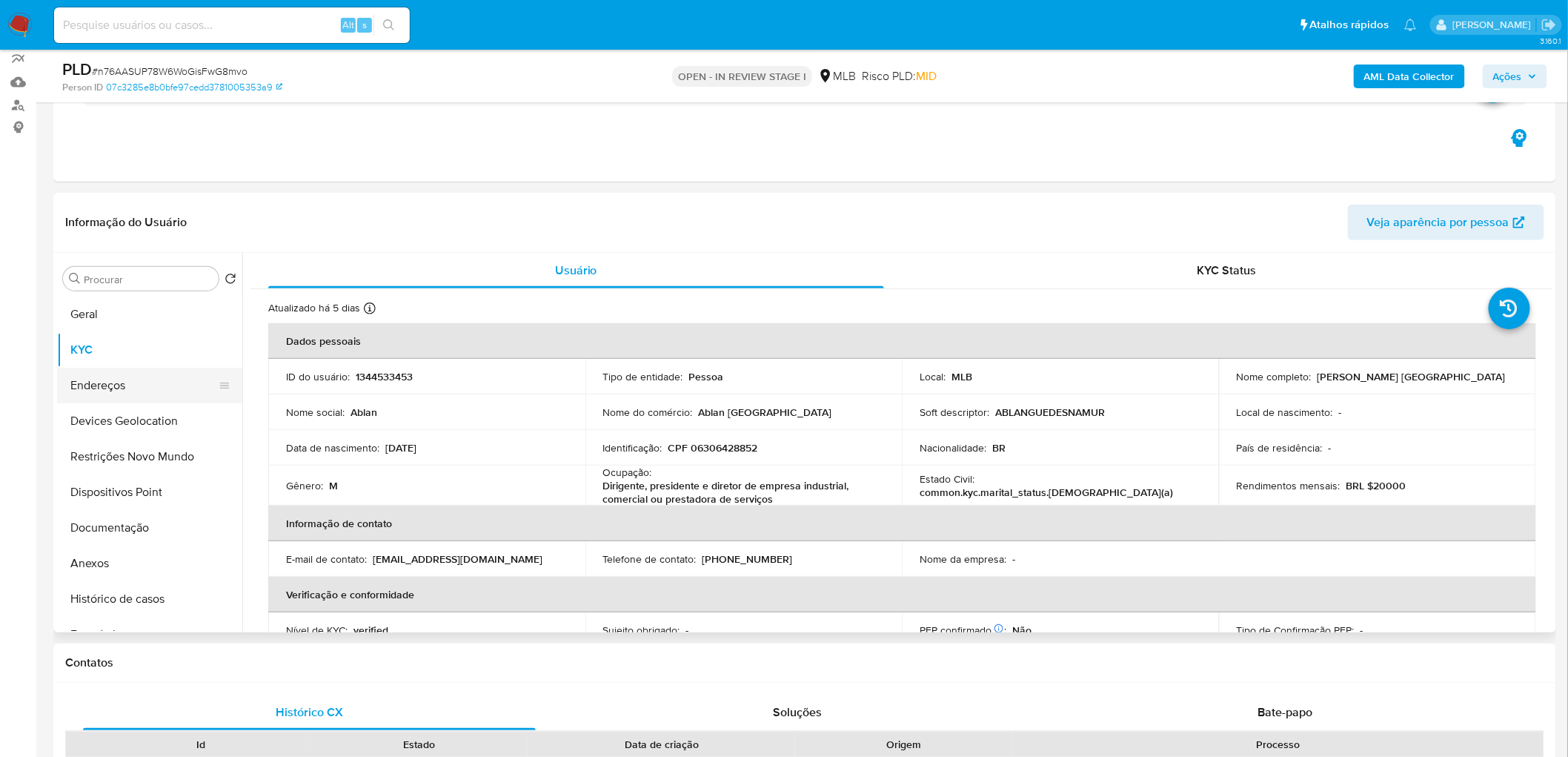
click at [116, 384] on button "Endereços" at bounding box center [144, 385] width 173 height 36
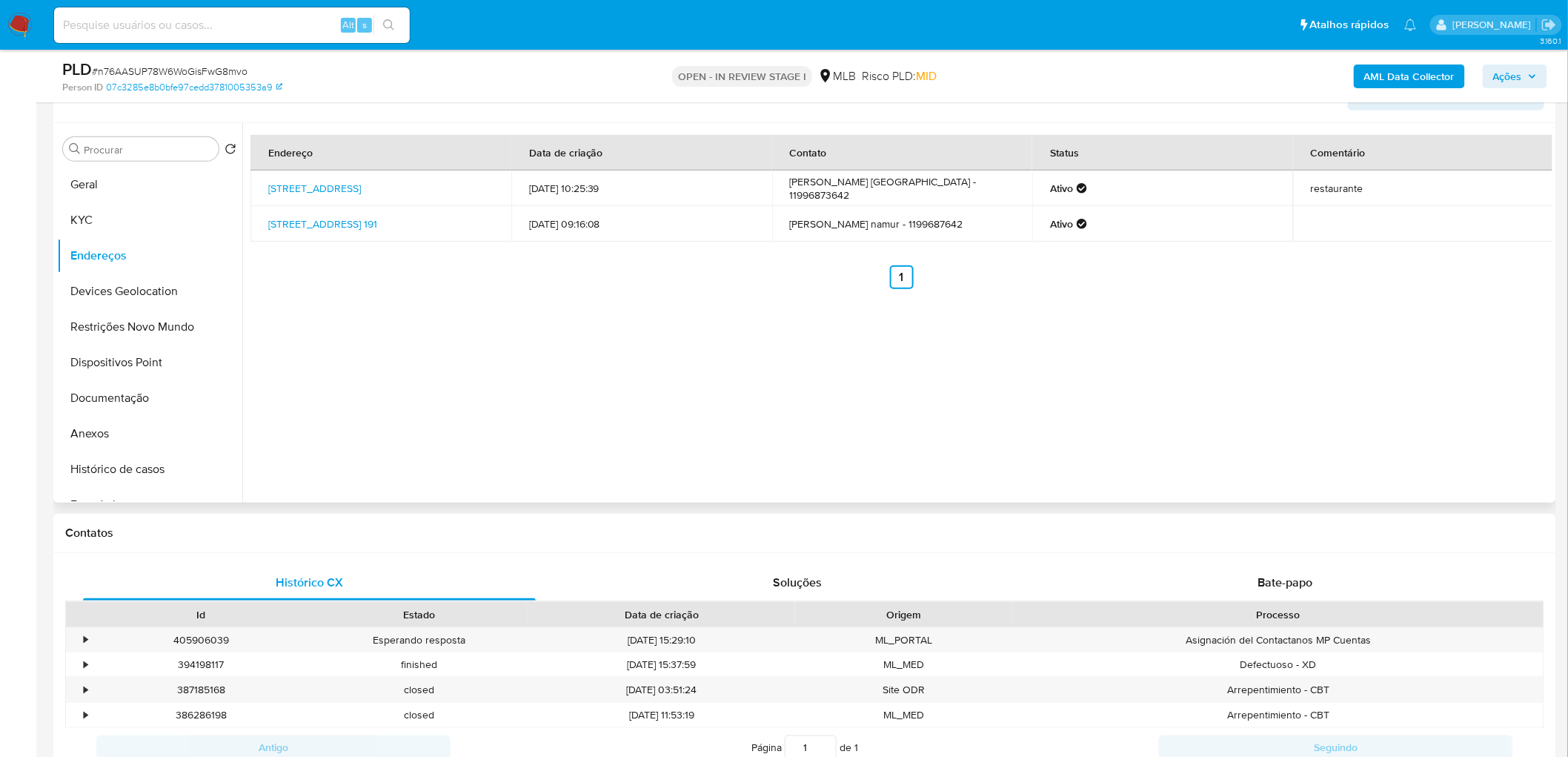
scroll to position [297, 0]
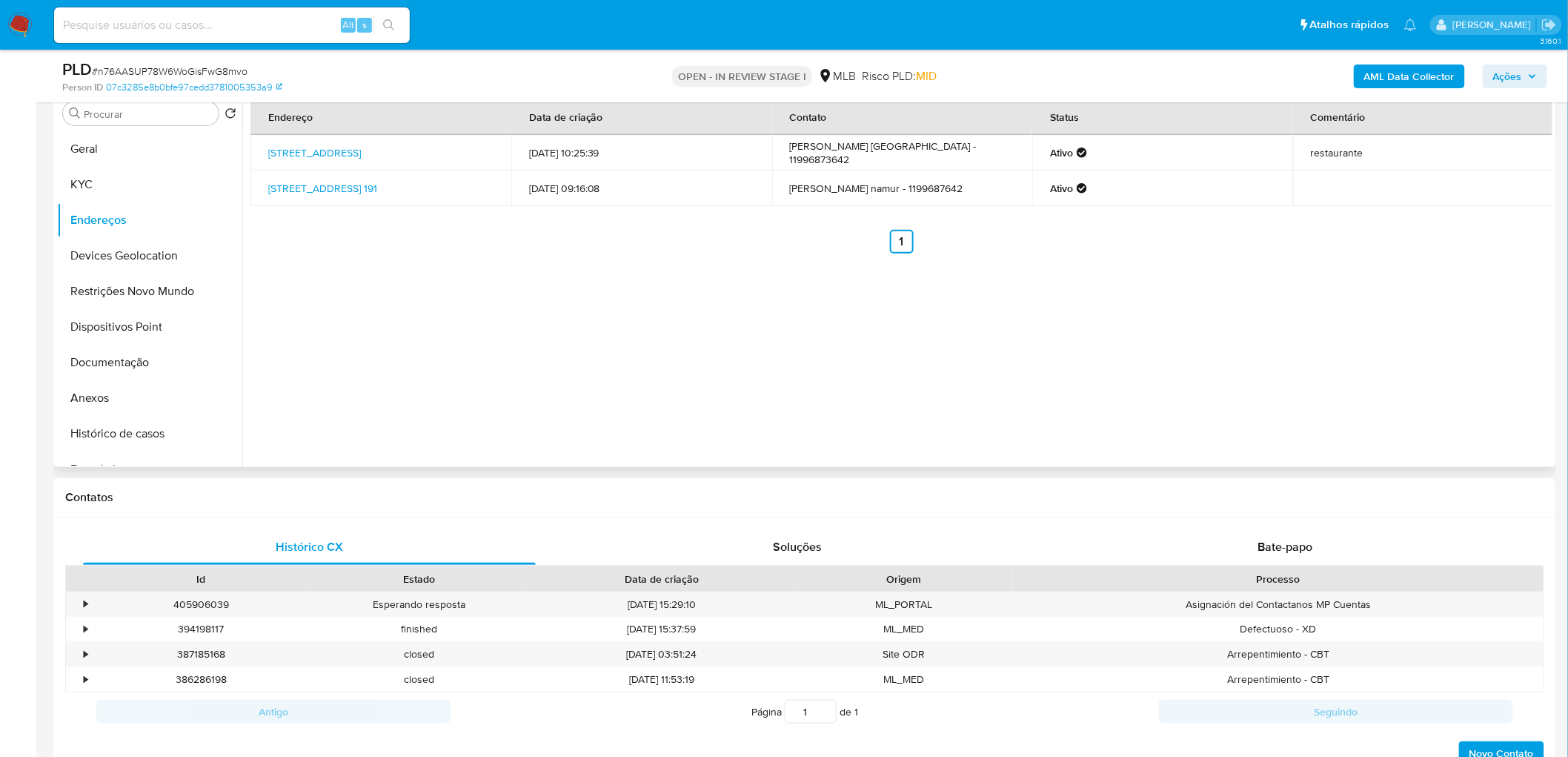
click at [134, 243] on button "Devices Geolocation" at bounding box center [150, 256] width 186 height 36
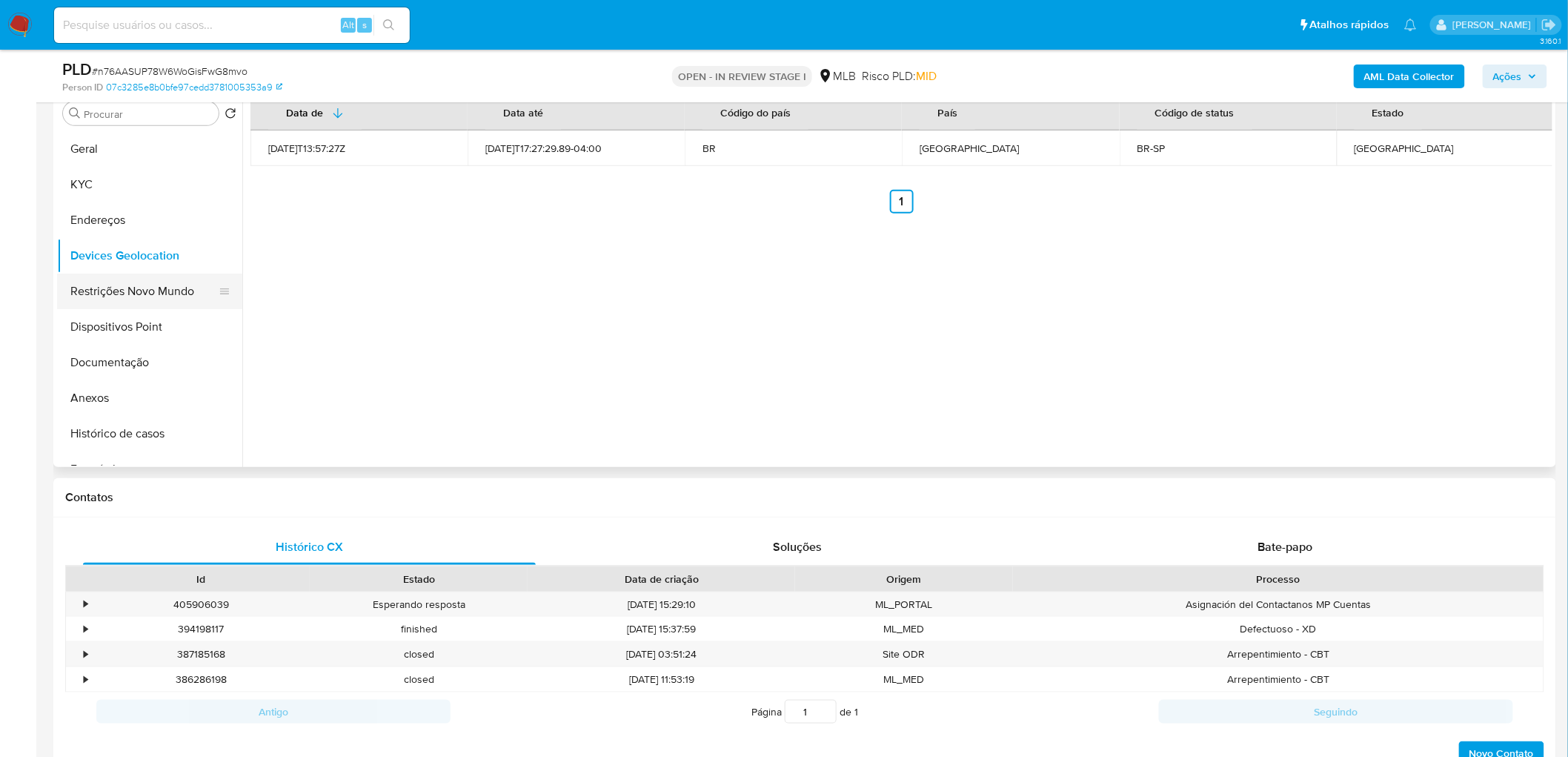
click at [142, 290] on button "Restrições Novo Mundo" at bounding box center [144, 291] width 173 height 36
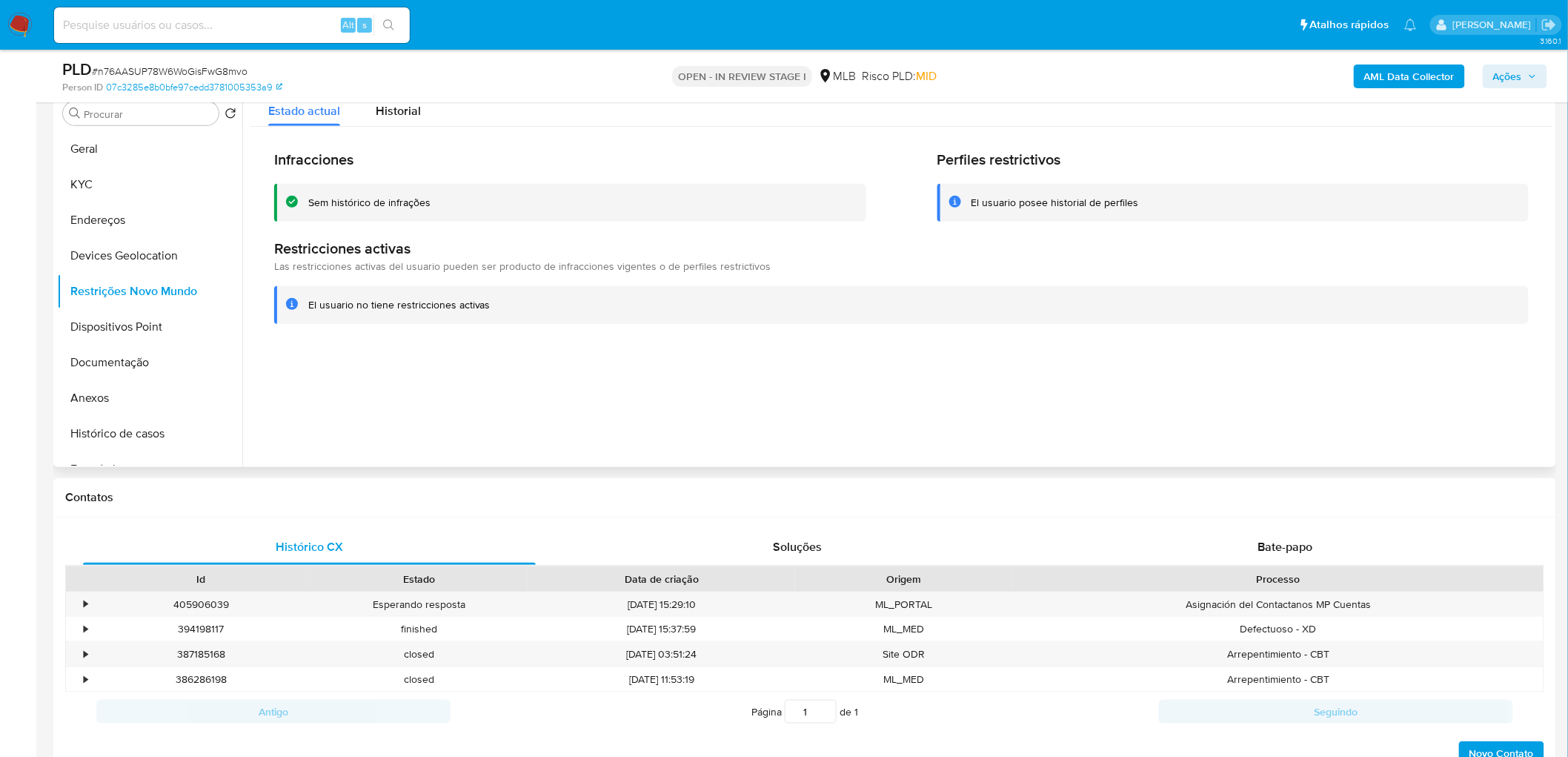
scroll to position [215, 0]
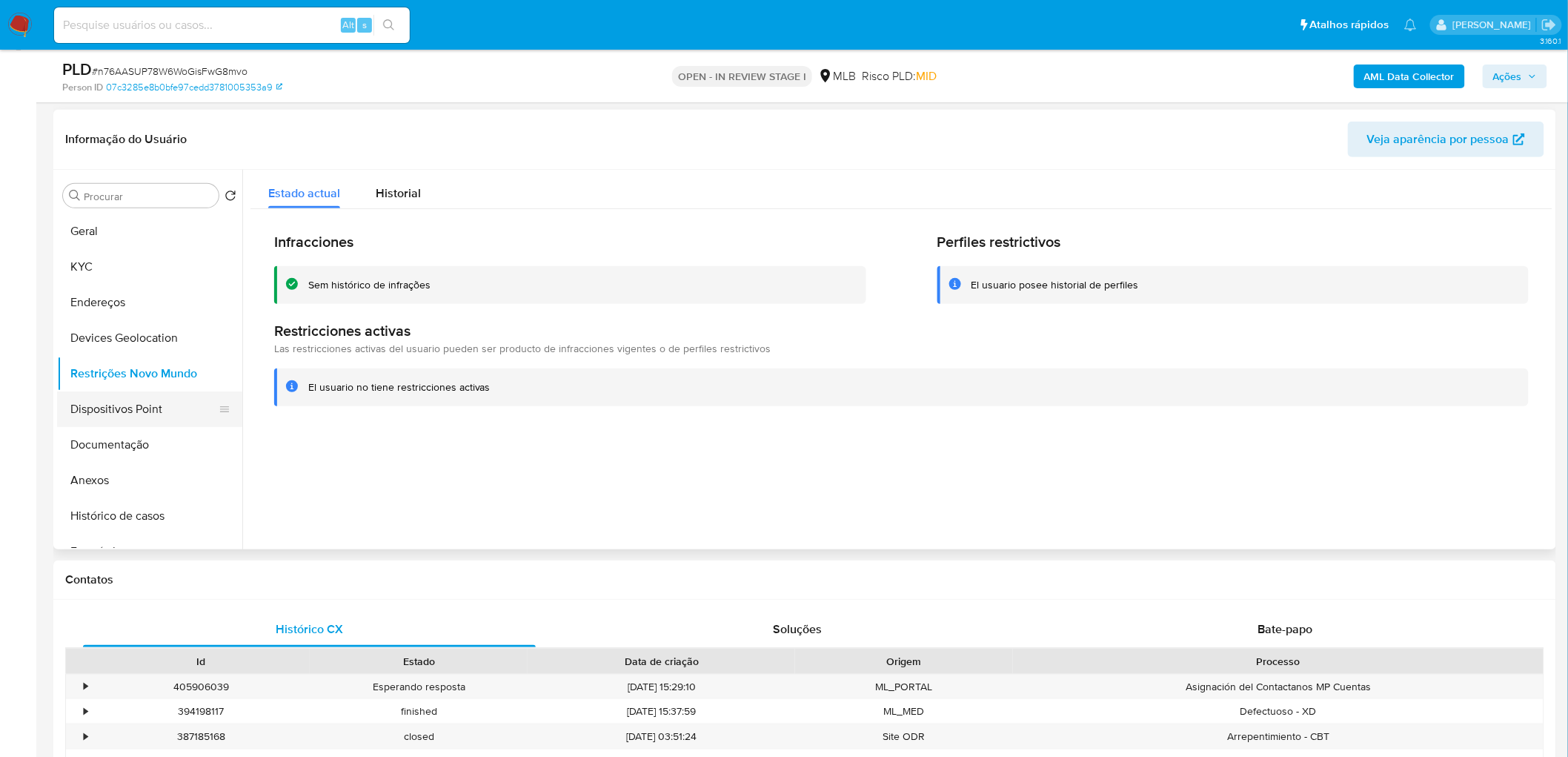
click at [154, 413] on button "Dispositivos Point" at bounding box center [144, 409] width 173 height 36
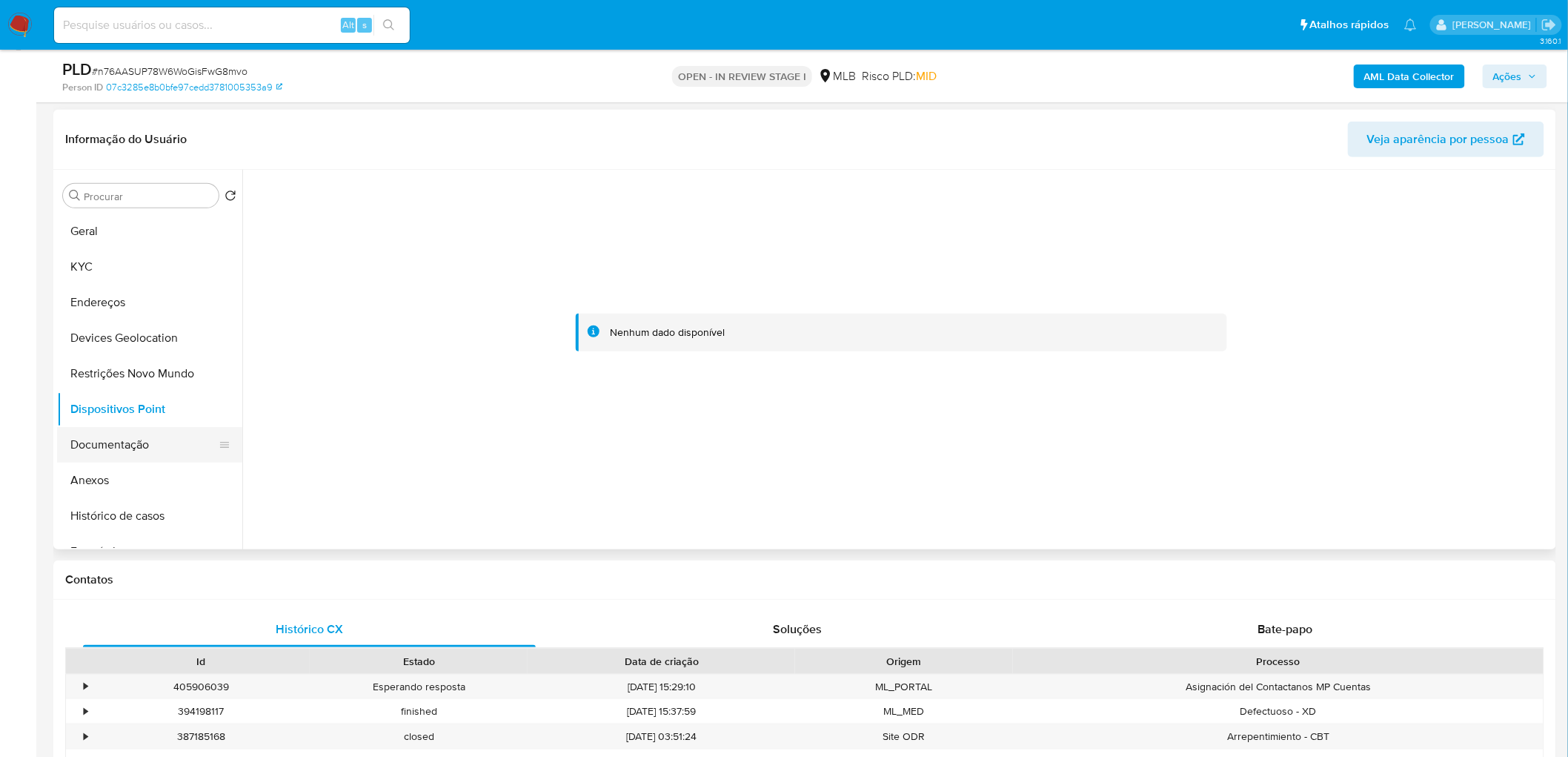
click at [102, 439] on button "Documentação" at bounding box center [144, 444] width 173 height 36
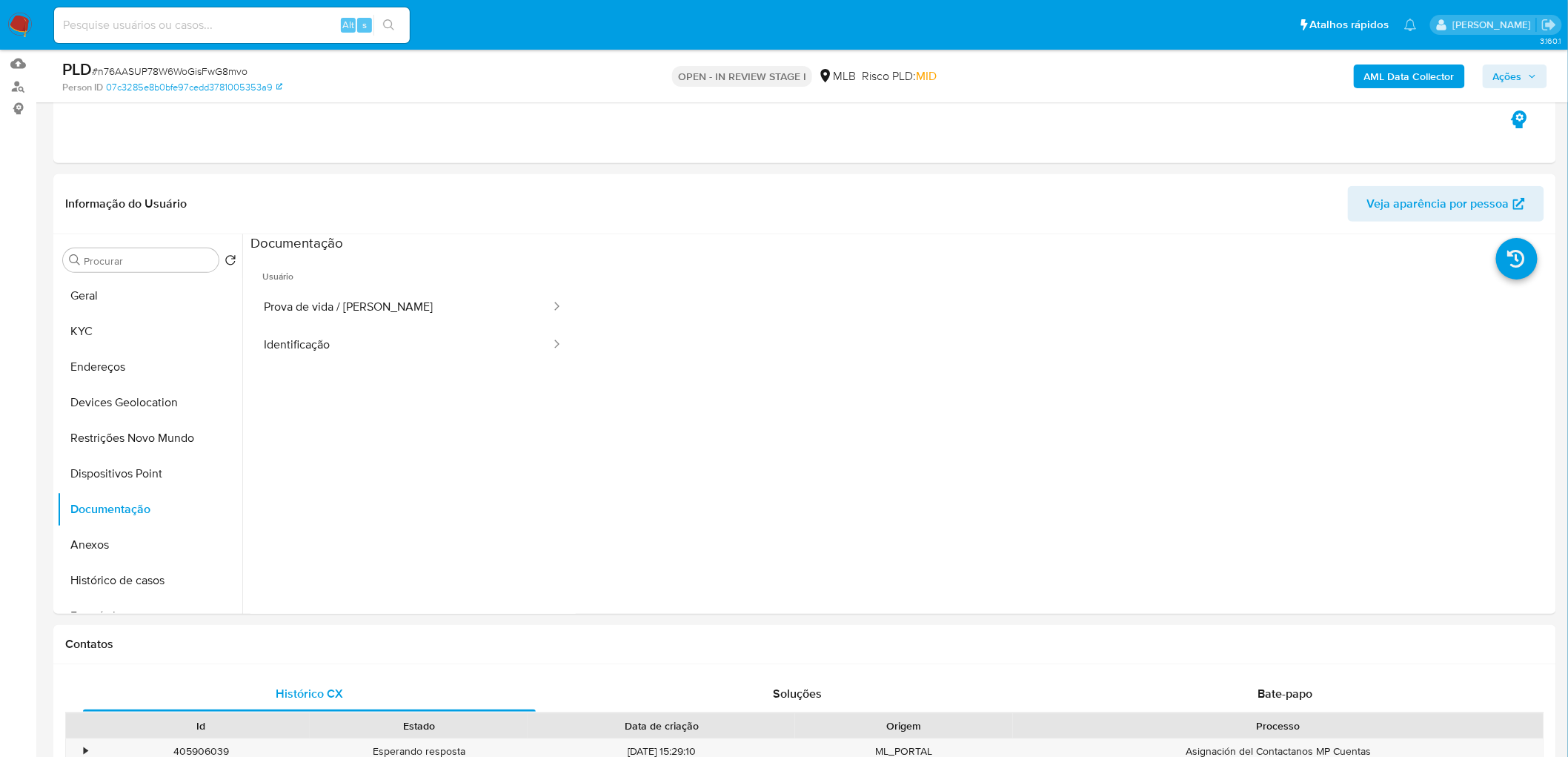
scroll to position [132, 0]
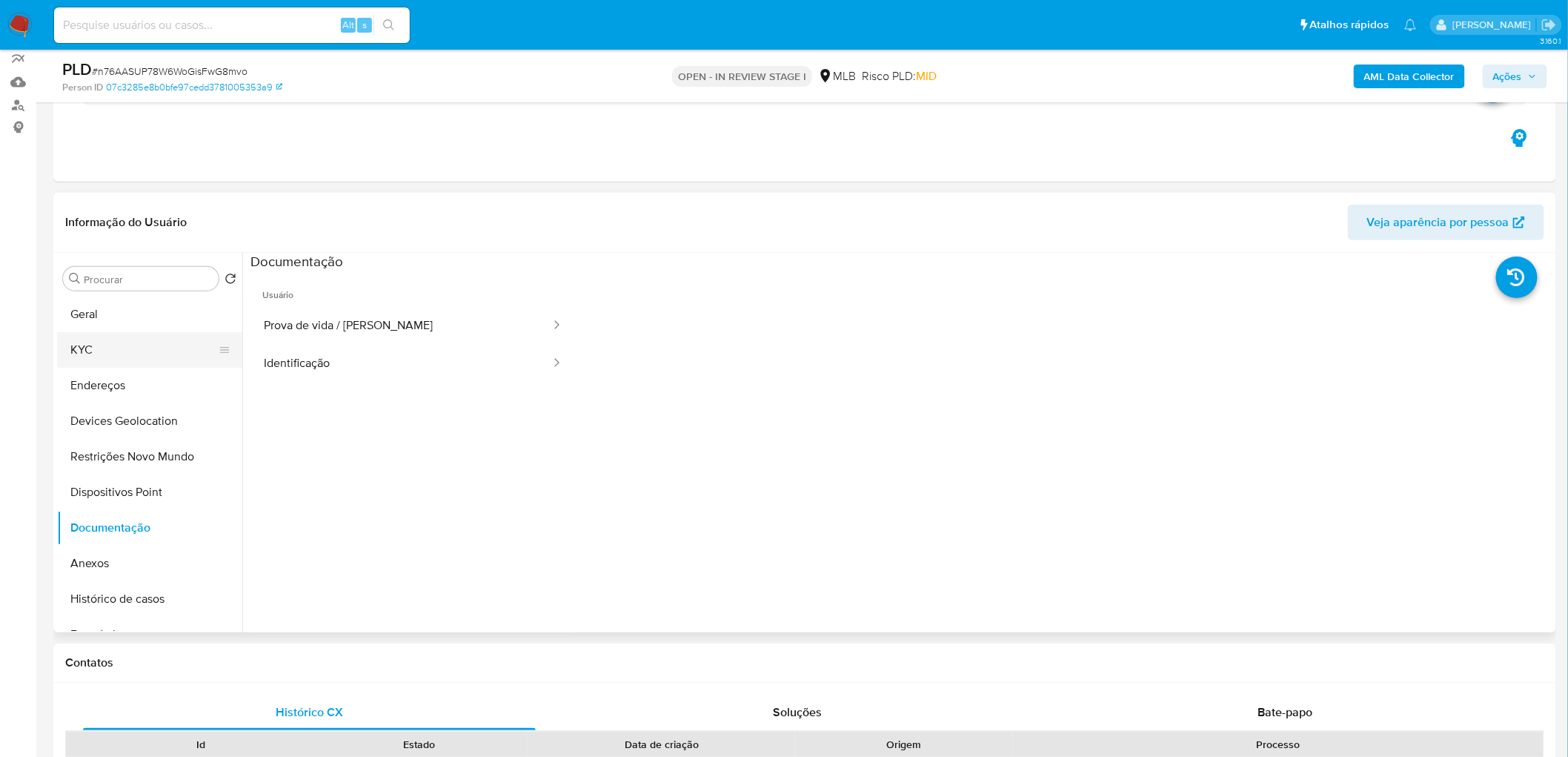
click at [119, 359] on button "KYC" at bounding box center [144, 350] width 173 height 36
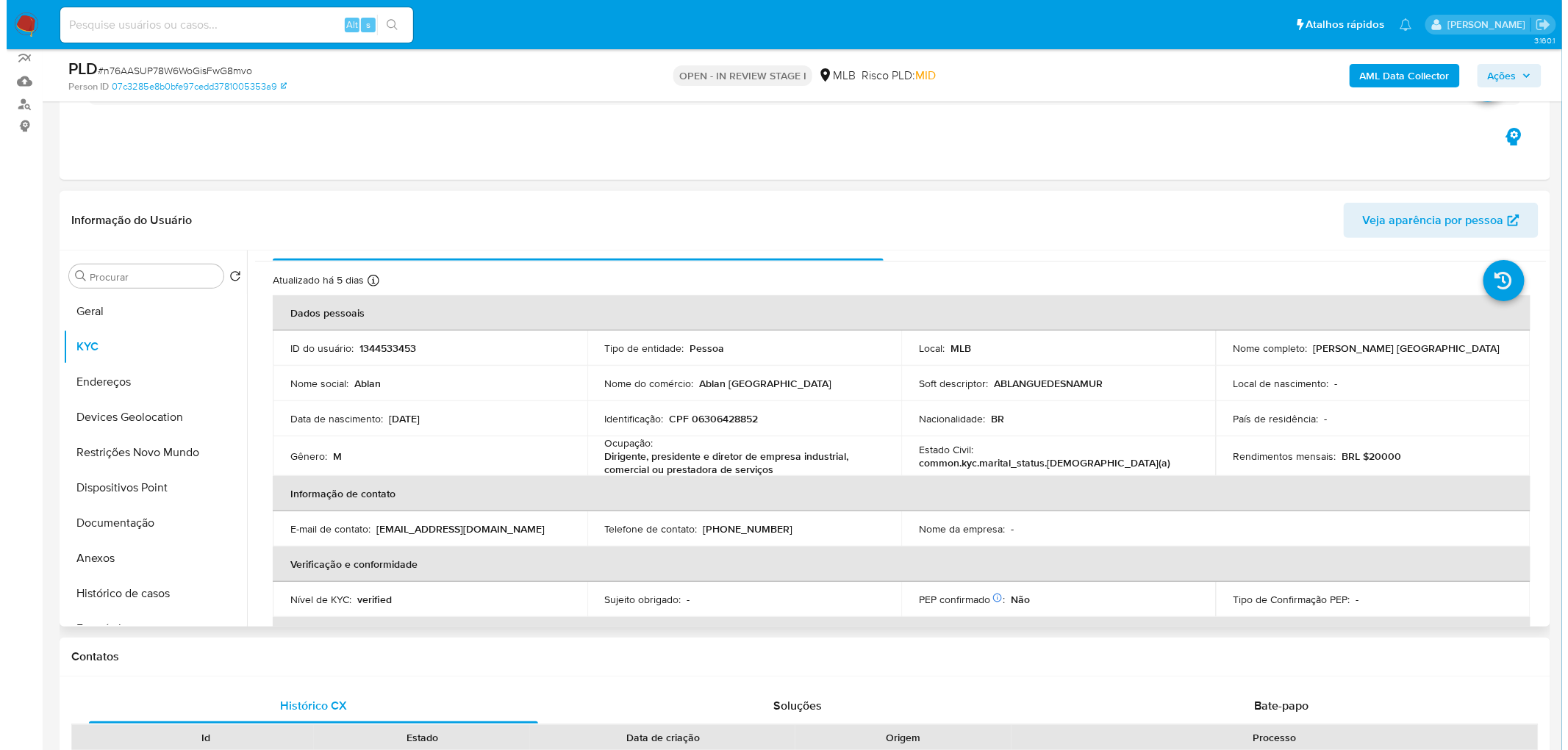
scroll to position [0, 0]
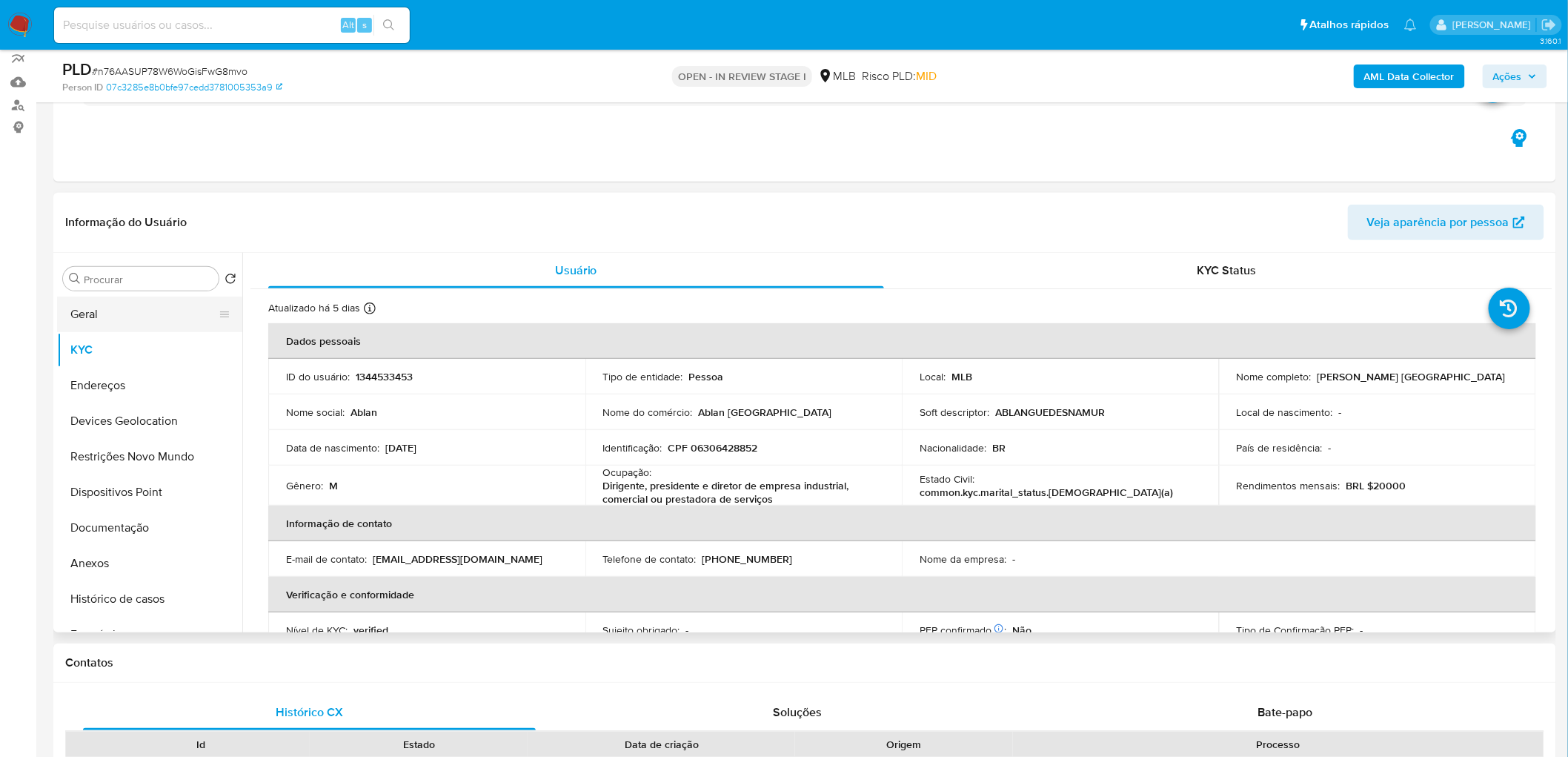
click at [138, 320] on button "Geral" at bounding box center [144, 314] width 173 height 36
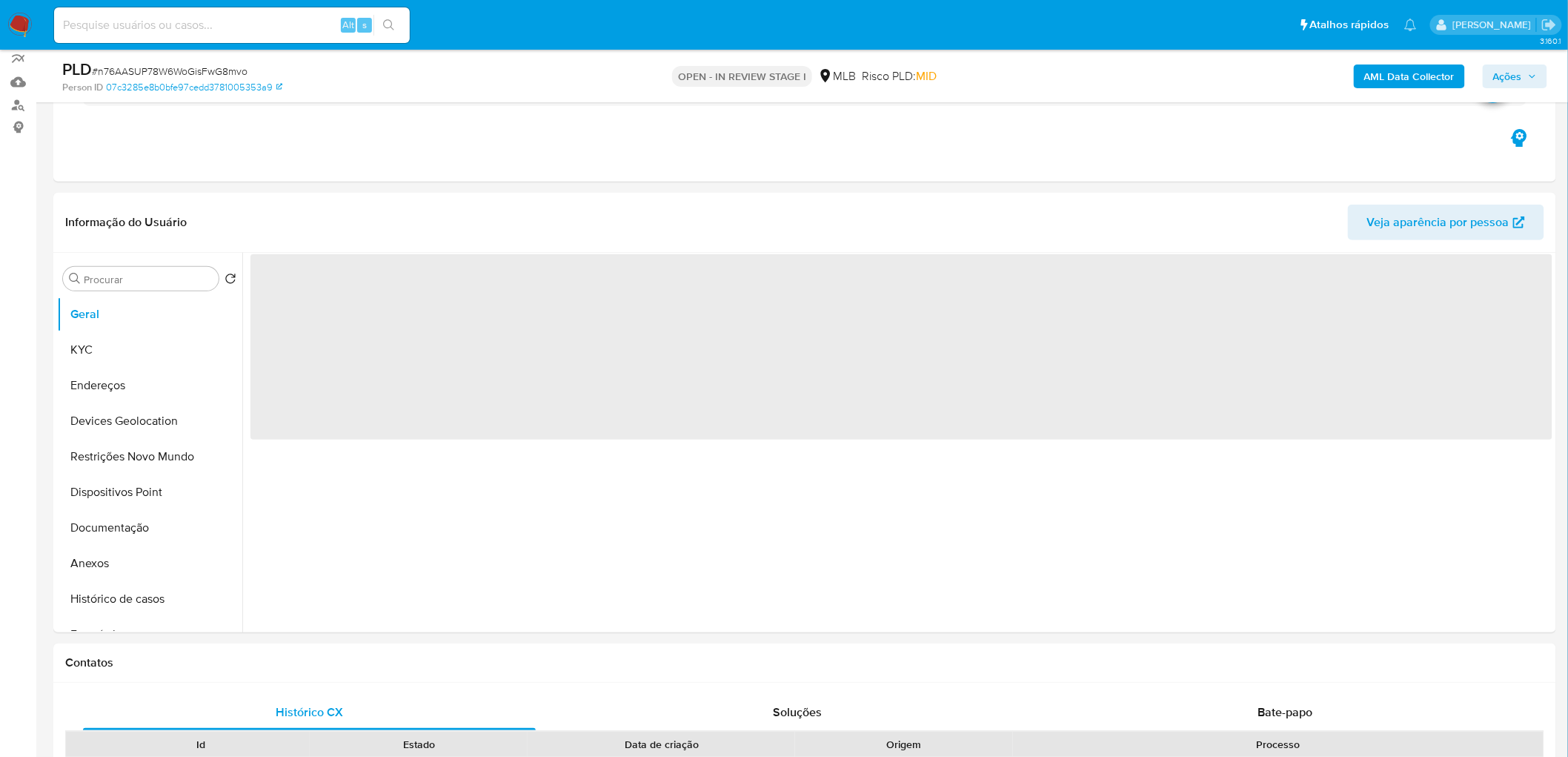
click at [1453, 72] on b "AML Data Collector" at bounding box center [1409, 76] width 90 height 24
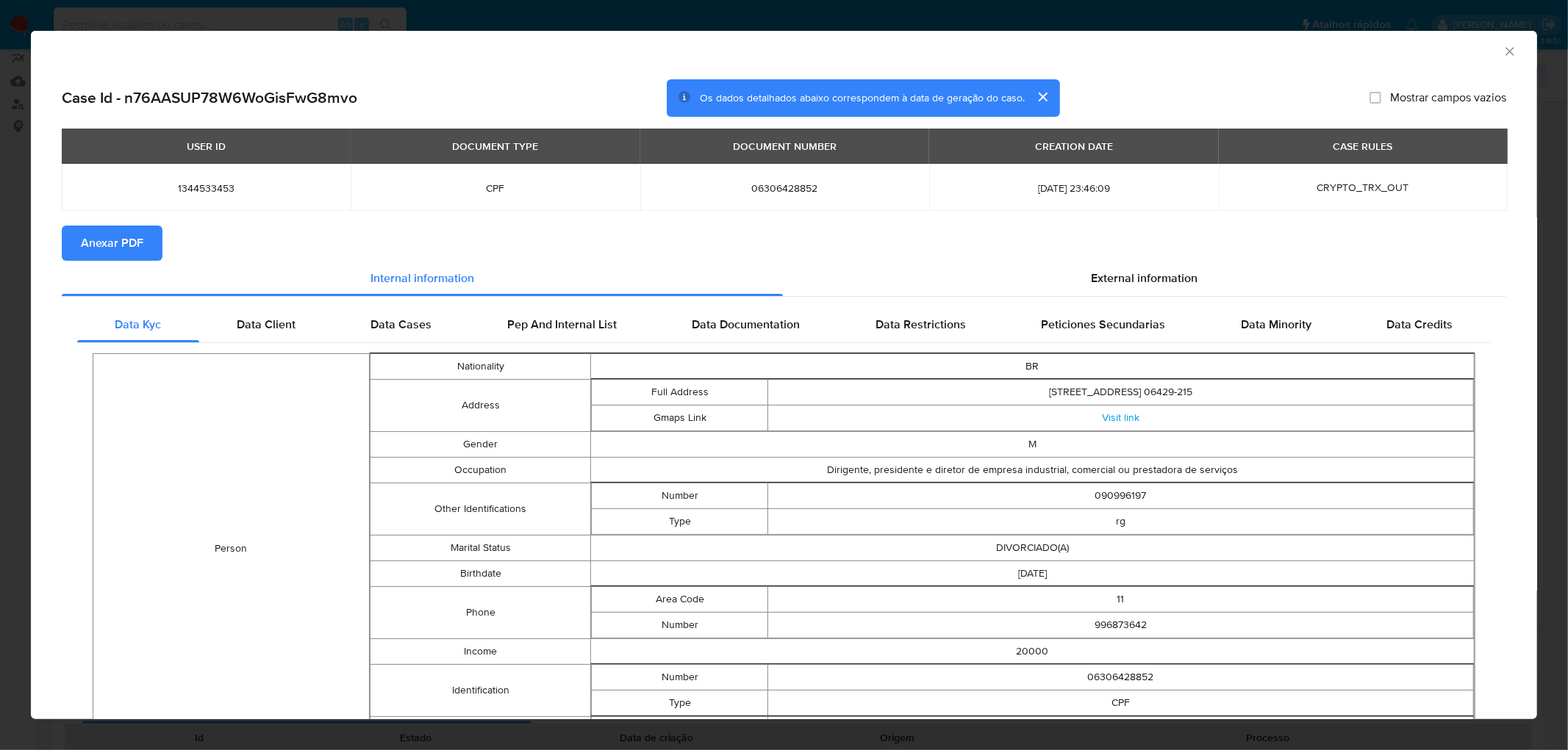
click at [90, 231] on span "Anexar PDF" at bounding box center [112, 243] width 63 height 32
click at [1503, 54] on icon "Fechar a janela" at bounding box center [1509, 51] width 14 height 14
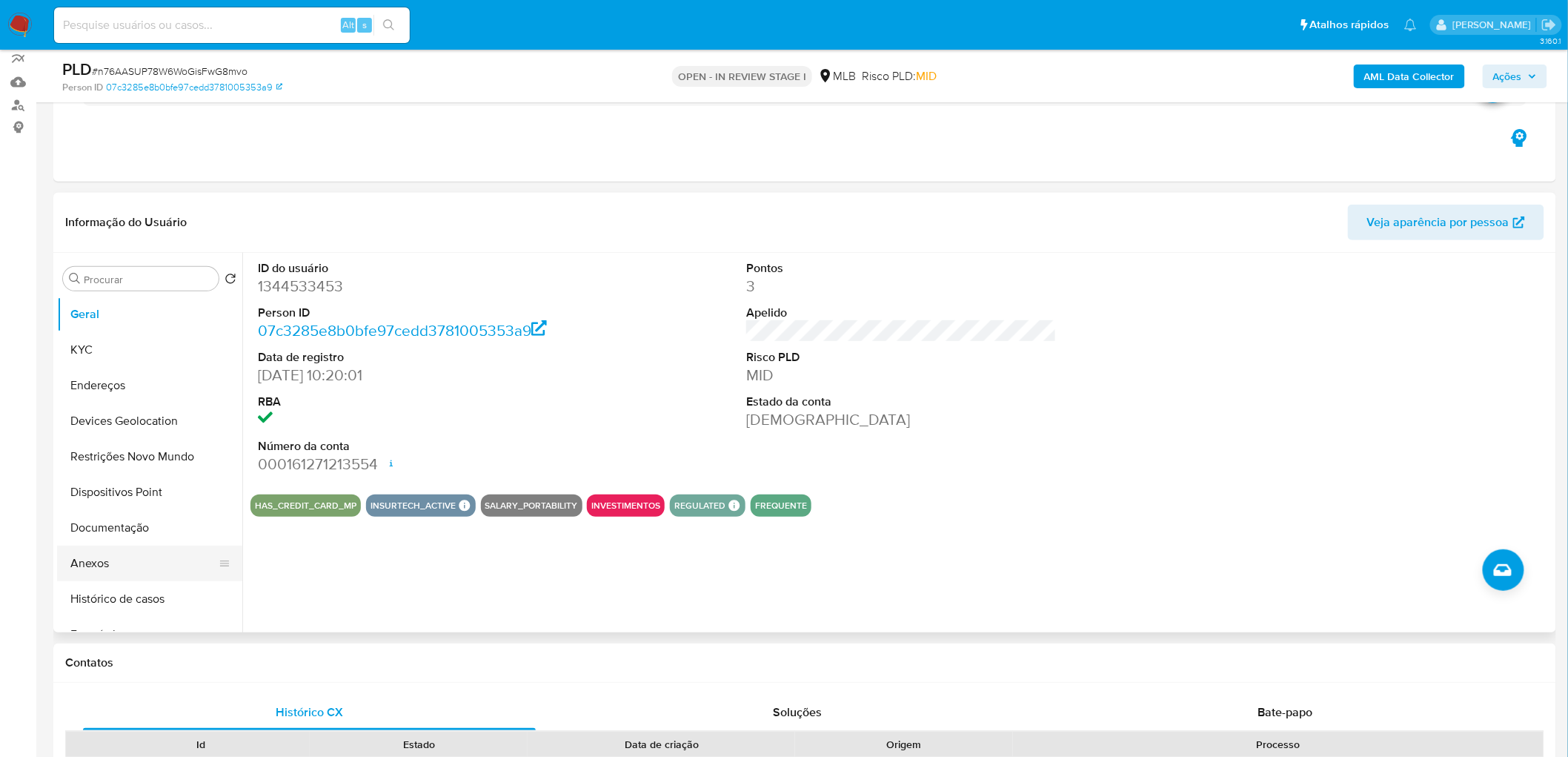
click at [78, 572] on button "Anexos" at bounding box center [144, 563] width 173 height 36
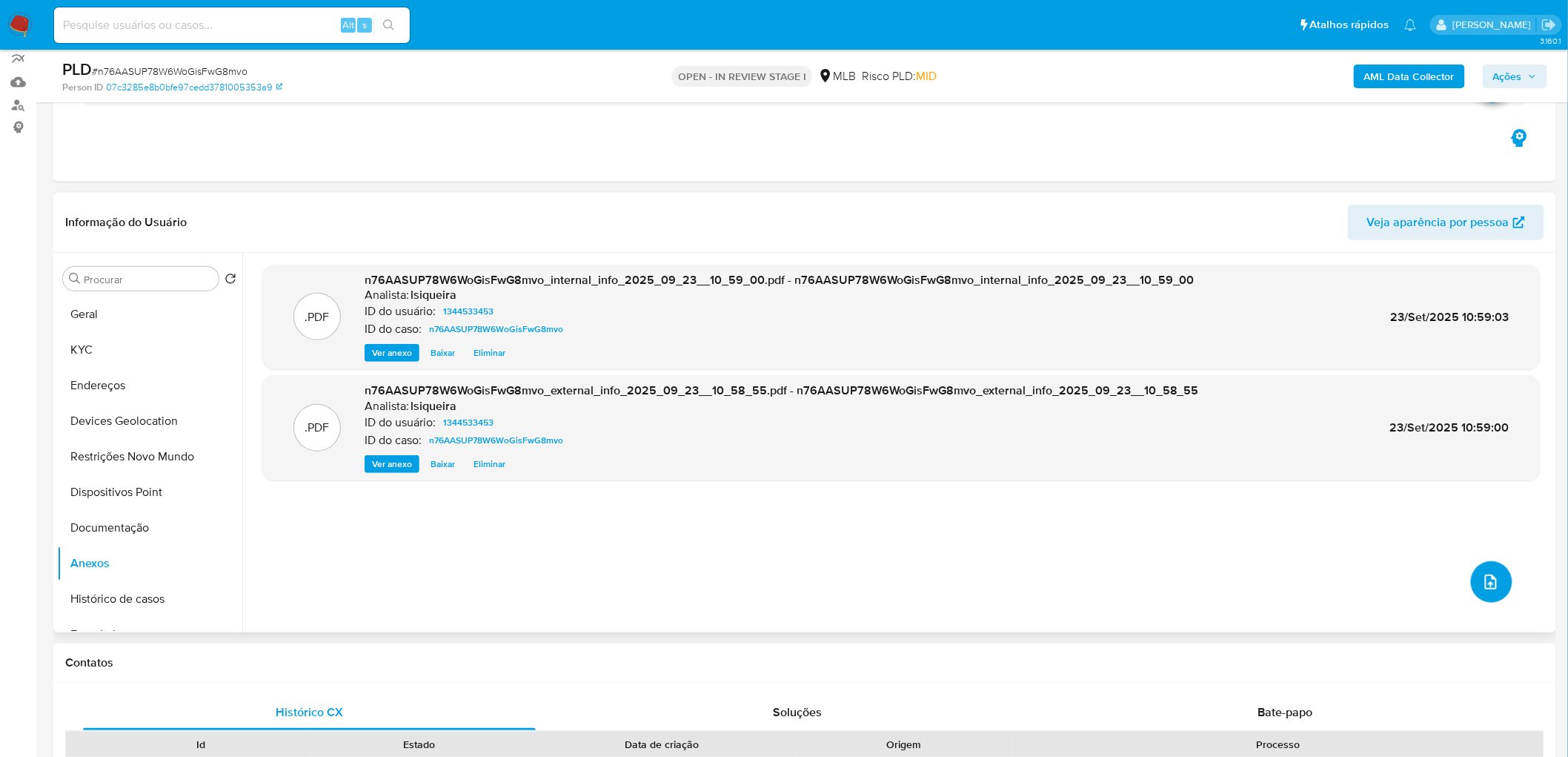
click at [1484, 578] on icon "upload-file" at bounding box center [1490, 581] width 17 height 17
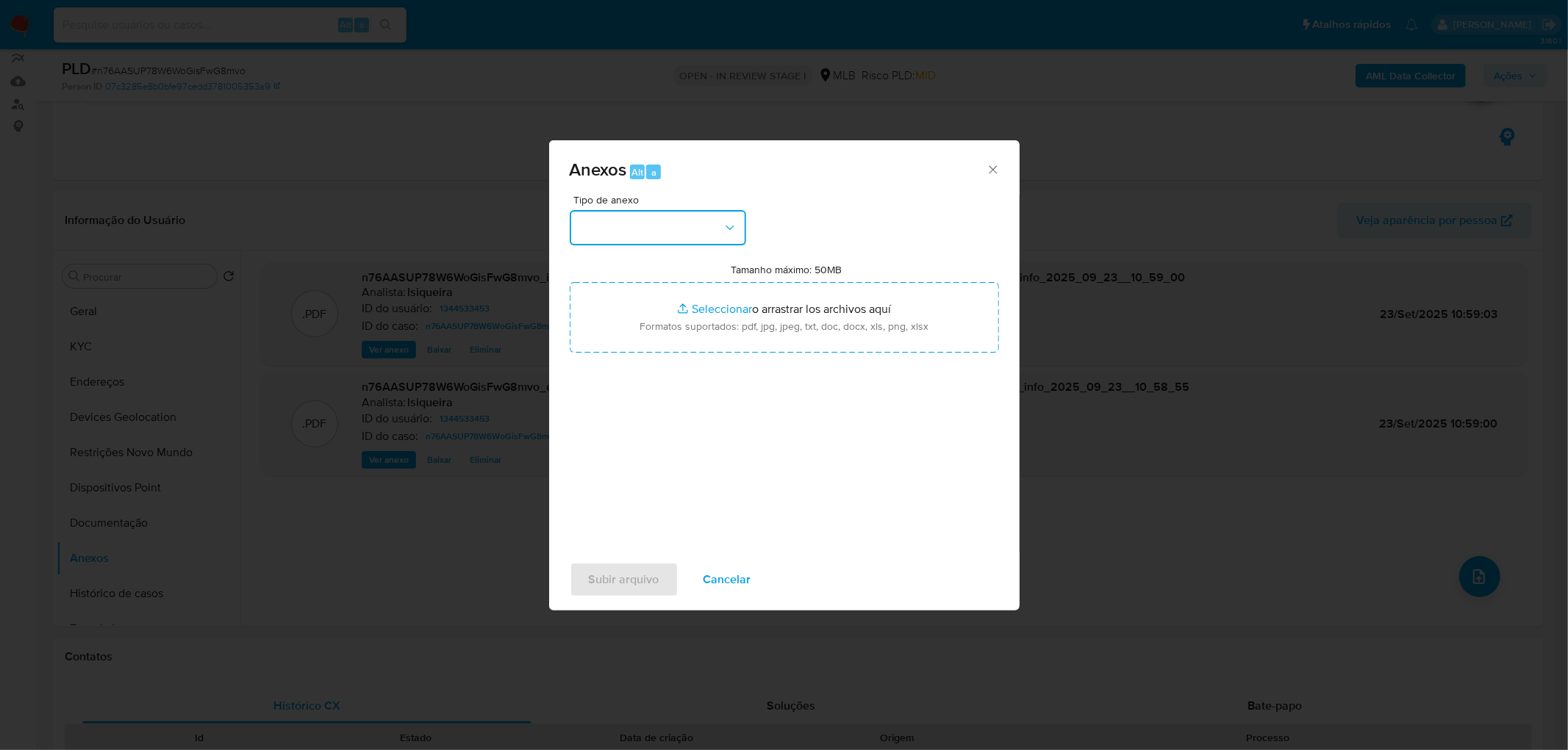
click at [713, 230] on button "button" at bounding box center [658, 228] width 176 height 35
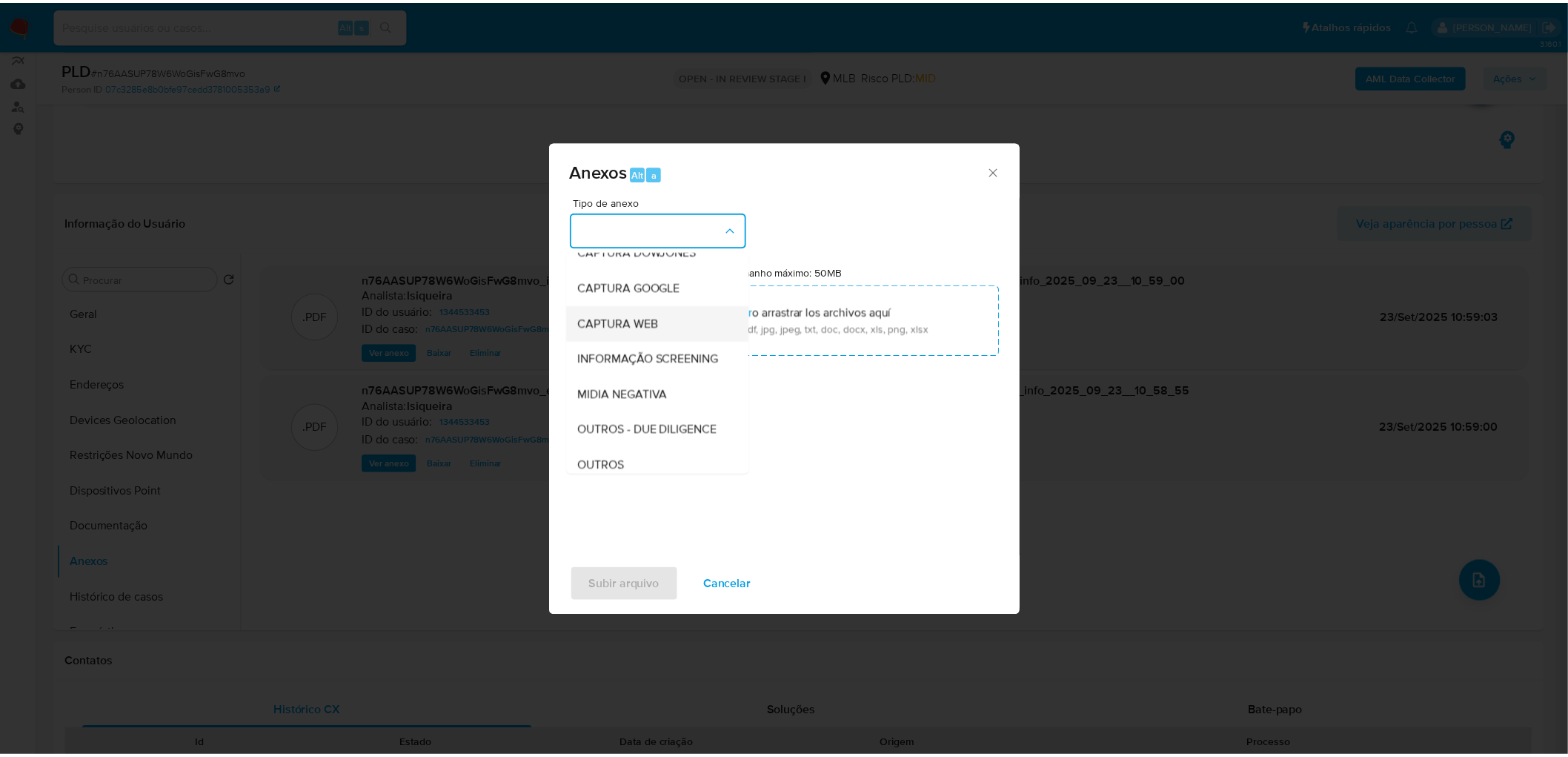
scroll to position [82, 0]
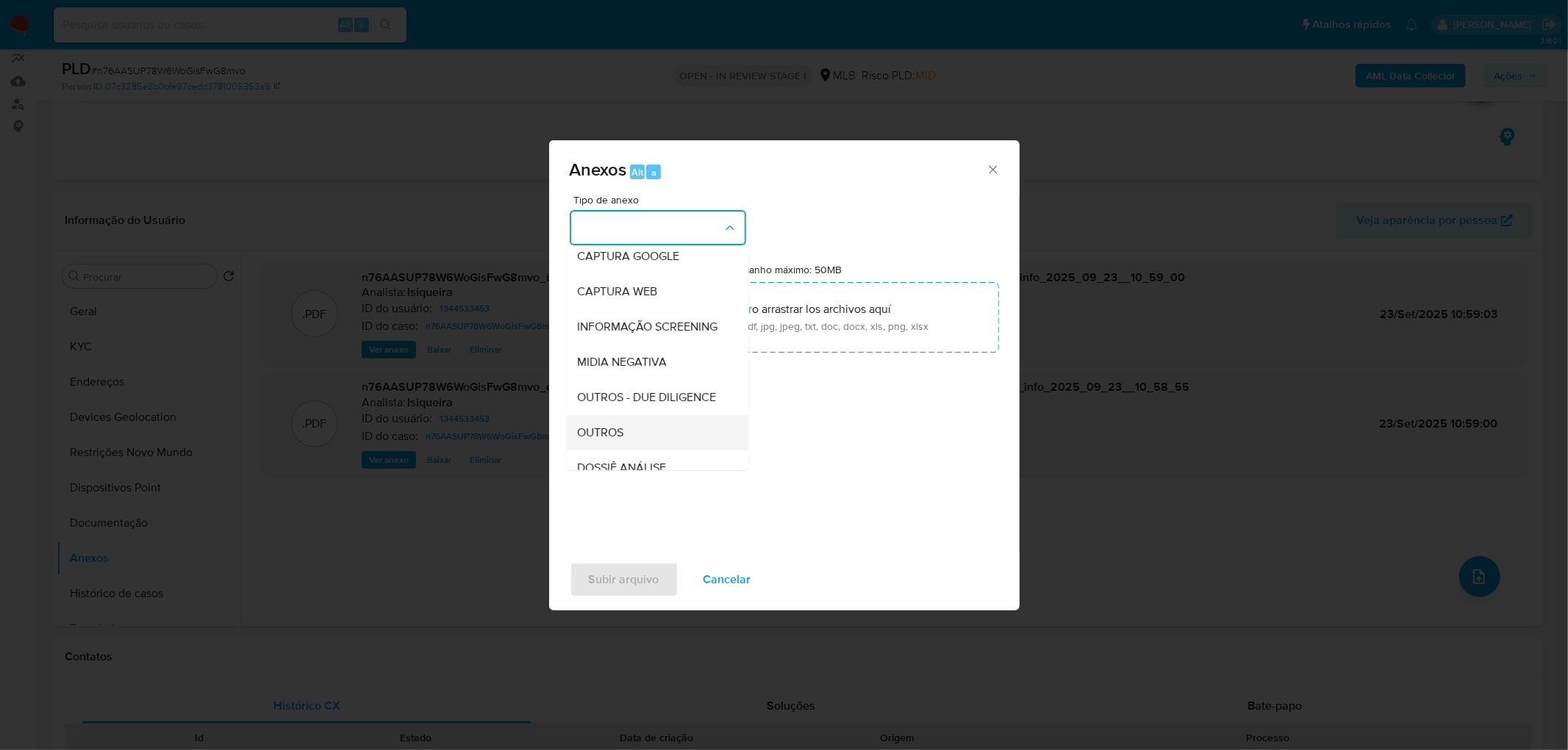
click at [612, 440] on span "OUTROS" at bounding box center [600, 432] width 46 height 14
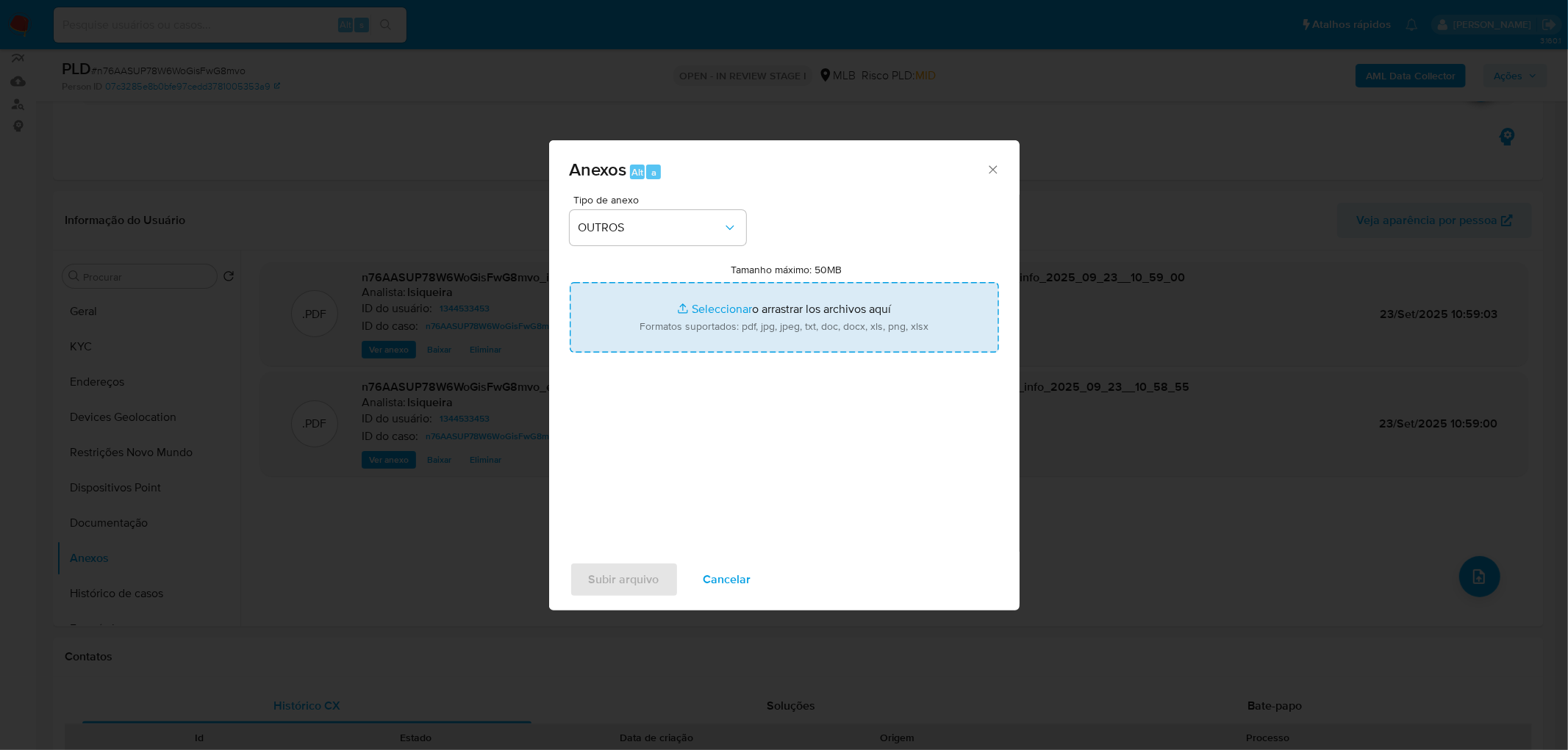
click at [759, 303] on input "Tamanho máximo: 50MB Seleccionar archivos" at bounding box center [784, 317] width 429 height 71
type input "C:\fakepath\Mulan 1344533453_2025_09_22_16_46_26.xlsx"
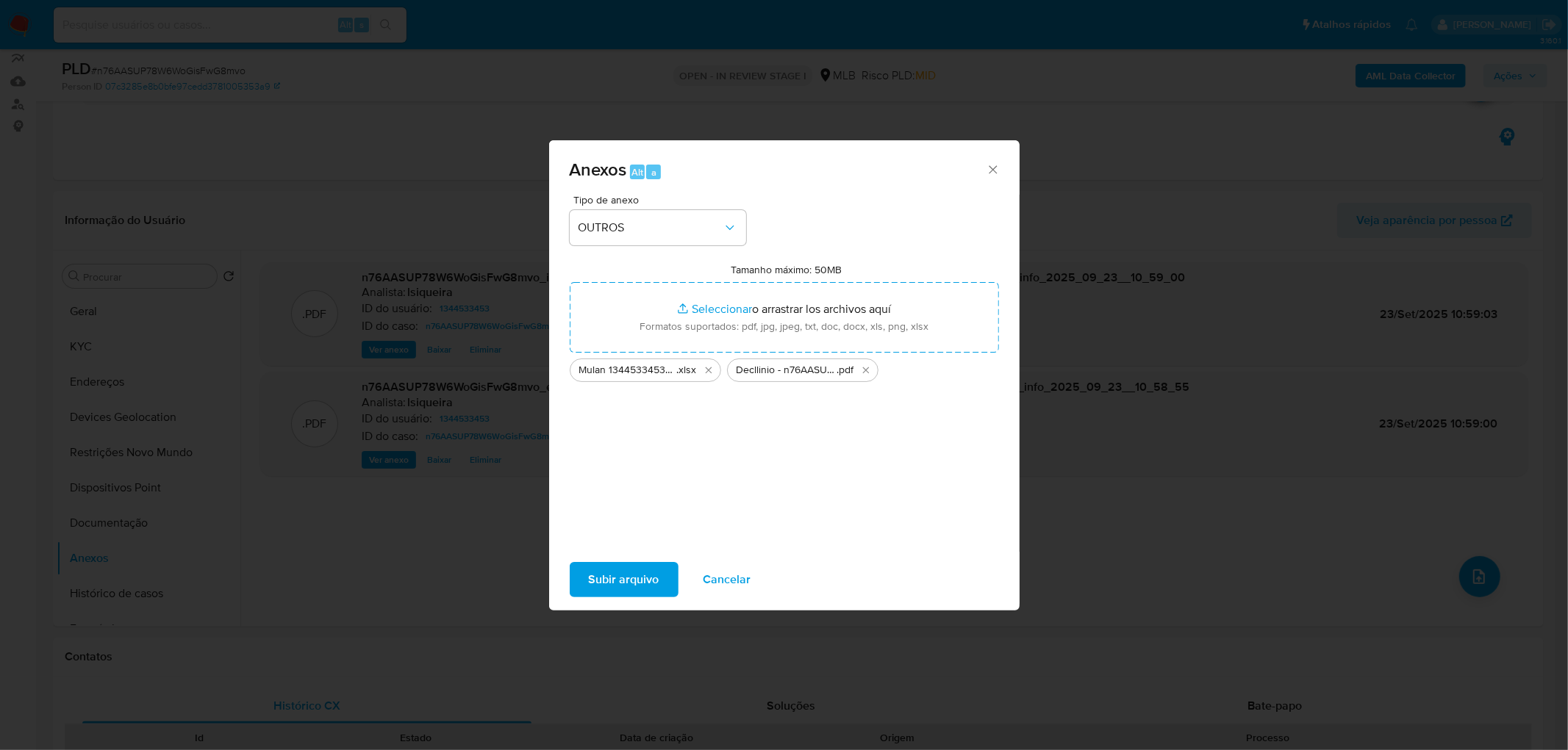
click at [644, 580] on span "Subir arquivo" at bounding box center [624, 579] width 71 height 32
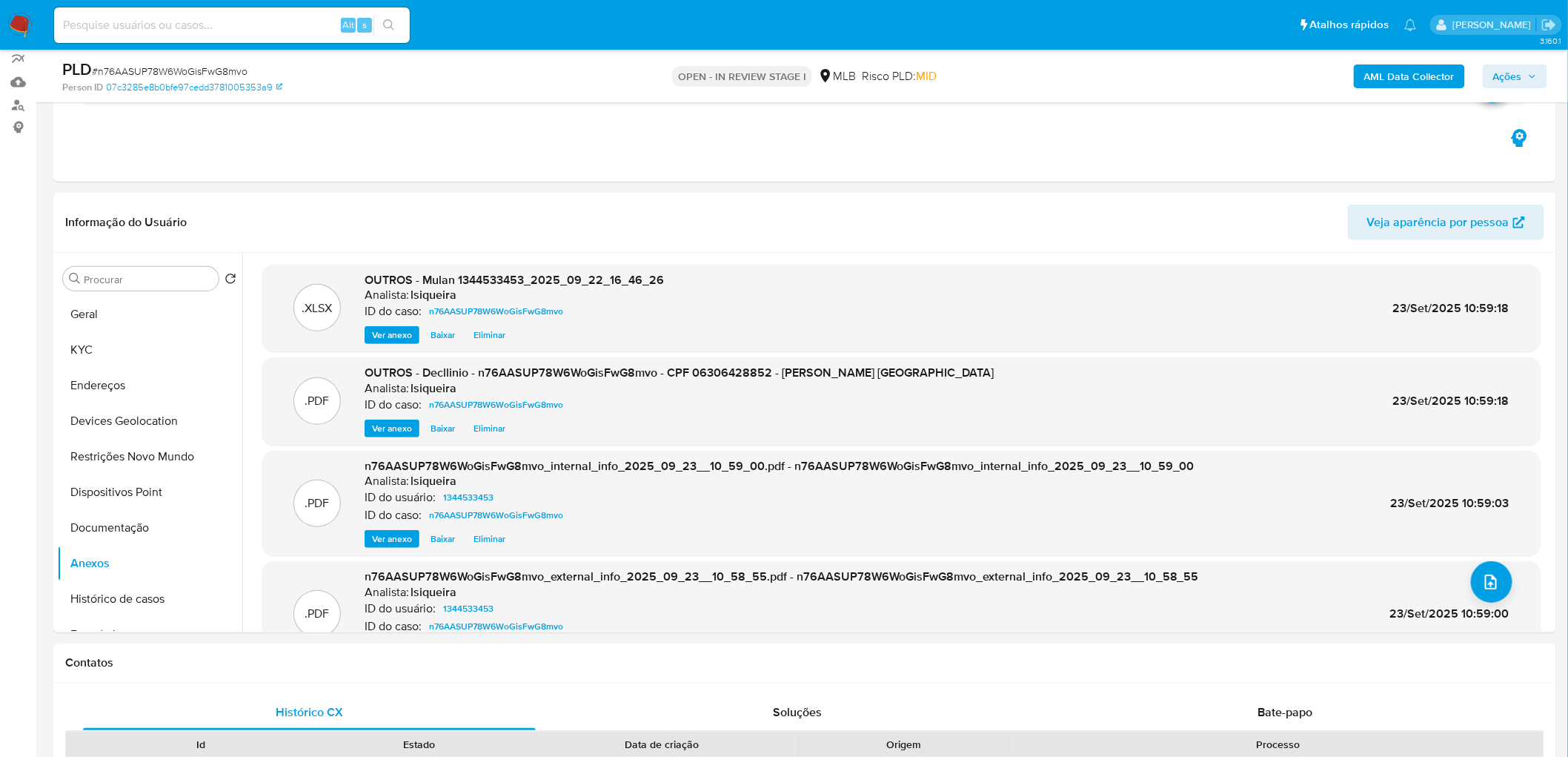
click at [1501, 72] on span "Ações" at bounding box center [1508, 76] width 29 height 24
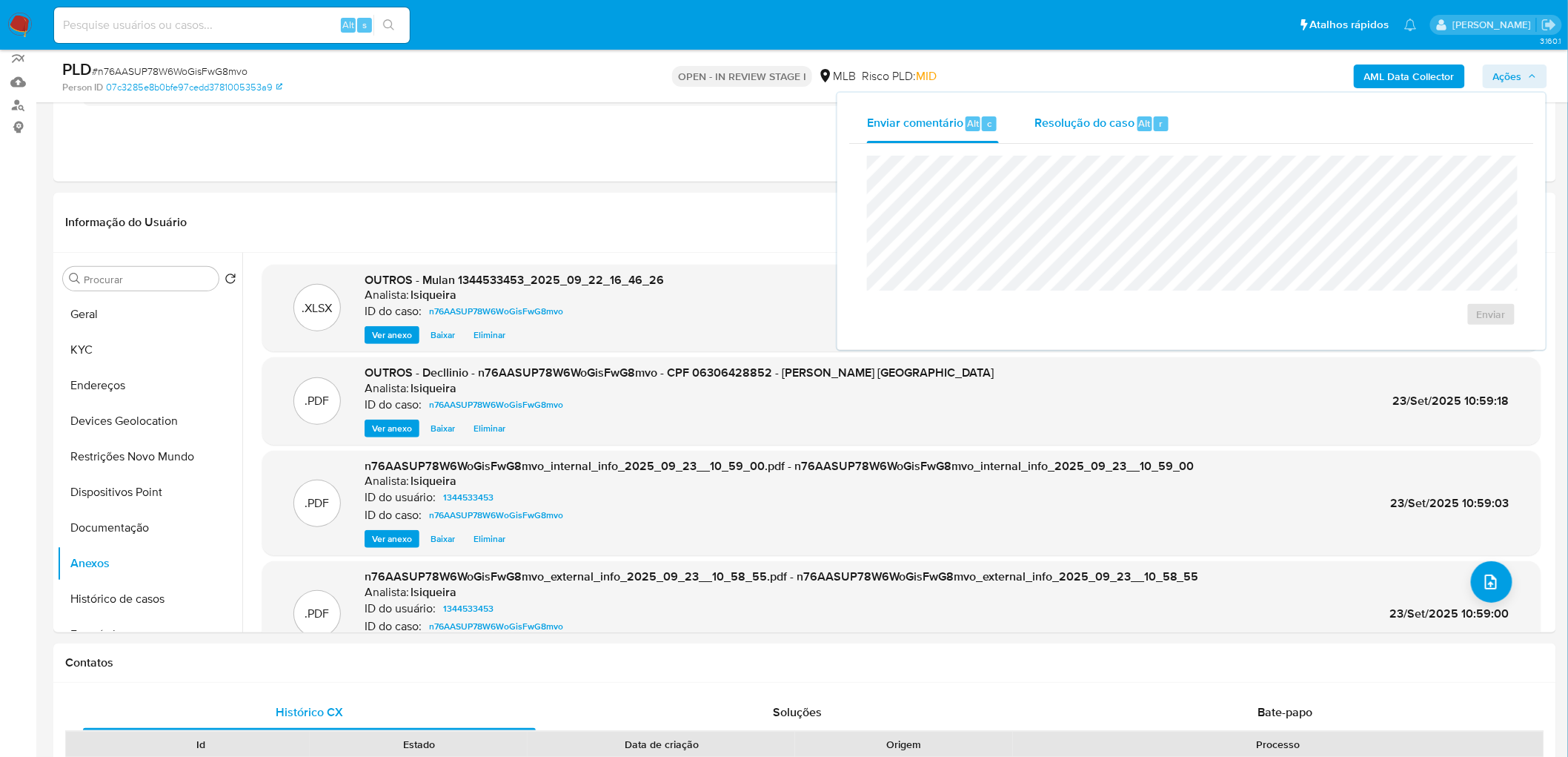
click at [1116, 123] on span "Resolução do caso" at bounding box center [1084, 122] width 100 height 17
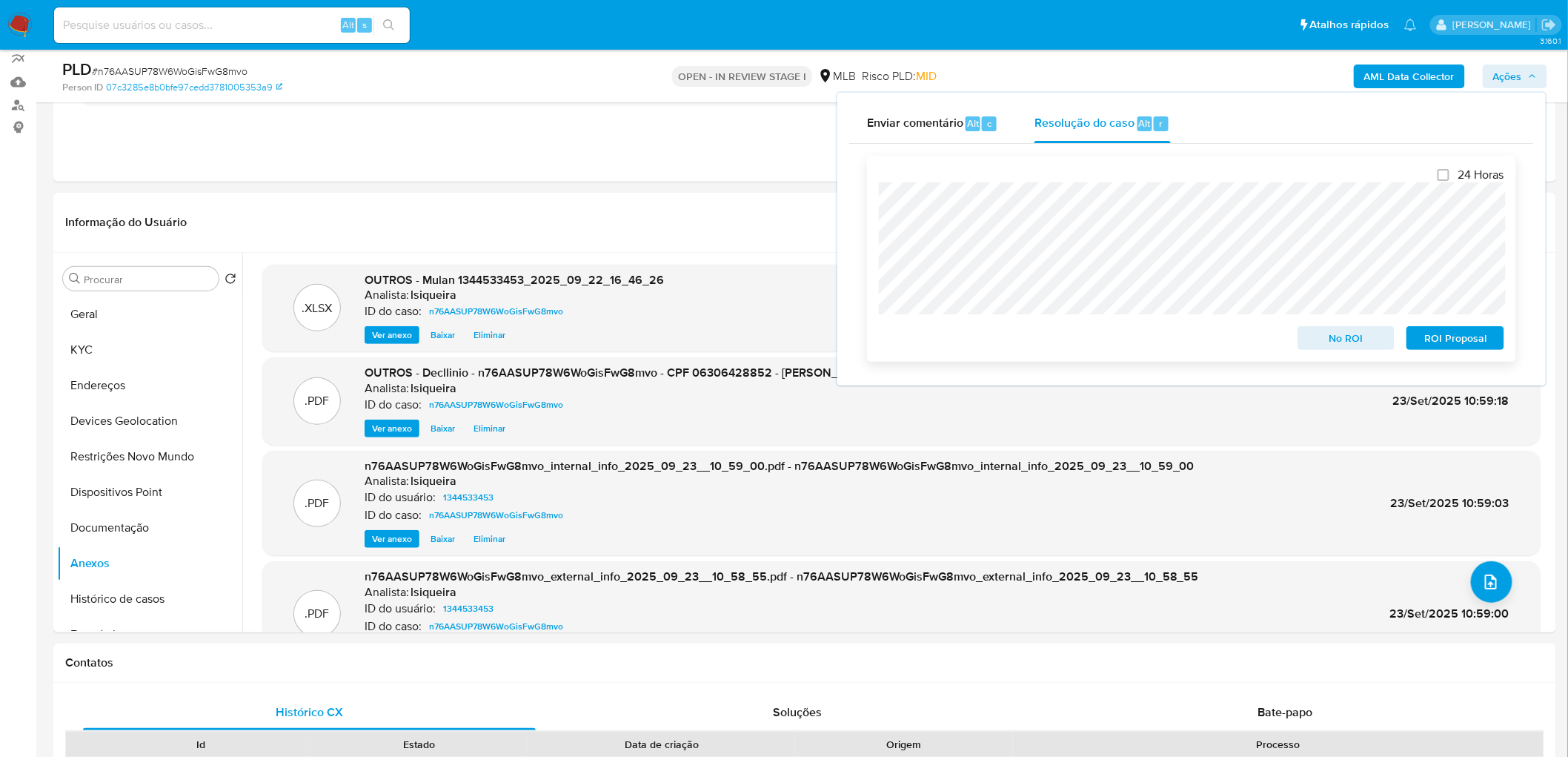
click at [1354, 339] on span "No ROI" at bounding box center [1346, 338] width 77 height 21
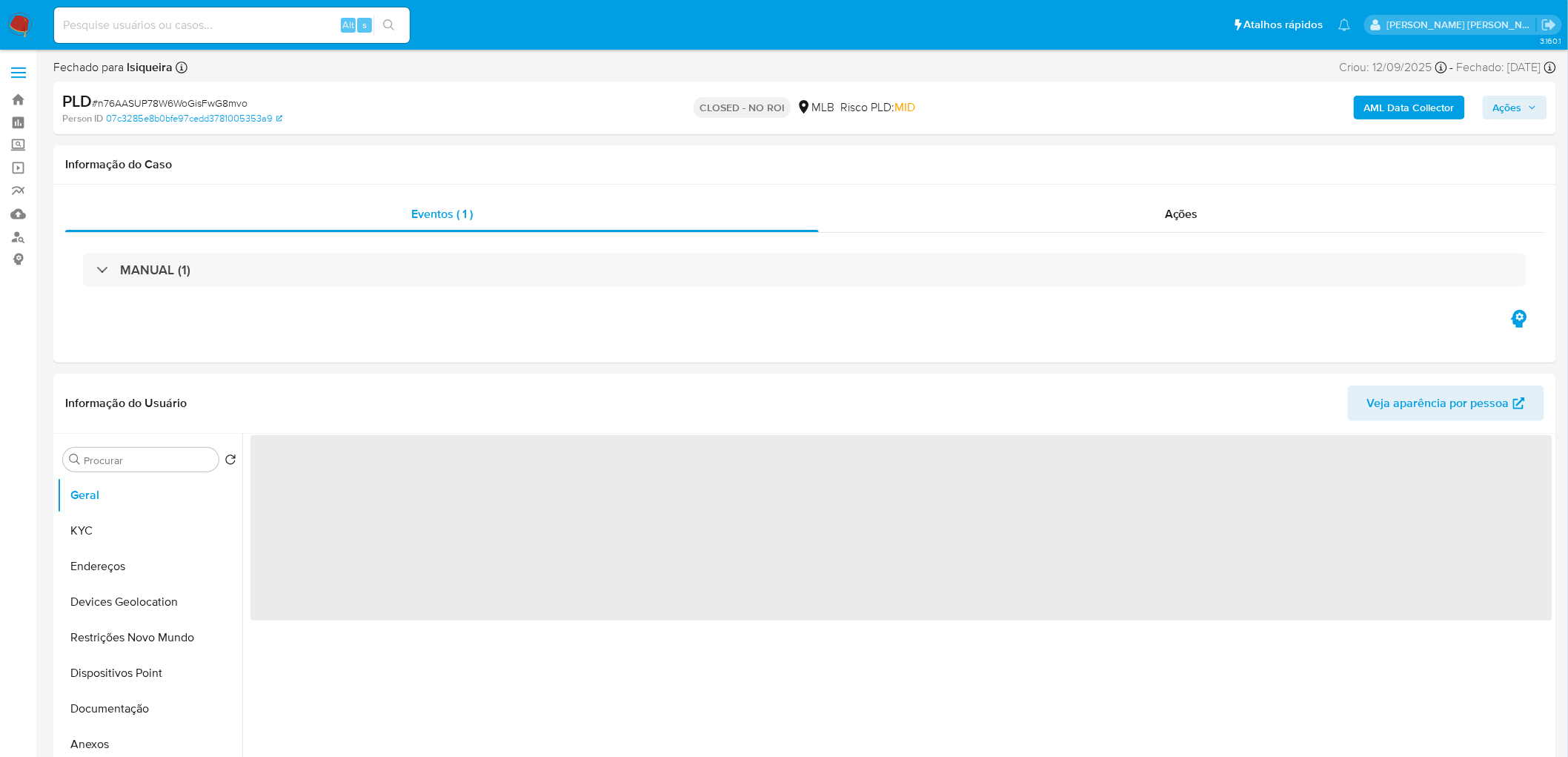
select select "10"
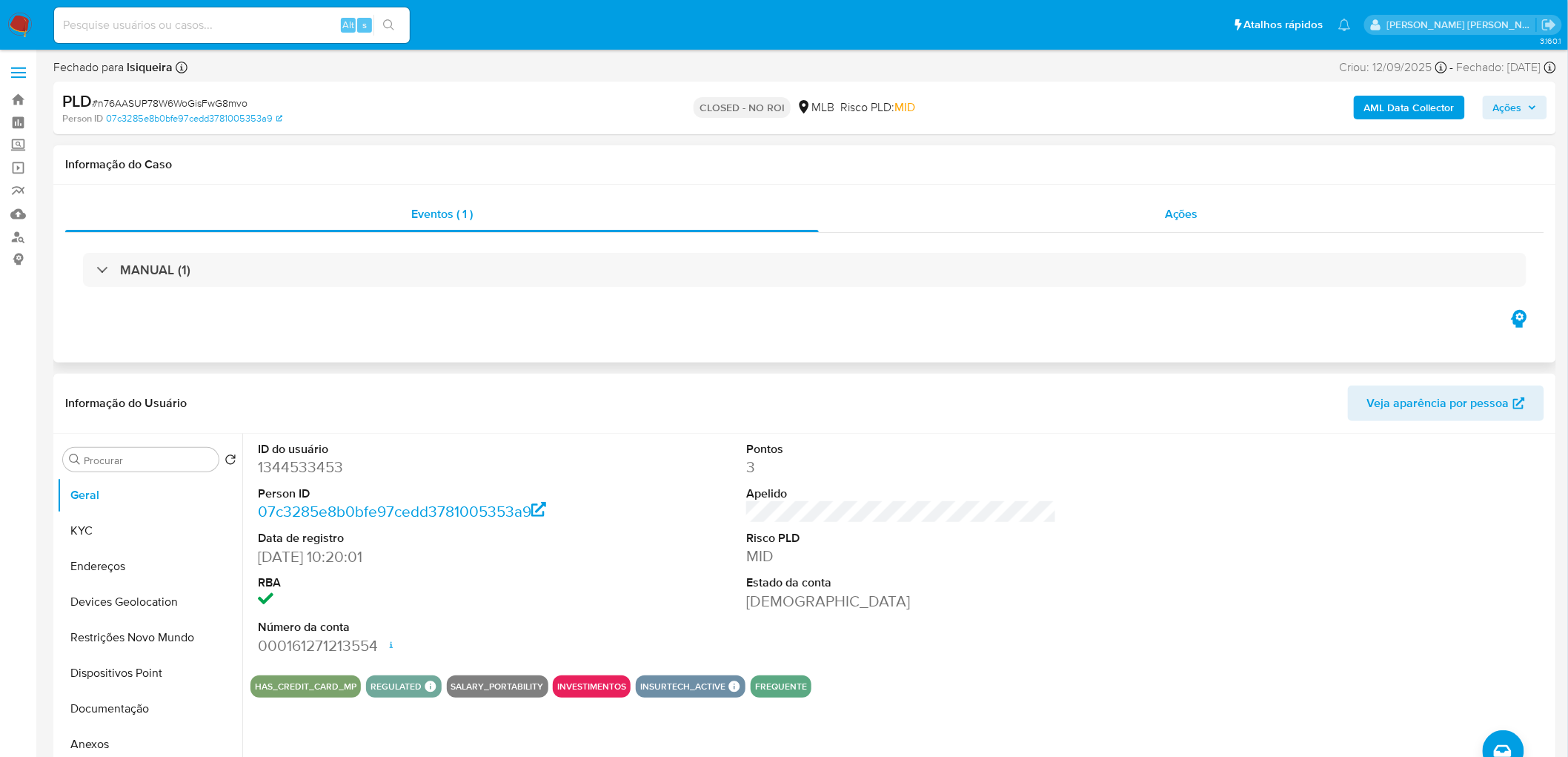
click at [1128, 217] on div "Ações" at bounding box center [1182, 214] width 725 height 36
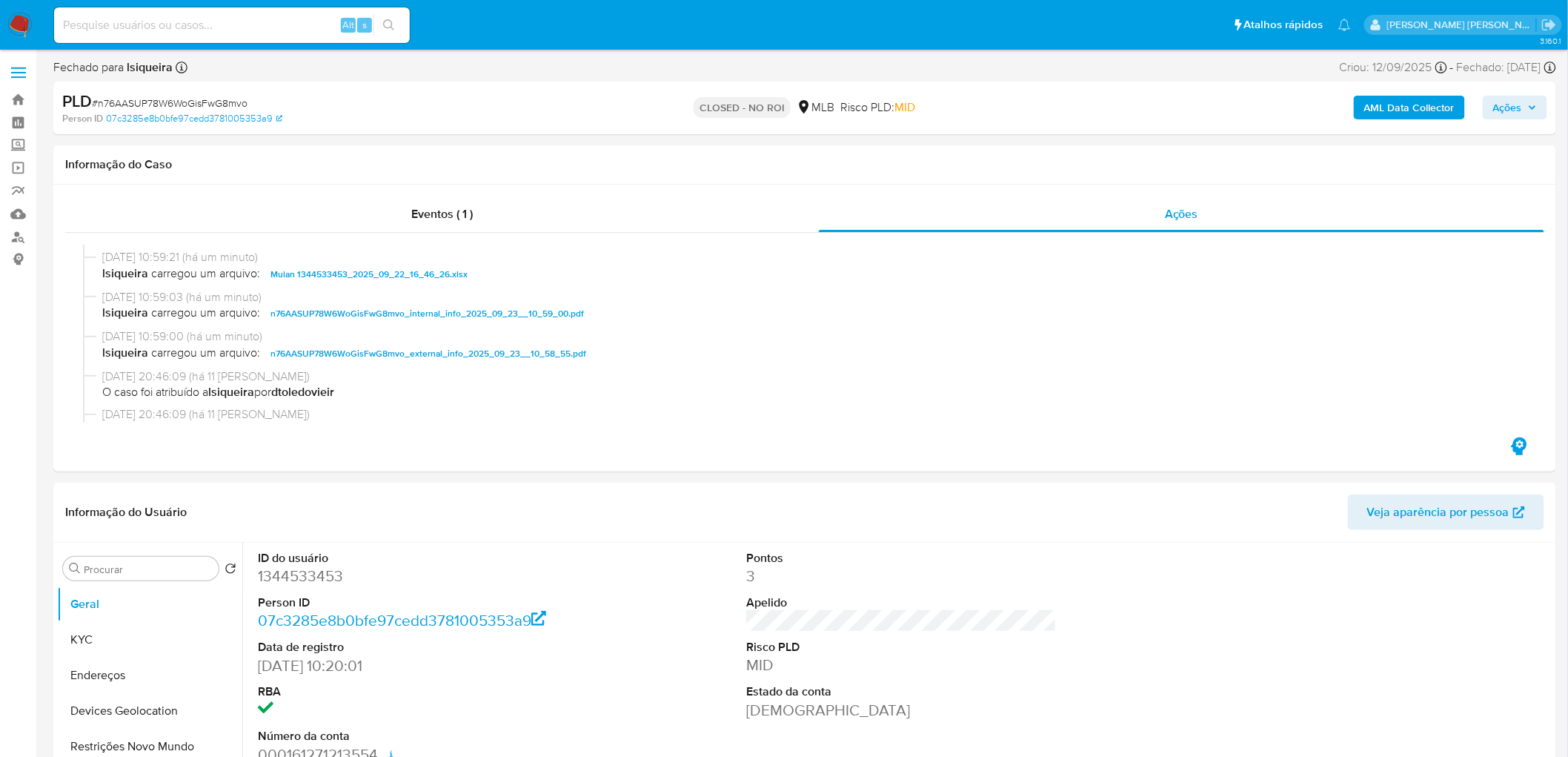
scroll to position [164, 0]
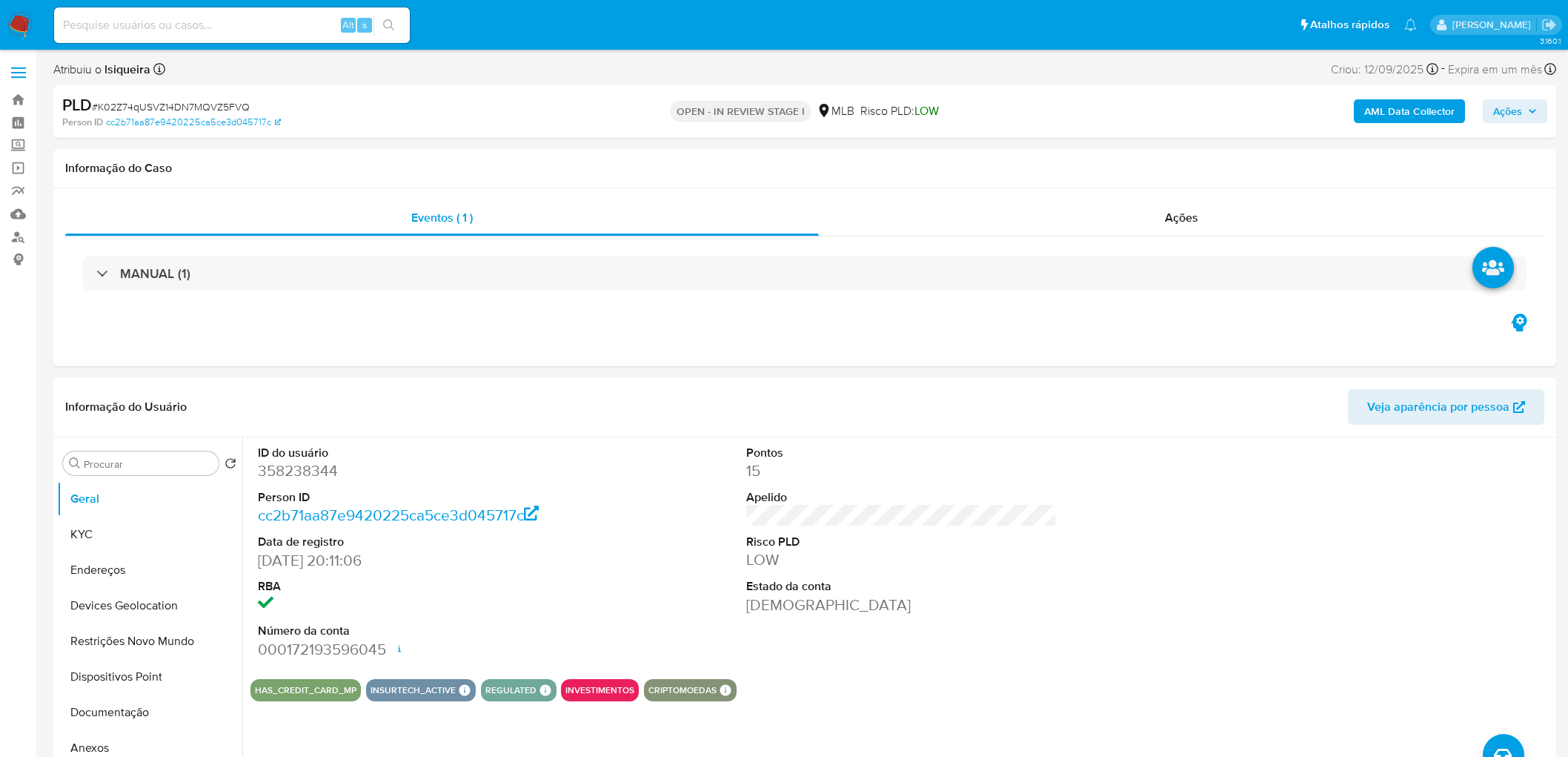
scroll to position [3, 0]
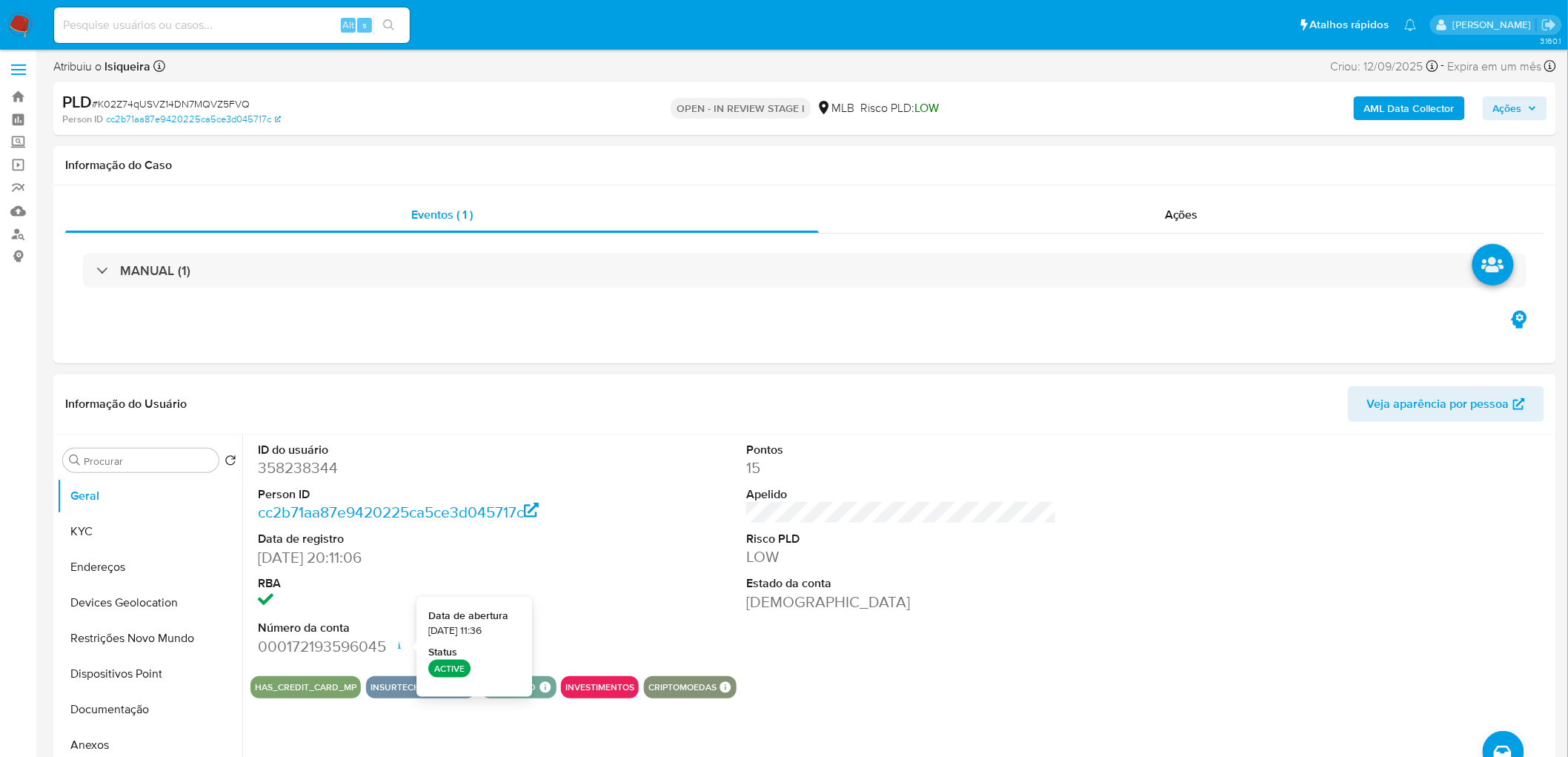
click at [665, 602] on div "ID do usuário 358238344 Person ID cc2b71aa87e9420225ca5ce3d045717c Data de regi…" at bounding box center [901, 549] width 1302 height 230
click at [135, 533] on button "KYC" at bounding box center [144, 531] width 173 height 36
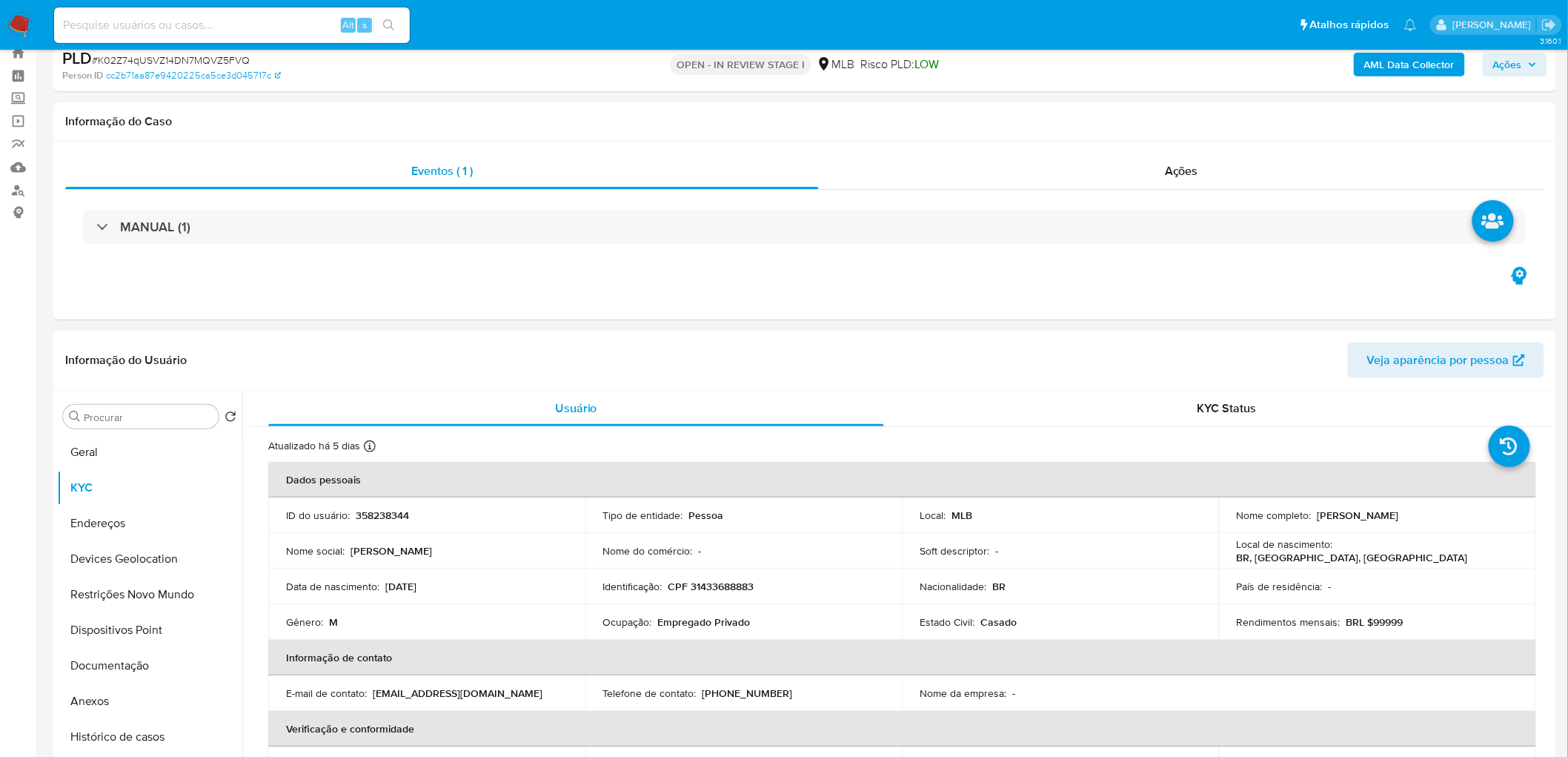
scroll to position [85, 0]
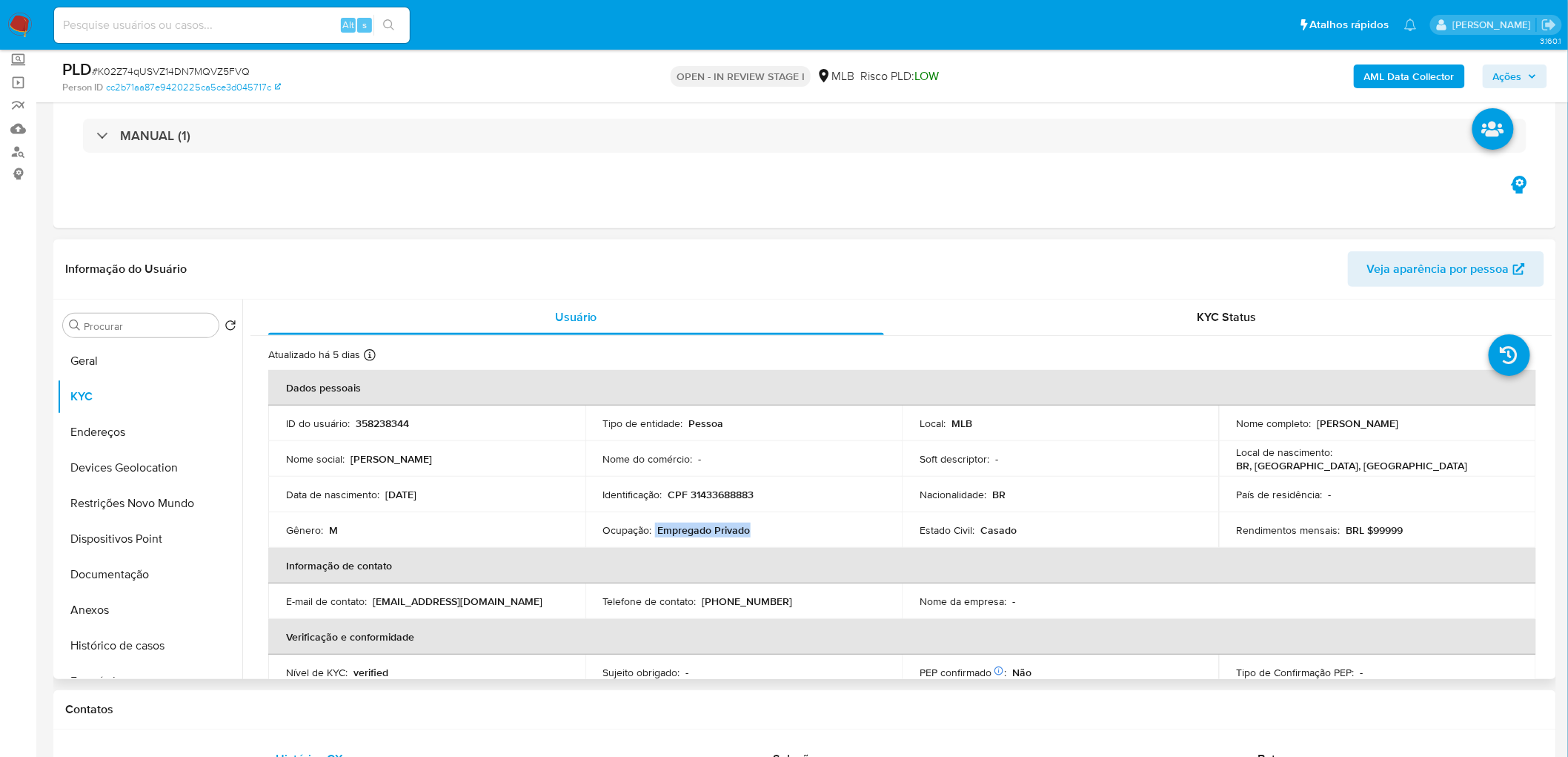
drag, startPoint x: 778, startPoint y: 536, endPoint x: 654, endPoint y: 535, distance: 124.0
click at [654, 535] on div "Ocupação : Empregado Privado" at bounding box center [744, 530] width 281 height 14
click at [805, 507] on td "Identificação : CPF 31433688883" at bounding box center [744, 495] width 317 height 36
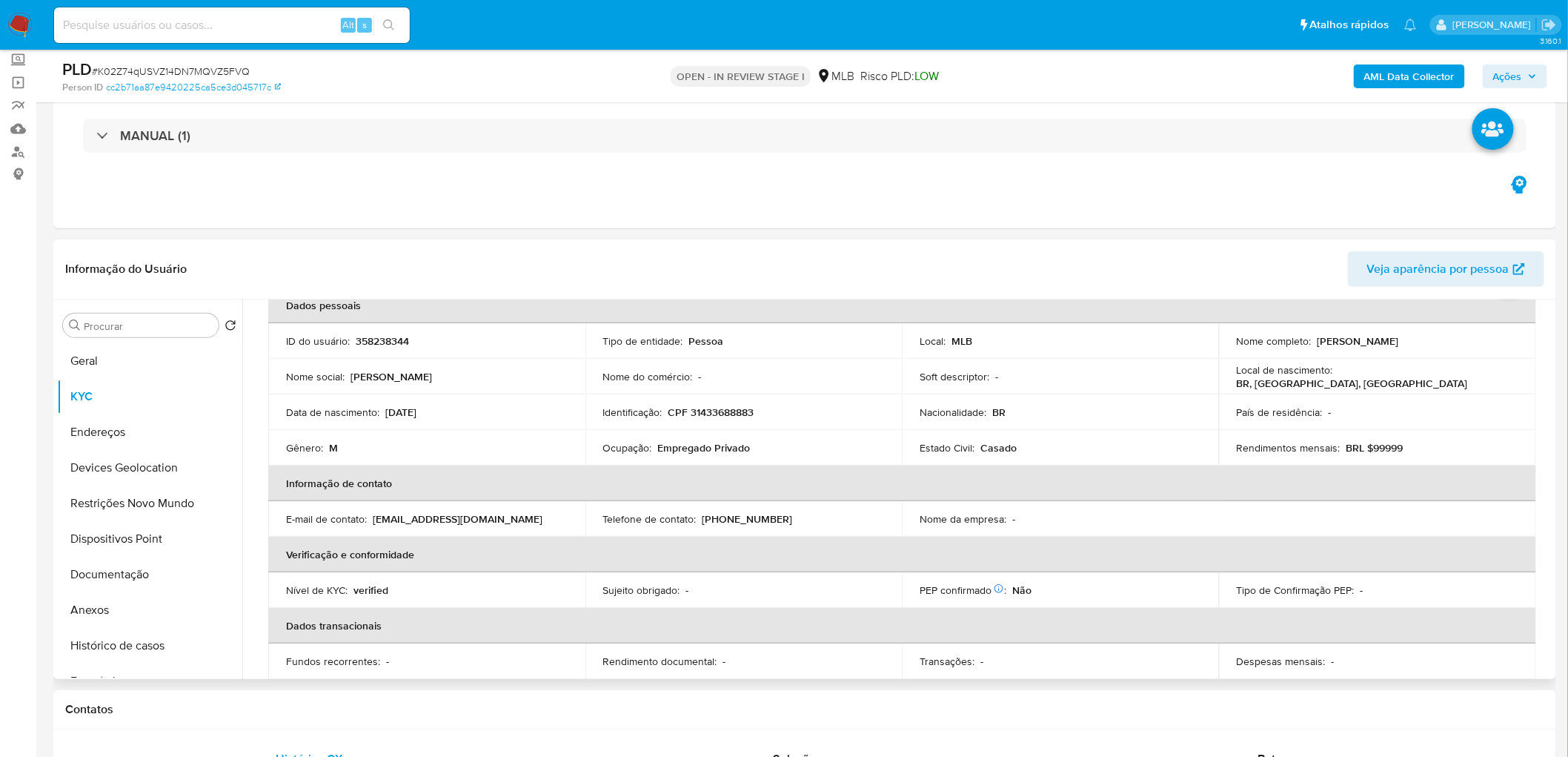
scroll to position [0, 0]
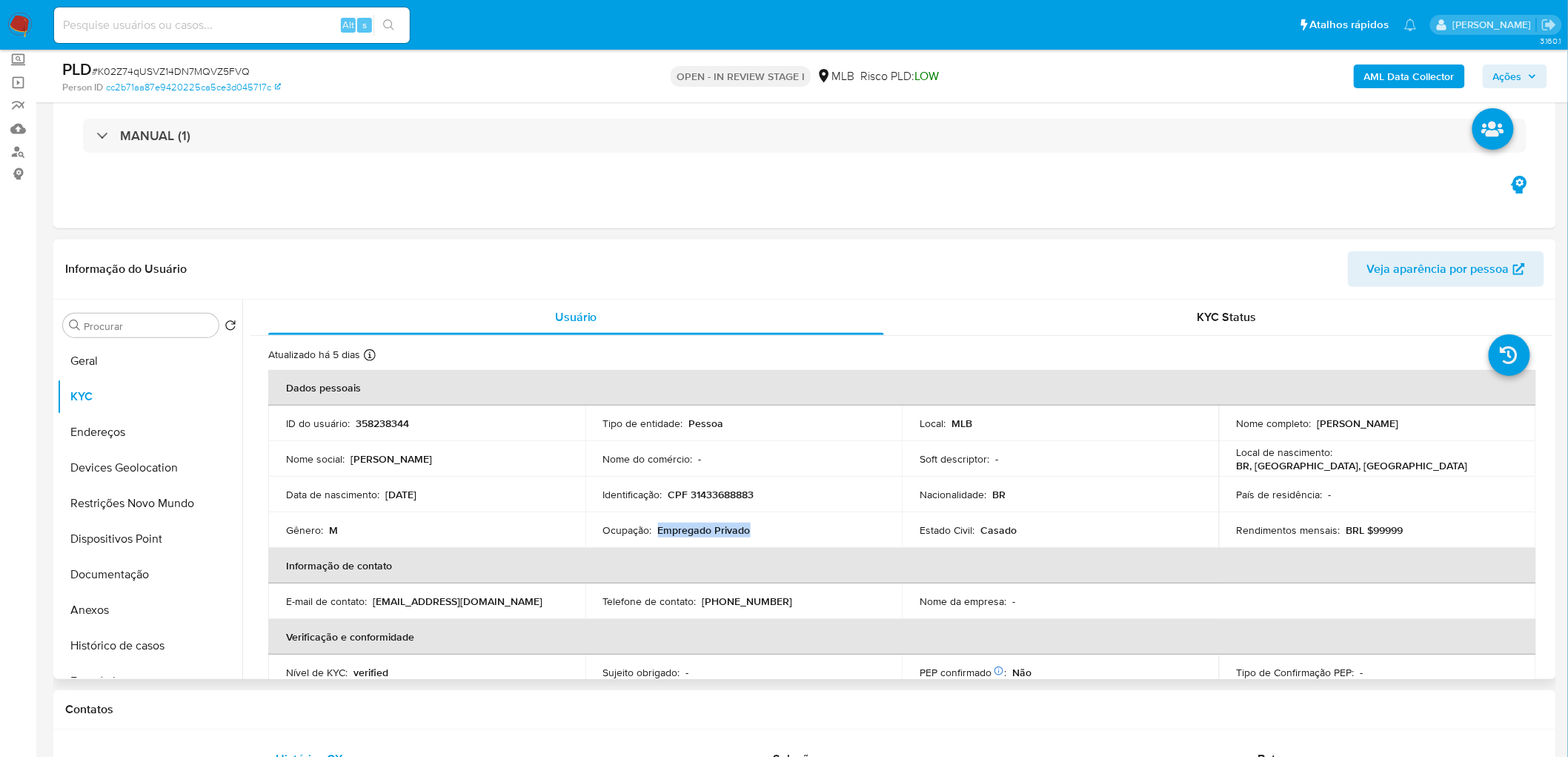
drag, startPoint x: 751, startPoint y: 537, endPoint x: 657, endPoint y: 531, distance: 94.2
click at [657, 531] on div "Ocupação : Empregado Privado" at bounding box center [744, 530] width 281 height 14
copy p "Empregado Privado"
click at [148, 365] on button "Geral" at bounding box center [144, 361] width 173 height 36
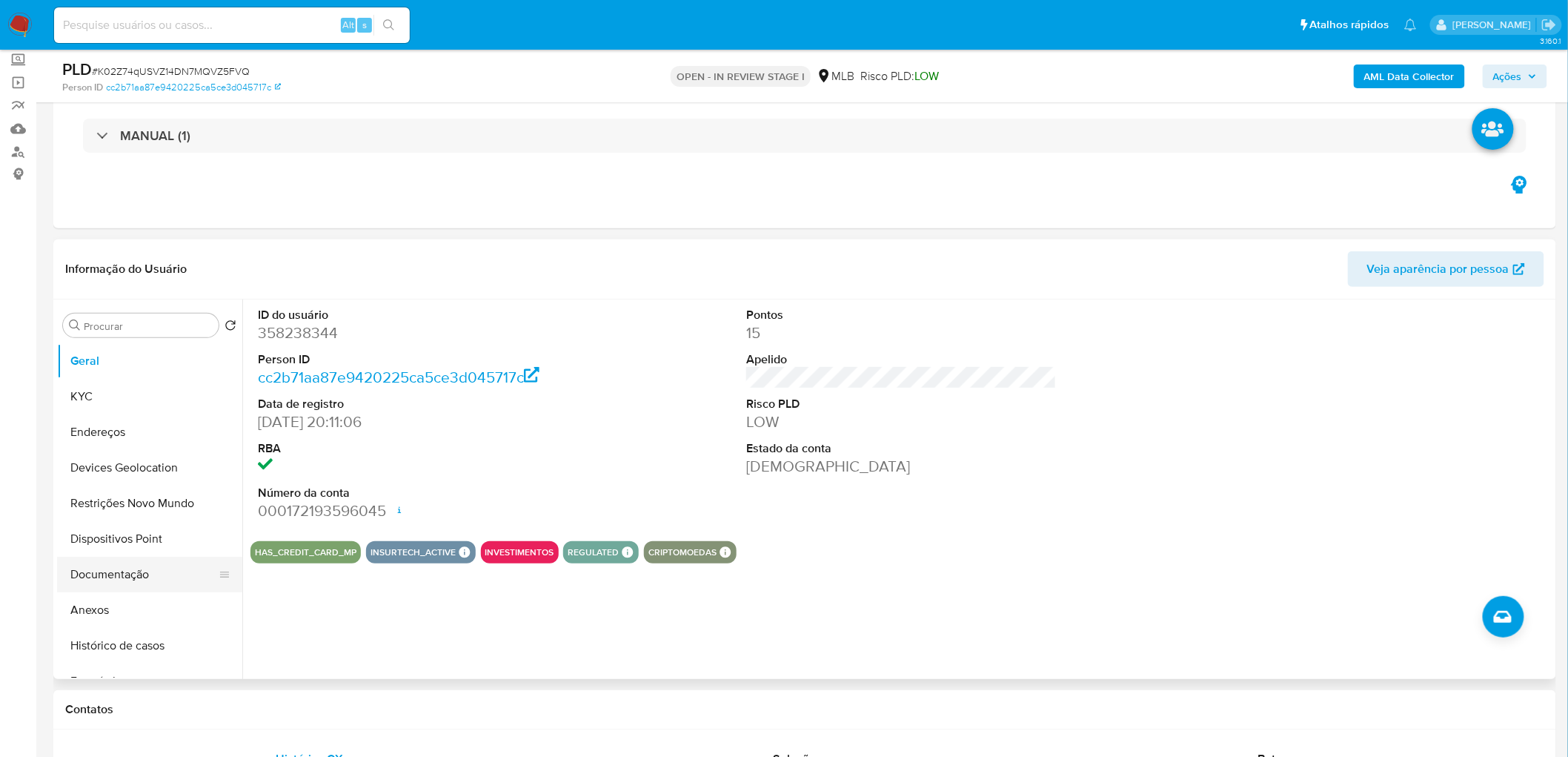
click at [142, 574] on button "Documentação" at bounding box center [144, 574] width 173 height 36
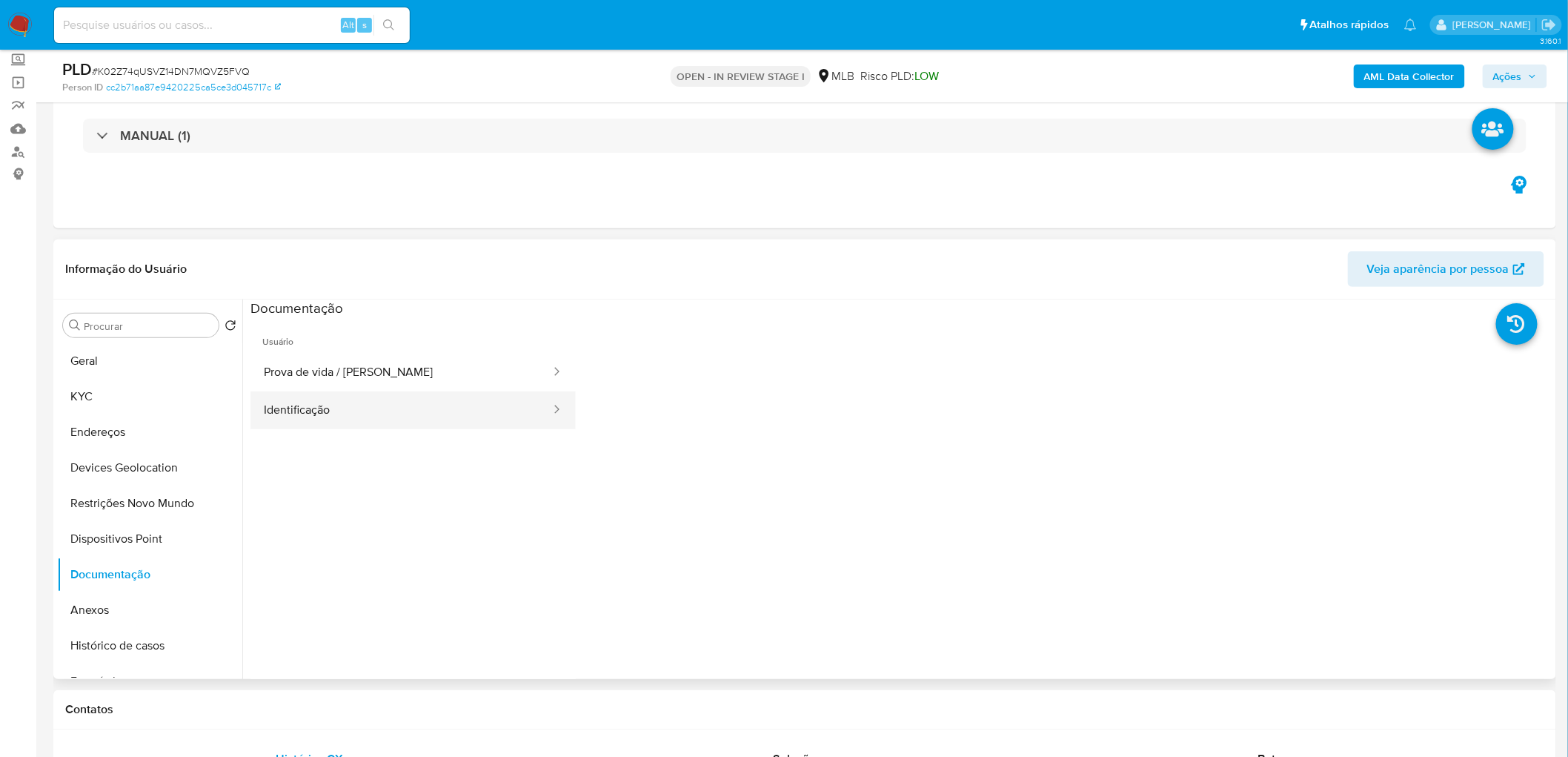
click at [327, 401] on button "Identificação" at bounding box center [401, 411] width 302 height 38
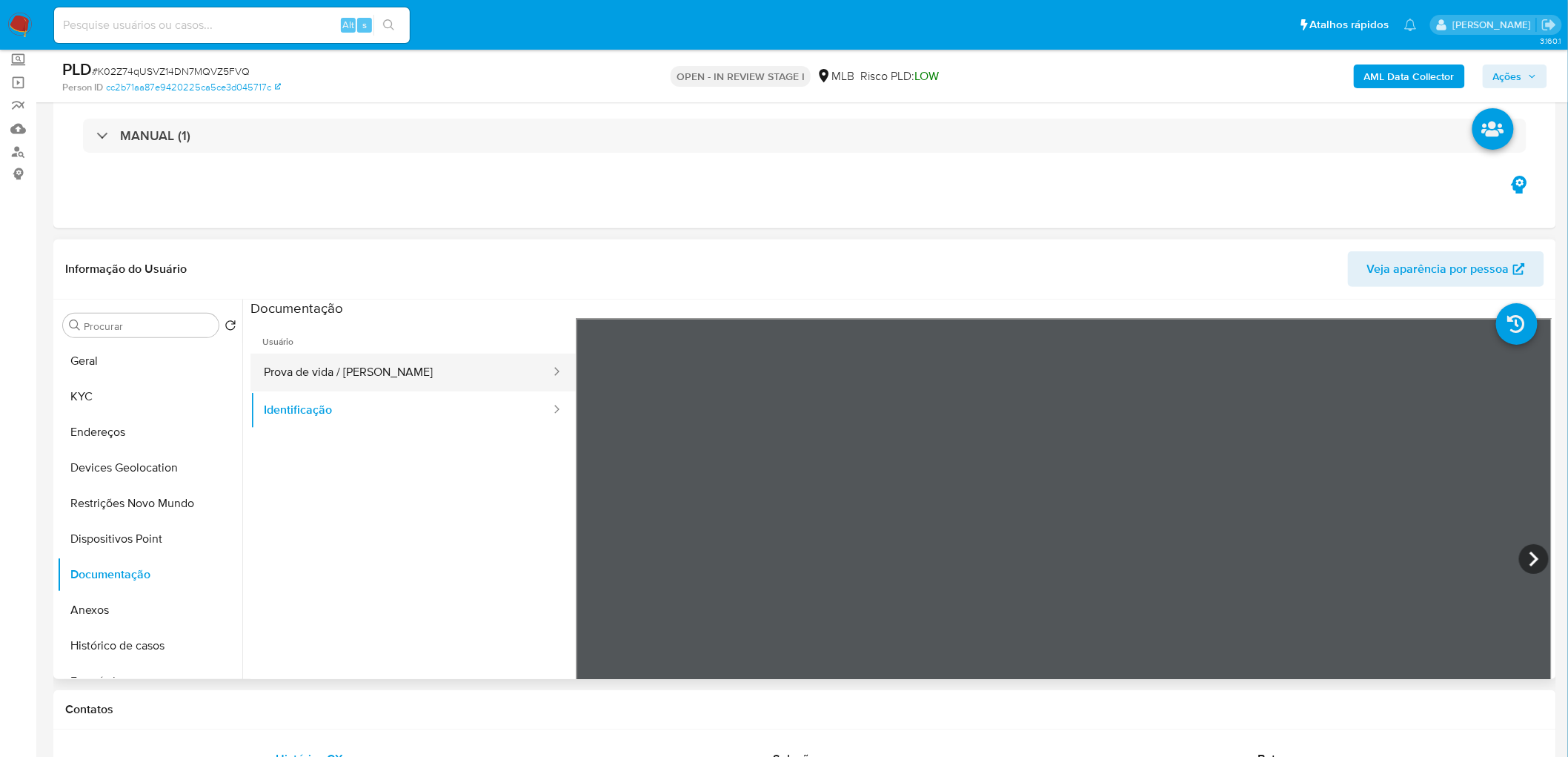
click at [386, 387] on button "Prova de vida / [PERSON_NAME]" at bounding box center [401, 373] width 302 height 38
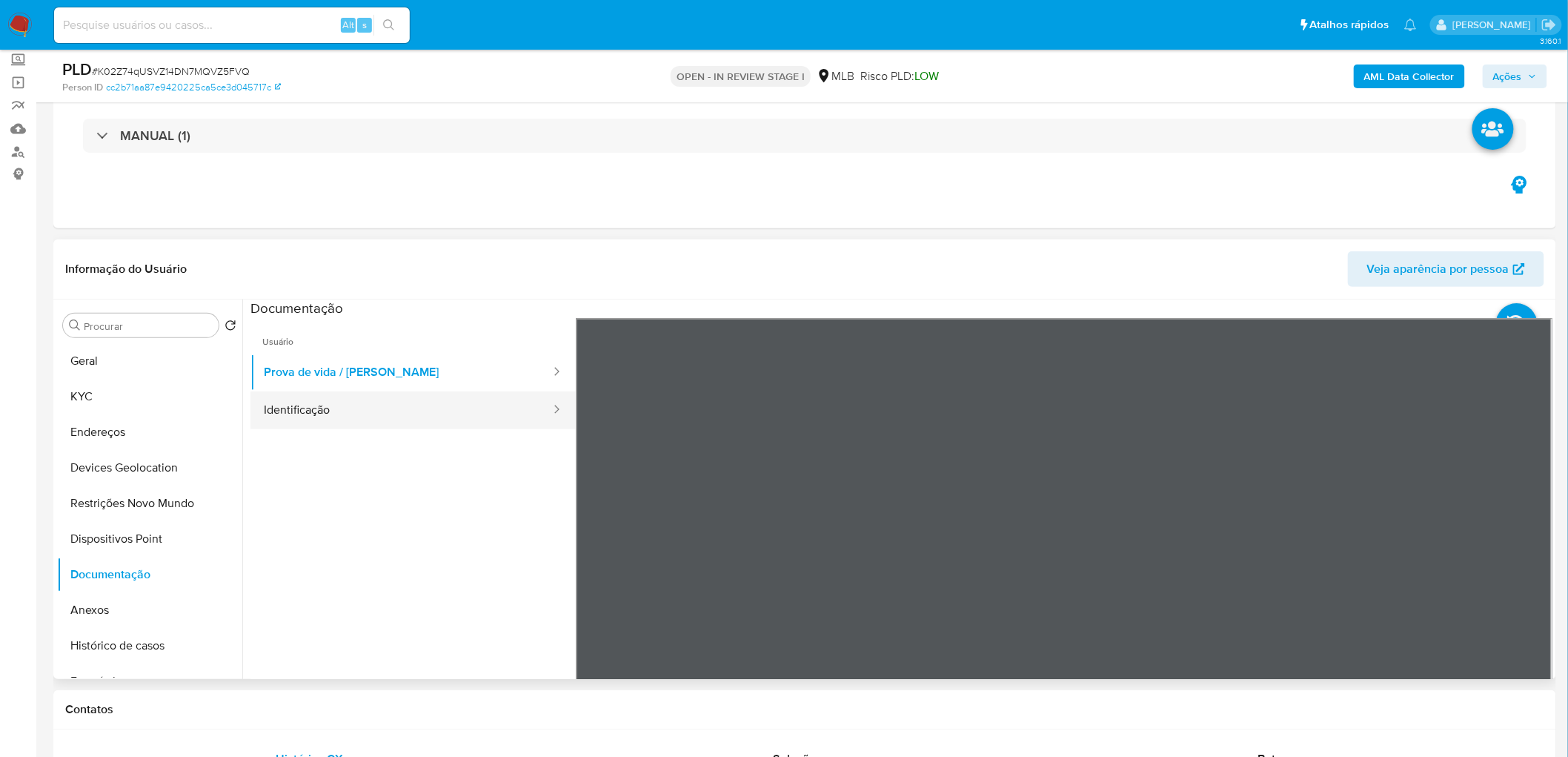
click at [343, 412] on button "Identificação" at bounding box center [401, 411] width 302 height 38
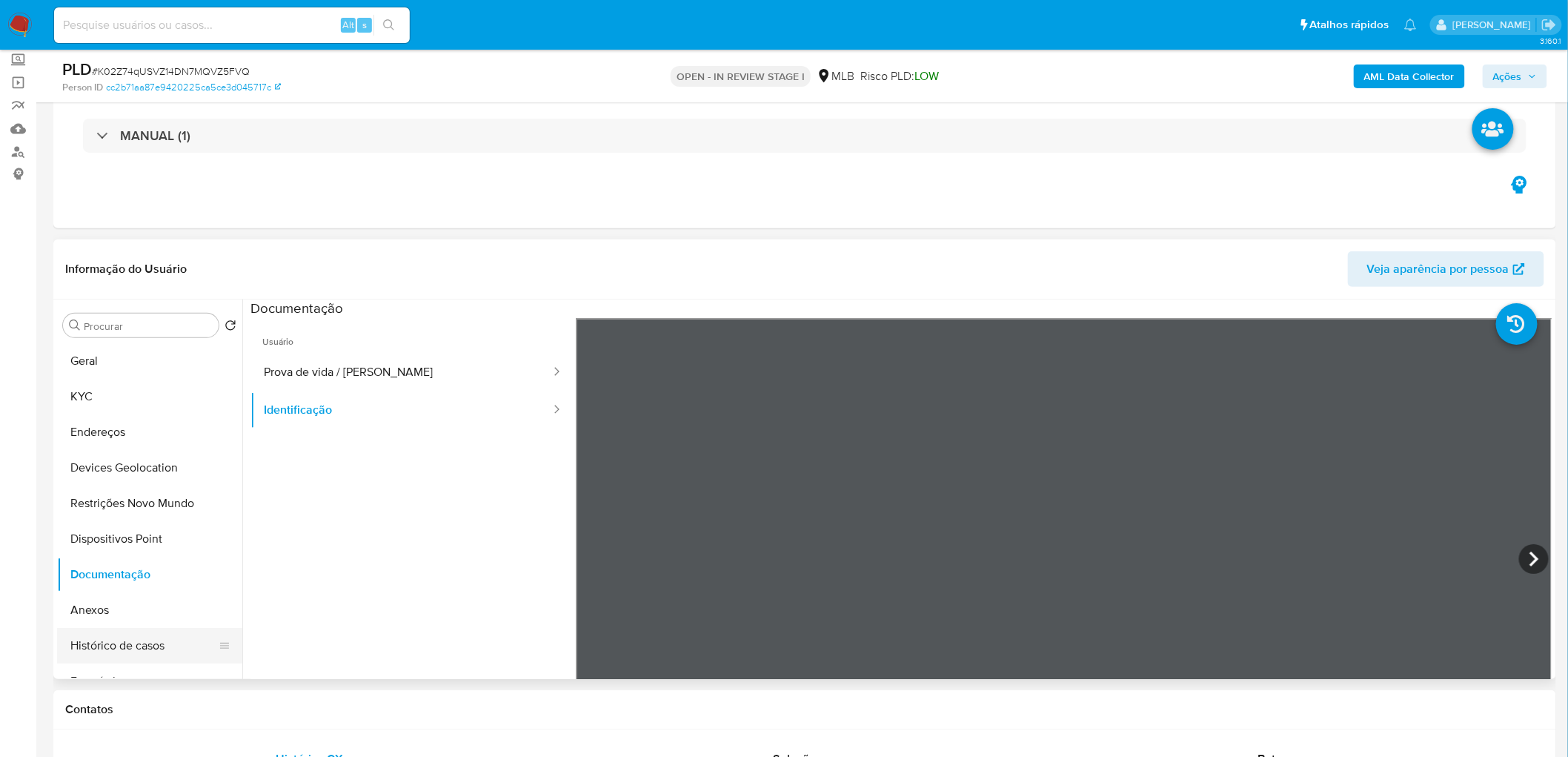
click at [138, 647] on button "Histórico de casos" at bounding box center [144, 645] width 173 height 36
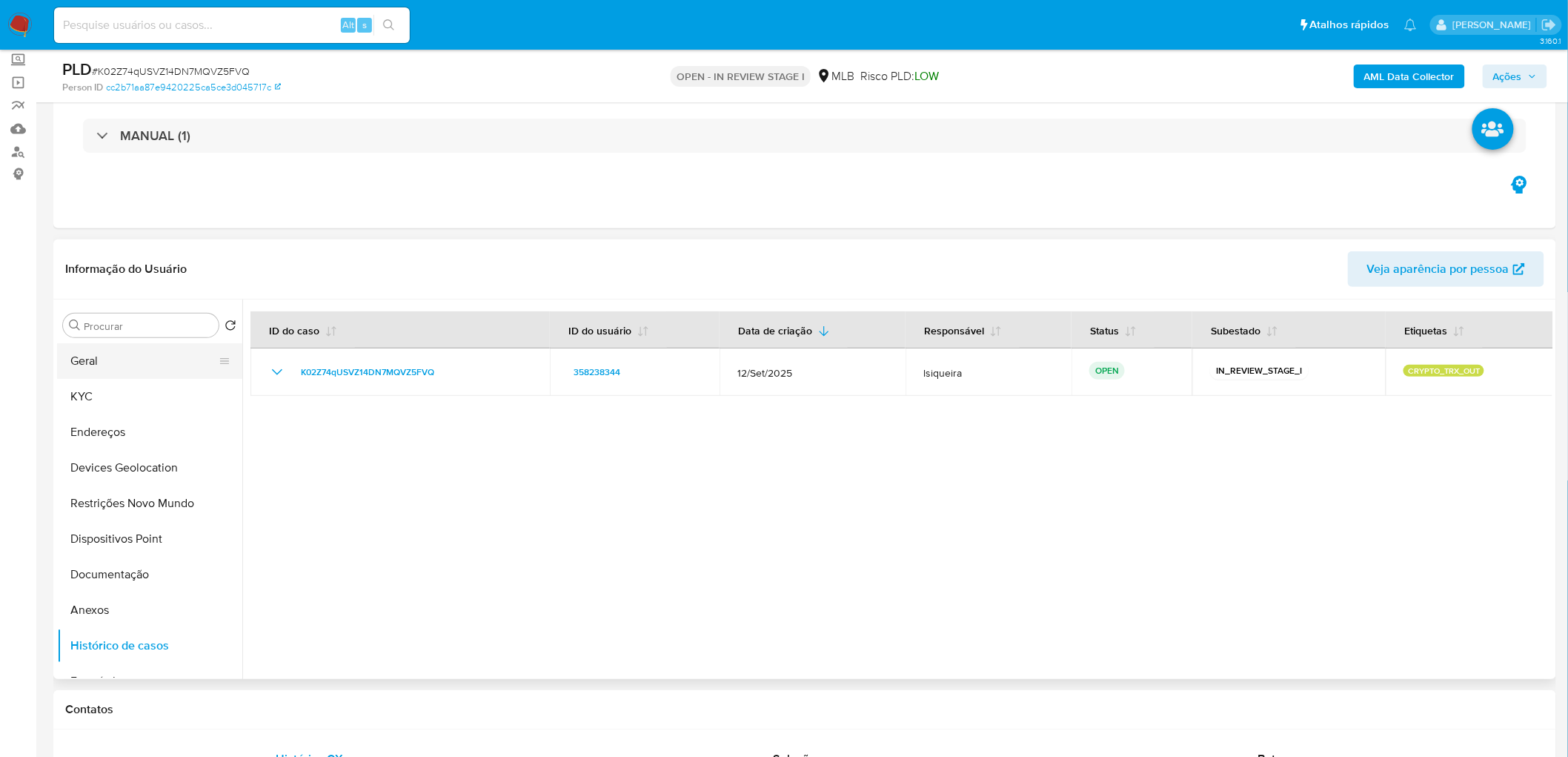
click at [128, 364] on button "Geral" at bounding box center [144, 361] width 173 height 36
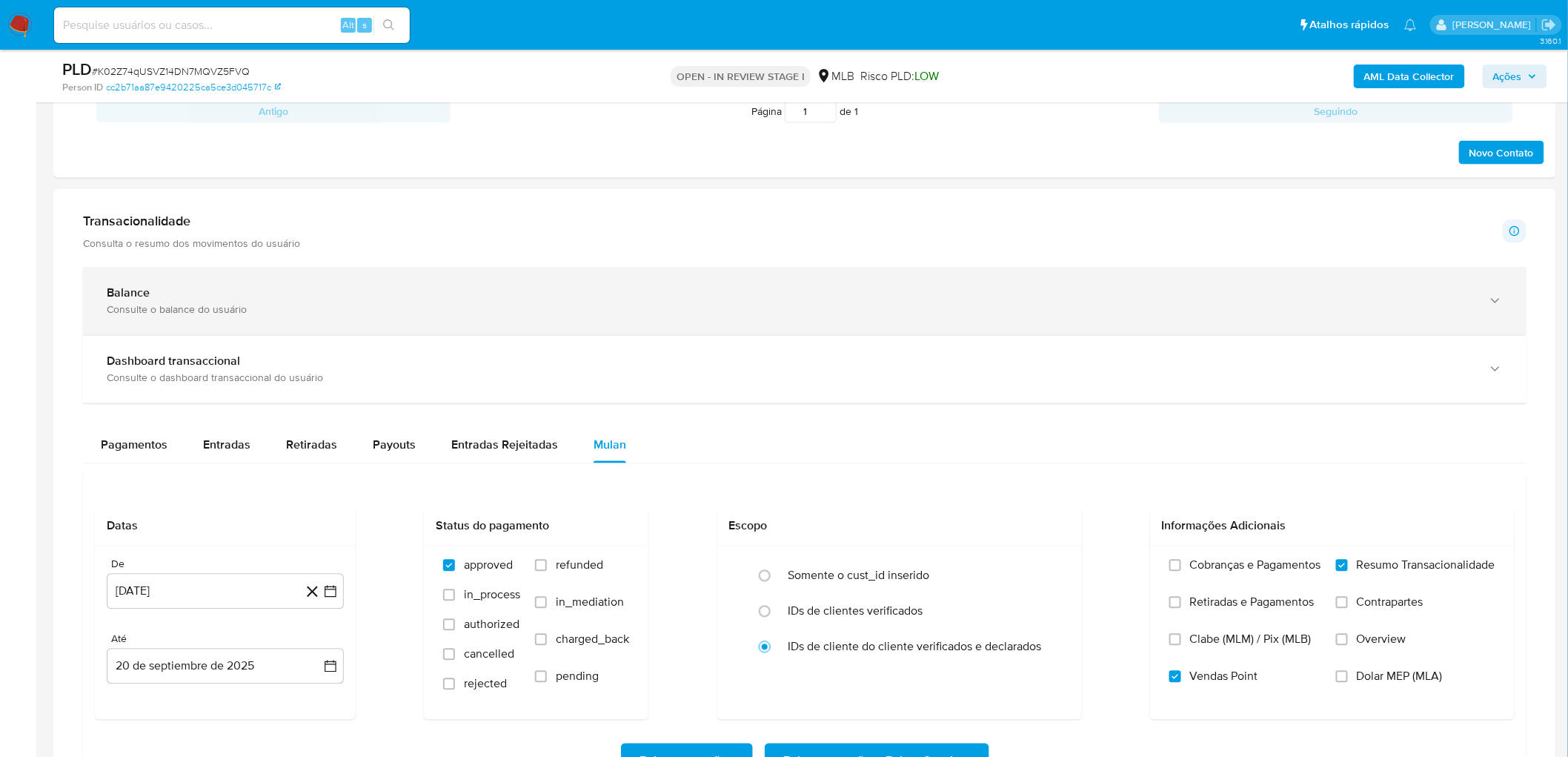
scroll to position [927, 0]
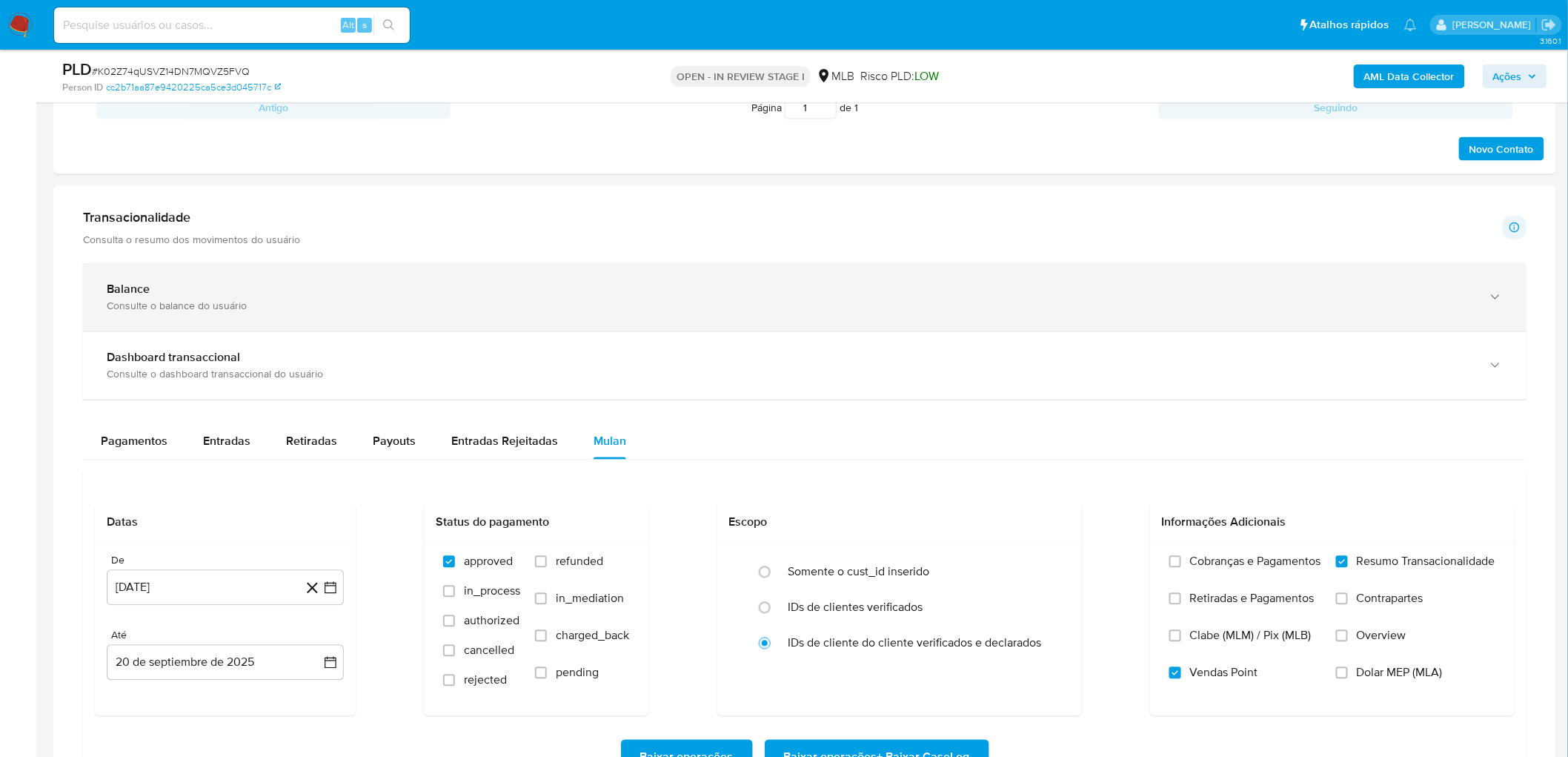
click at [388, 300] on div "Balance Consulte o balance do usuário" at bounding box center [789, 297] width 1366 height 30
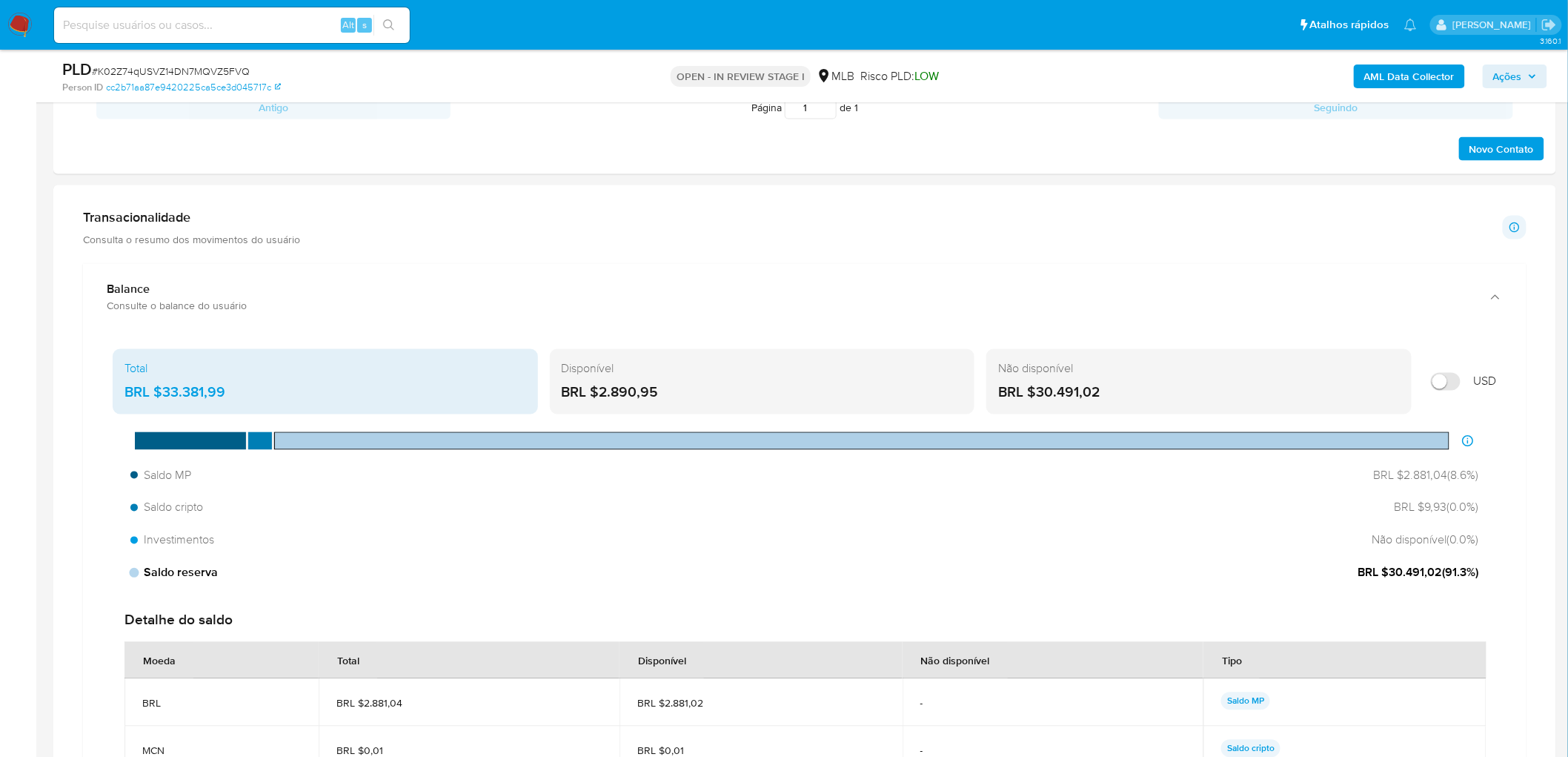
drag, startPoint x: 1441, startPoint y: 577, endPoint x: 1390, endPoint y: 580, distance: 51.1
click at [1390, 580] on span "BRL $30.491,02 ( 91.3 %)" at bounding box center [1418, 573] width 121 height 16
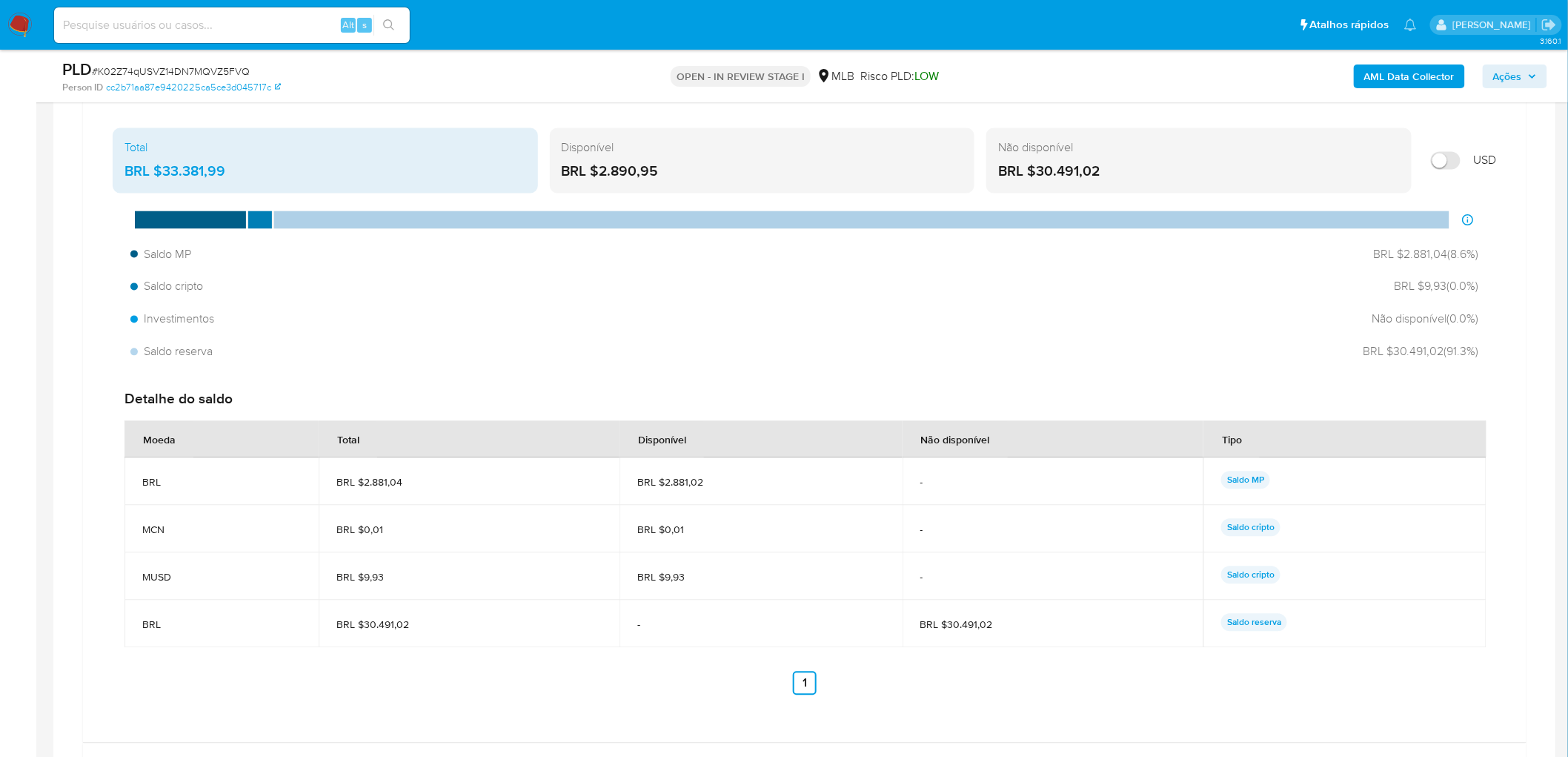
scroll to position [1174, 0]
